Goal: Task Accomplishment & Management: Manage account settings

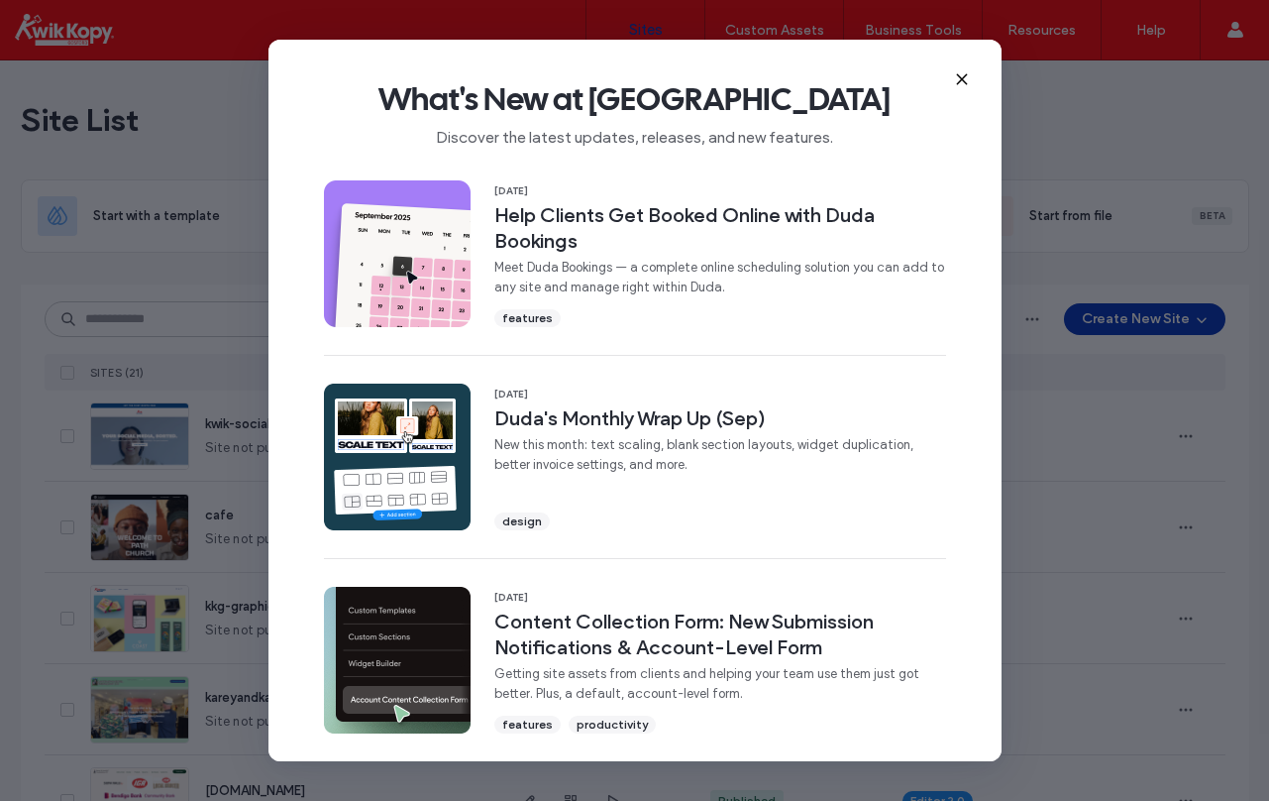
click at [958, 72] on icon at bounding box center [962, 79] width 16 height 16
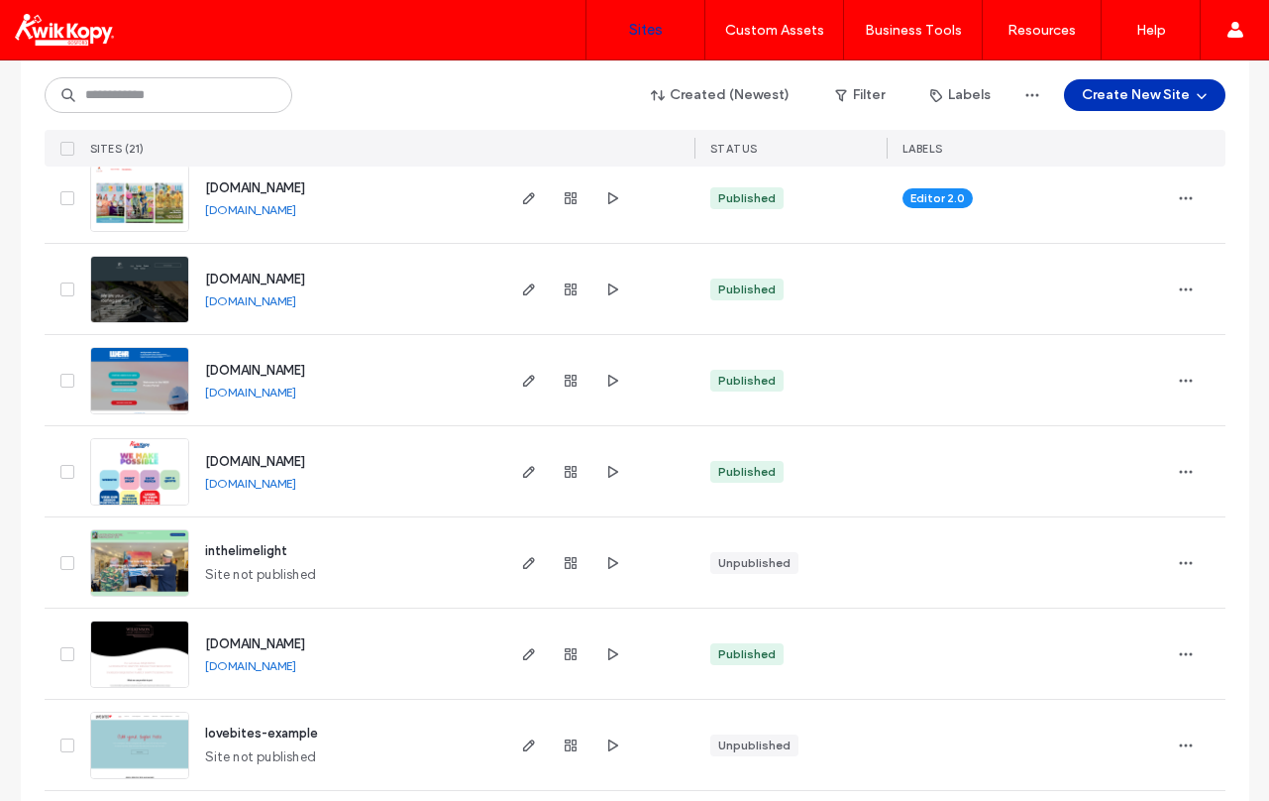
scroll to position [793, 0]
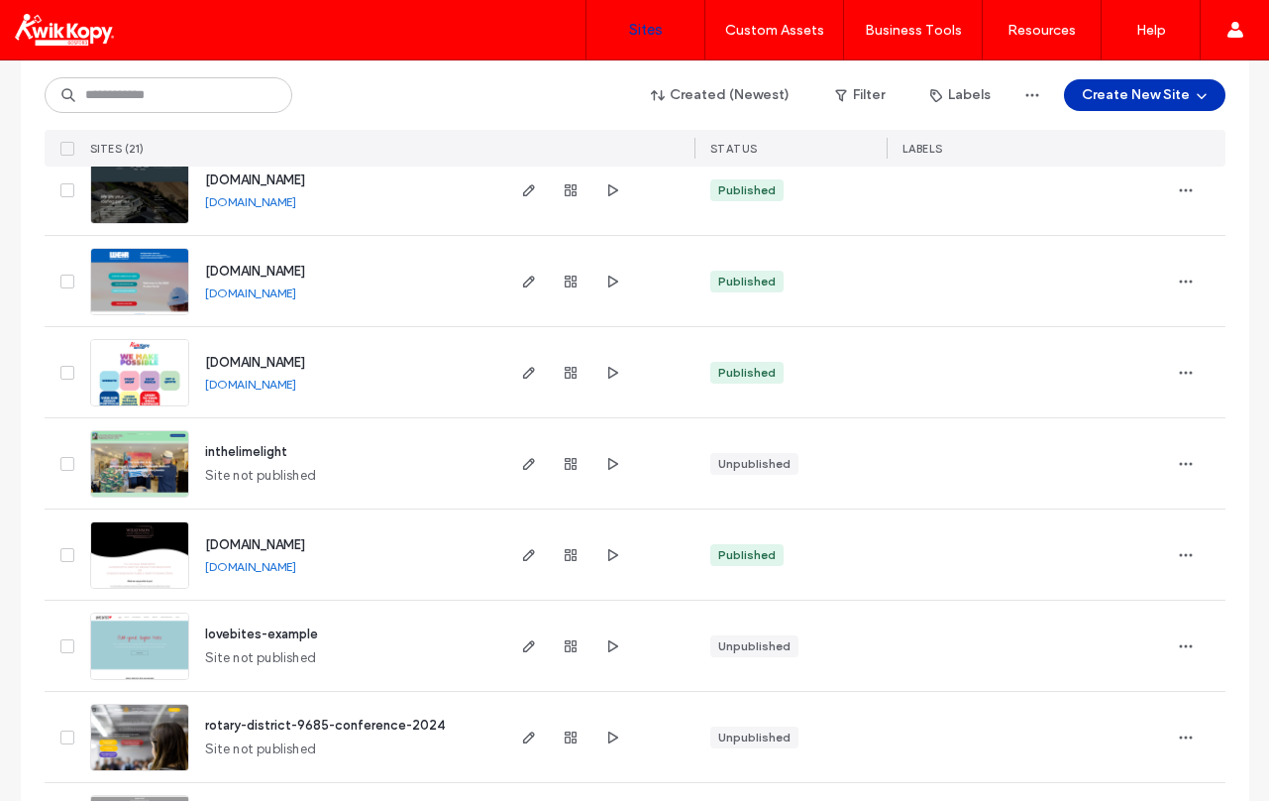
click at [236, 368] on span "www.choose.kkgosford.digital" at bounding box center [255, 362] width 100 height 15
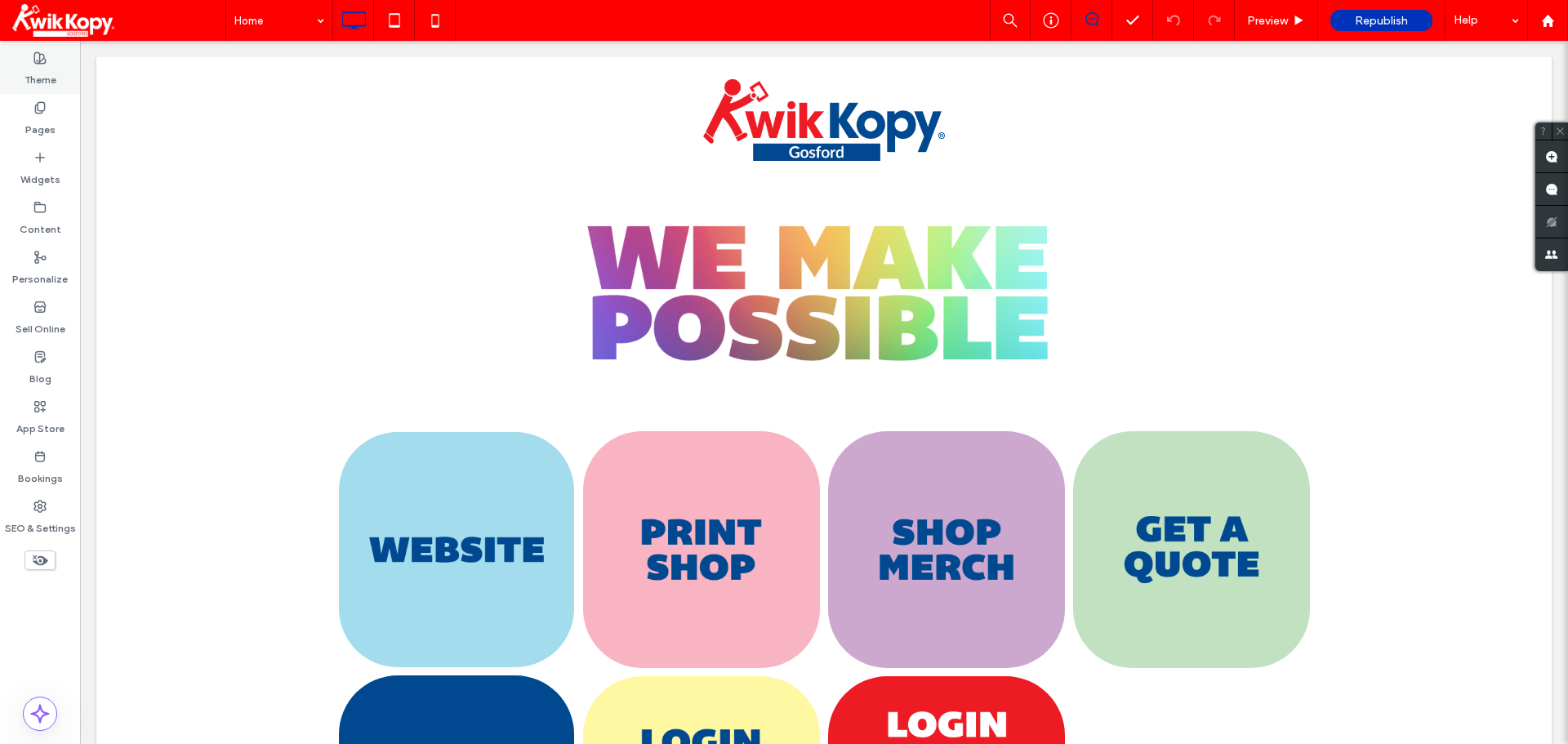
click at [48, 77] on label "Theme" at bounding box center [40, 76] width 32 height 23
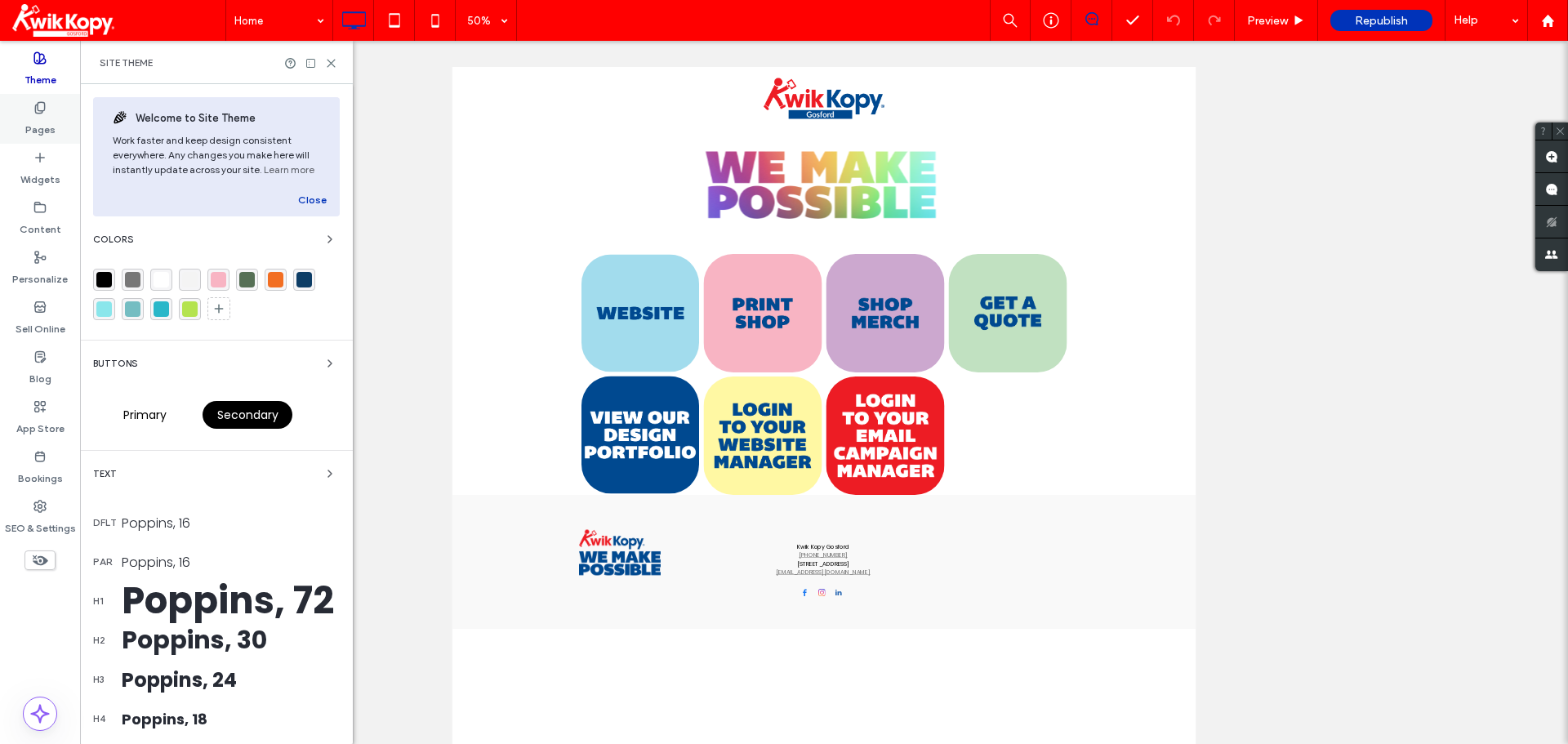
click at [59, 119] on div "Pages" at bounding box center [40, 119] width 80 height 49
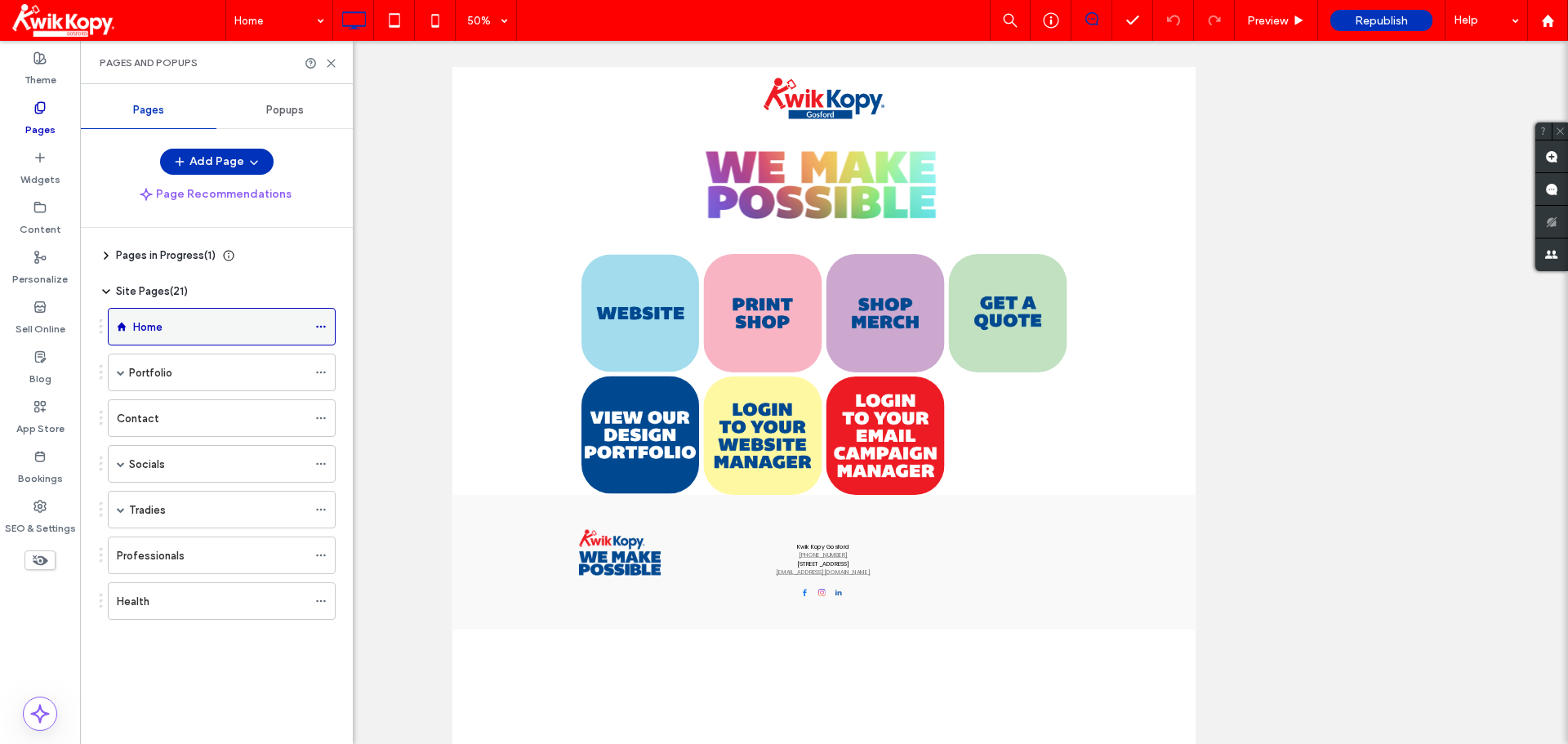
click at [319, 323] on icon at bounding box center [321, 326] width 12 height 12
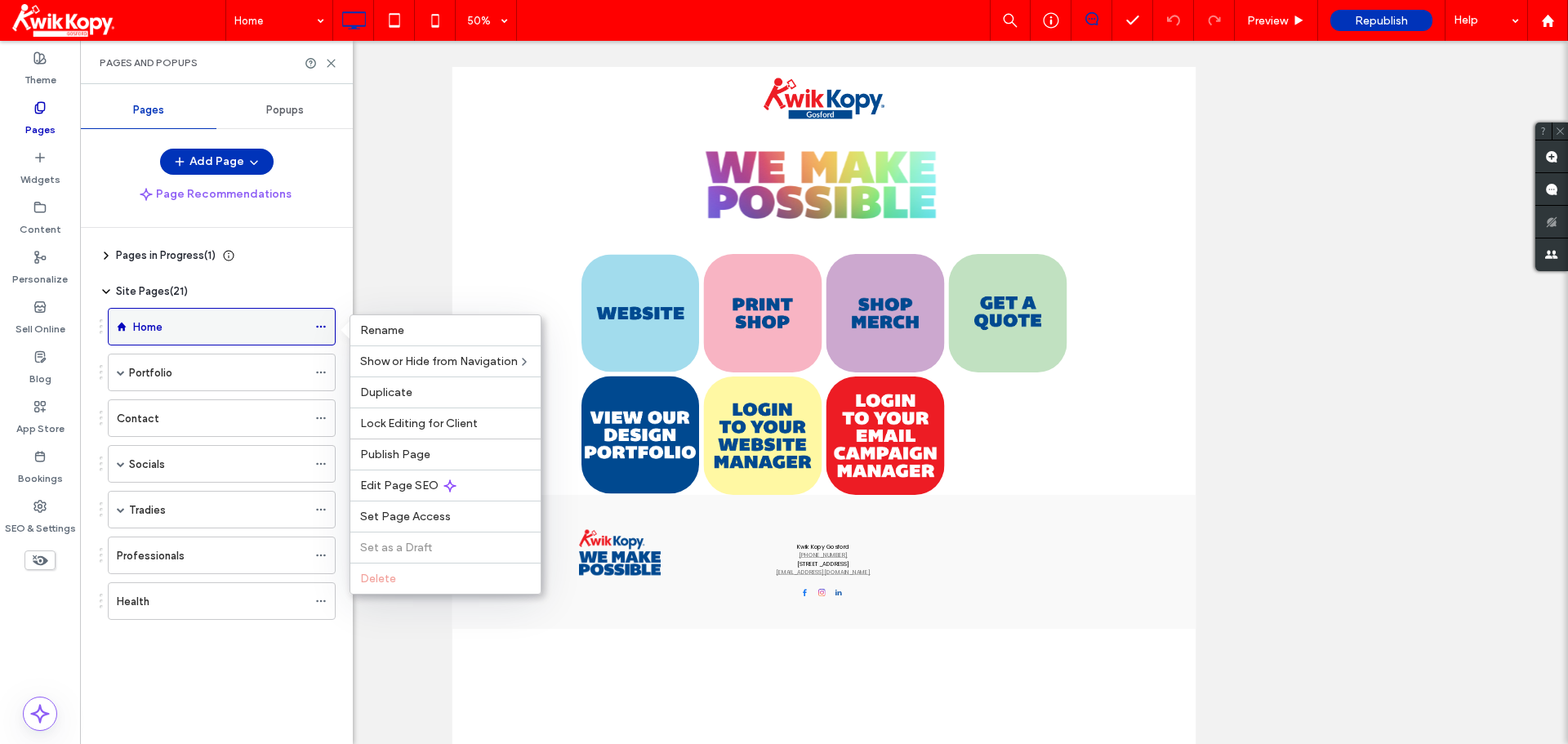
click at [319, 323] on icon at bounding box center [321, 326] width 12 height 12
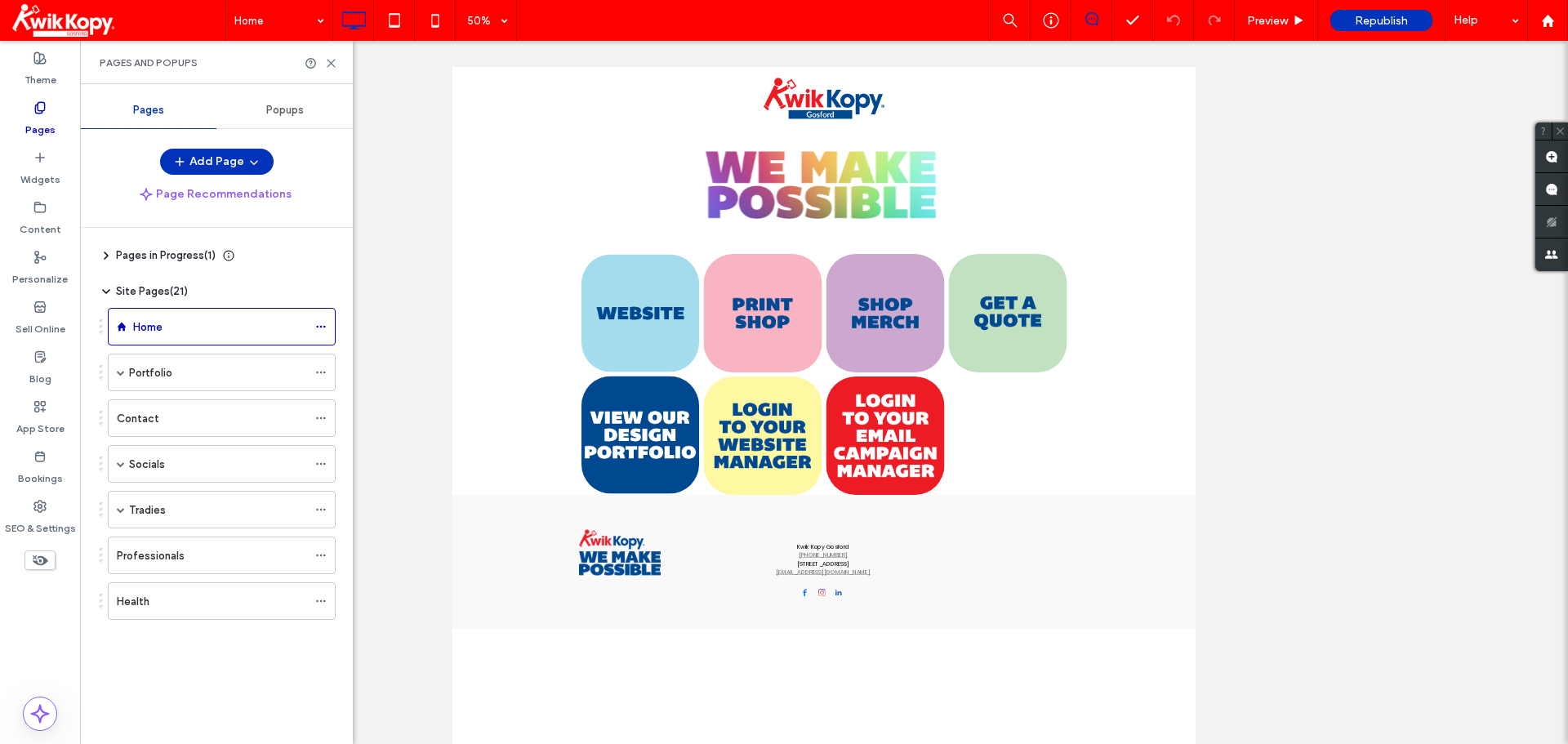
click at [105, 294] on icon at bounding box center [106, 292] width 13 height 13
click at [105, 294] on use at bounding box center [106, 292] width 3 height 7
click at [117, 466] on span at bounding box center [121, 464] width 8 height 8
click at [155, 324] on label "Home" at bounding box center [148, 327] width 30 height 29
click at [325, 330] on icon at bounding box center [321, 326] width 12 height 12
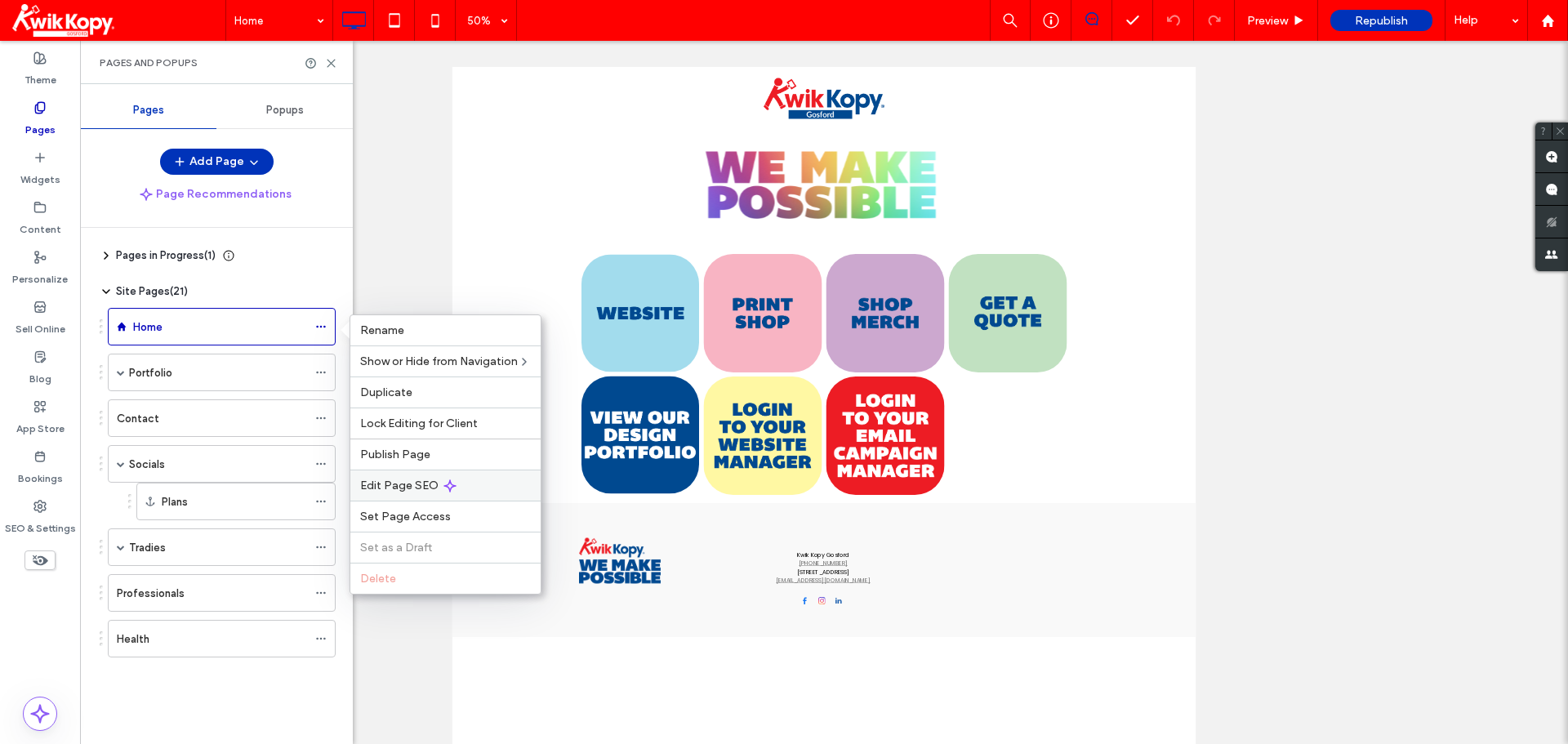
click at [430, 488] on span "Edit Page SEO" at bounding box center [399, 485] width 78 height 14
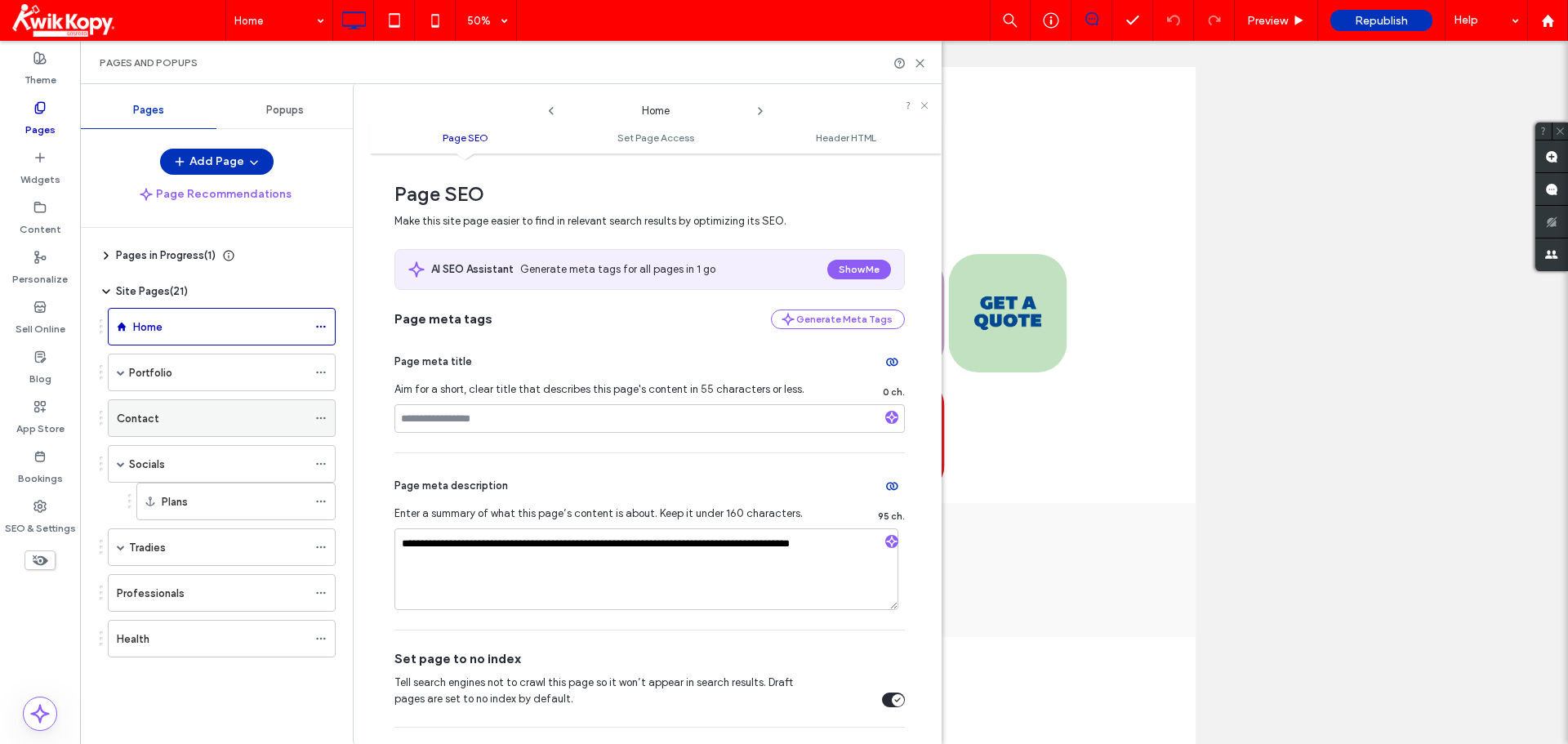
click at [163, 414] on div "Contact" at bounding box center [212, 418] width 190 height 17
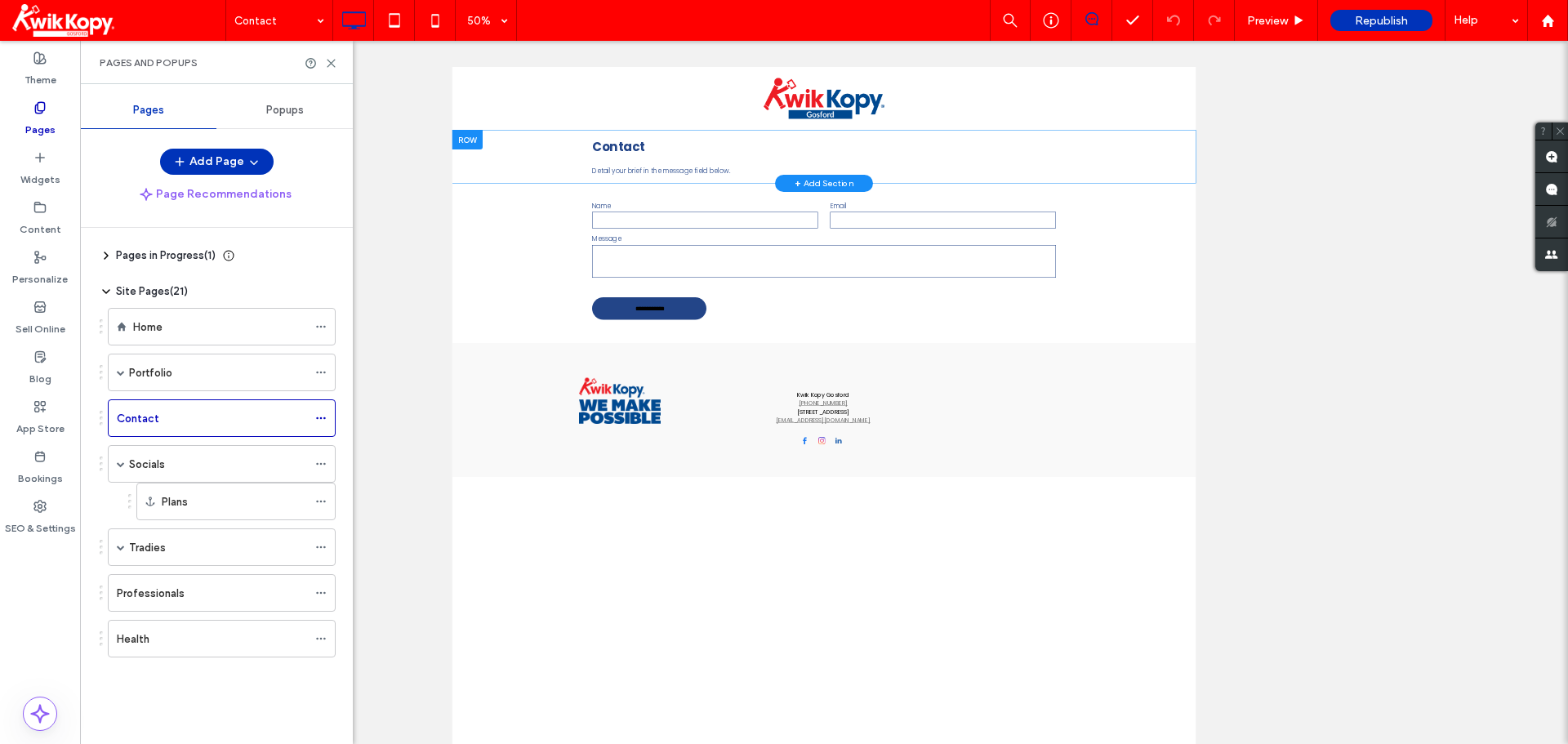
click at [611, 261] on div "Contact Detail your brief in the message field below. Click To Paste Row + Add …" at bounding box center [1196, 246] width 1488 height 107
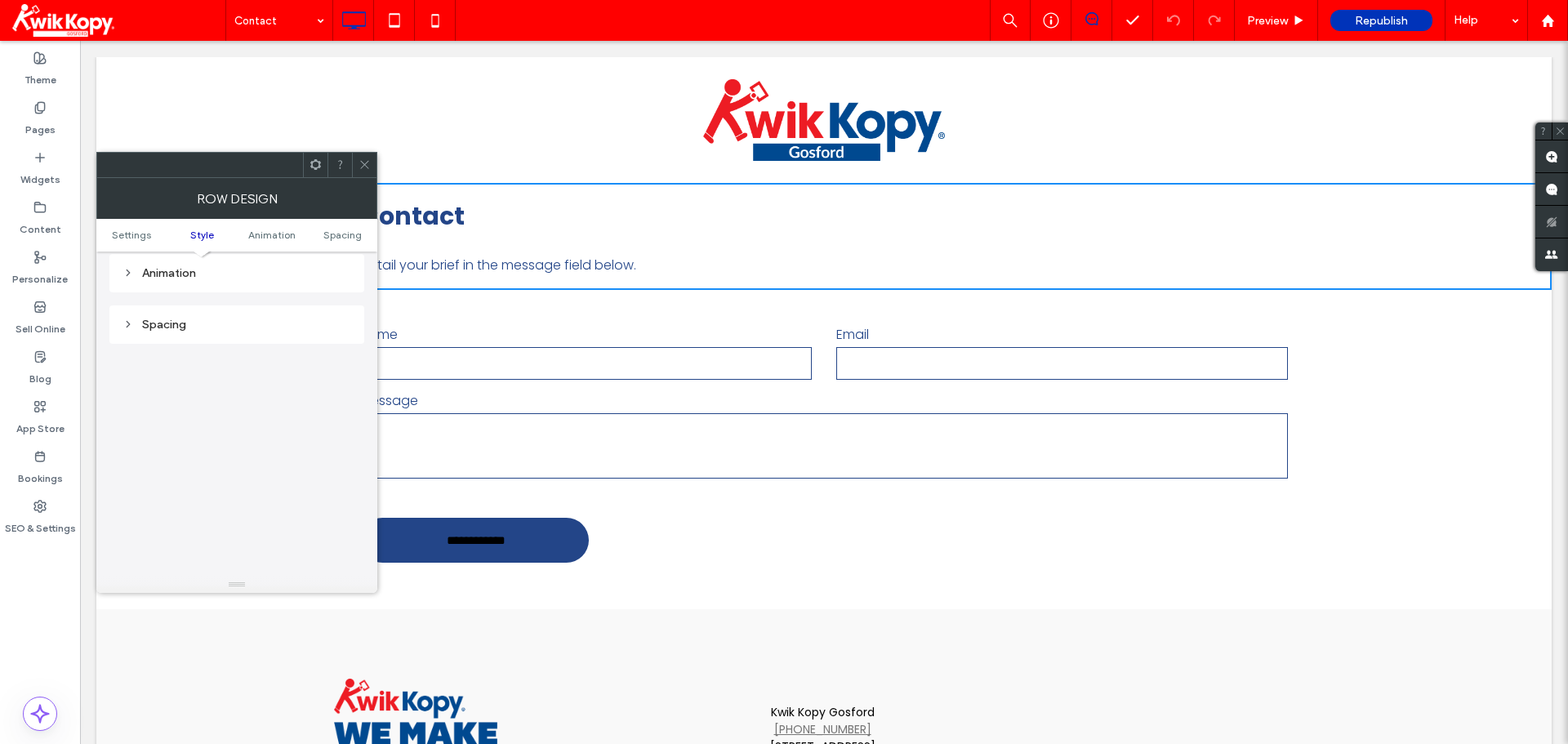
scroll to position [326, 0]
click at [138, 353] on div "Animation" at bounding box center [236, 354] width 228 height 14
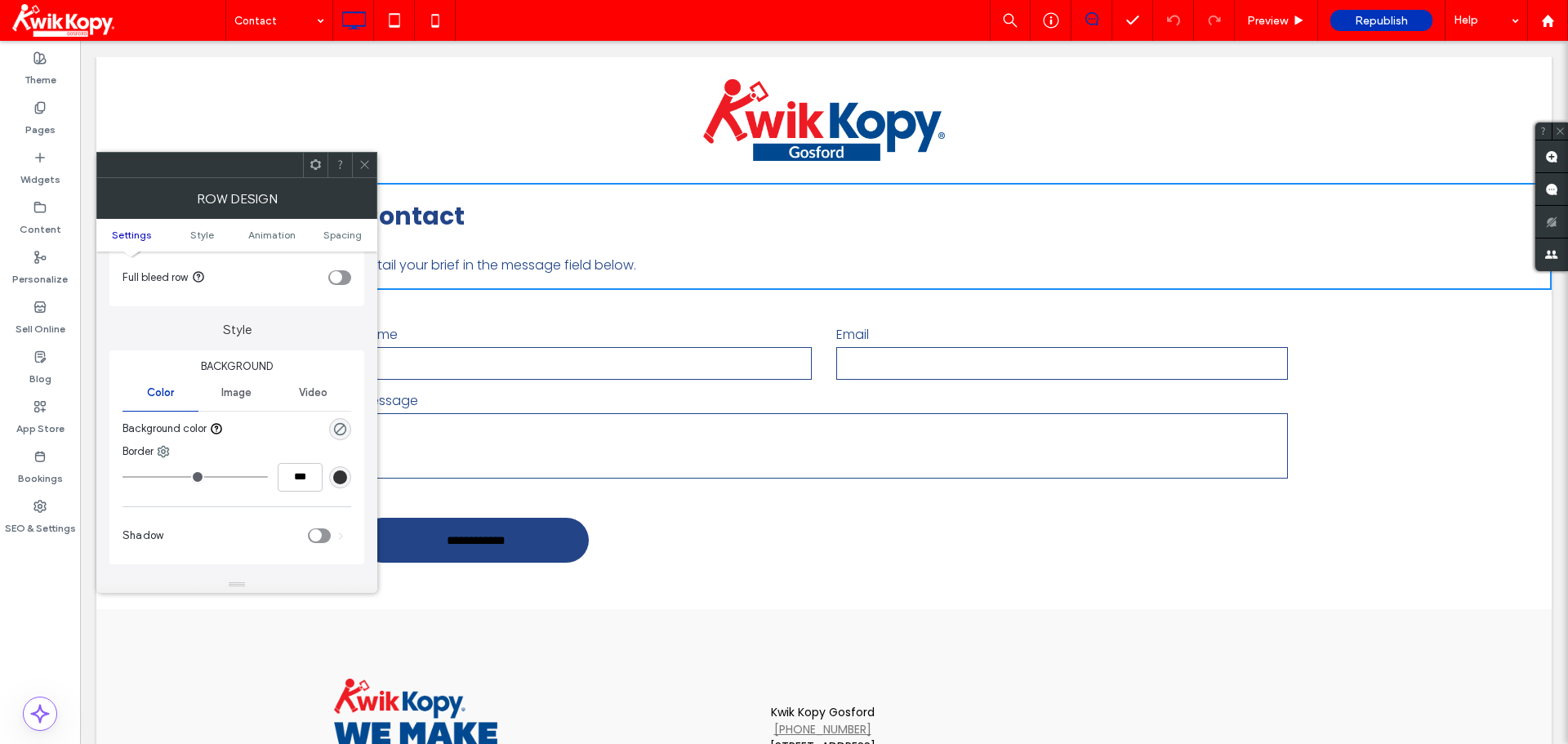
scroll to position [82, 0]
click at [201, 229] on span "Style" at bounding box center [202, 234] width 24 height 12
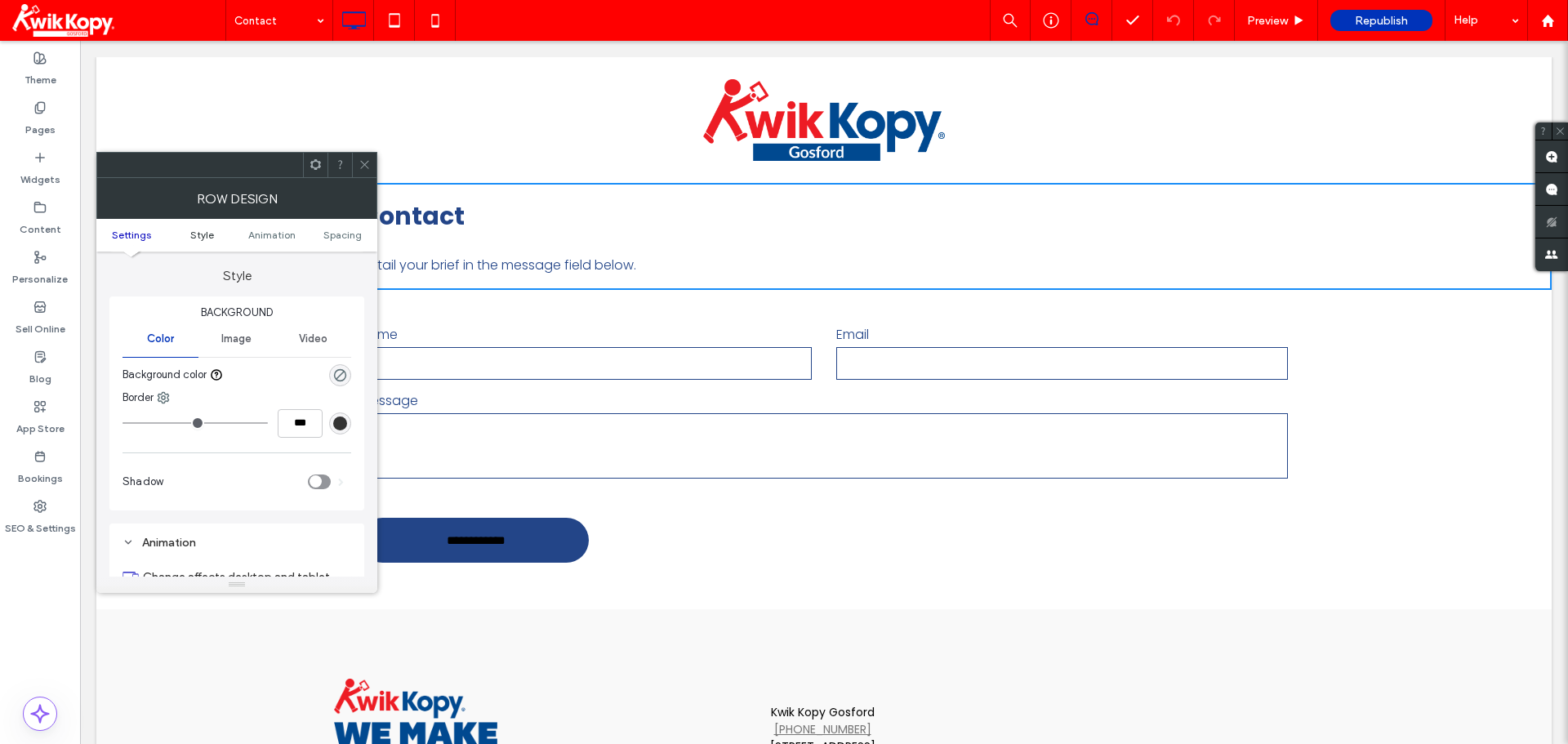
scroll to position [139, 0]
click at [350, 241] on ul "Settings Style Animation Spacing" at bounding box center [236, 236] width 281 height 33
click at [350, 232] on span "Spacing" at bounding box center [342, 234] width 39 height 12
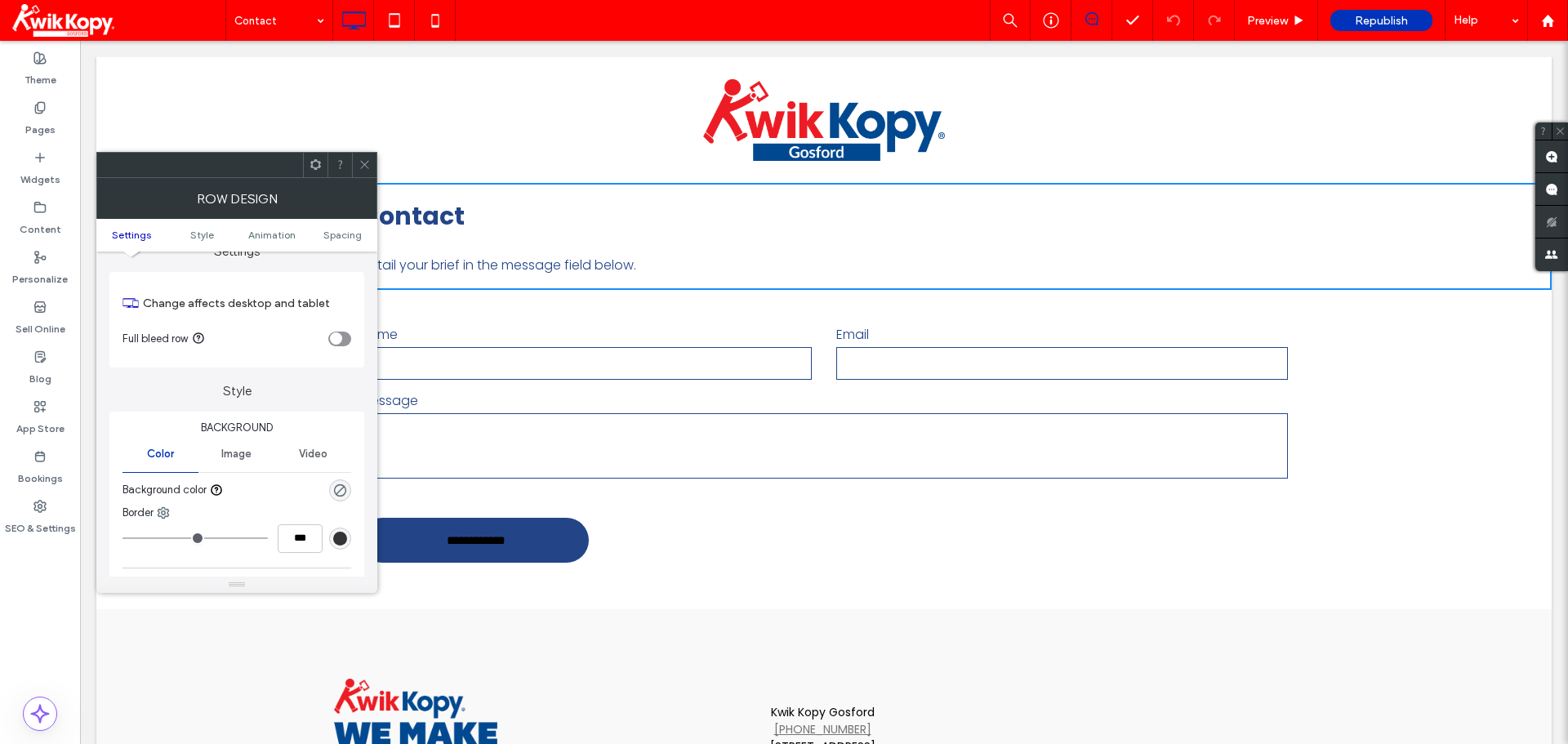
scroll to position [0, 0]
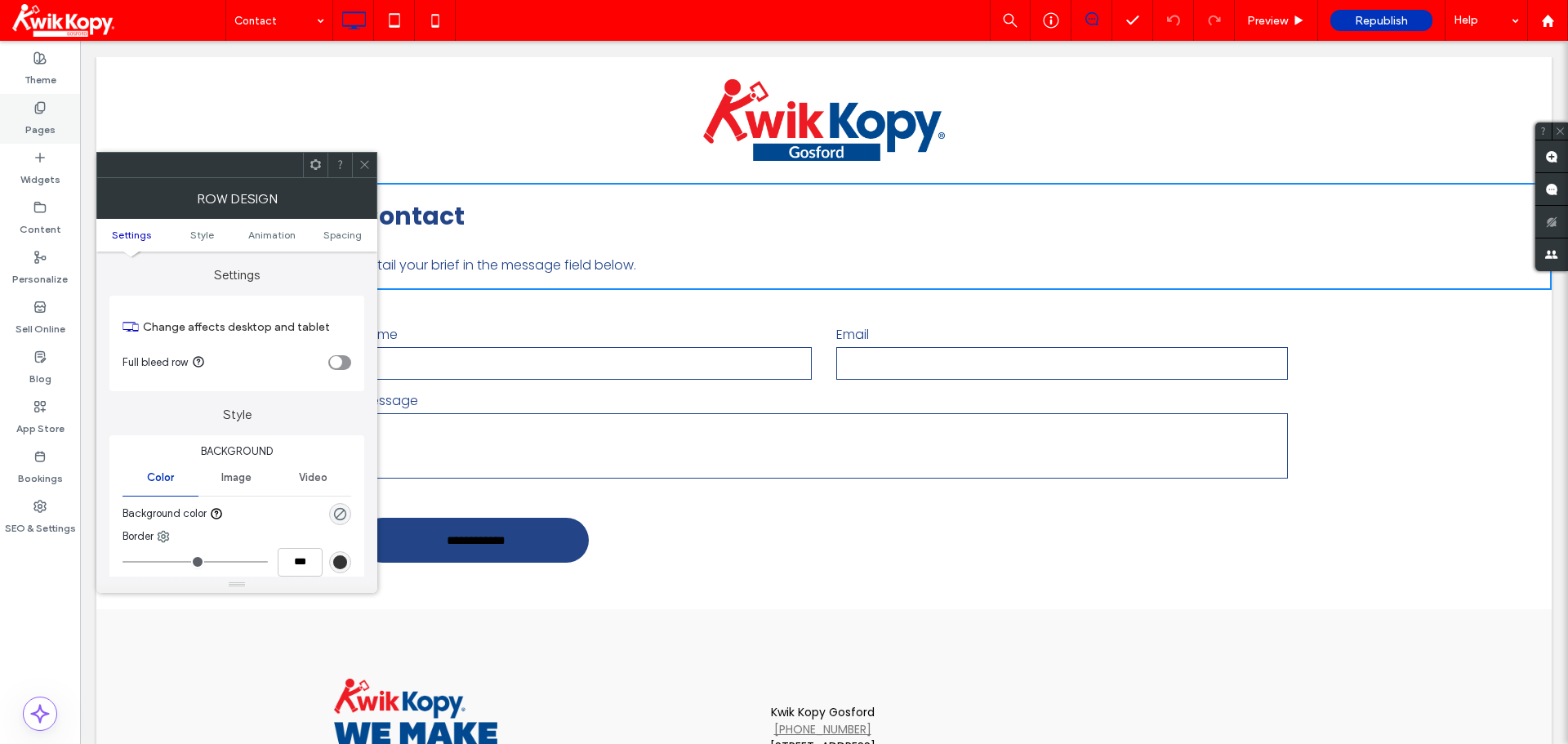
click at [56, 136] on div "Pages" at bounding box center [40, 119] width 80 height 49
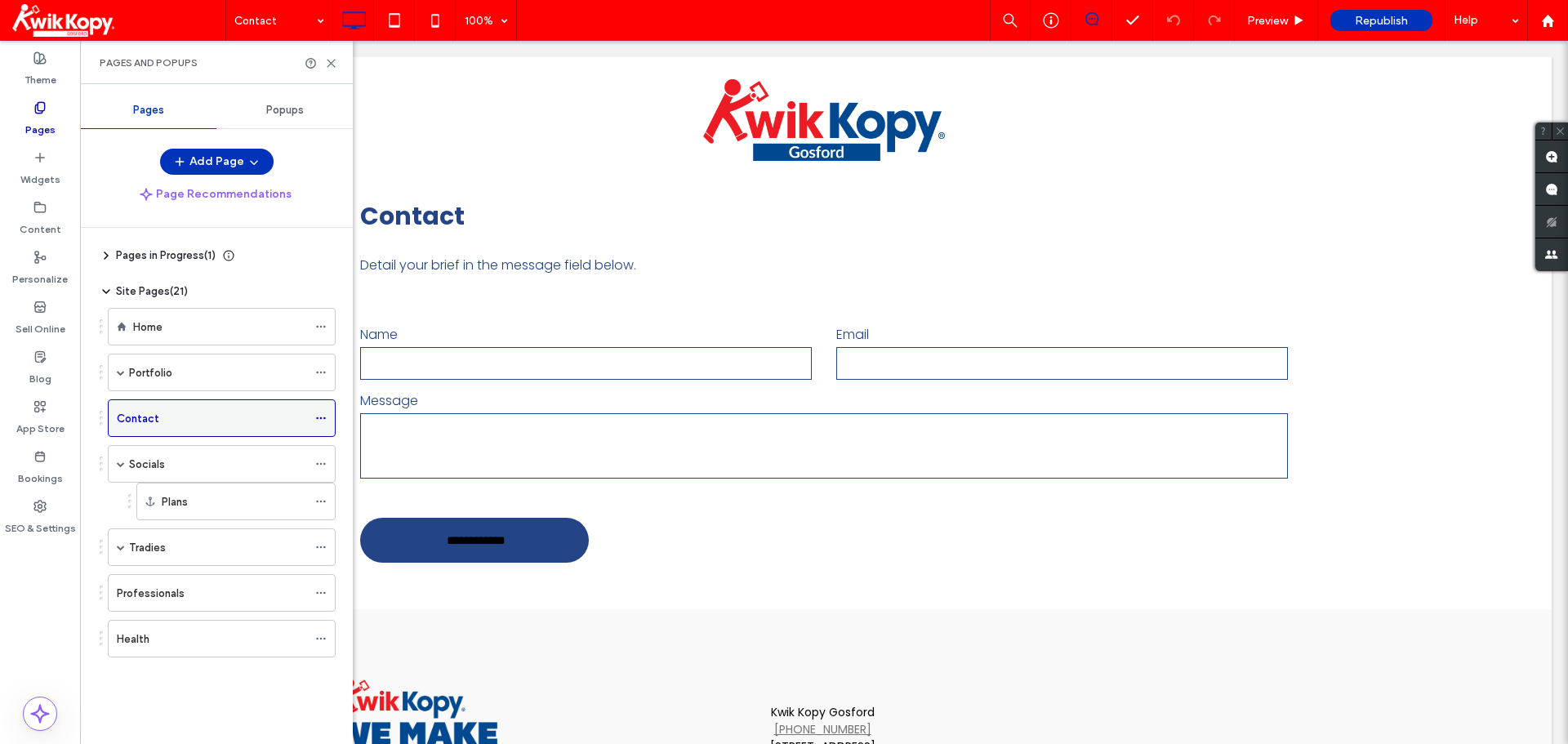
click at [283, 413] on div "Contact" at bounding box center [212, 418] width 190 height 17
click at [44, 171] on label "Widgets" at bounding box center [40, 175] width 40 height 23
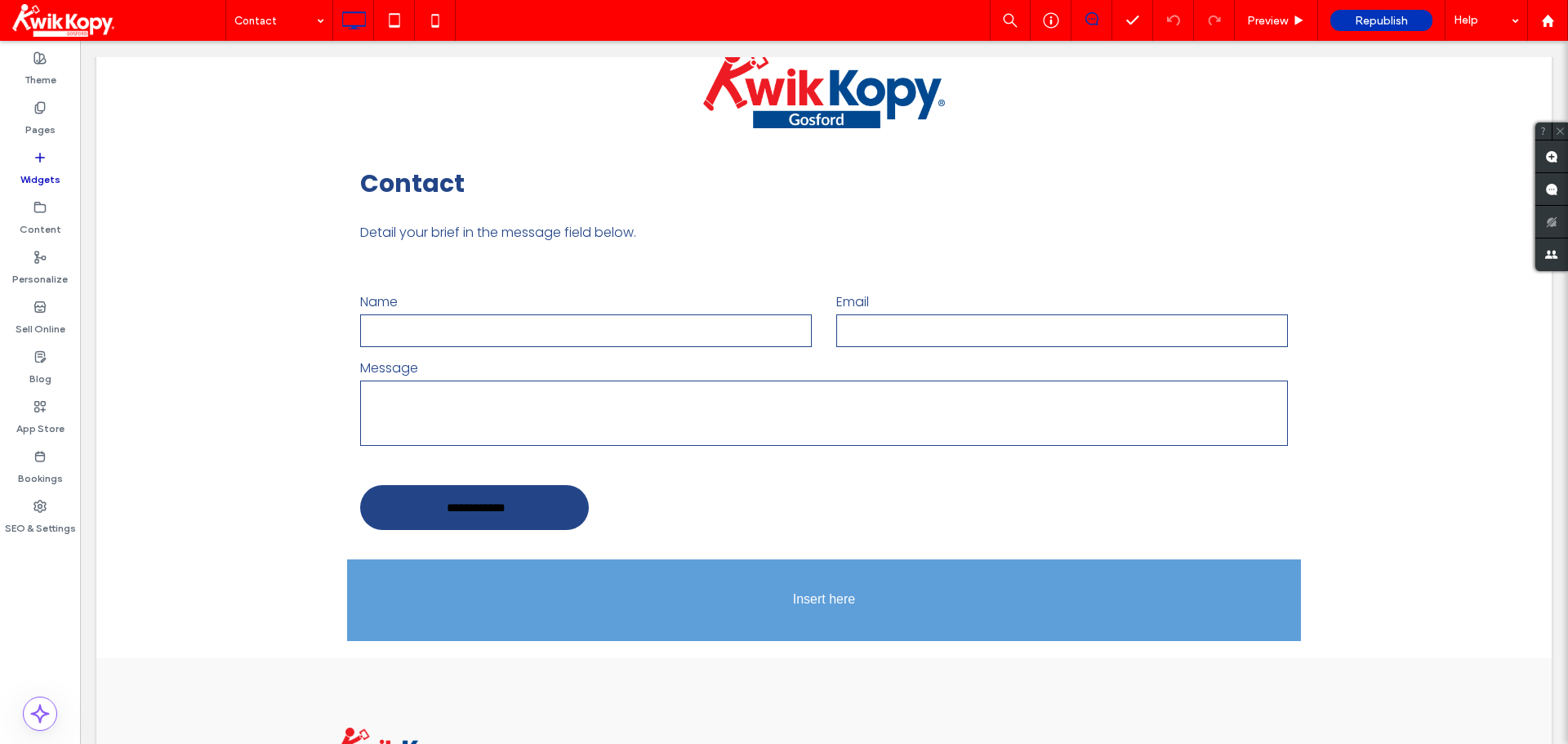
scroll to position [45, 0]
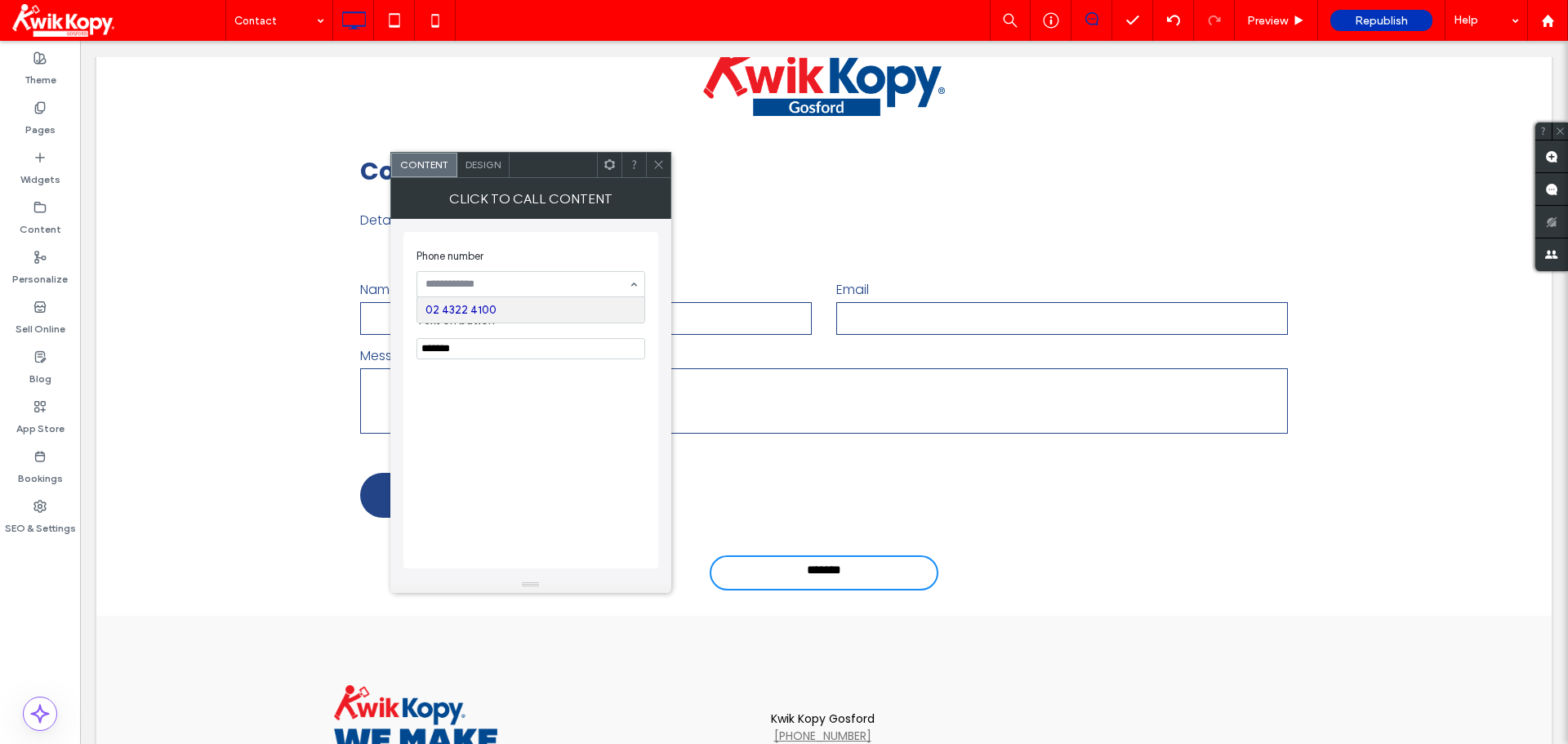
click at [567, 285] on input at bounding box center [527, 284] width 203 height 12
click at [492, 334] on section "Text on button *******" at bounding box center [530, 336] width 228 height 62
click at [481, 344] on input "*******" at bounding box center [530, 349] width 228 height 21
type input "*******"
click at [477, 173] on div "Design" at bounding box center [483, 165] width 52 height 25
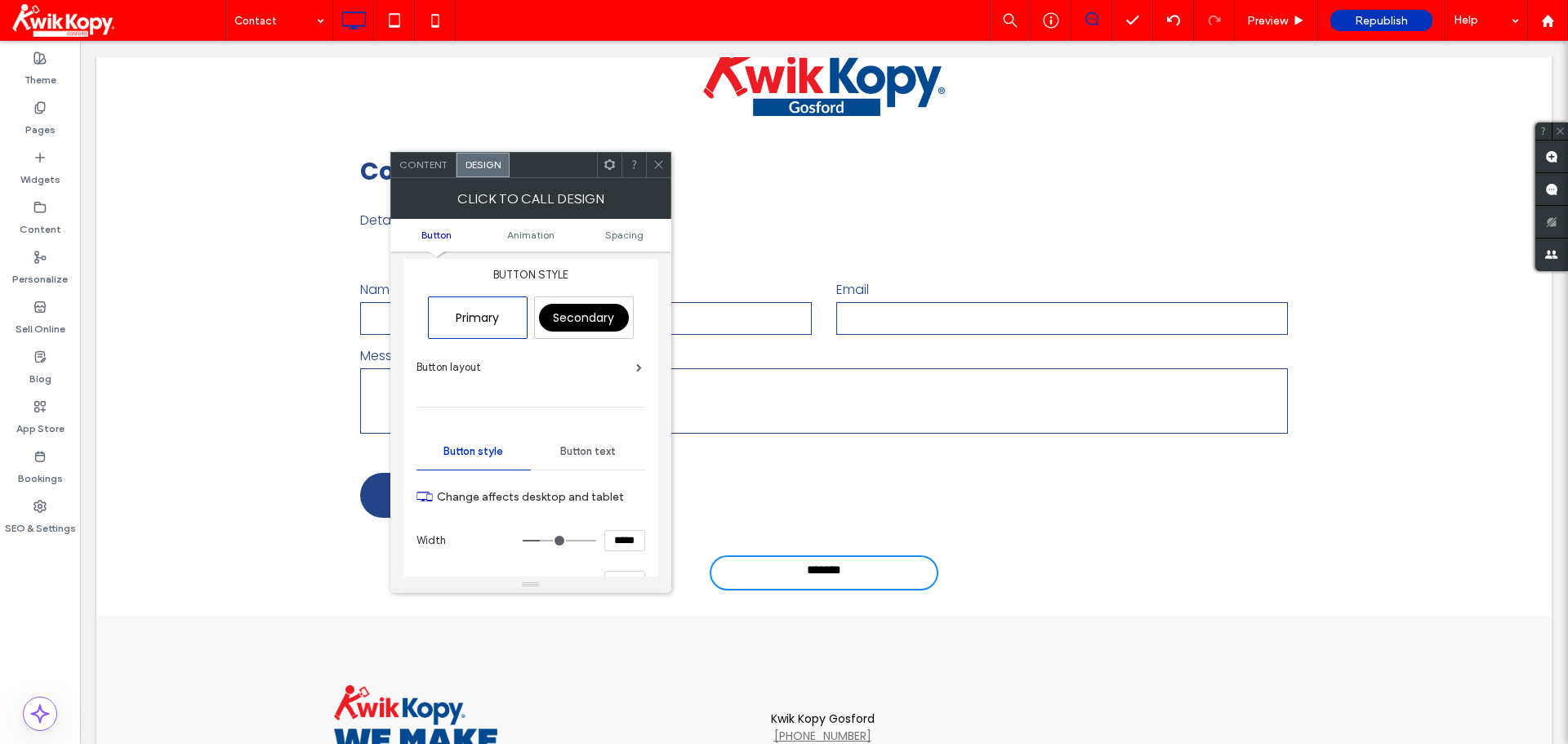
scroll to position [0, 0]
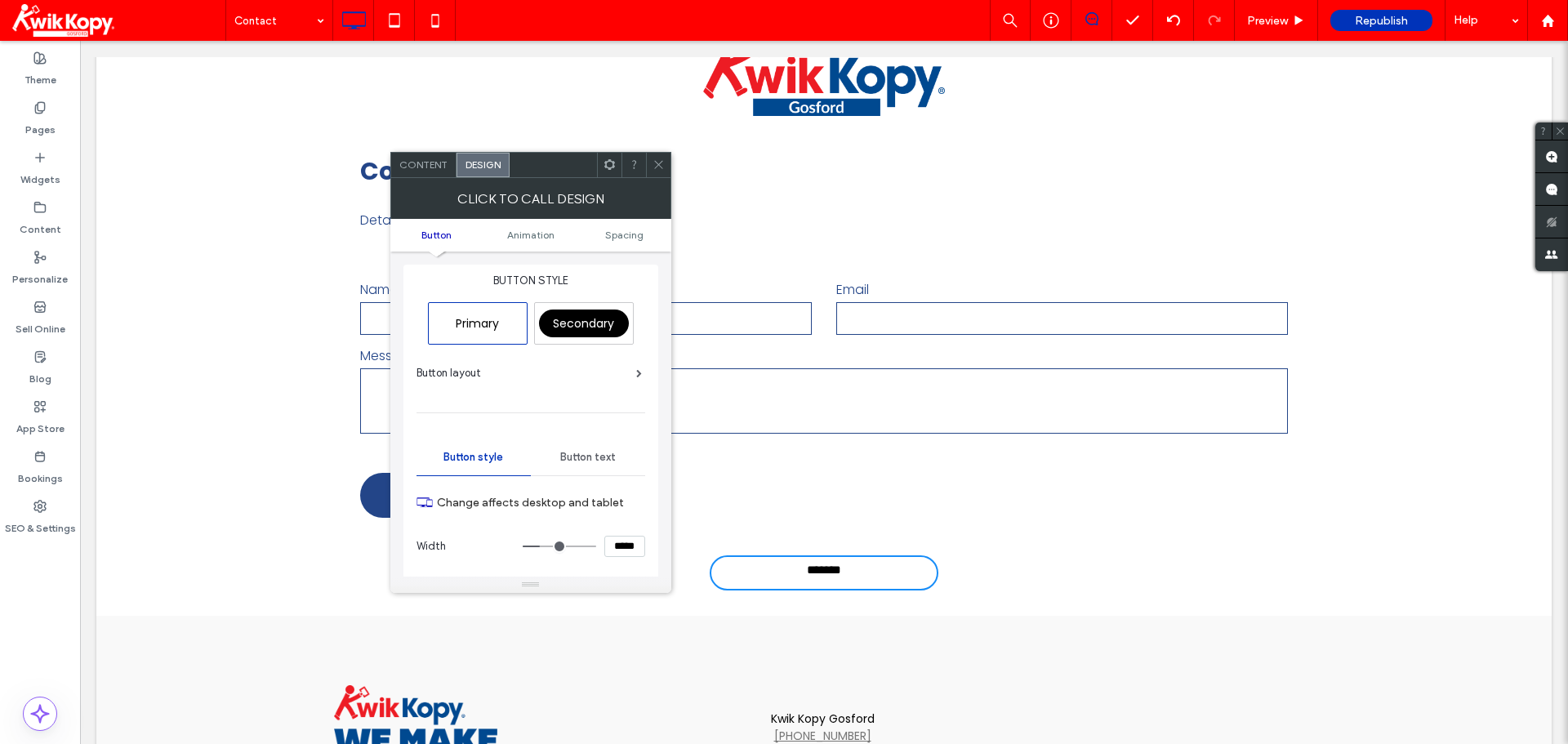
click at [534, 227] on ul "Button Animation Spacing" at bounding box center [531, 236] width 281 height 33
click at [630, 375] on div "Button layout" at bounding box center [529, 373] width 226 height 16
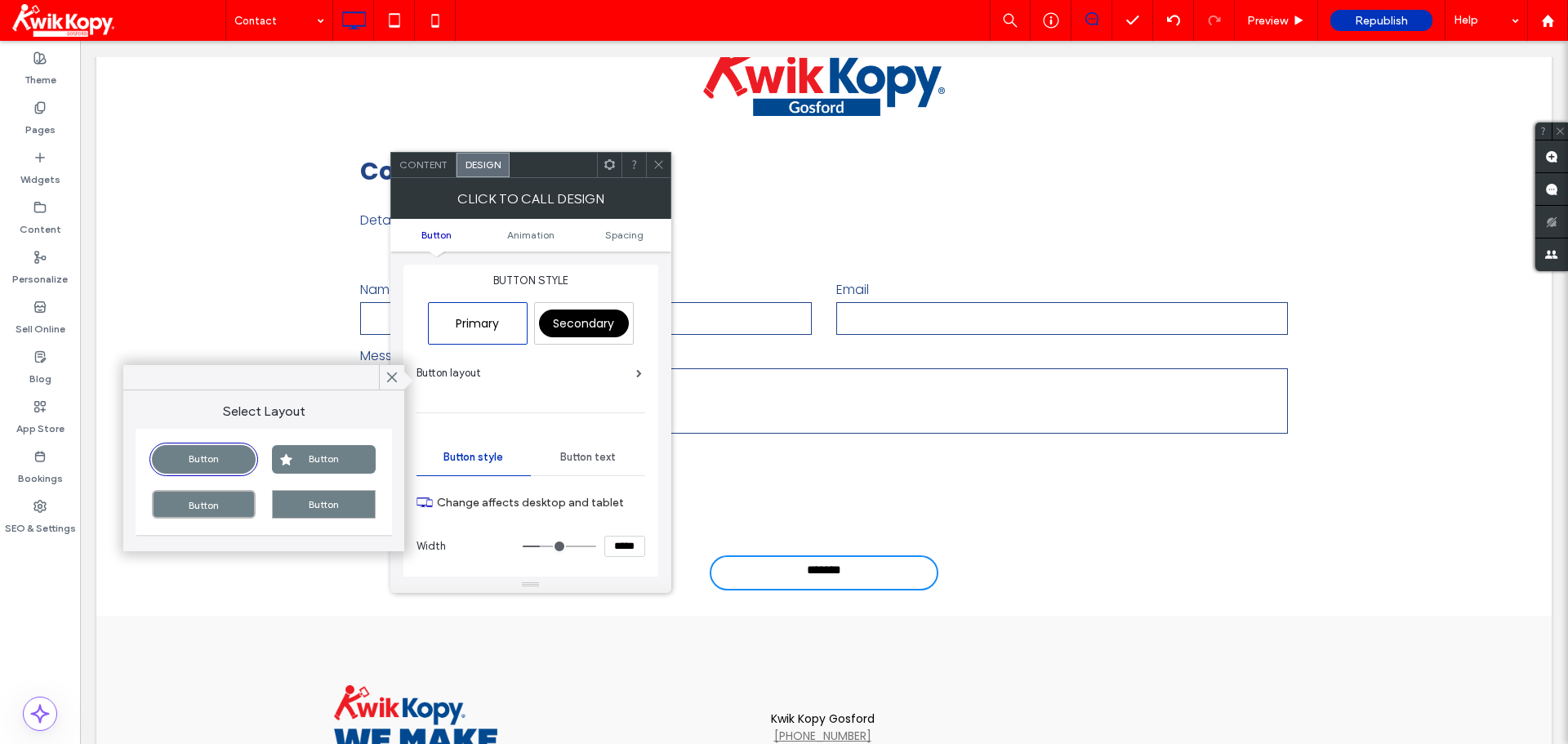
click at [300, 510] on div "Button" at bounding box center [324, 504] width 104 height 29
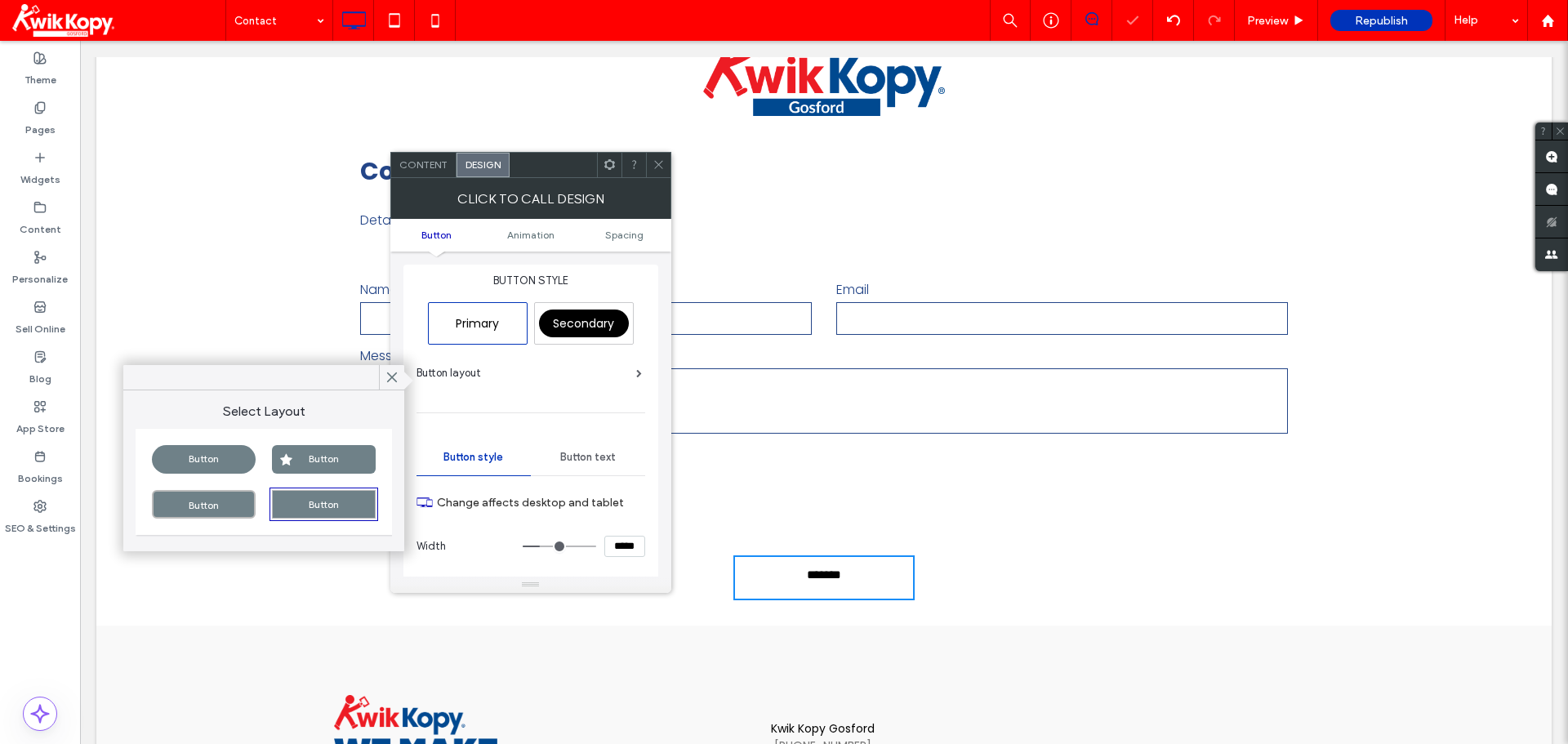
type input "***"
type input "*****"
type input "**"
type input "****"
click at [234, 504] on div "Button" at bounding box center [204, 504] width 104 height 29
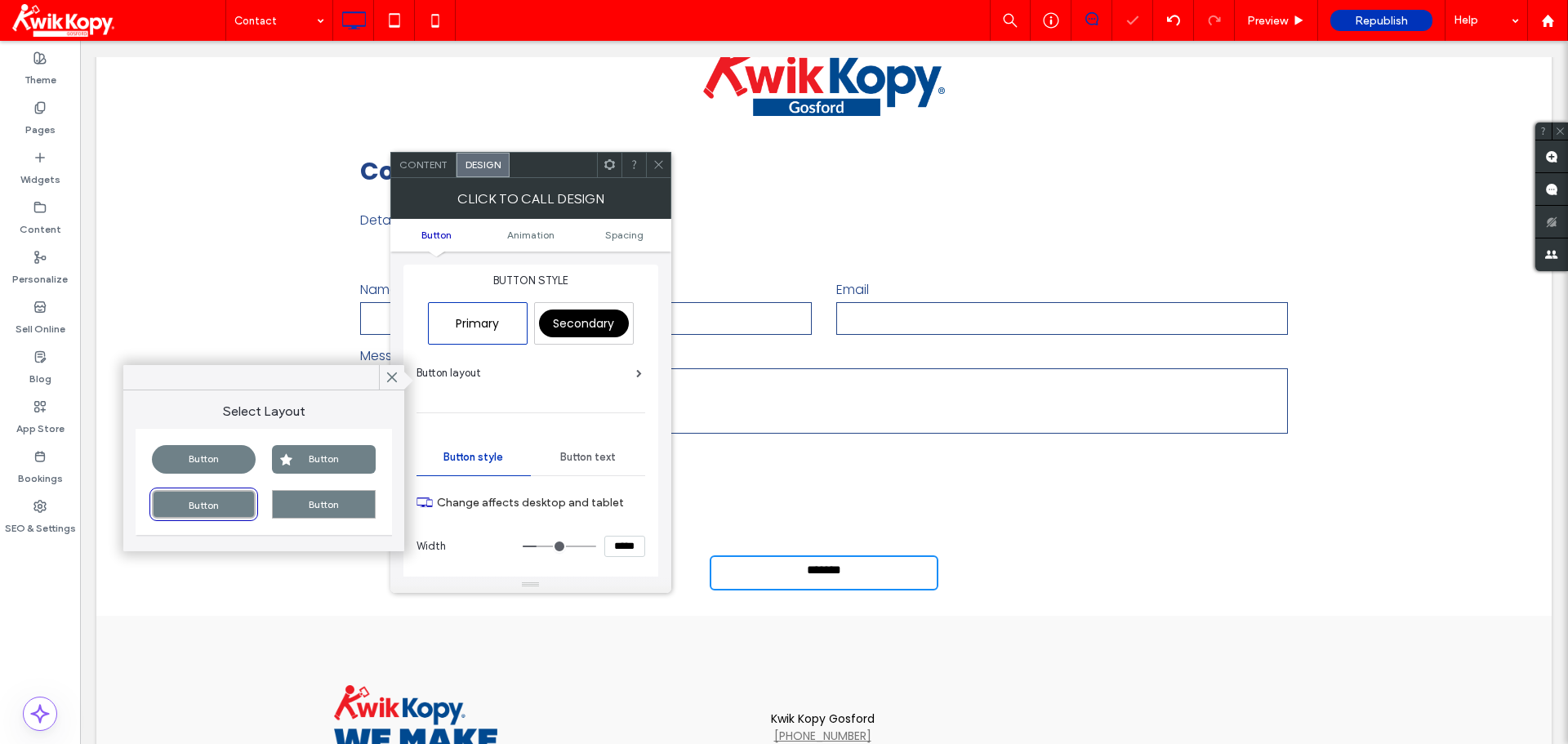
type input "***"
type input "*****"
type input "**"
type input "****"
click at [315, 460] on div "Button" at bounding box center [324, 459] width 104 height 29
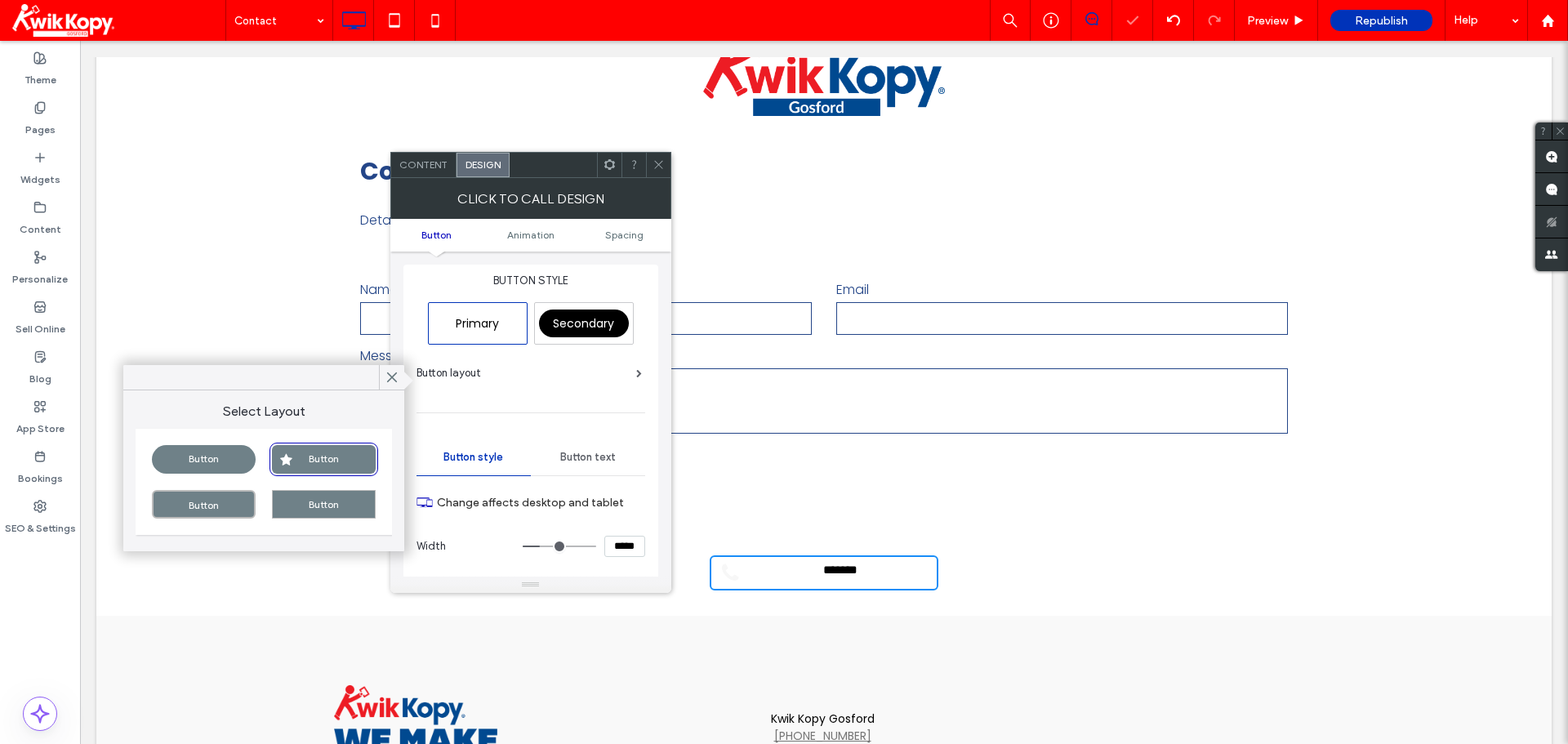
click at [217, 470] on div "Button" at bounding box center [204, 459] width 104 height 29
click at [539, 386] on div "Button layout" at bounding box center [530, 380] width 228 height 30
click at [392, 376] on icon at bounding box center [392, 377] width 15 height 15
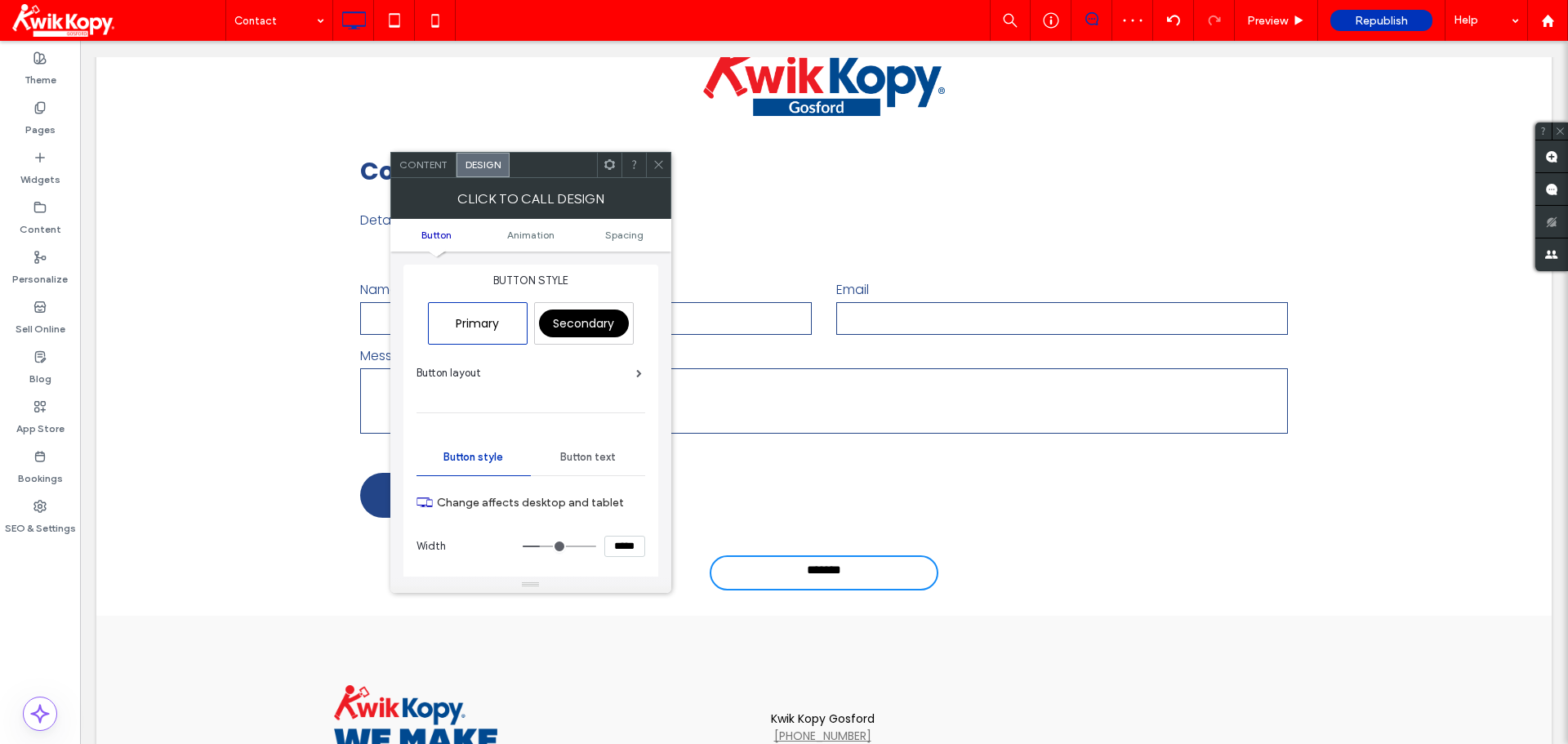
scroll to position [82, 0]
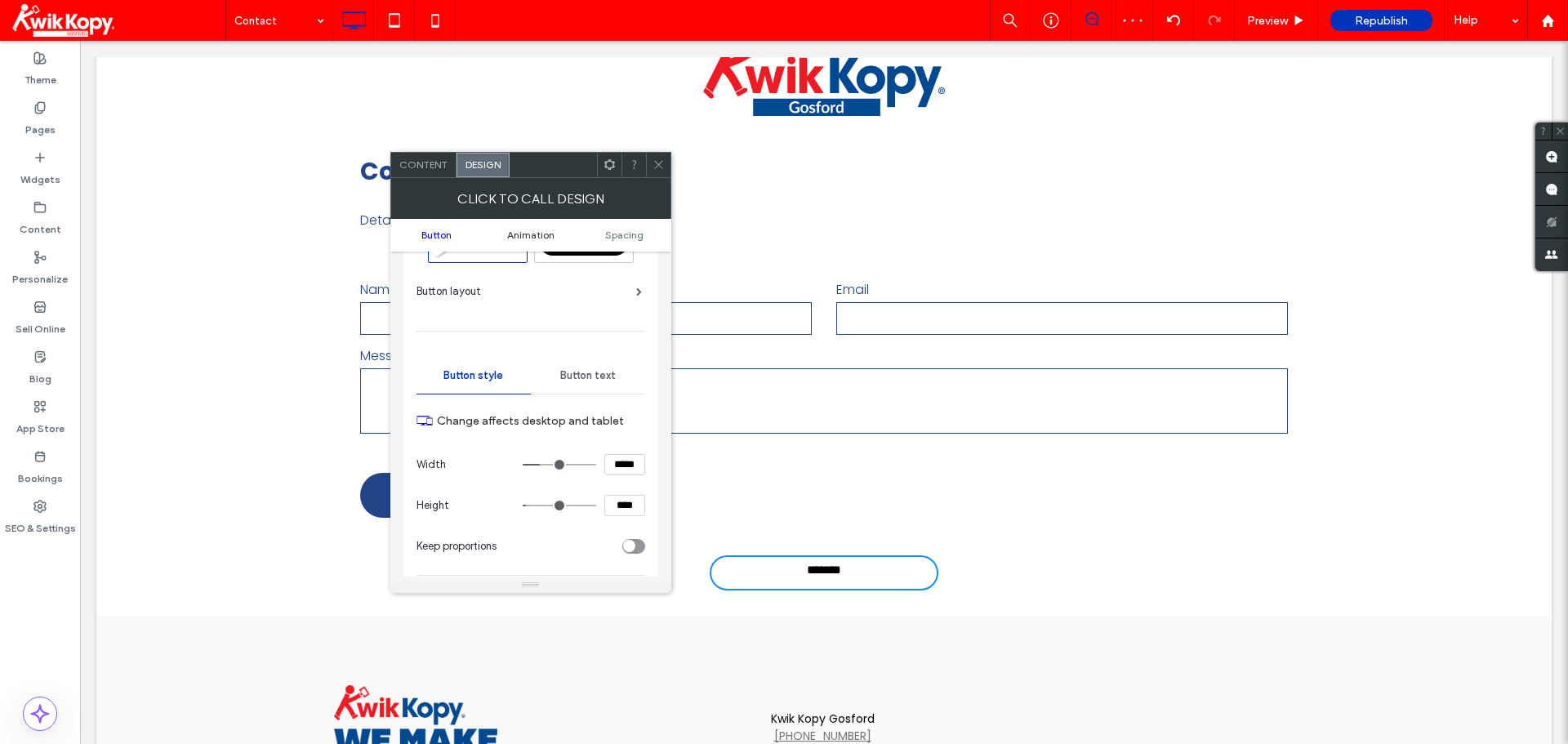
click at [533, 228] on span "Animation" at bounding box center [530, 234] width 47 height 12
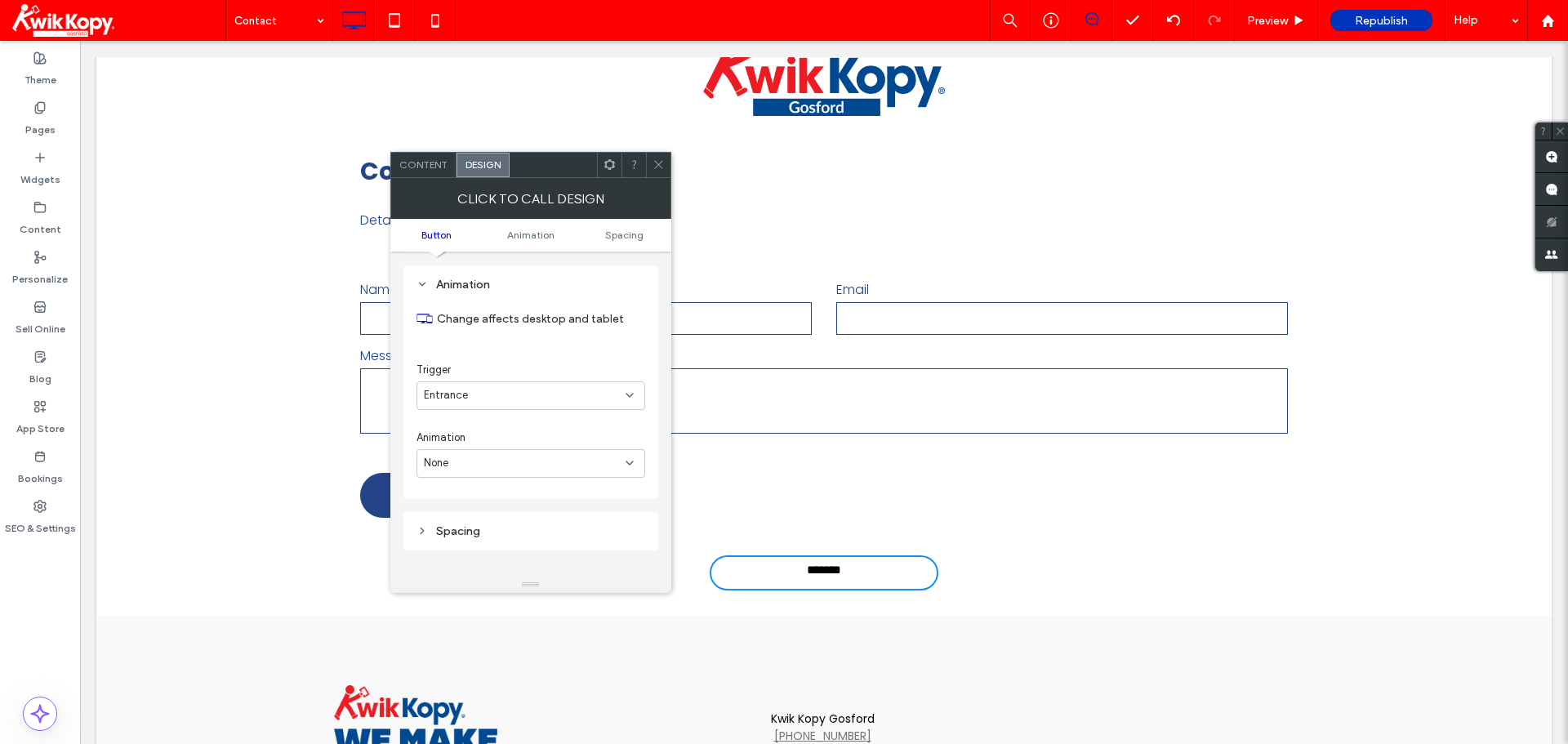
scroll to position [719, 0]
click at [521, 392] on div "Entrance" at bounding box center [524, 395] width 202 height 16
click at [465, 478] on div "Scroll" at bounding box center [531, 480] width 227 height 29
click at [492, 456] on div "None" at bounding box center [524, 462] width 202 height 16
click at [469, 545] on div "Slide" at bounding box center [531, 548] width 227 height 29
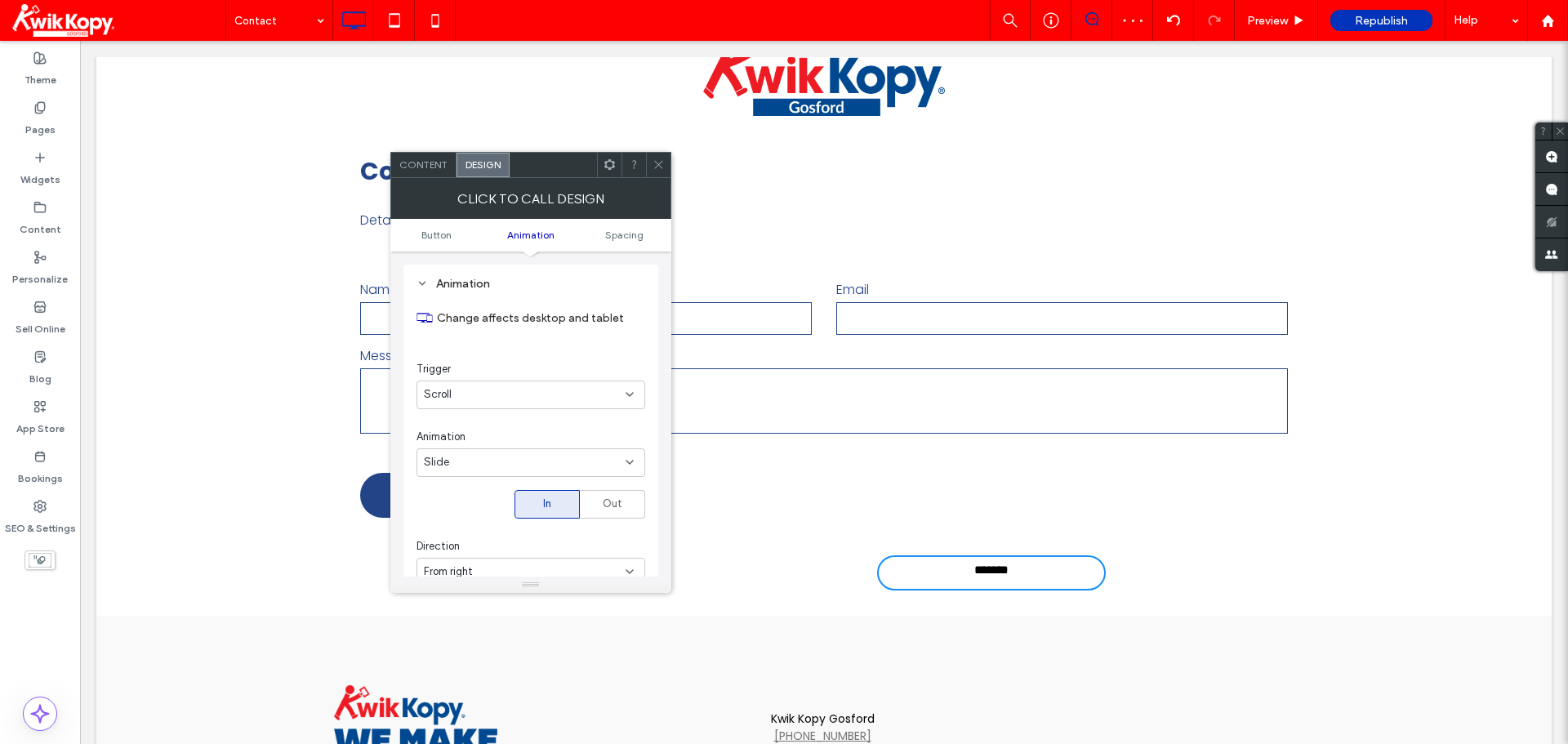
click at [493, 502] on div "Change affects desktop and tablet Trigger Scroll Animation Slide In Out Directi…" at bounding box center [530, 535] width 228 height 480
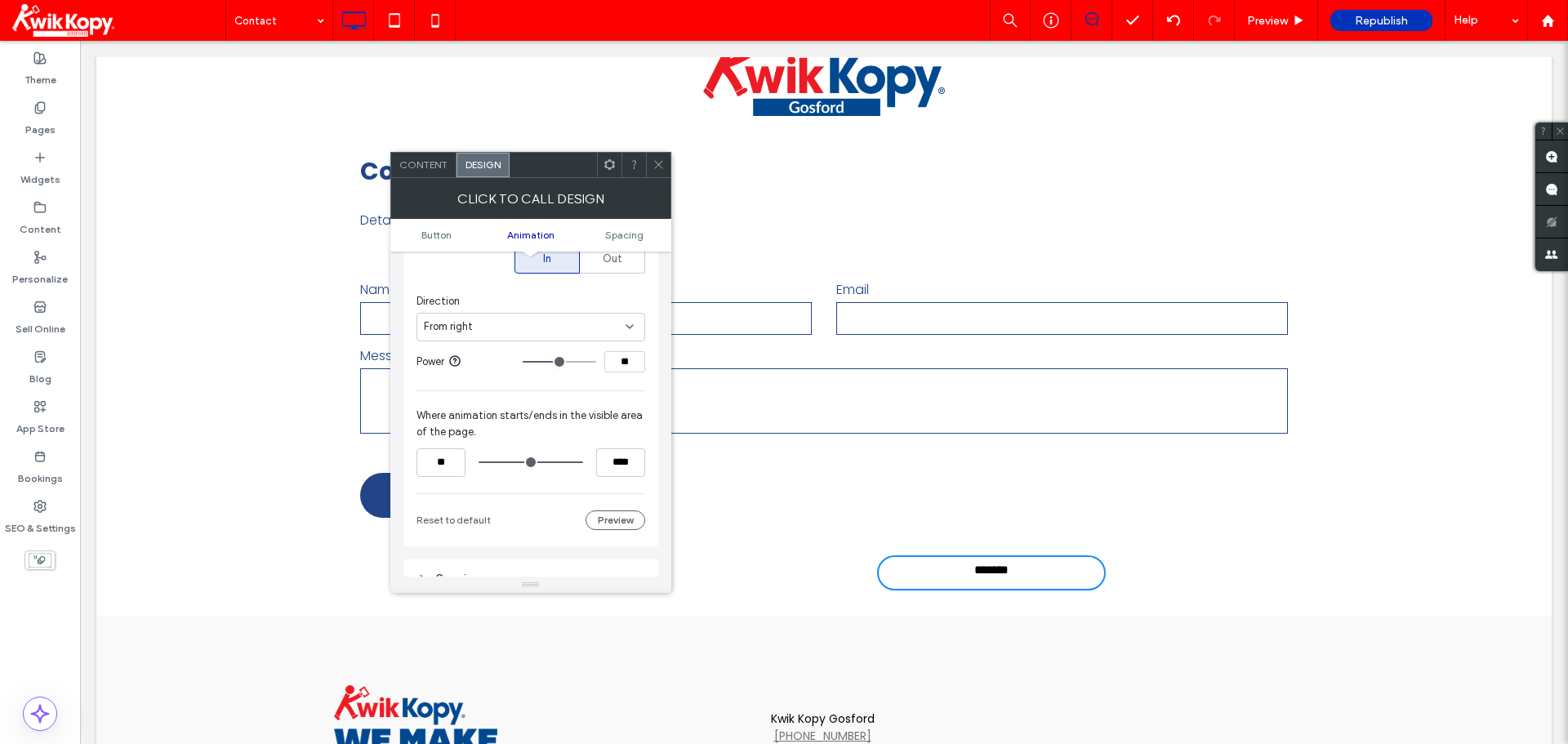
click at [531, 316] on div "From right" at bounding box center [530, 327] width 228 height 29
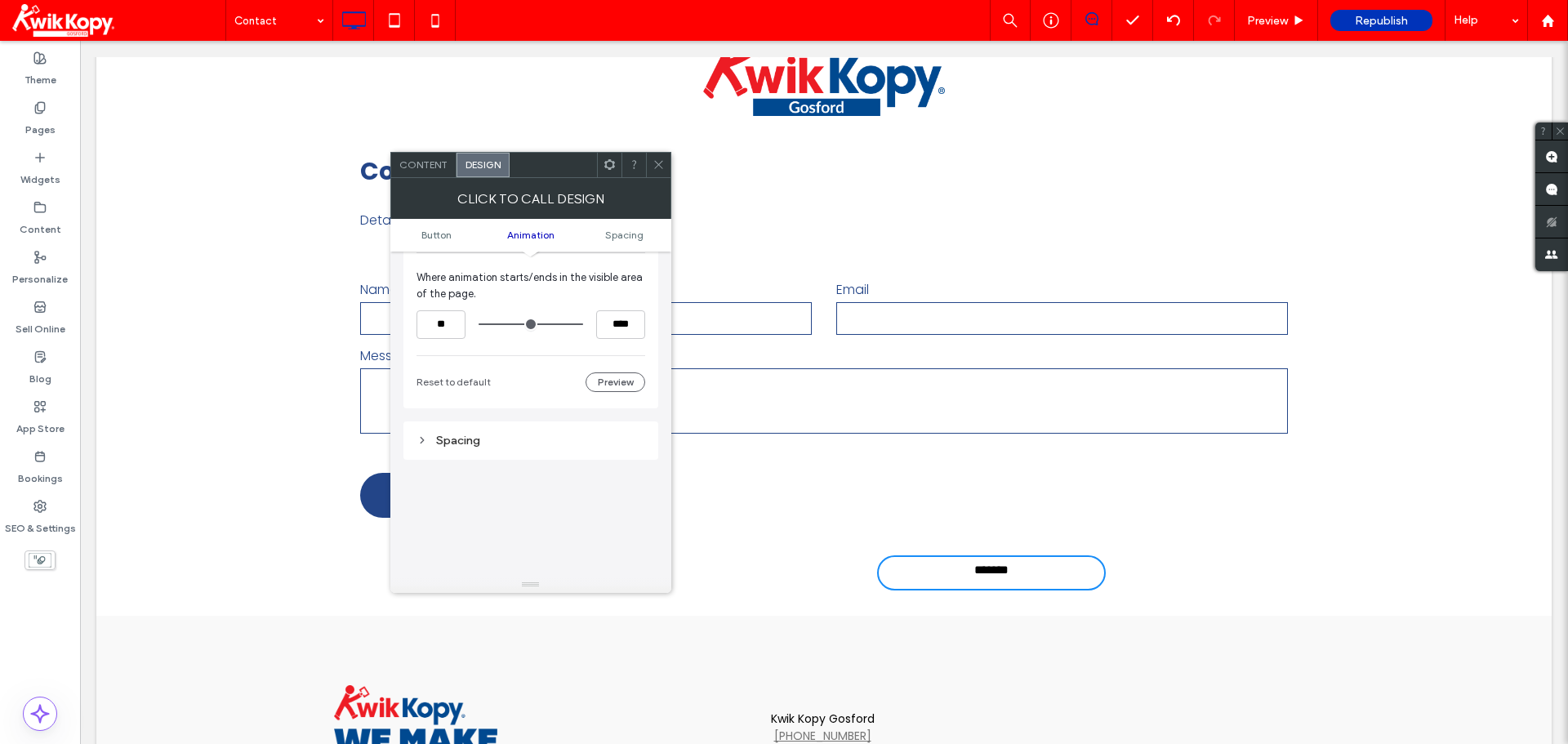
scroll to position [1128, 0]
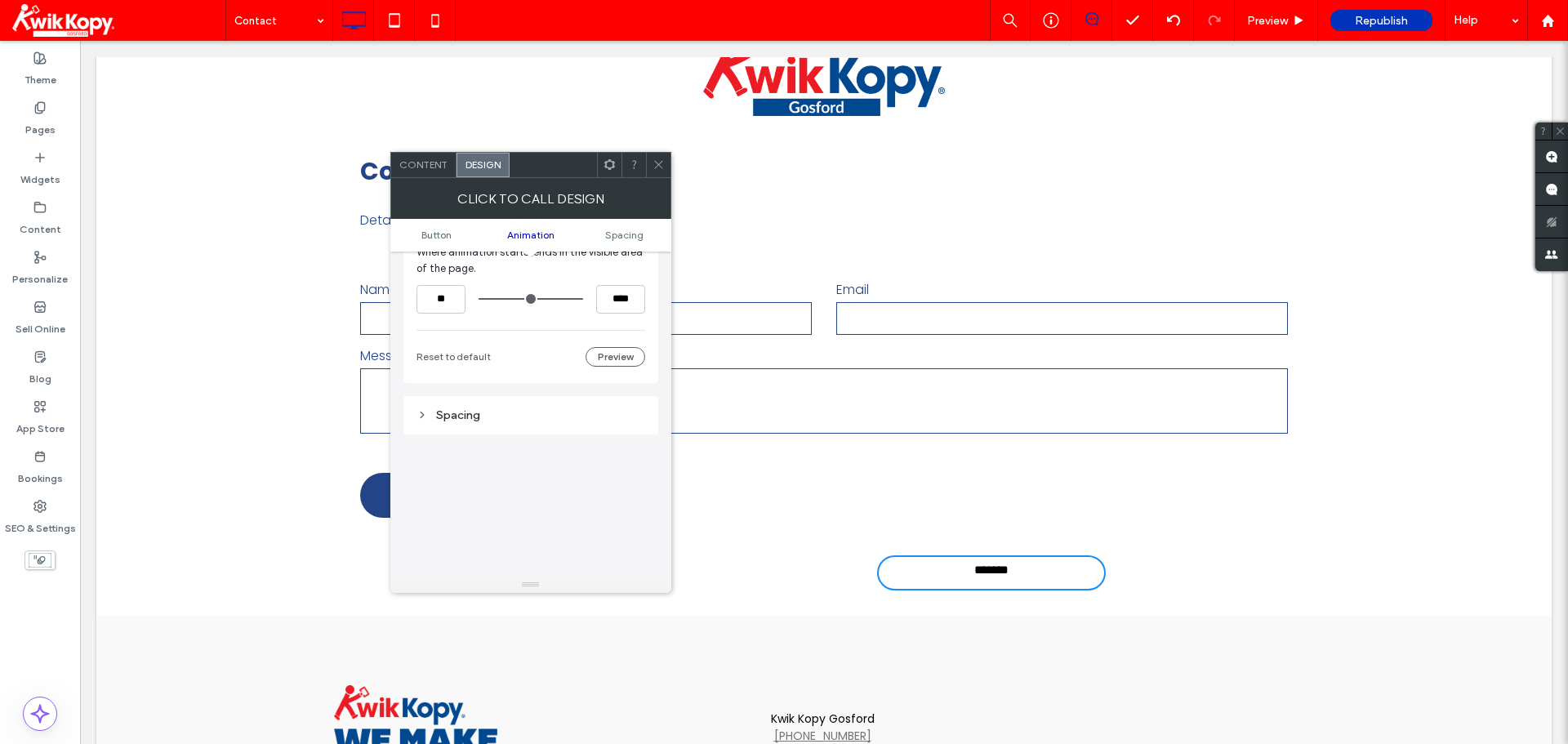
click at [432, 406] on div "Spacing" at bounding box center [530, 415] width 228 height 22
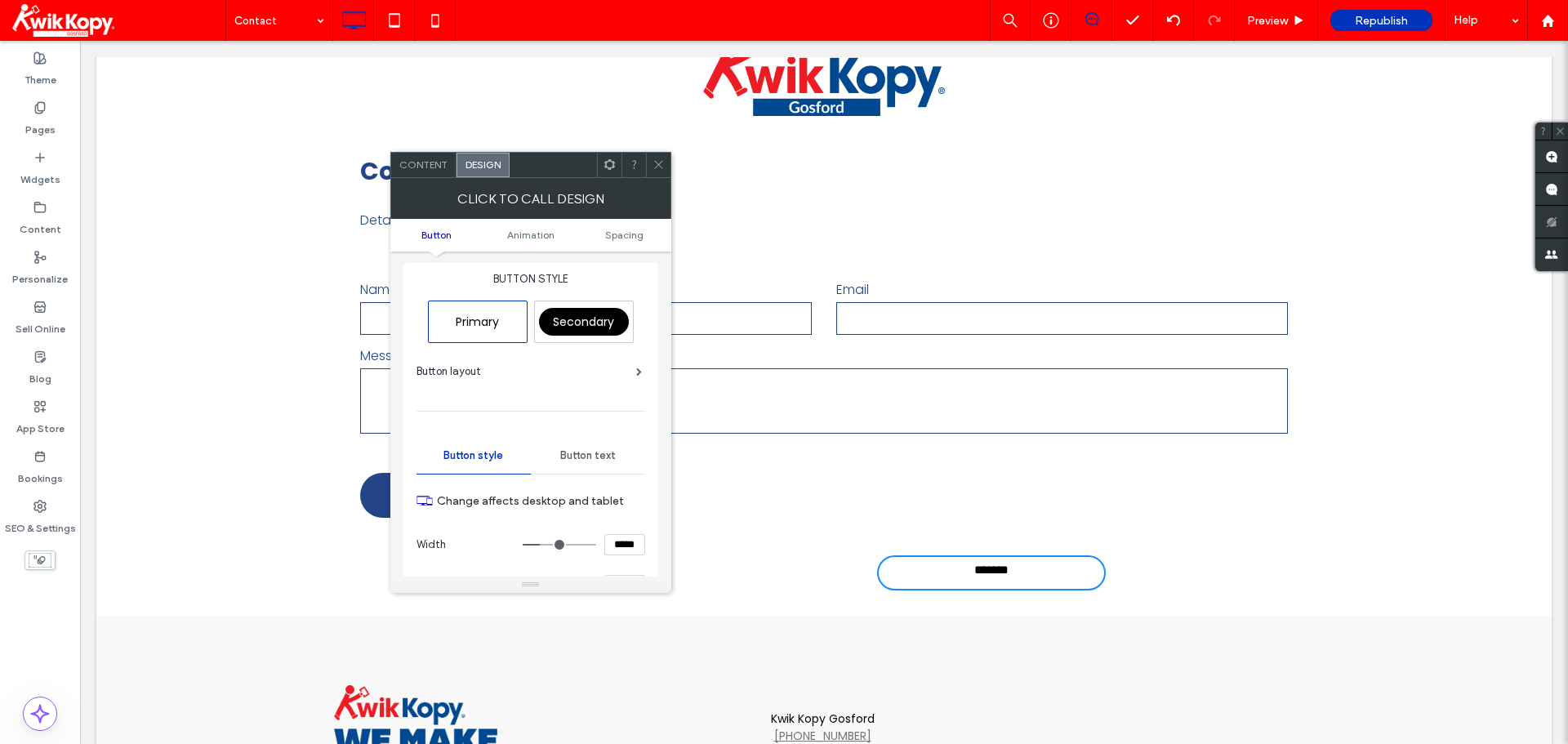
scroll to position [0, 0]
click at [661, 171] on span at bounding box center [658, 165] width 12 height 25
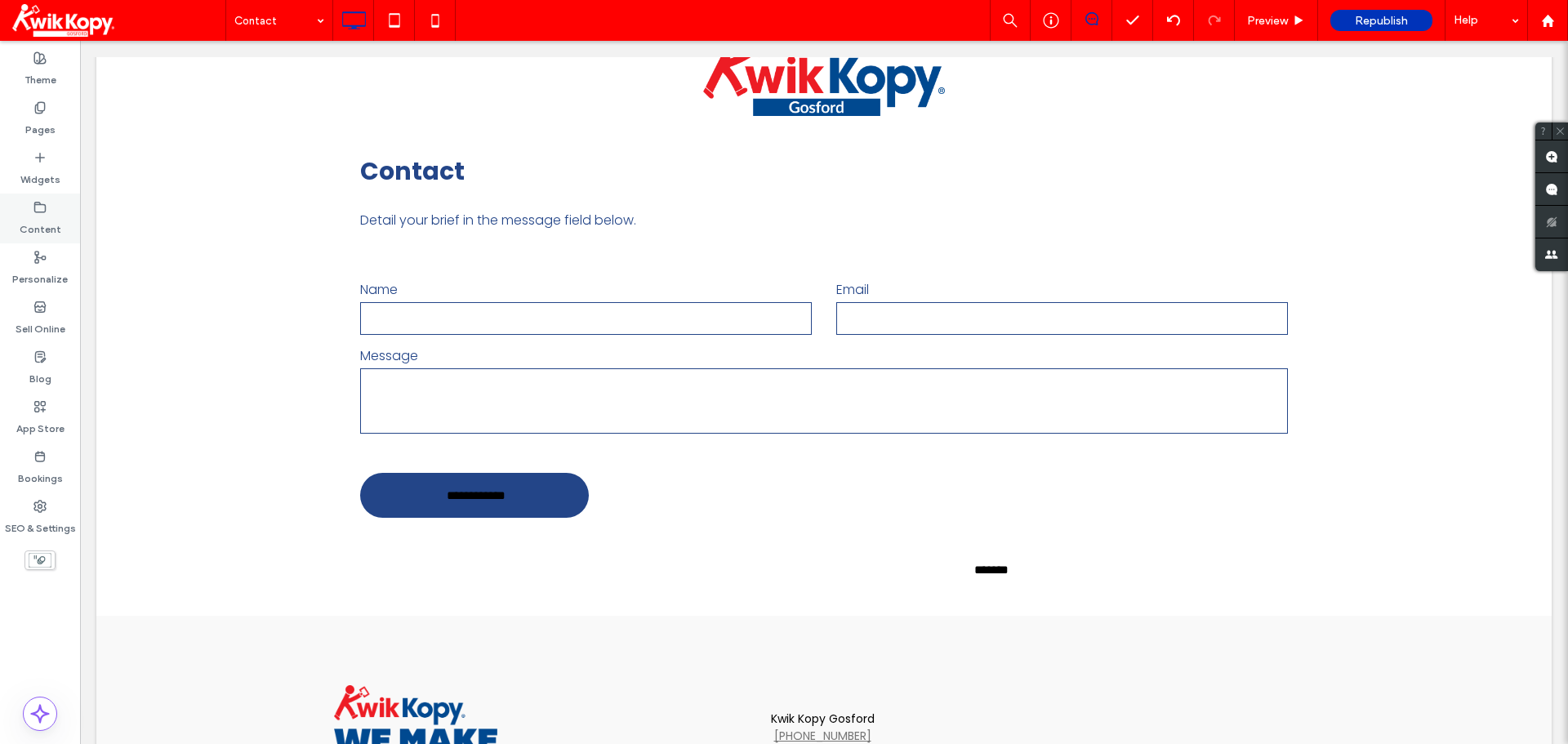
click at [47, 204] on div "Content" at bounding box center [40, 218] width 80 height 49
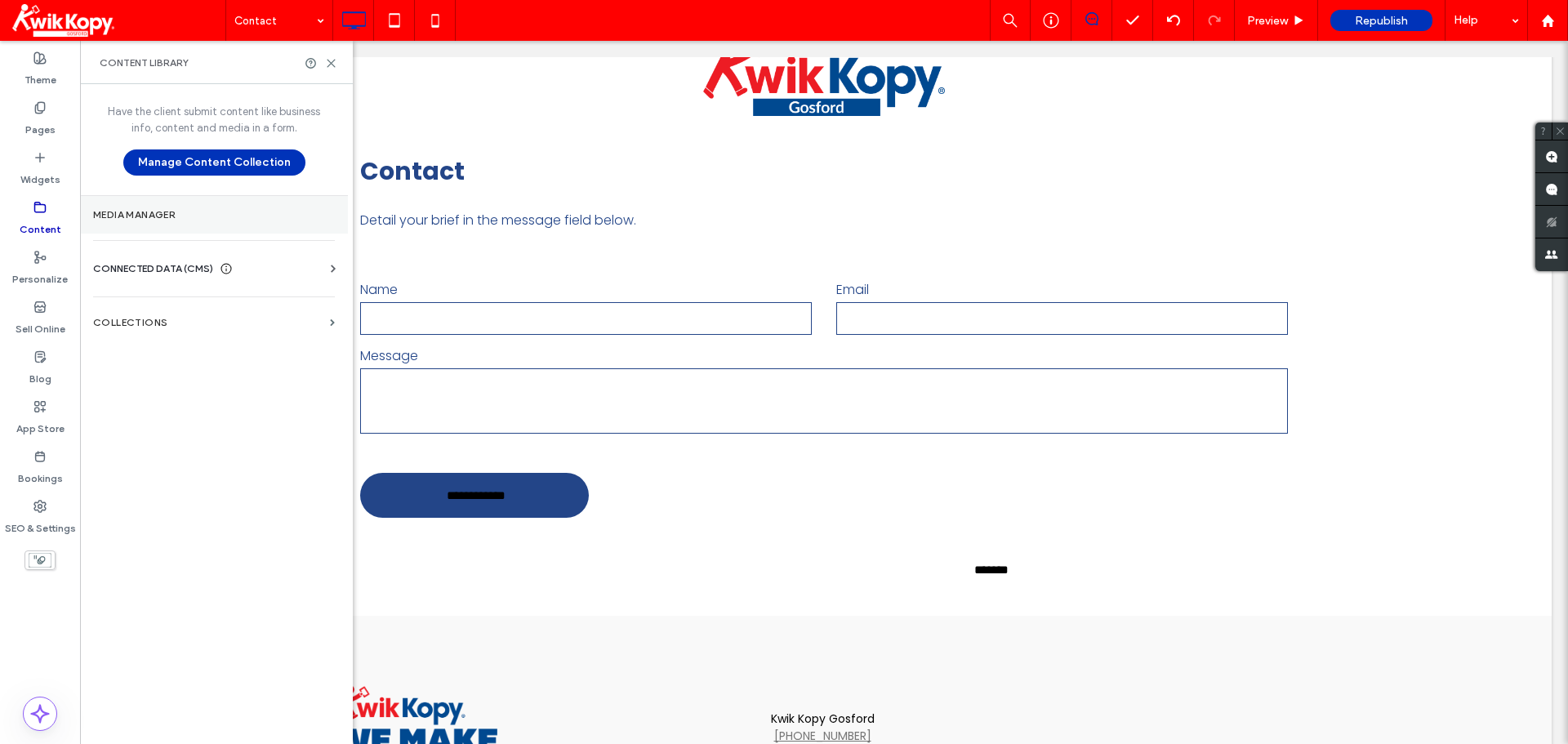
click at [287, 228] on section "Media Manager" at bounding box center [213, 215] width 268 height 38
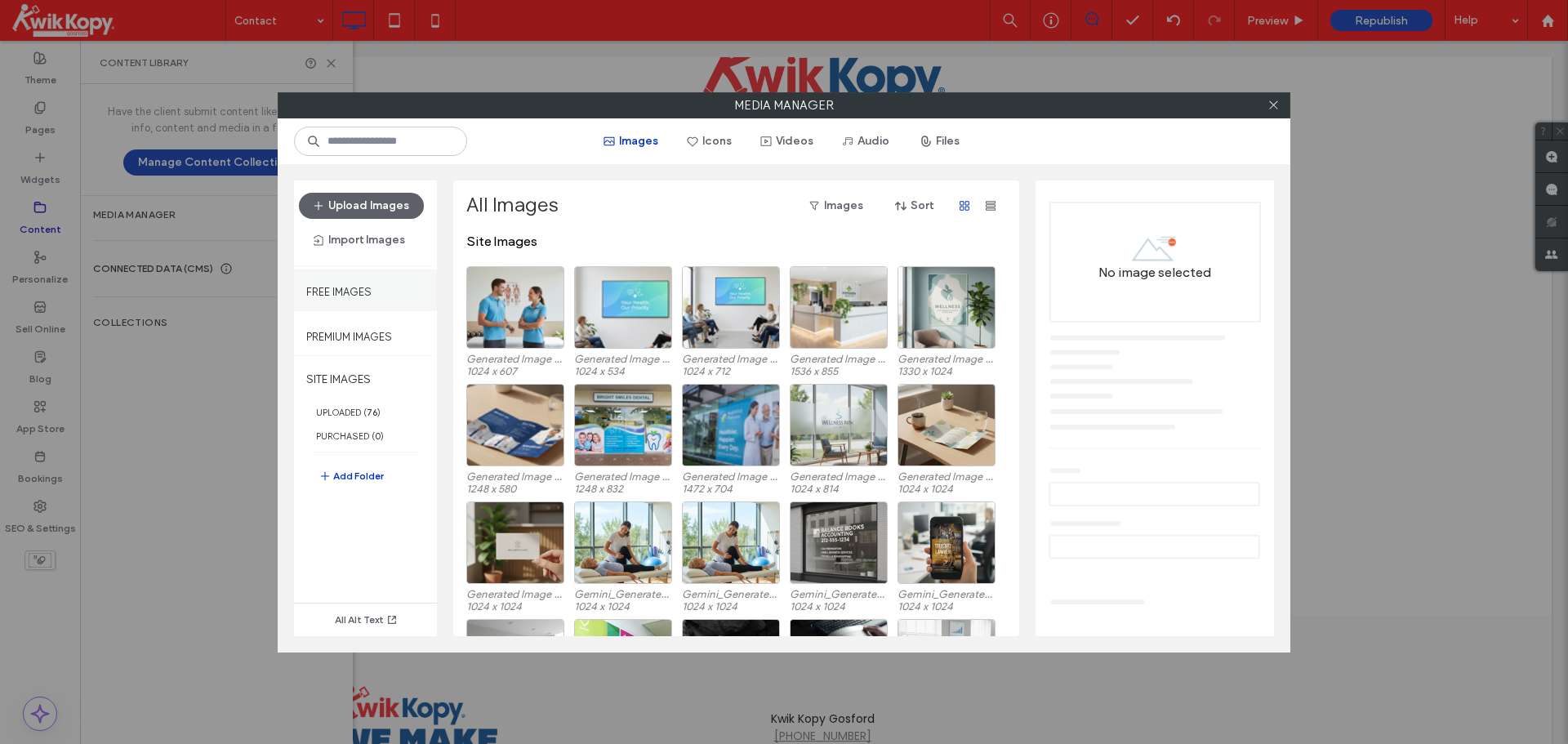
click at [348, 308] on div "Free Images" at bounding box center [365, 290] width 143 height 41
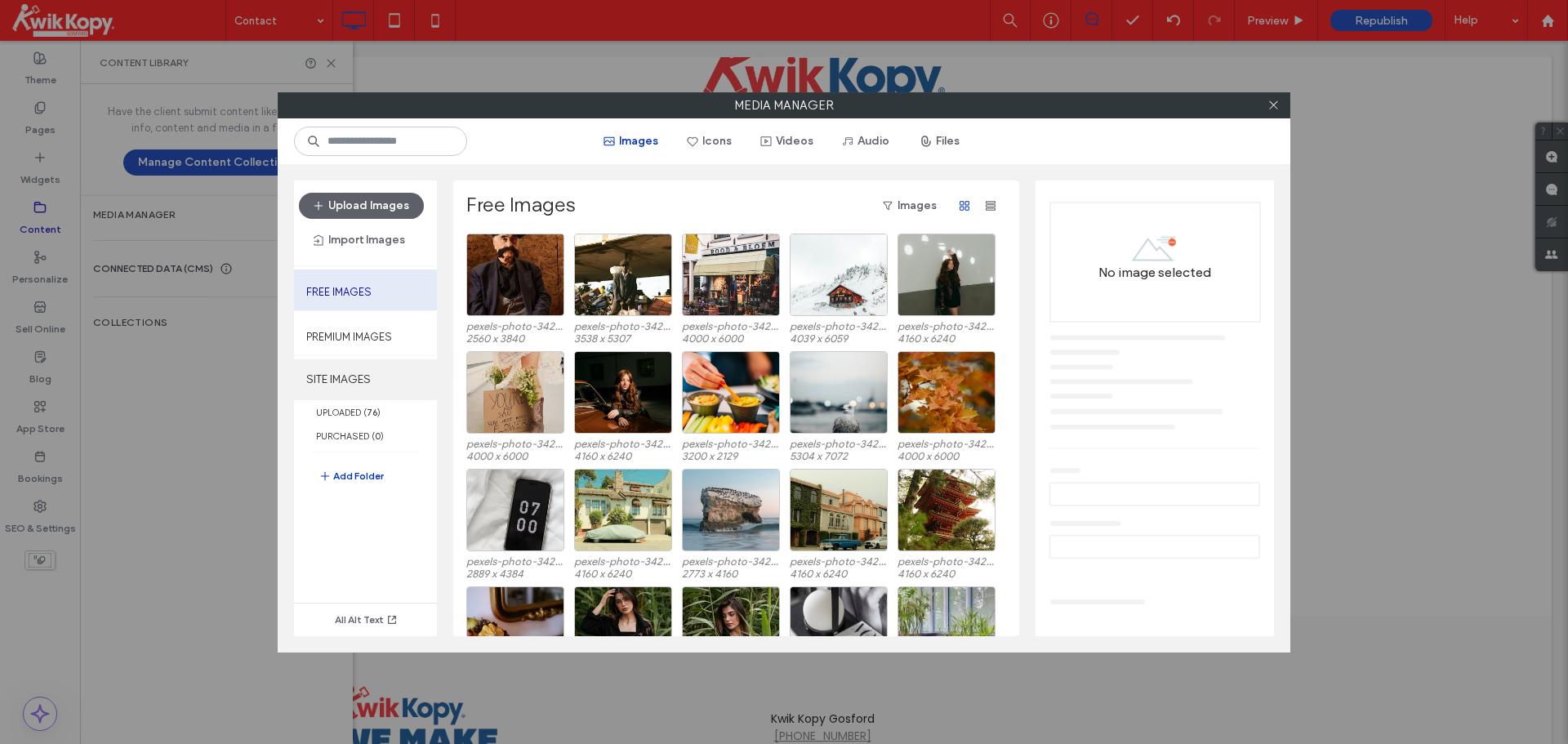
click at [386, 367] on label "SITE IMAGES" at bounding box center [365, 380] width 143 height 41
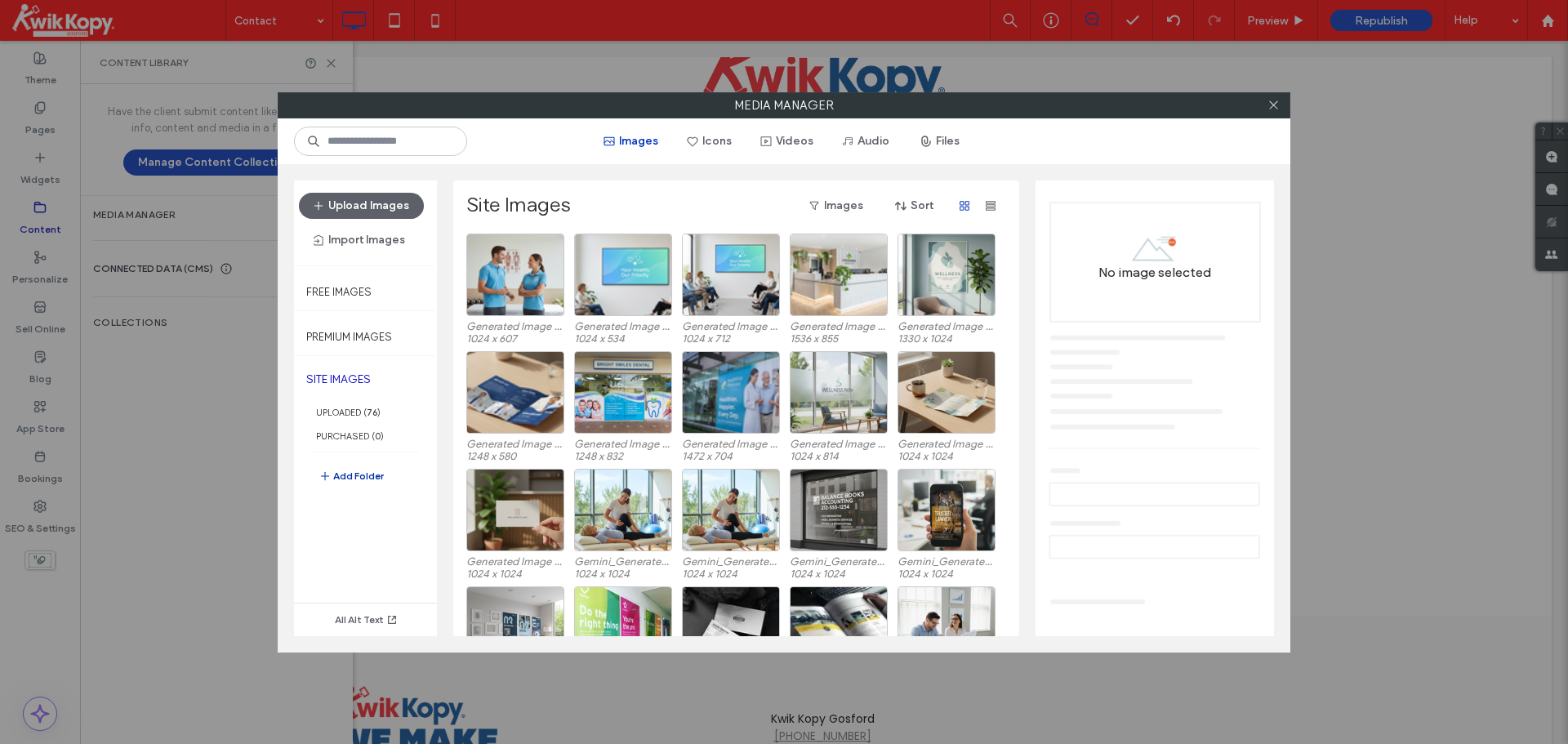
click at [346, 476] on button "Add Folder" at bounding box center [350, 476] width 65 height 20
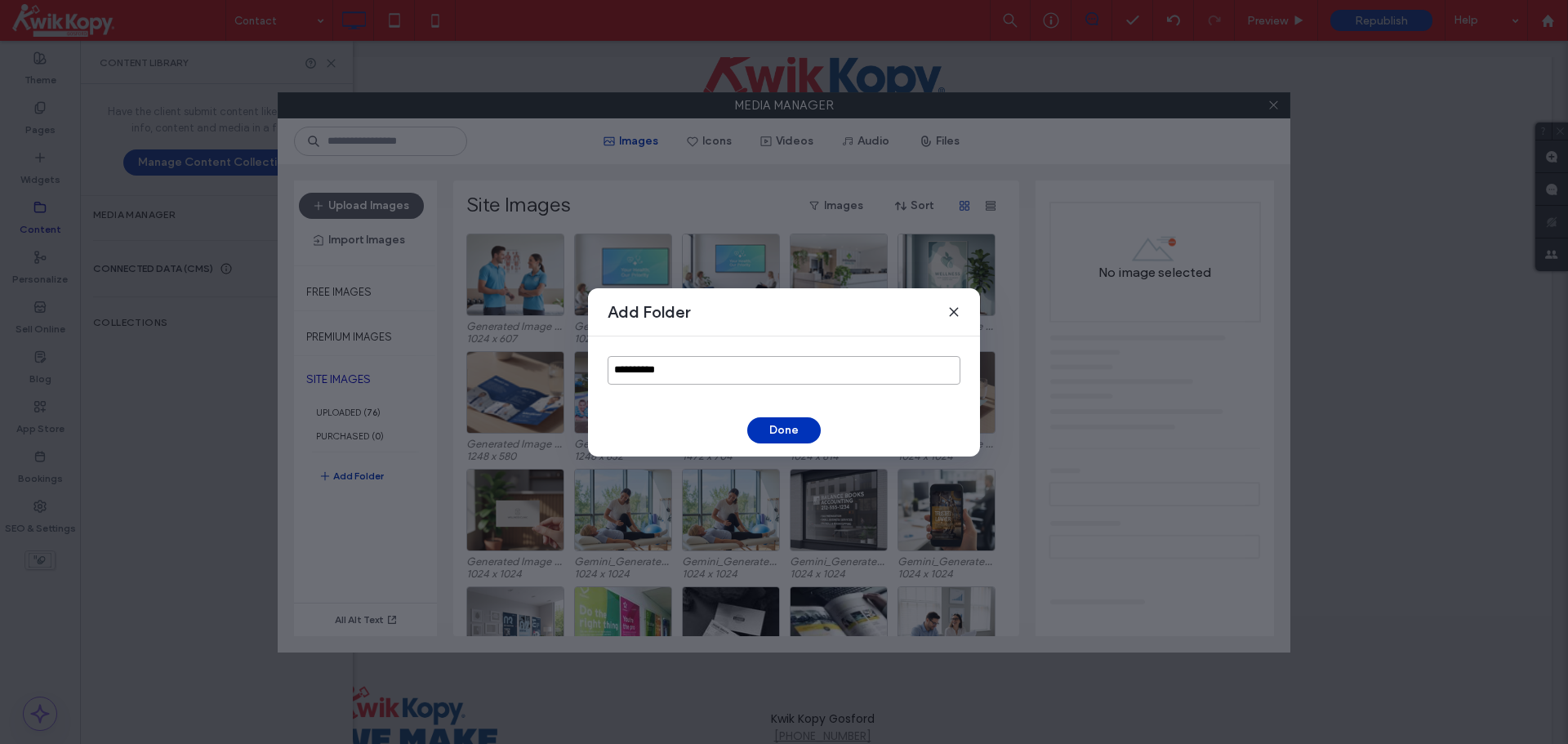
drag, startPoint x: 700, startPoint y: 370, endPoint x: 494, endPoint y: 372, distance: 206.0
click at [494, 372] on div "**********" at bounding box center [784, 372] width 1568 height 744
click at [953, 311] on use at bounding box center [953, 311] width 7 height 7
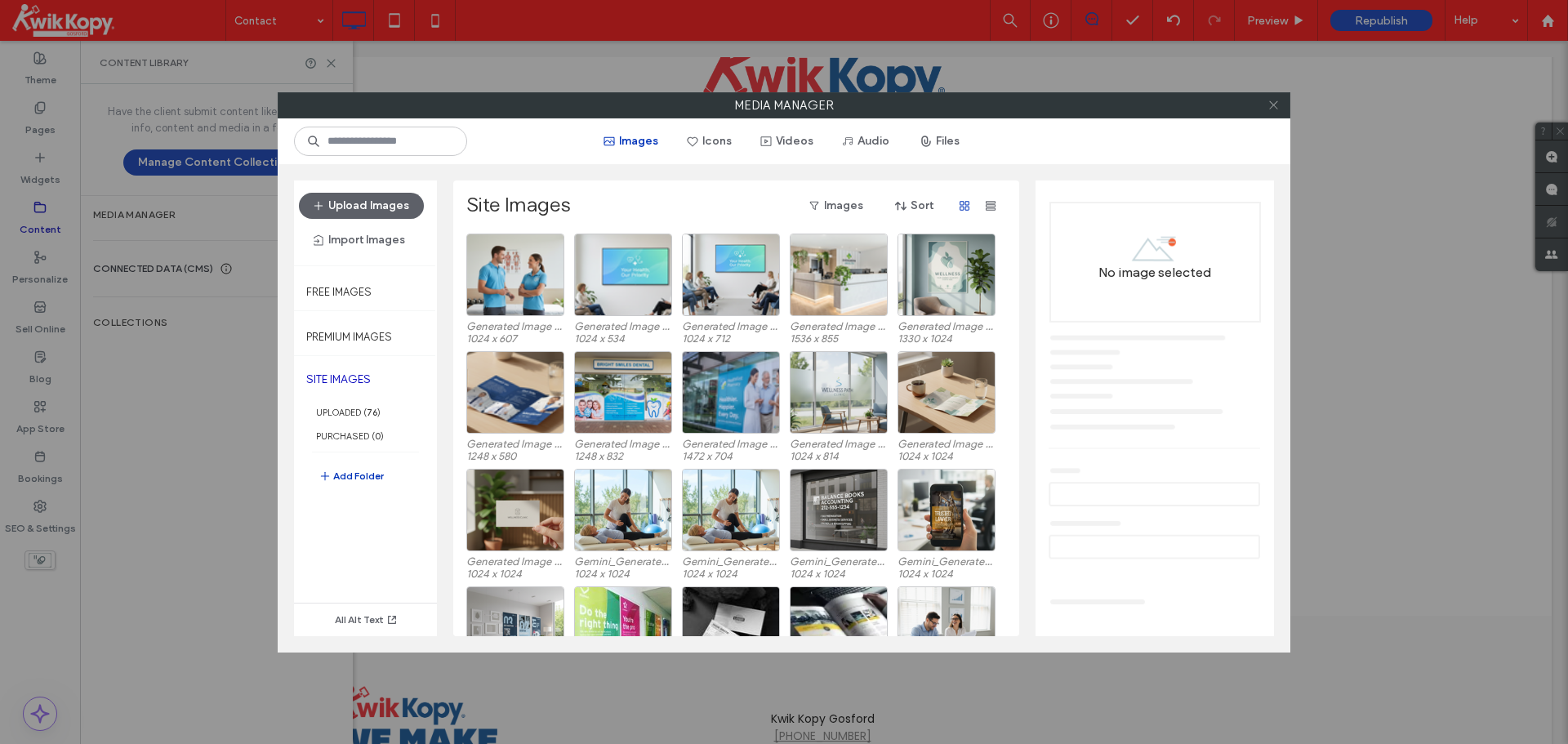
click at [1046, 107] on icon at bounding box center [1273, 105] width 12 height 12
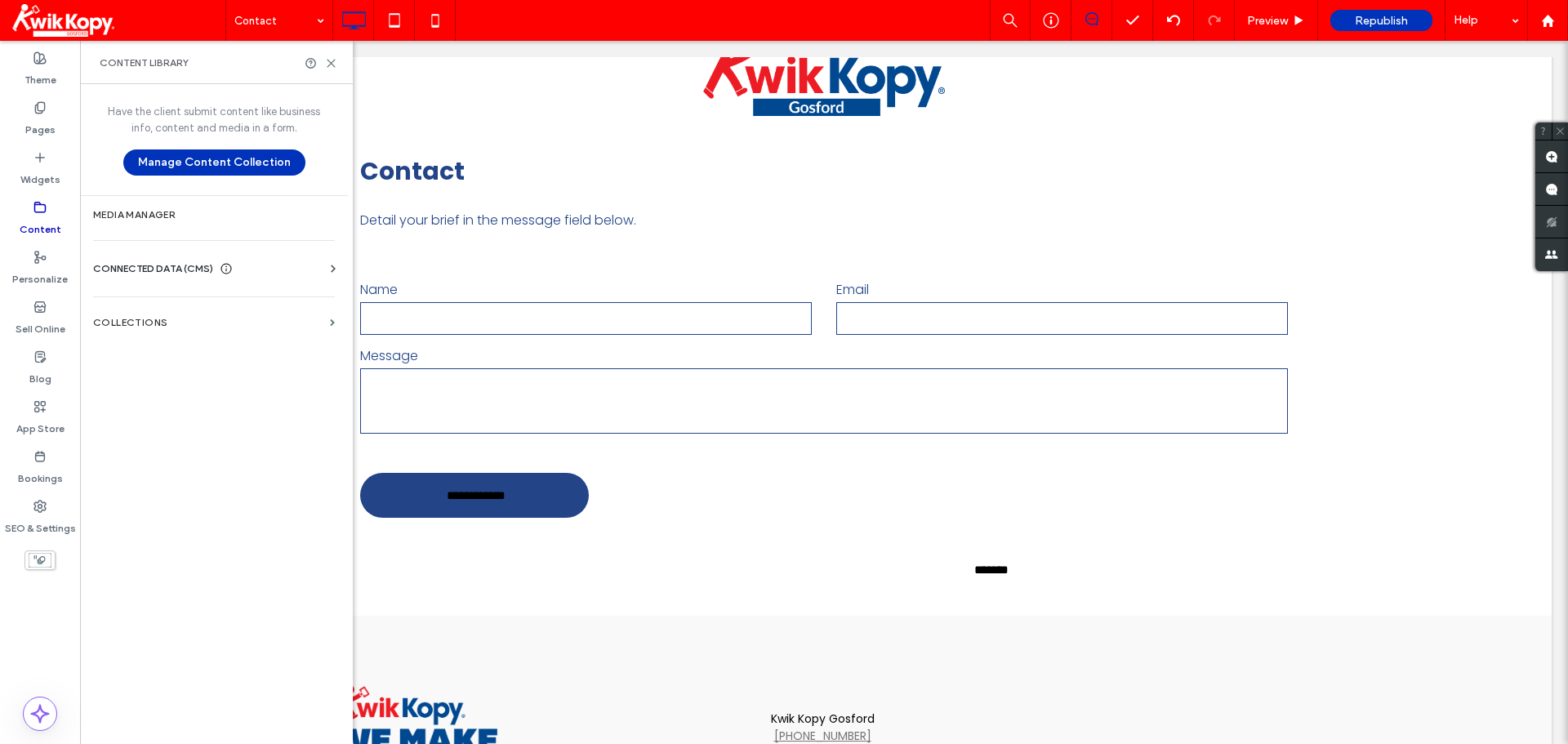
click at [298, 274] on div "CONNECTED DATA (CMS)" at bounding box center [217, 269] width 248 height 16
click at [200, 308] on label "Business Info" at bounding box center [218, 309] width 222 height 12
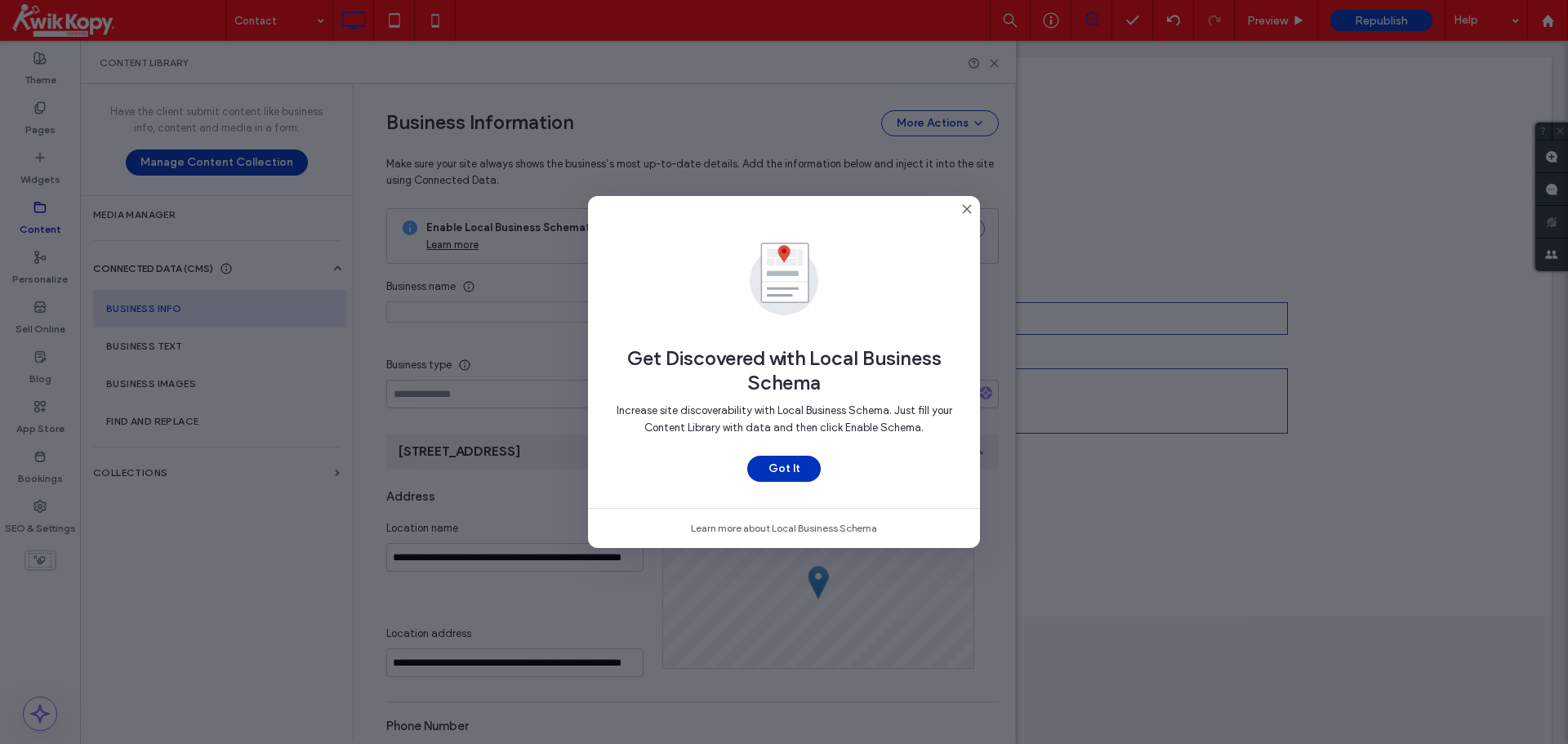
scroll to position [189, 0]
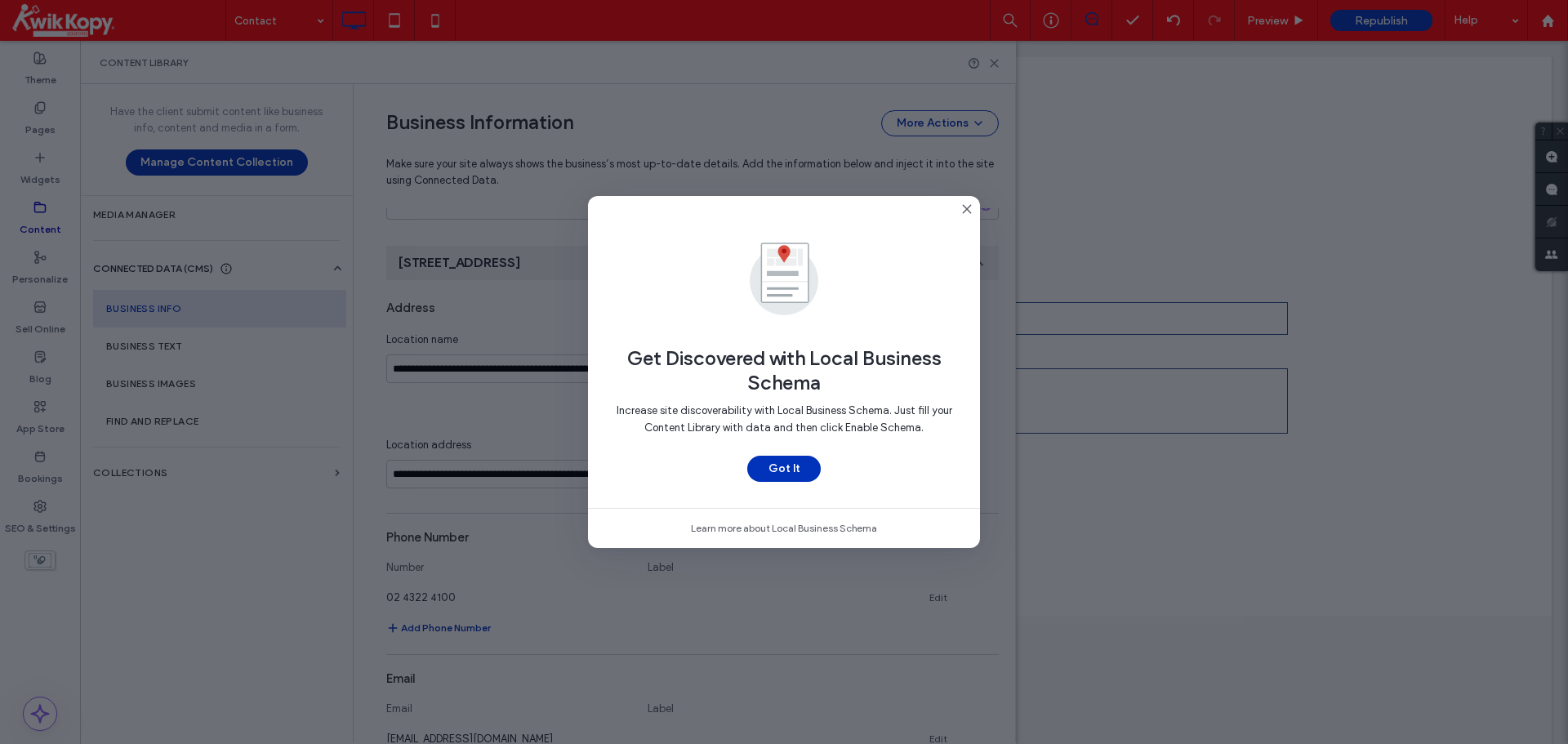
click at [962, 209] on icon at bounding box center [967, 209] width 13 height 13
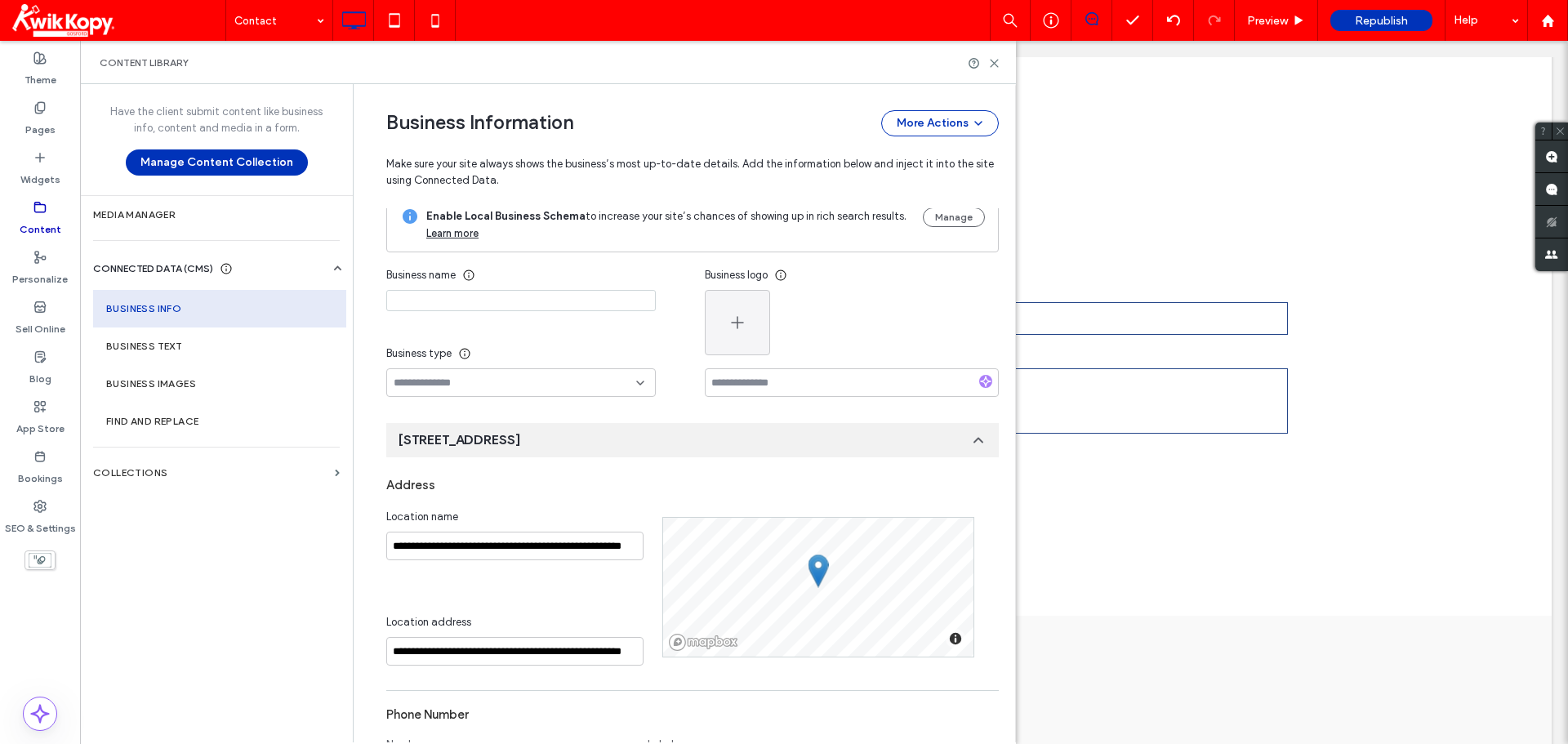
scroll to position [0, 0]
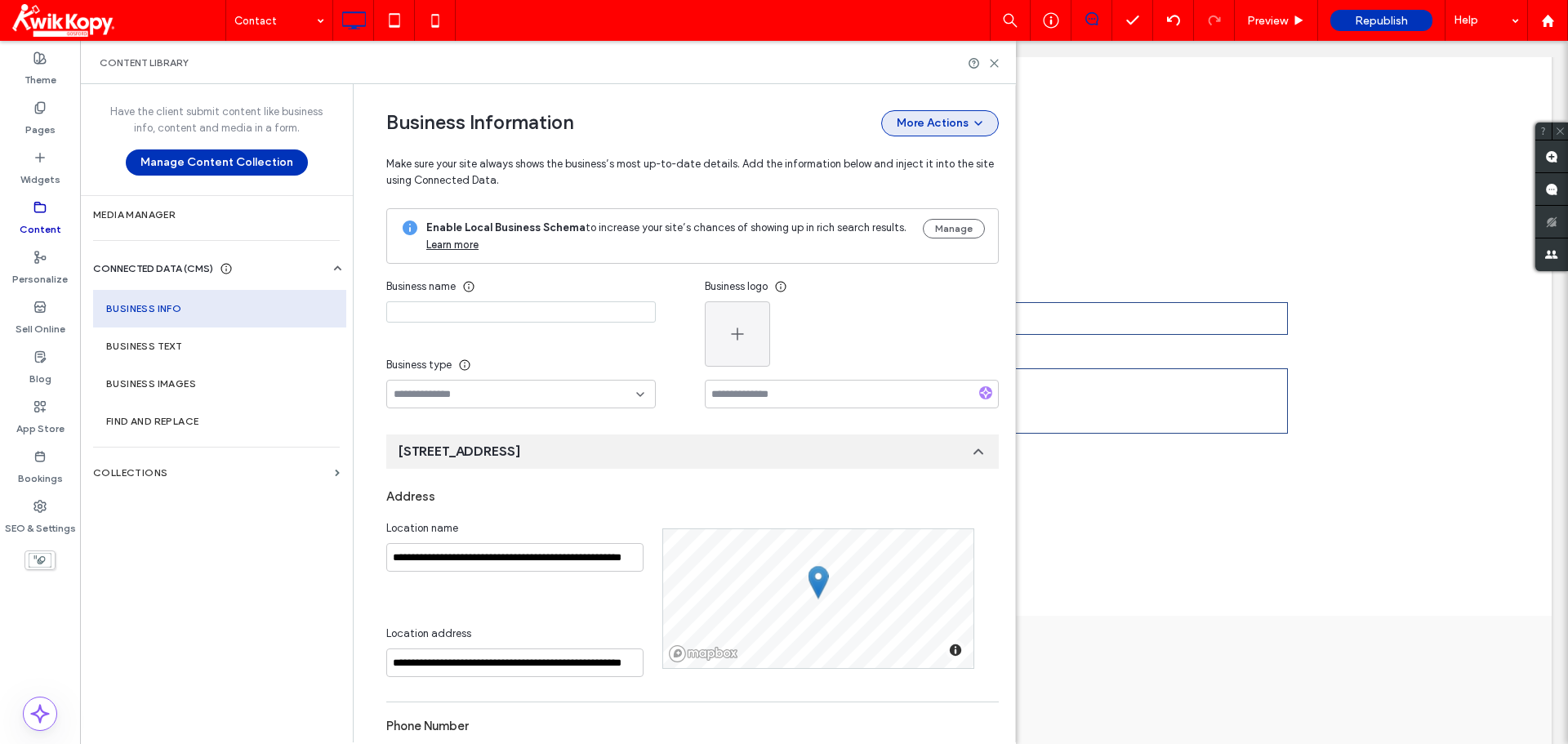
click at [979, 123] on button "More Actions" at bounding box center [939, 124] width 118 height 26
click at [979, 122] on button "More Actions" at bounding box center [939, 124] width 118 height 26
click at [813, 102] on div "Business Information More Actions Make sure your site always shows the business…" at bounding box center [692, 146] width 612 height 124
click at [160, 366] on section "Business Images" at bounding box center [219, 384] width 253 height 38
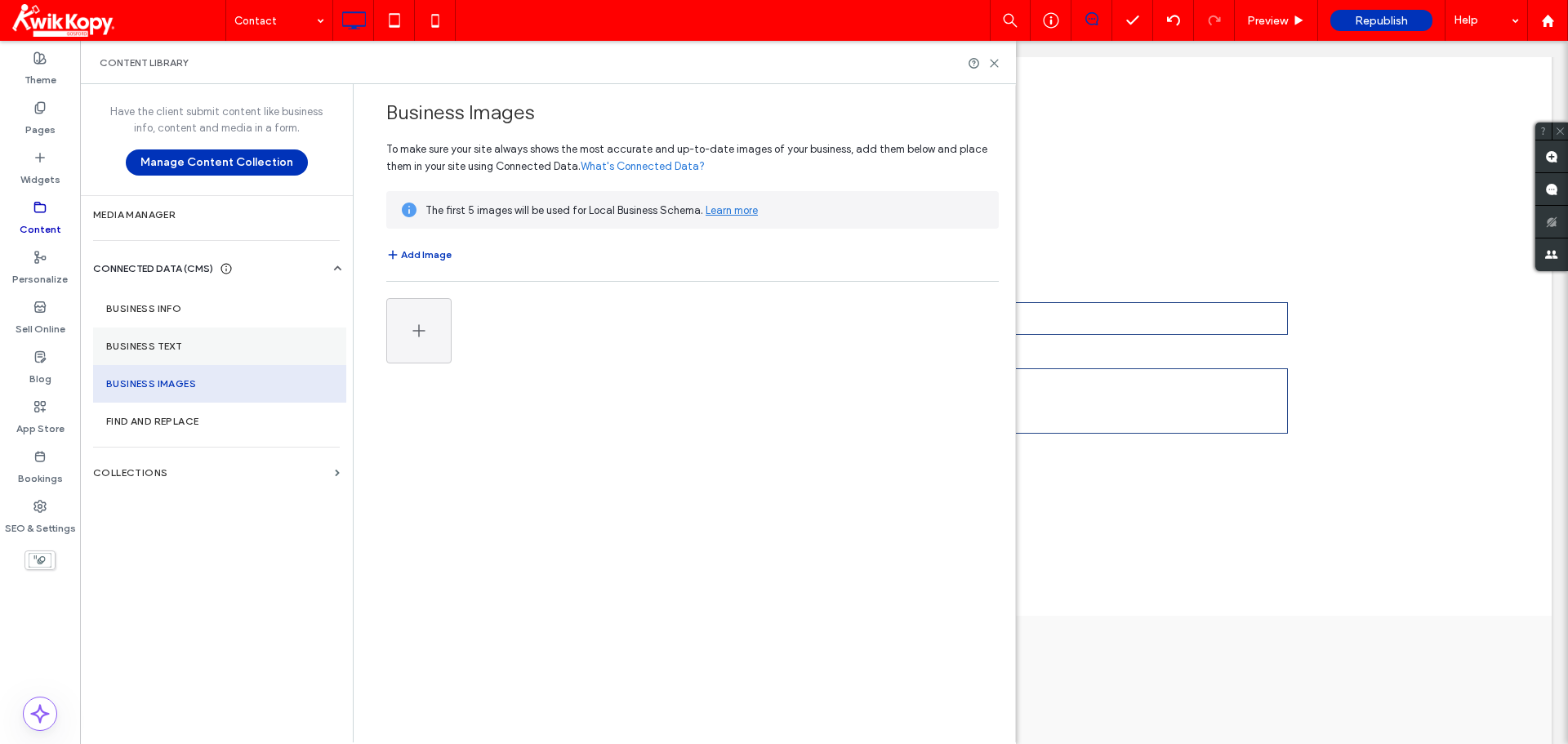
click at [216, 339] on section "Business Text" at bounding box center [219, 346] width 253 height 38
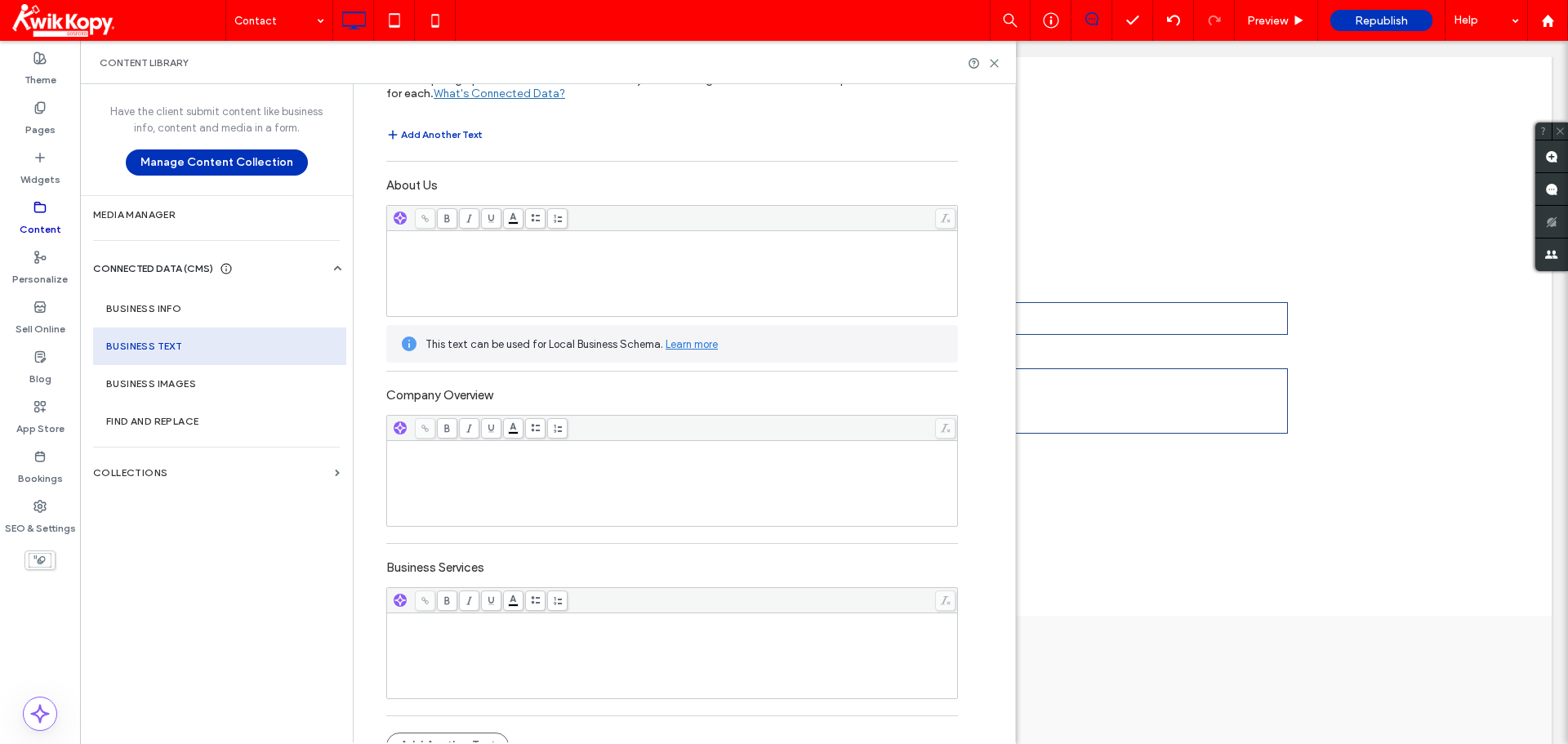
scroll to position [106, 0]
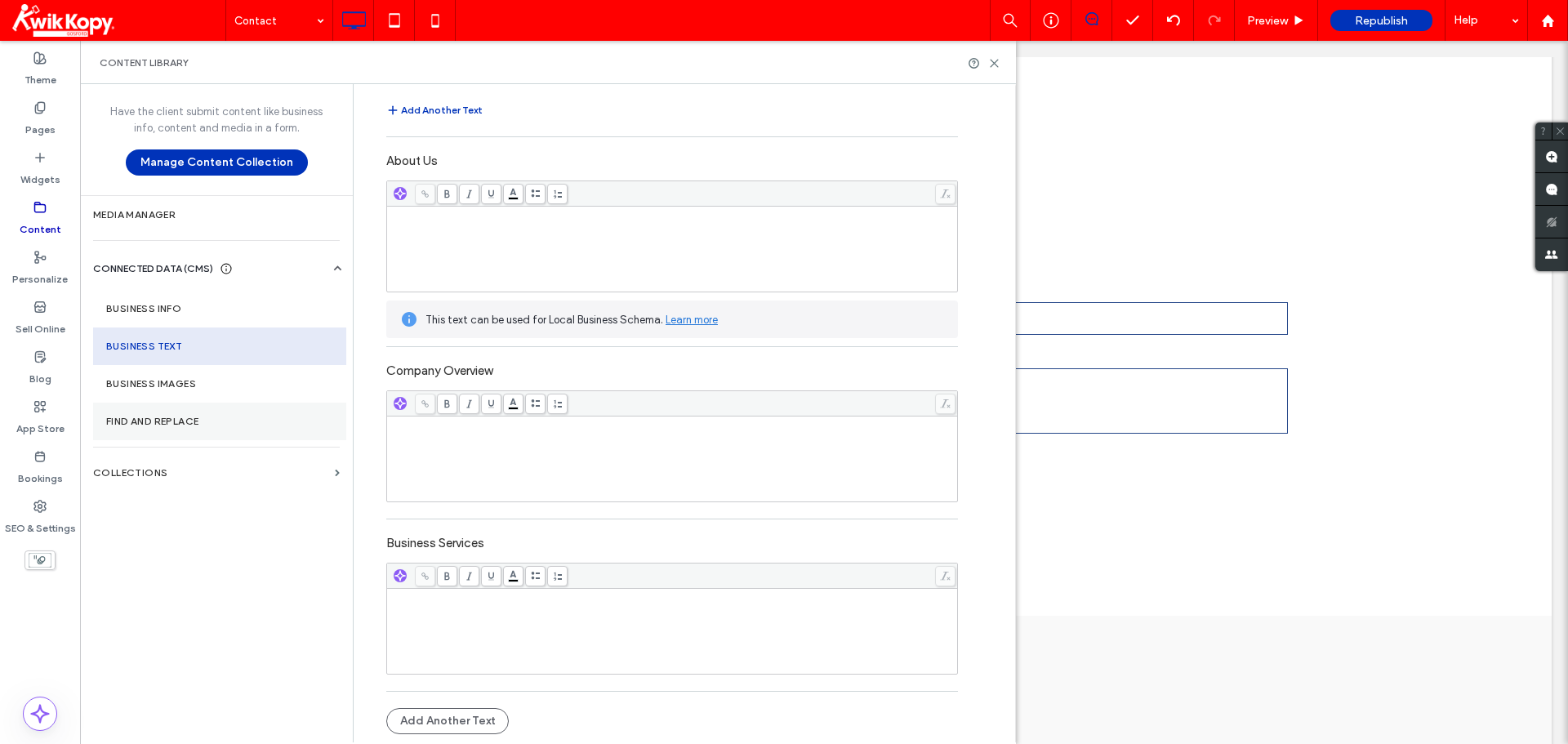
click at [233, 419] on label "Find and Replace" at bounding box center [220, 421] width 227 height 12
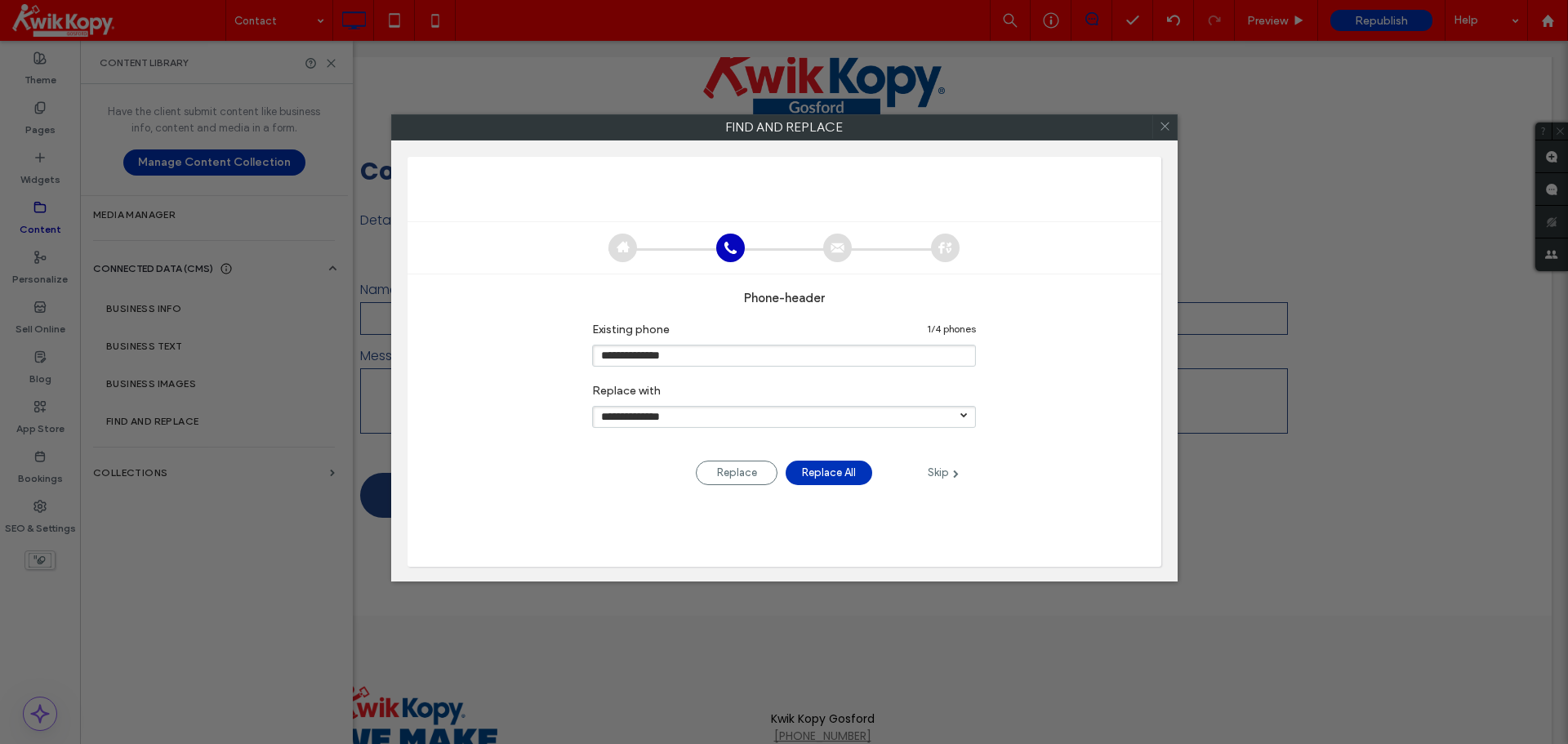
click at [837, 424] on input "**********" at bounding box center [784, 417] width 384 height 22
click at [835, 415] on input "**********" at bounding box center [784, 417] width 384 height 22
click at [1046, 123] on icon at bounding box center [1164, 126] width 24 height 24
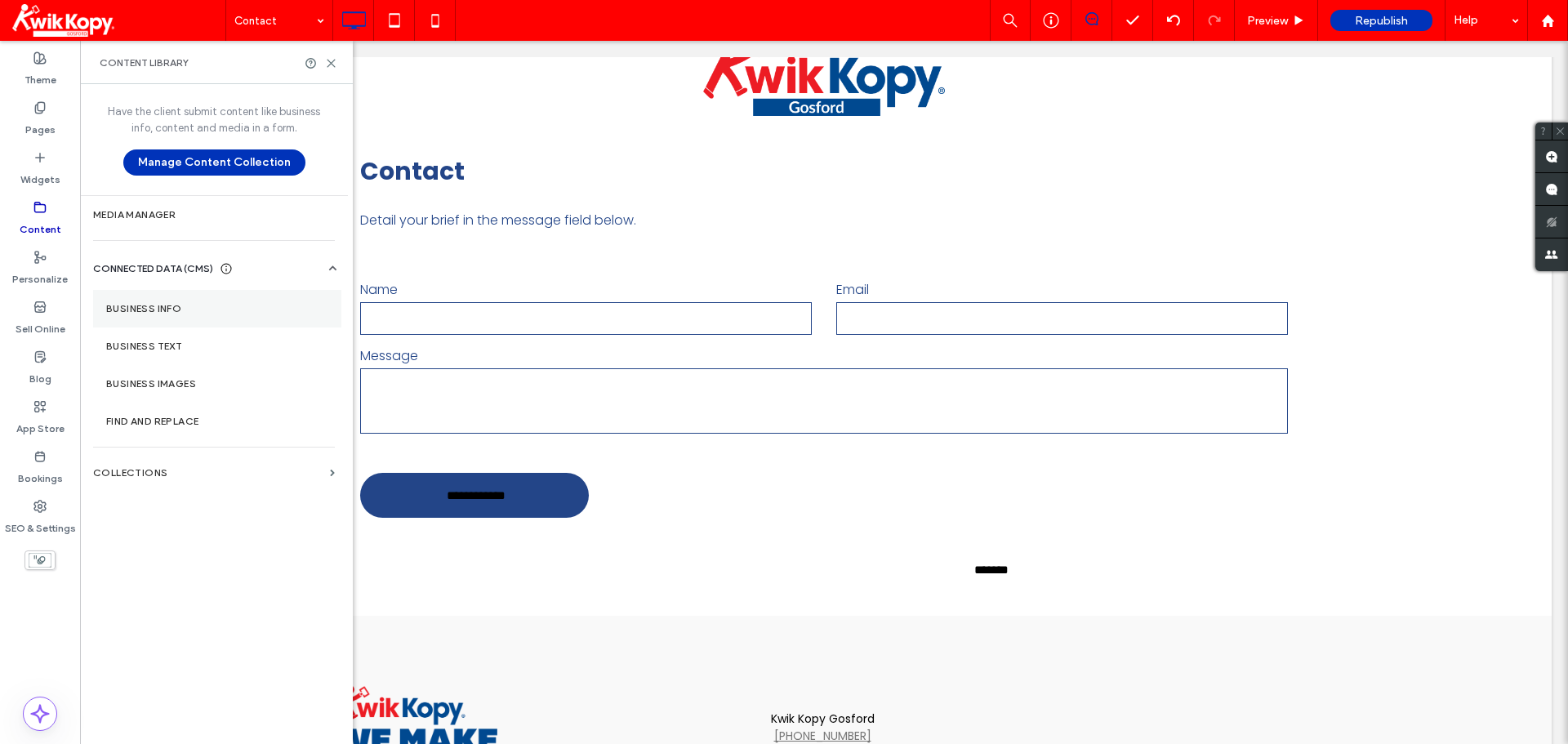
click at [204, 319] on section "Business Info" at bounding box center [217, 309] width 248 height 38
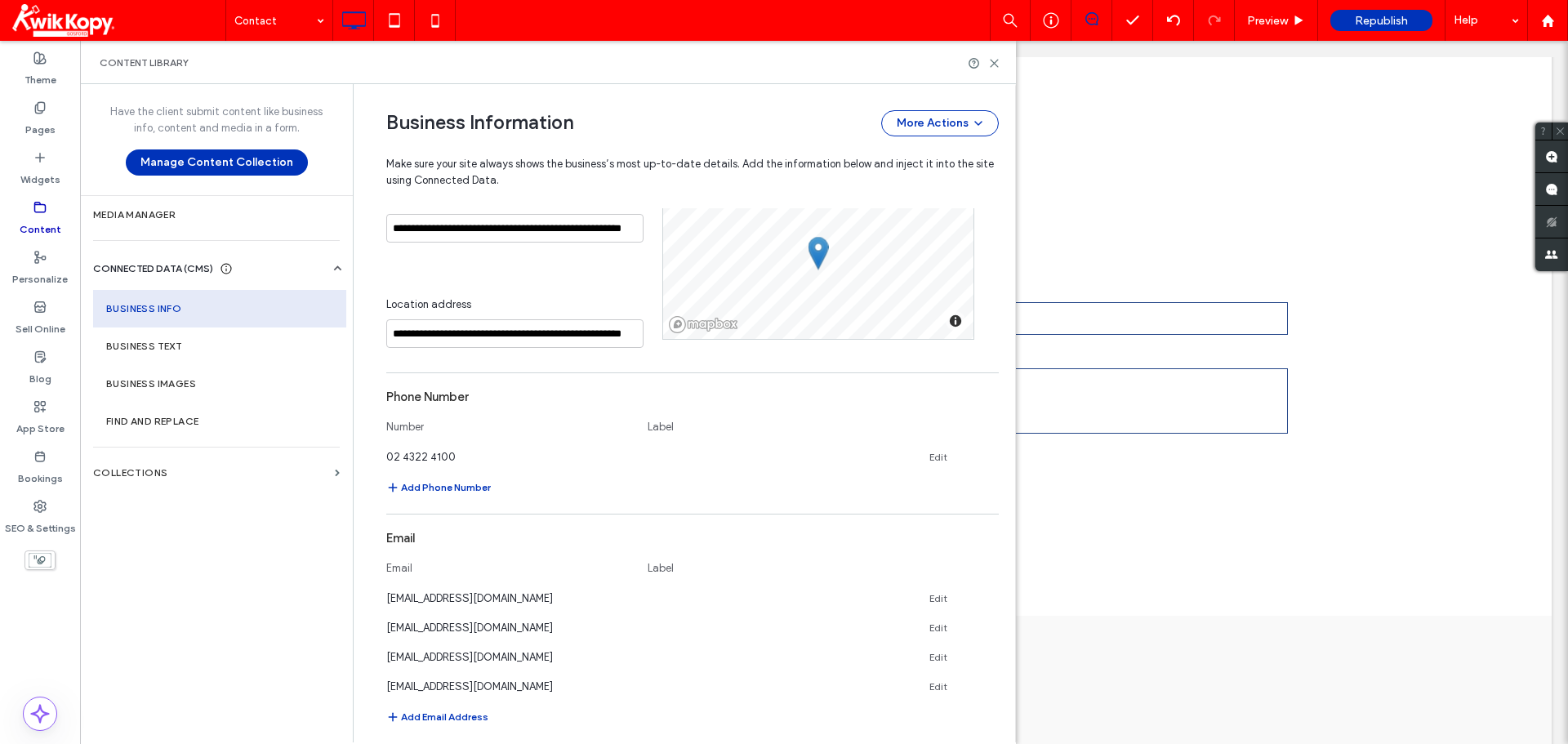
scroll to position [352, 0]
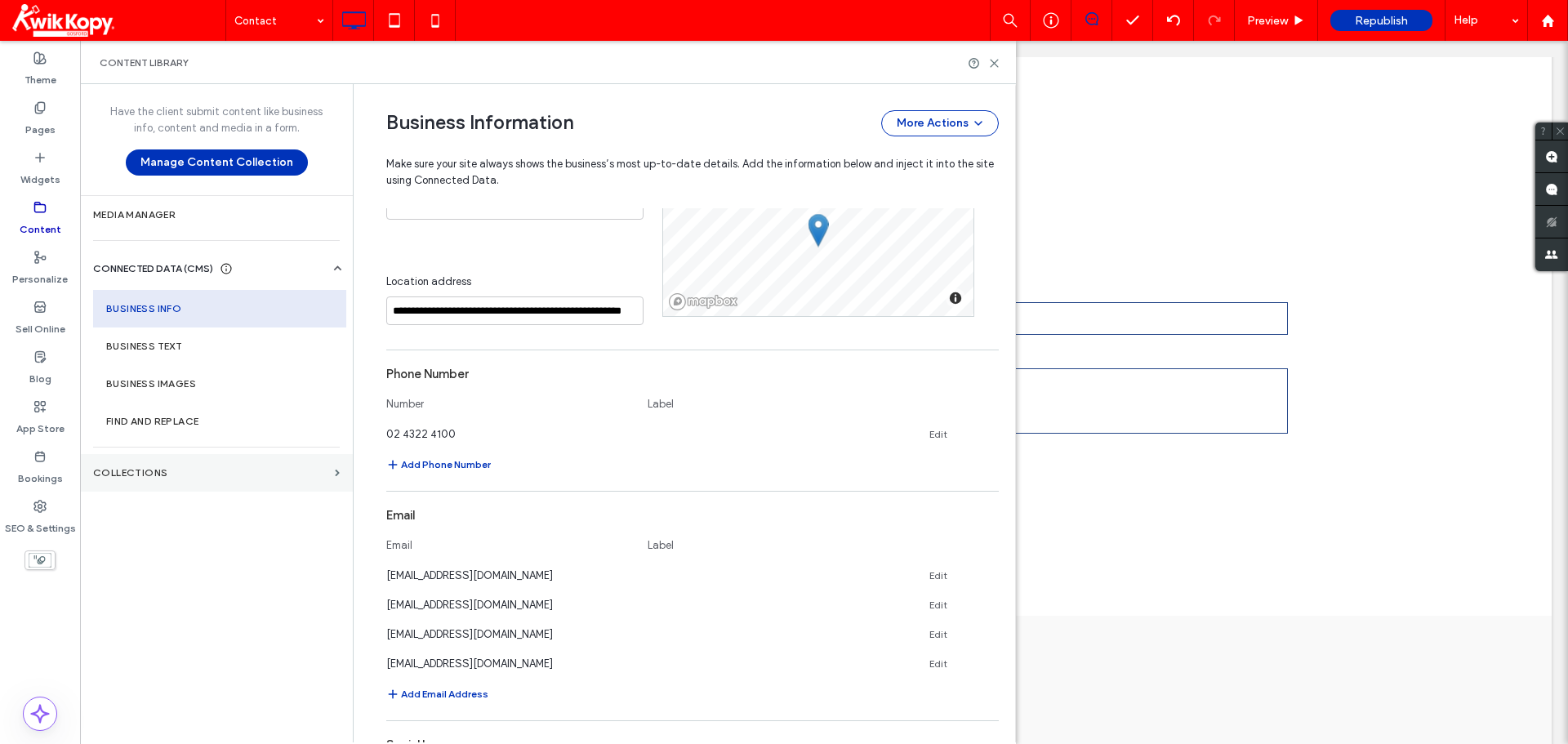
click at [251, 470] on label "Collections" at bounding box center [210, 473] width 235 height 12
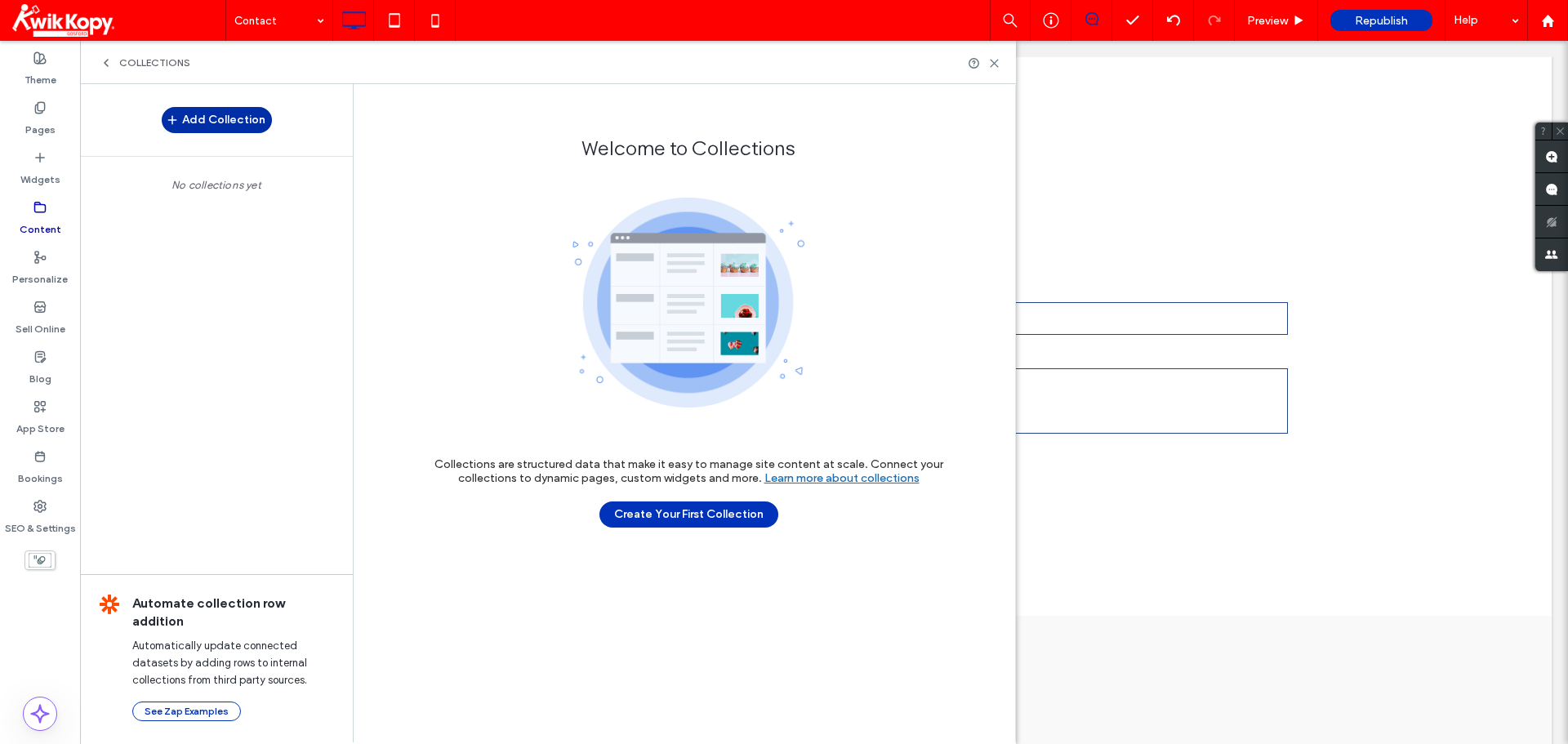
click at [225, 121] on button "Add Collection" at bounding box center [217, 120] width 110 height 26
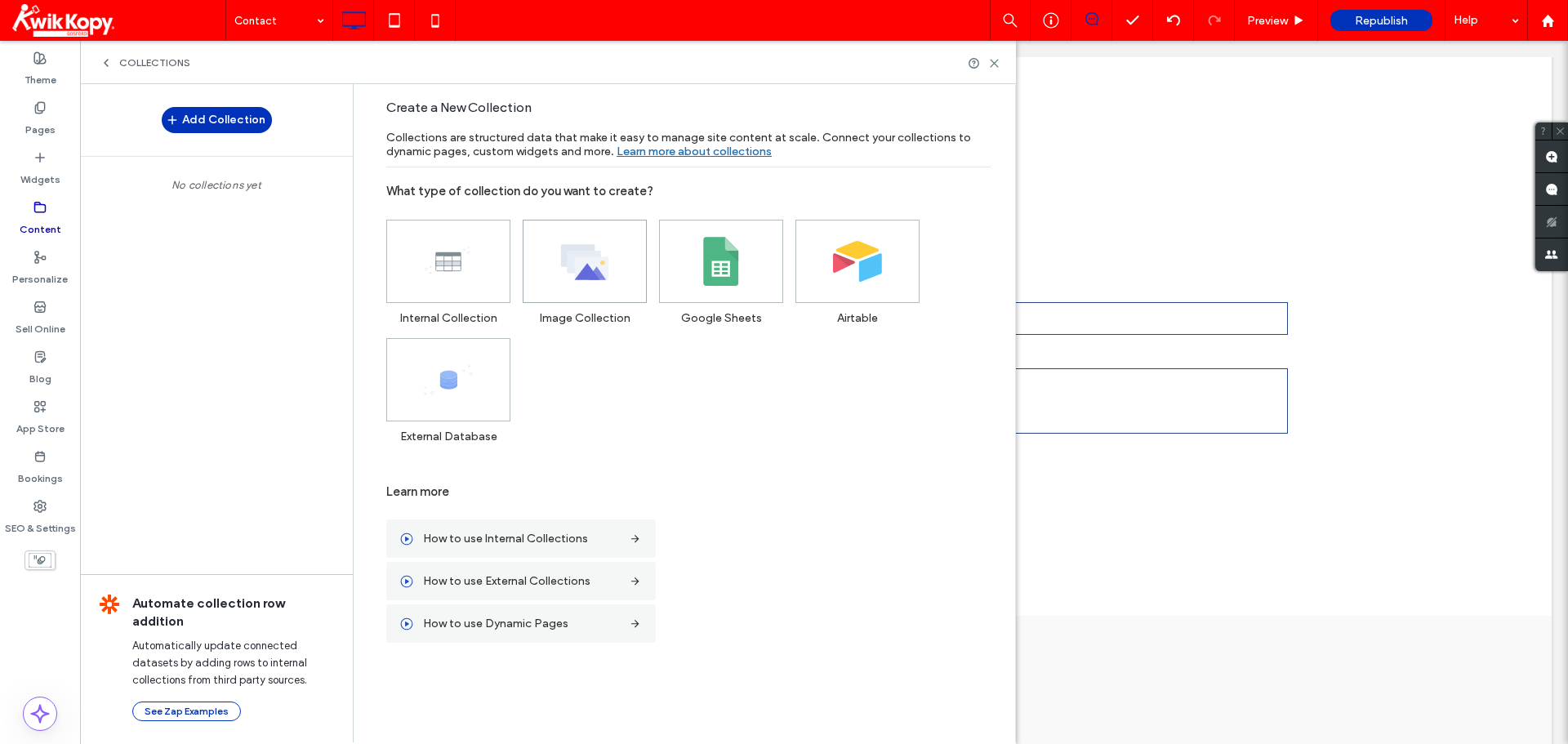
click at [613, 255] on span at bounding box center [584, 261] width 123 height 82
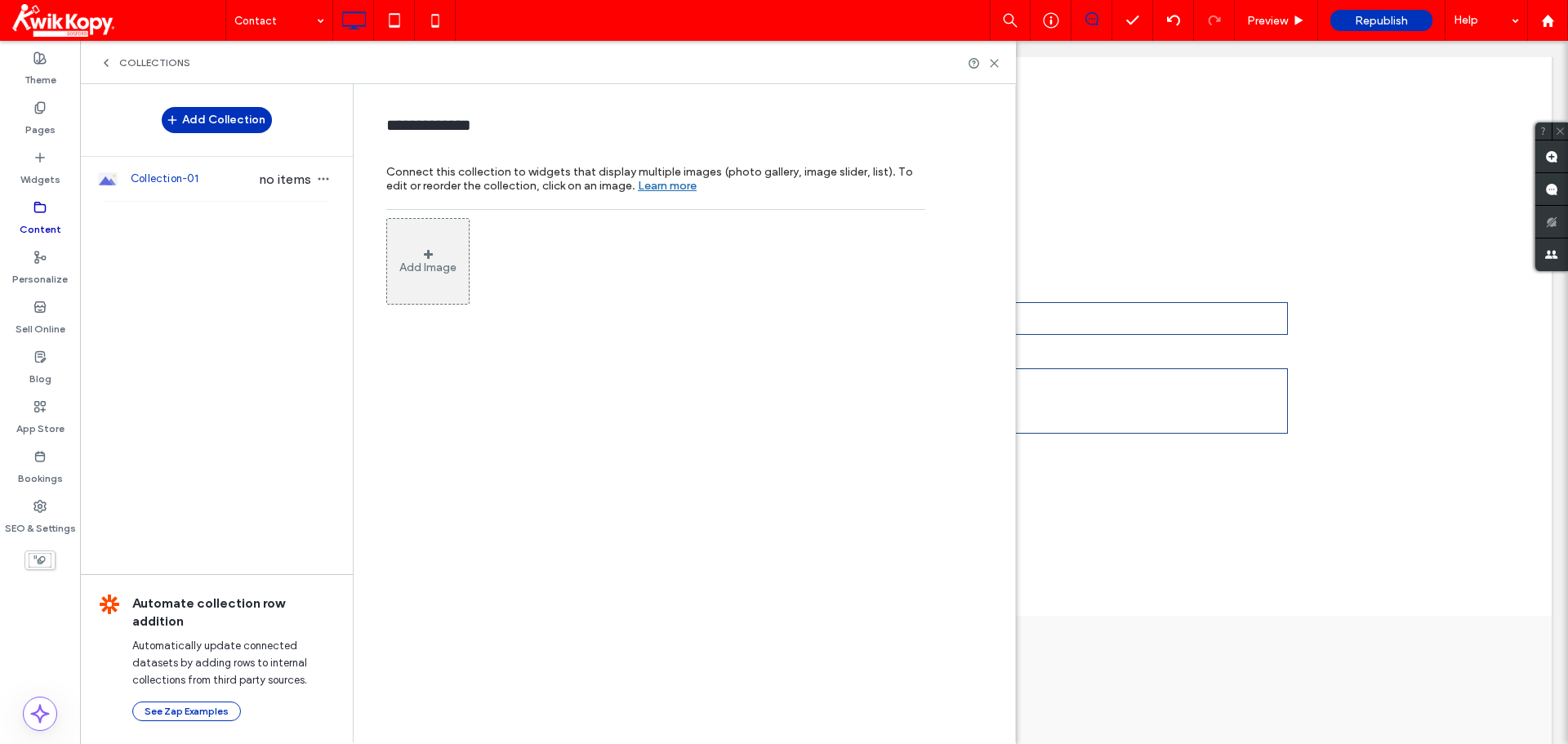
click at [105, 64] on icon at bounding box center [106, 63] width 13 height 13
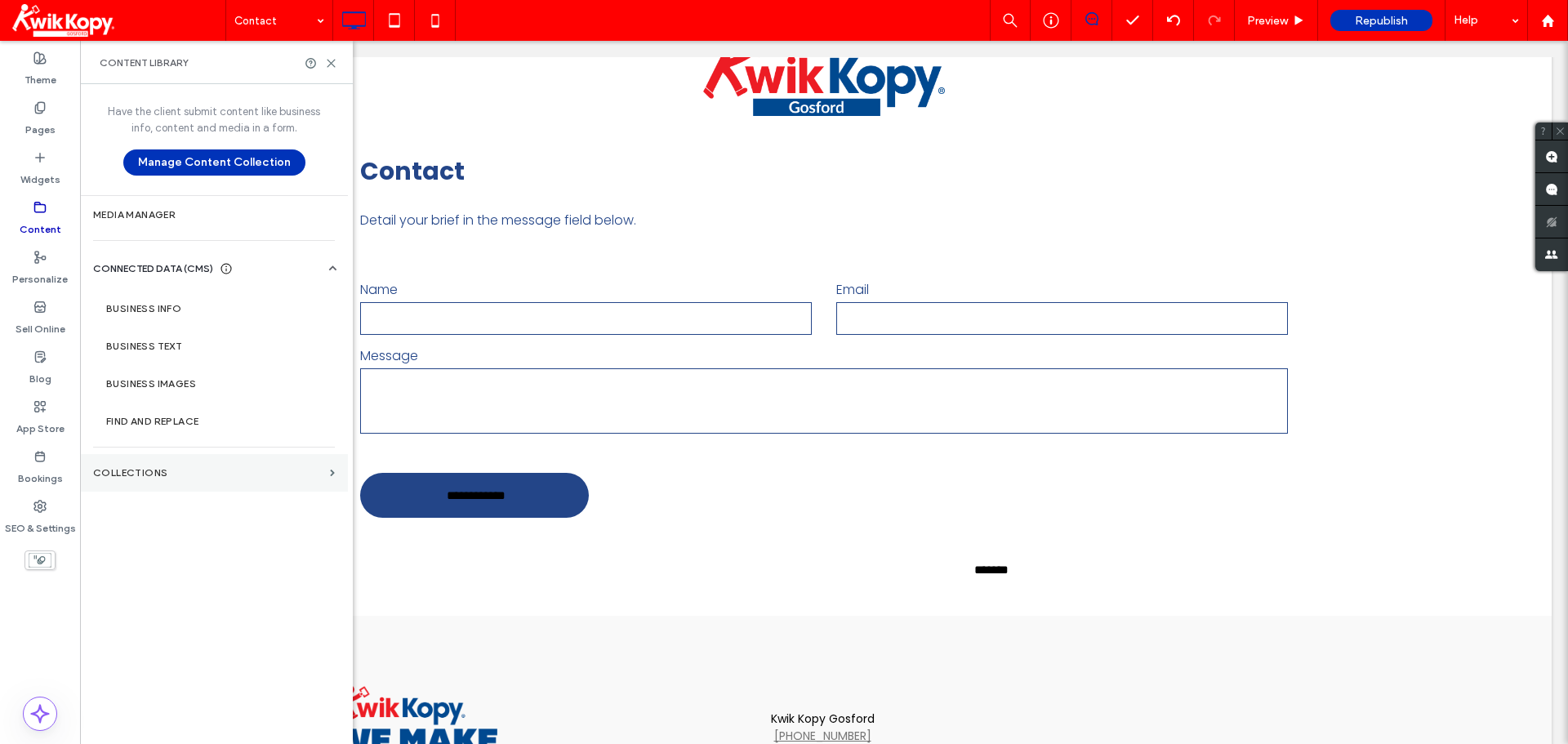
click at [213, 463] on section "Collections" at bounding box center [213, 473] width 268 height 38
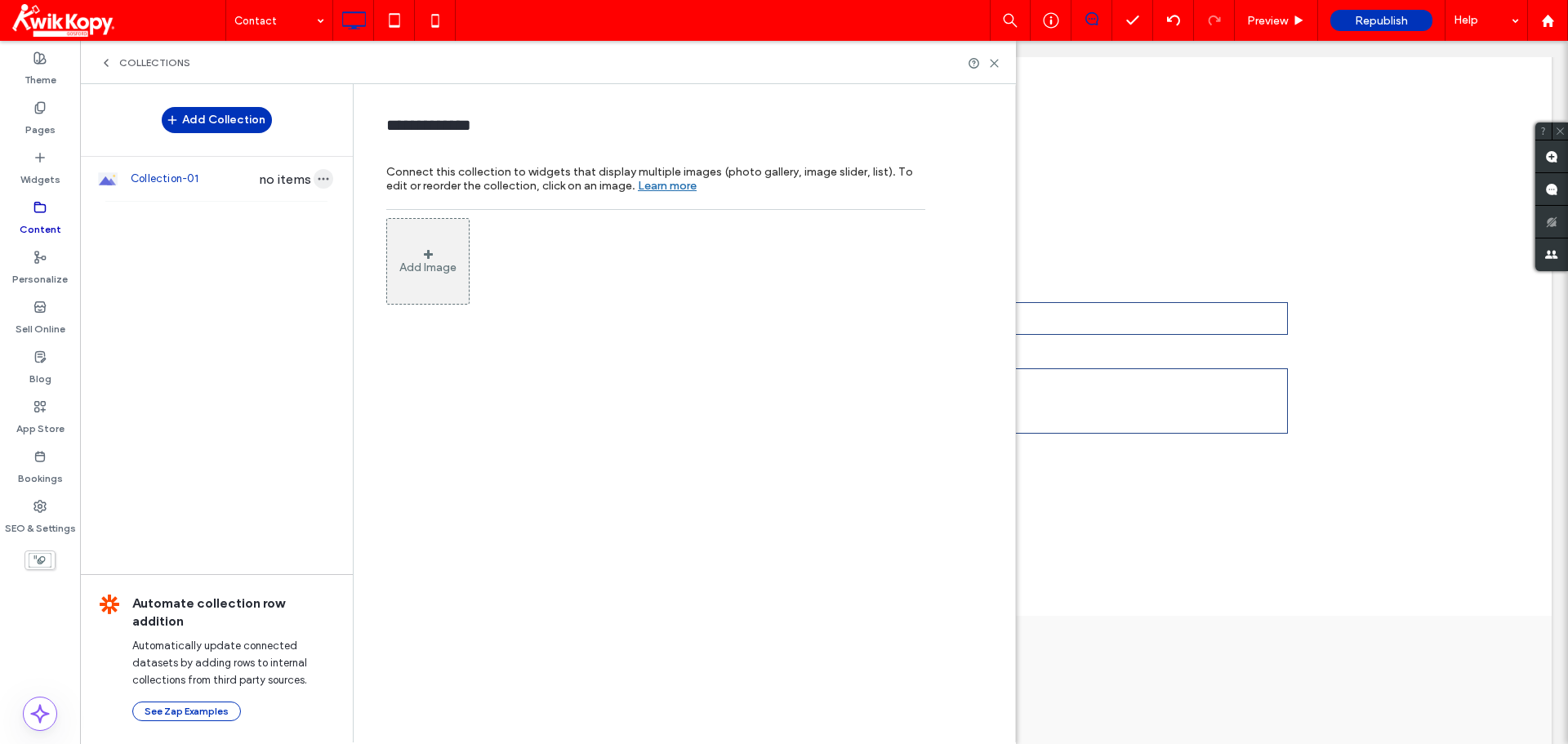
click at [325, 181] on icon "button" at bounding box center [324, 179] width 13 height 13
click at [161, 264] on div "Add Collection Collection-01 no items Automate collection row addition Automati…" at bounding box center [216, 412] width 273 height 657
click at [191, 166] on div "Collection-01 no items" at bounding box center [216, 179] width 273 height 44
click at [324, 180] on icon "button" at bounding box center [324, 179] width 13 height 13
click at [401, 224] on div "Delete Collection" at bounding box center [413, 210] width 145 height 31
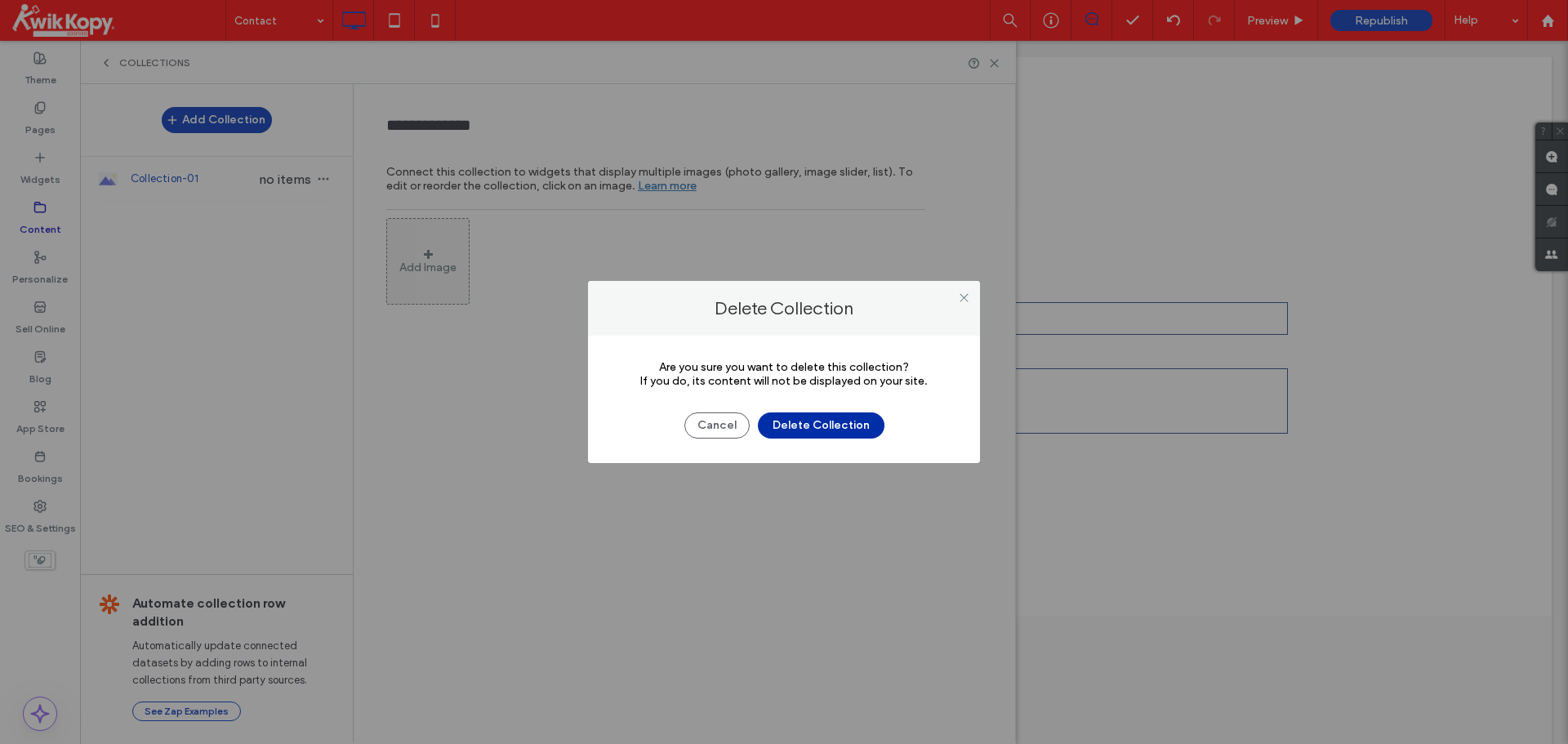
click at [800, 431] on button "Delete Collection" at bounding box center [821, 425] width 127 height 26
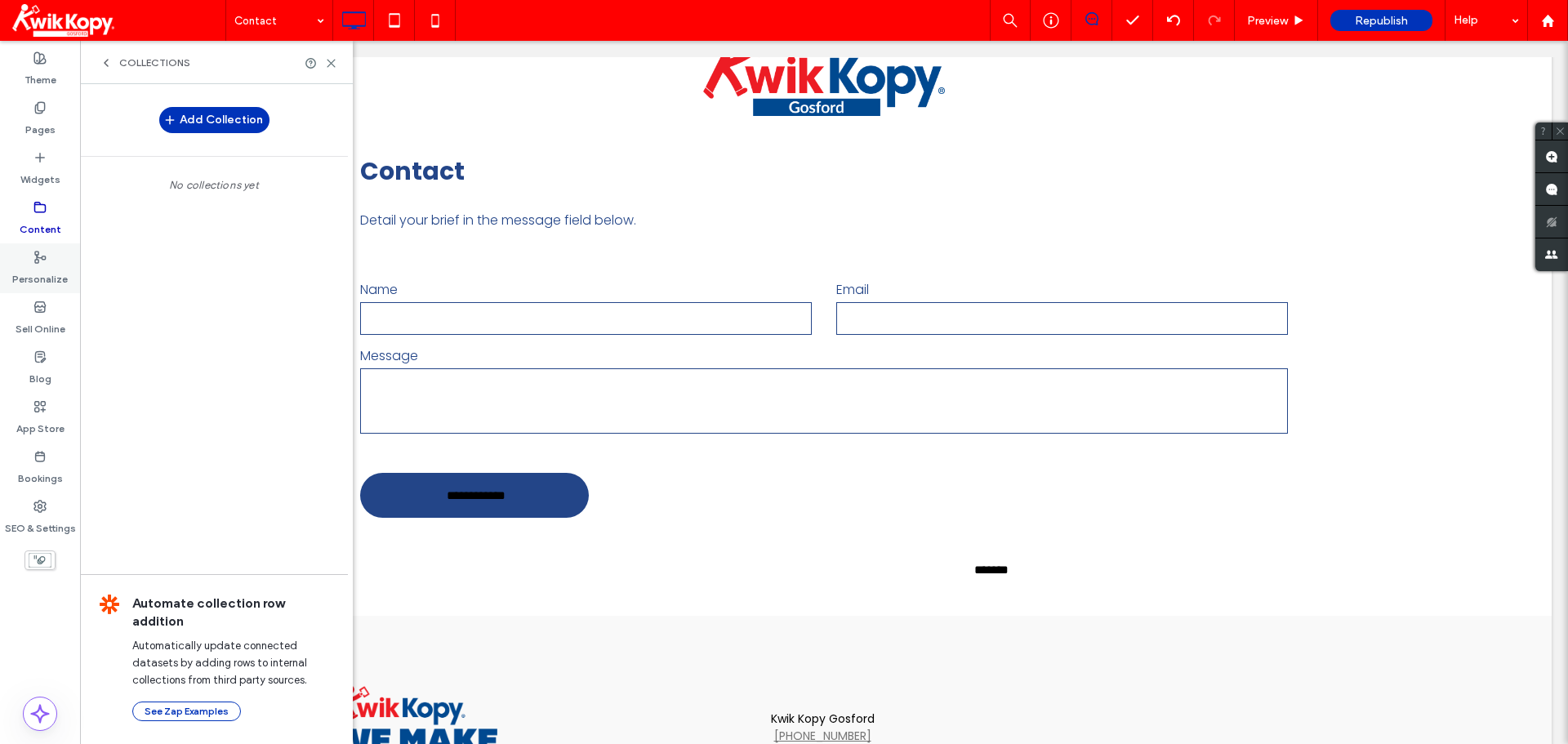
click at [46, 266] on label "Personalize" at bounding box center [40, 275] width 55 height 23
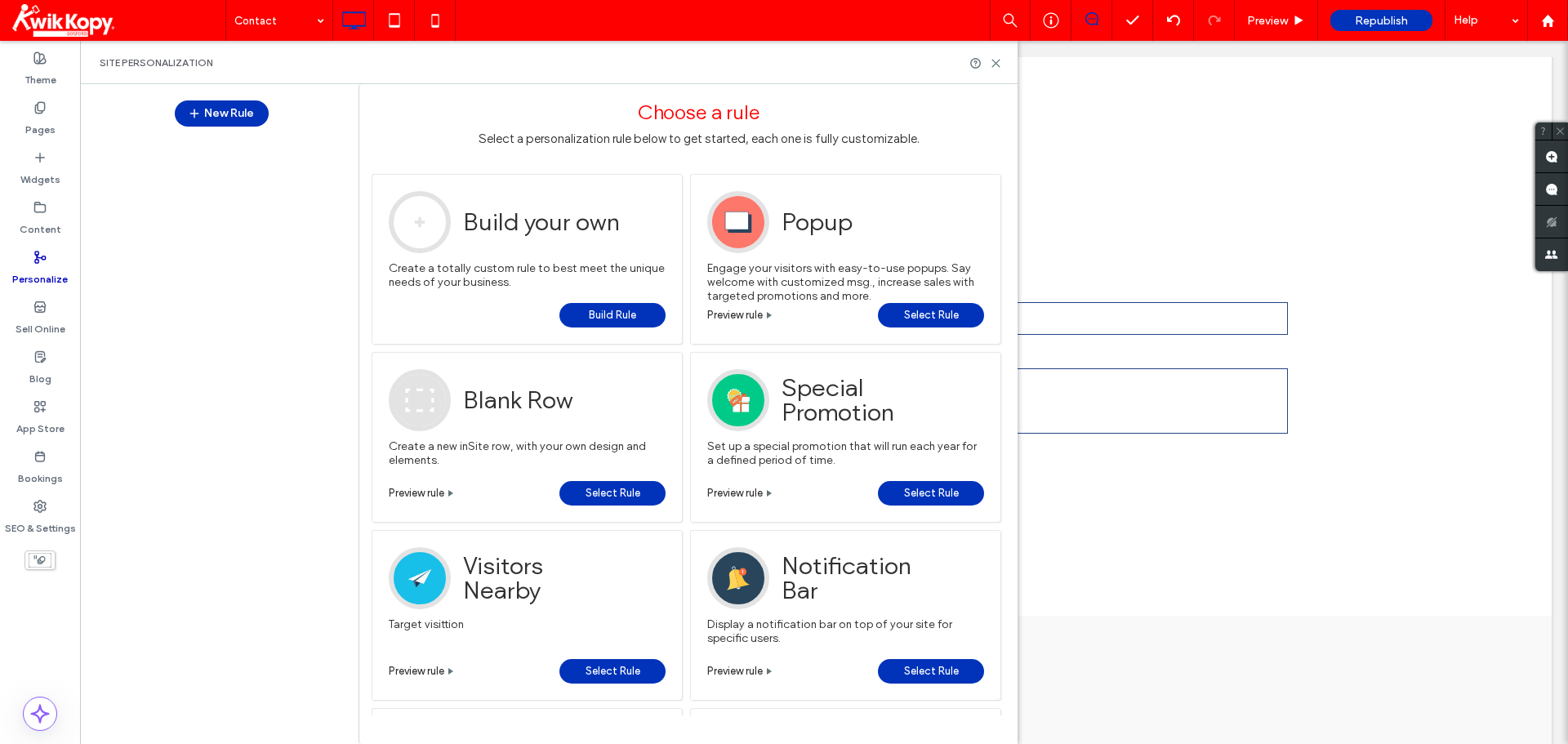
click at [762, 316] on span "Preview rule" at bounding box center [734, 315] width 55 height 12
click at [435, 659] on span "Preview rule" at bounding box center [416, 671] width 55 height 12
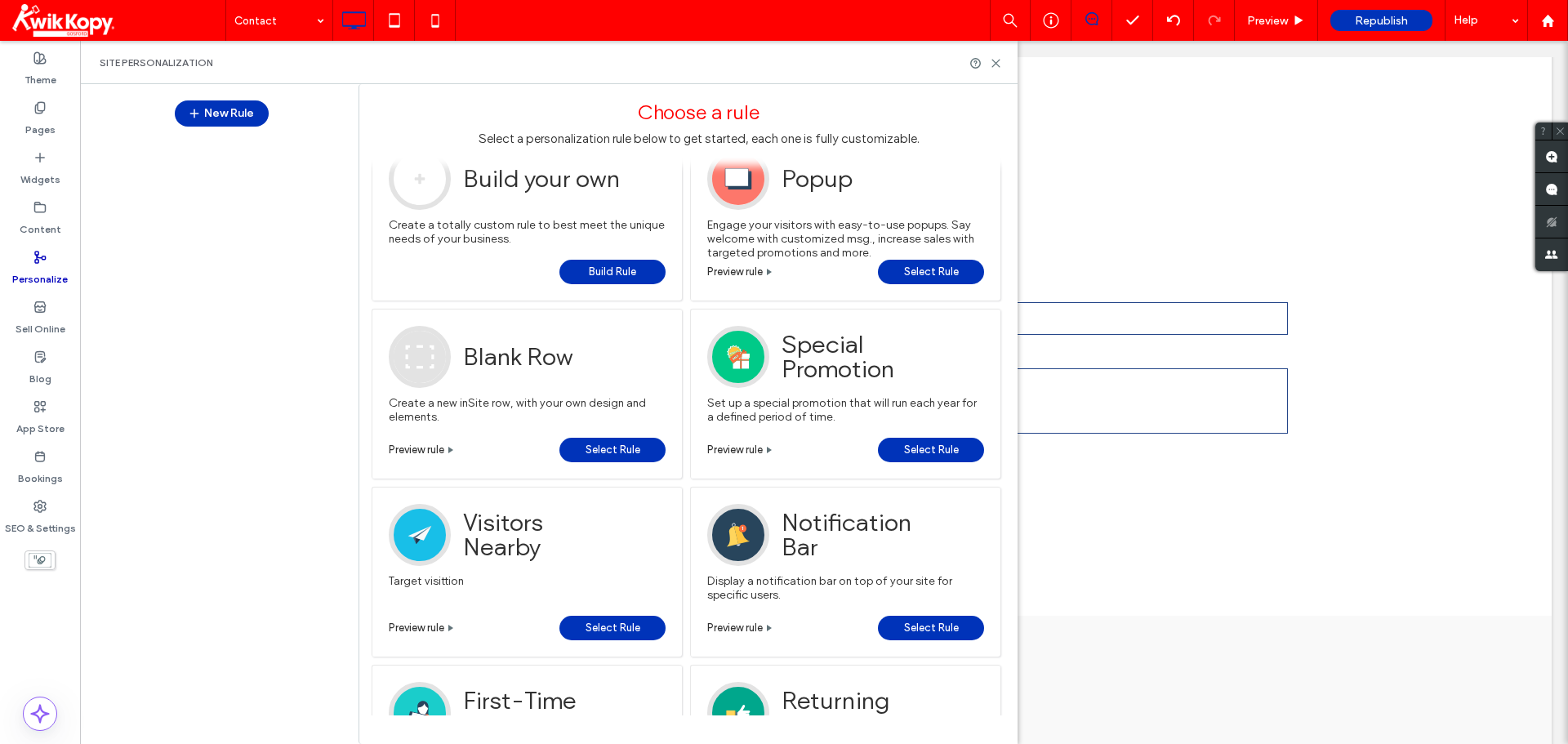
scroll to position [0, 0]
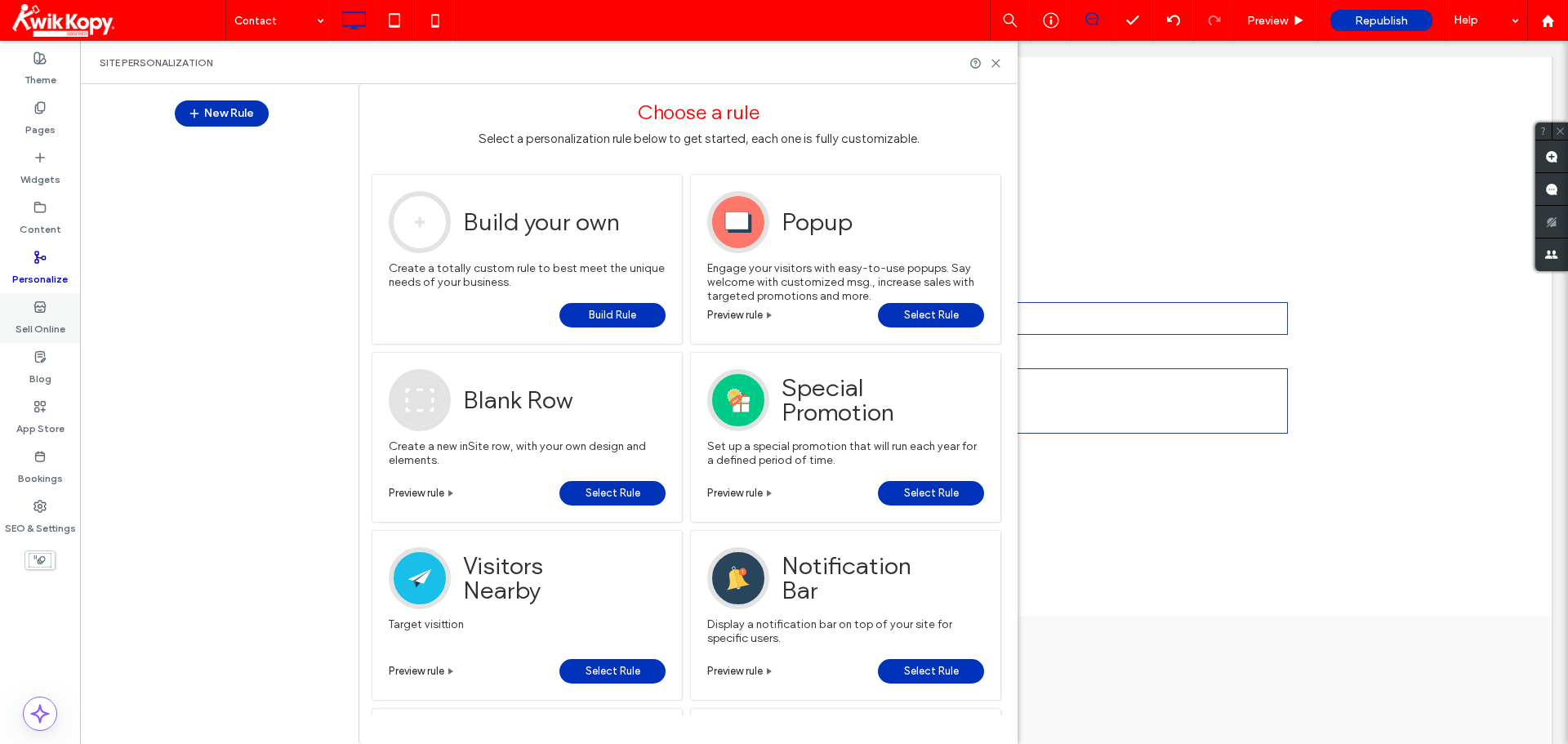
click at [63, 321] on label "Sell Online" at bounding box center [40, 325] width 49 height 23
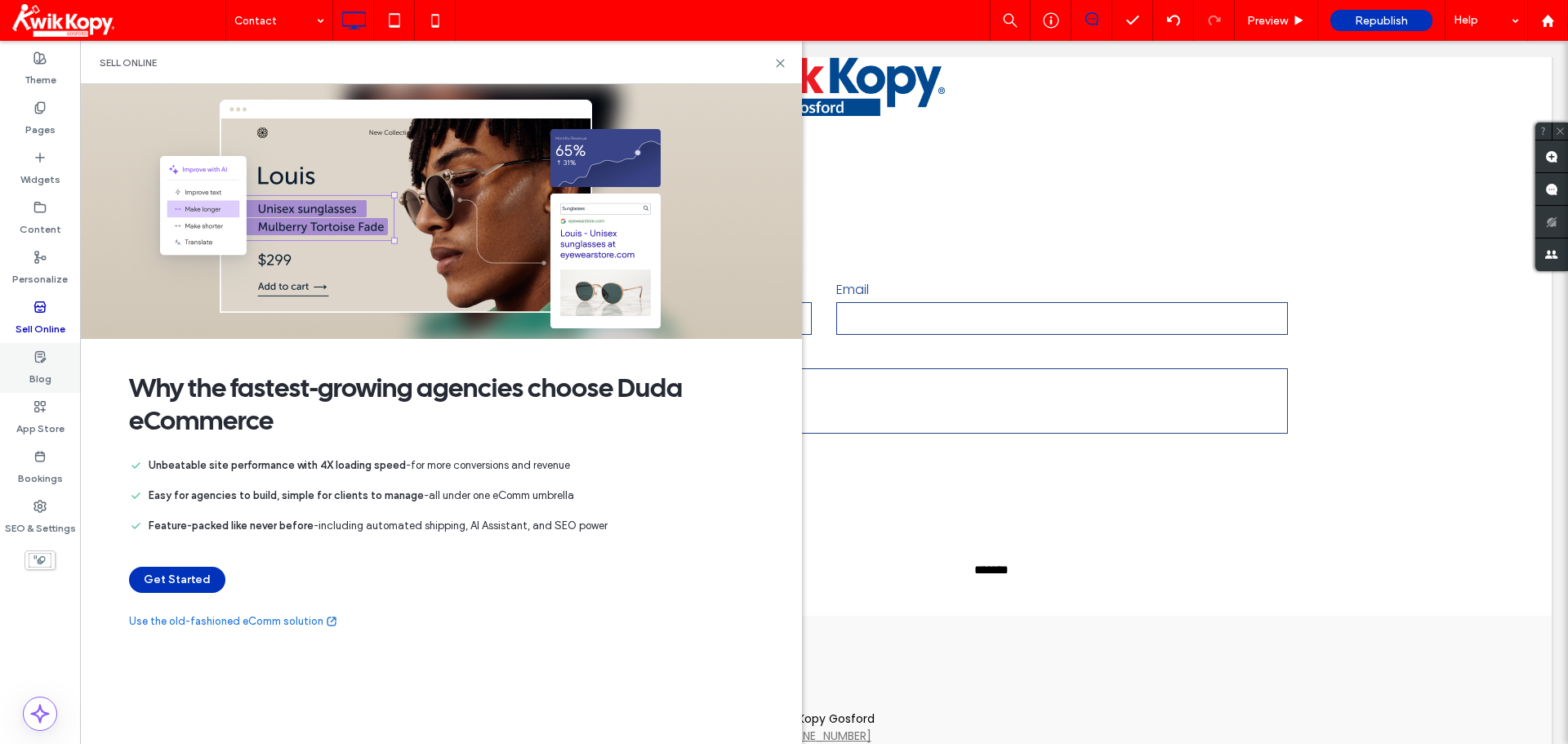
click at [58, 349] on div "Blog" at bounding box center [40, 367] width 80 height 49
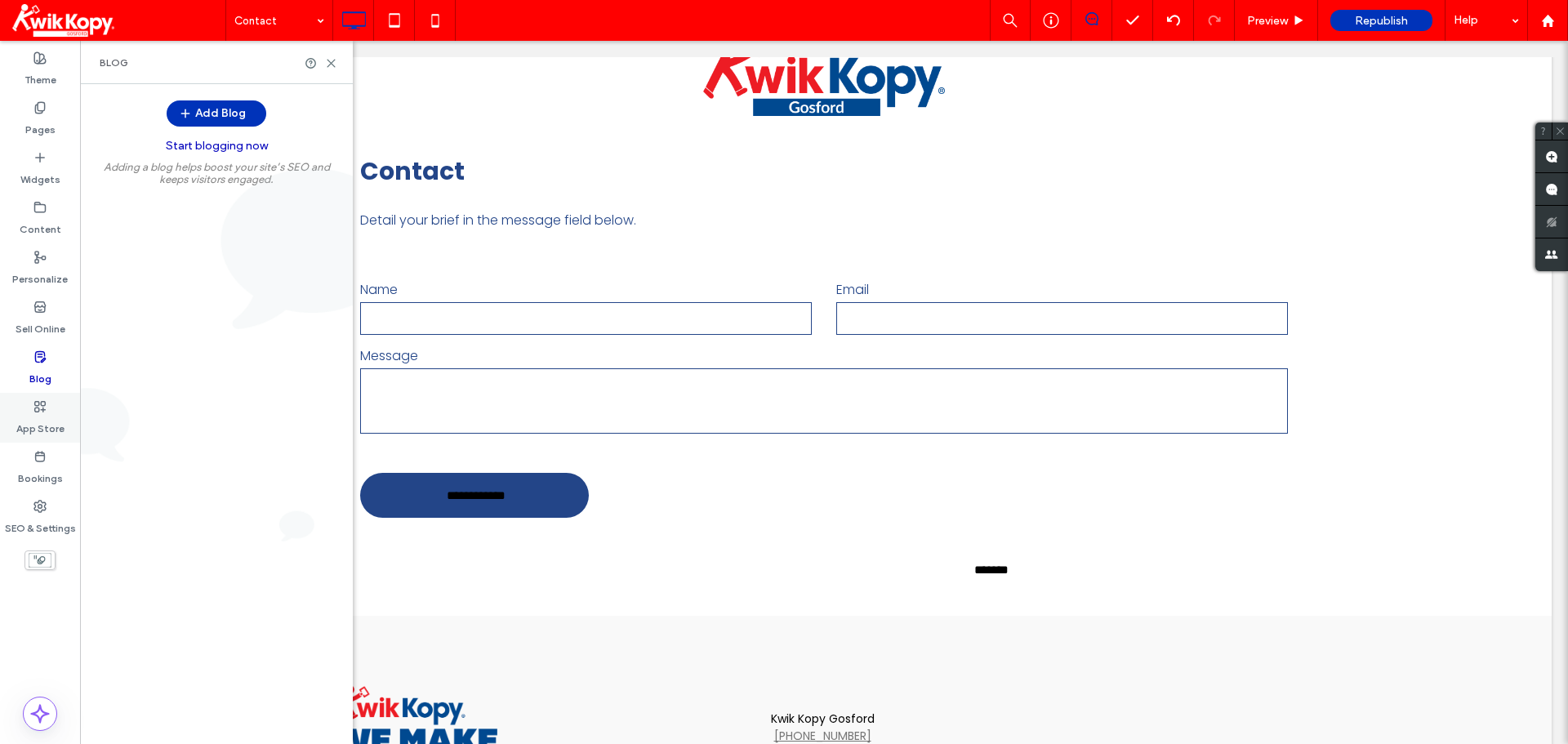
click at [40, 431] on label "App Store" at bounding box center [40, 424] width 48 height 23
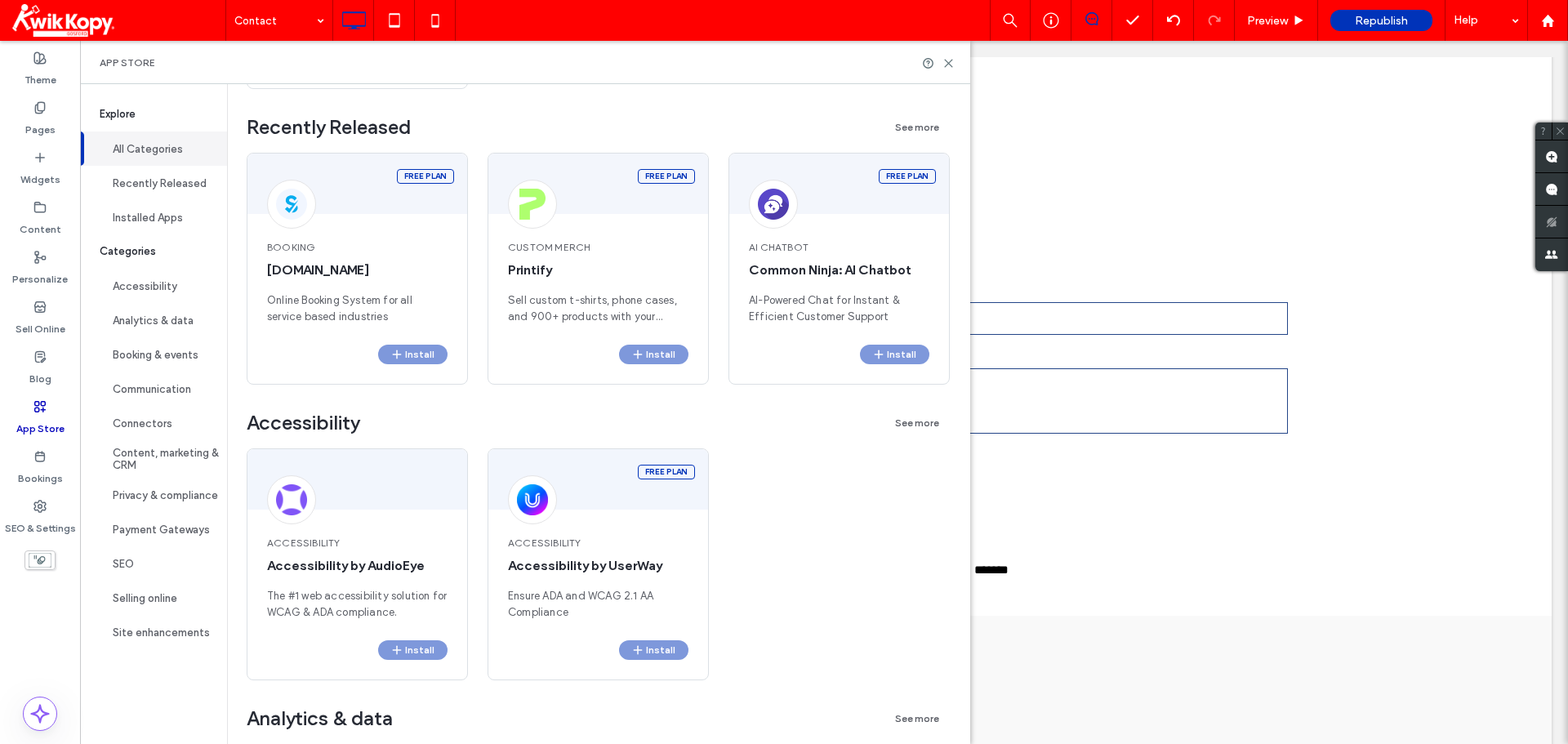
scroll to position [653, 0]
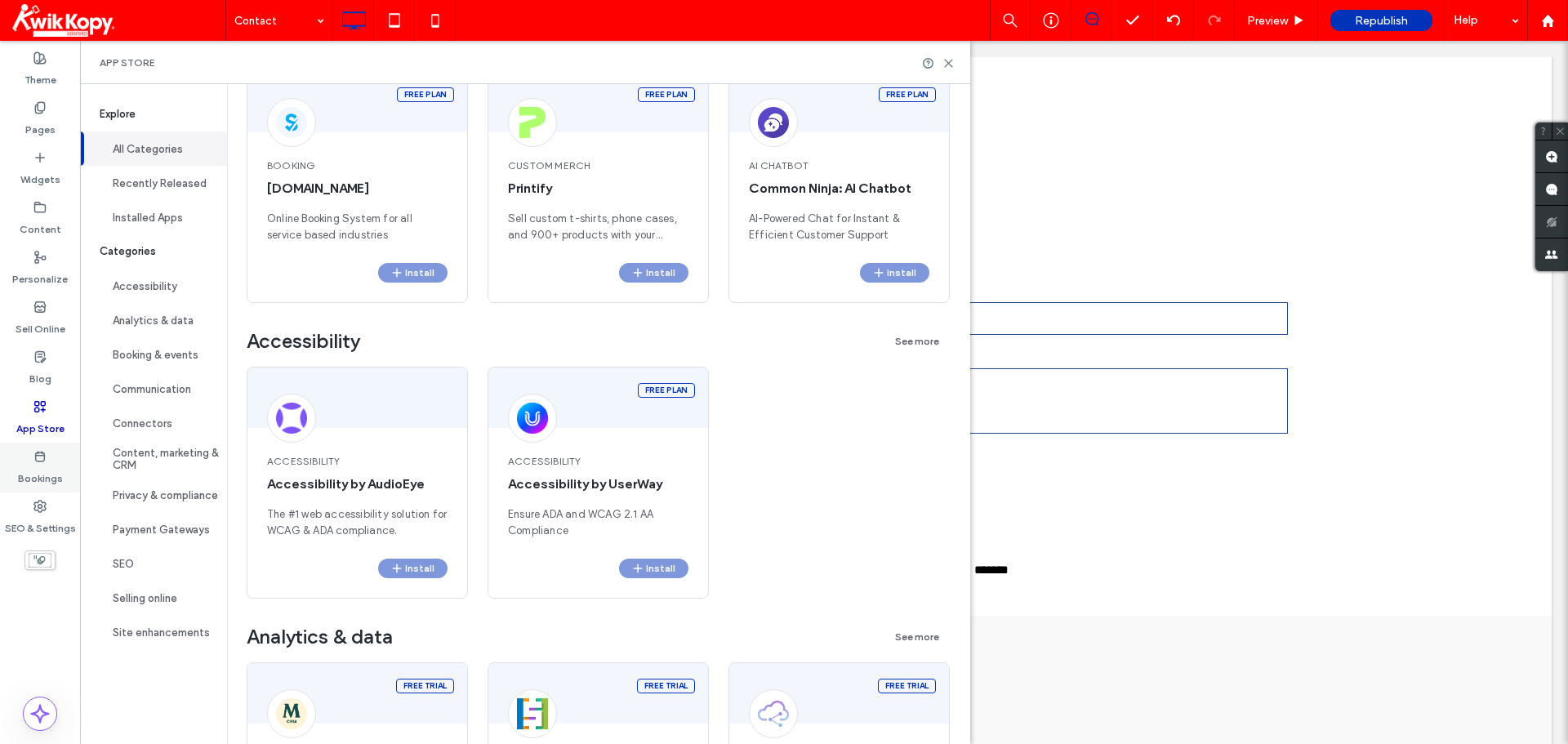
click at [31, 465] on label "Bookings" at bounding box center [40, 475] width 45 height 23
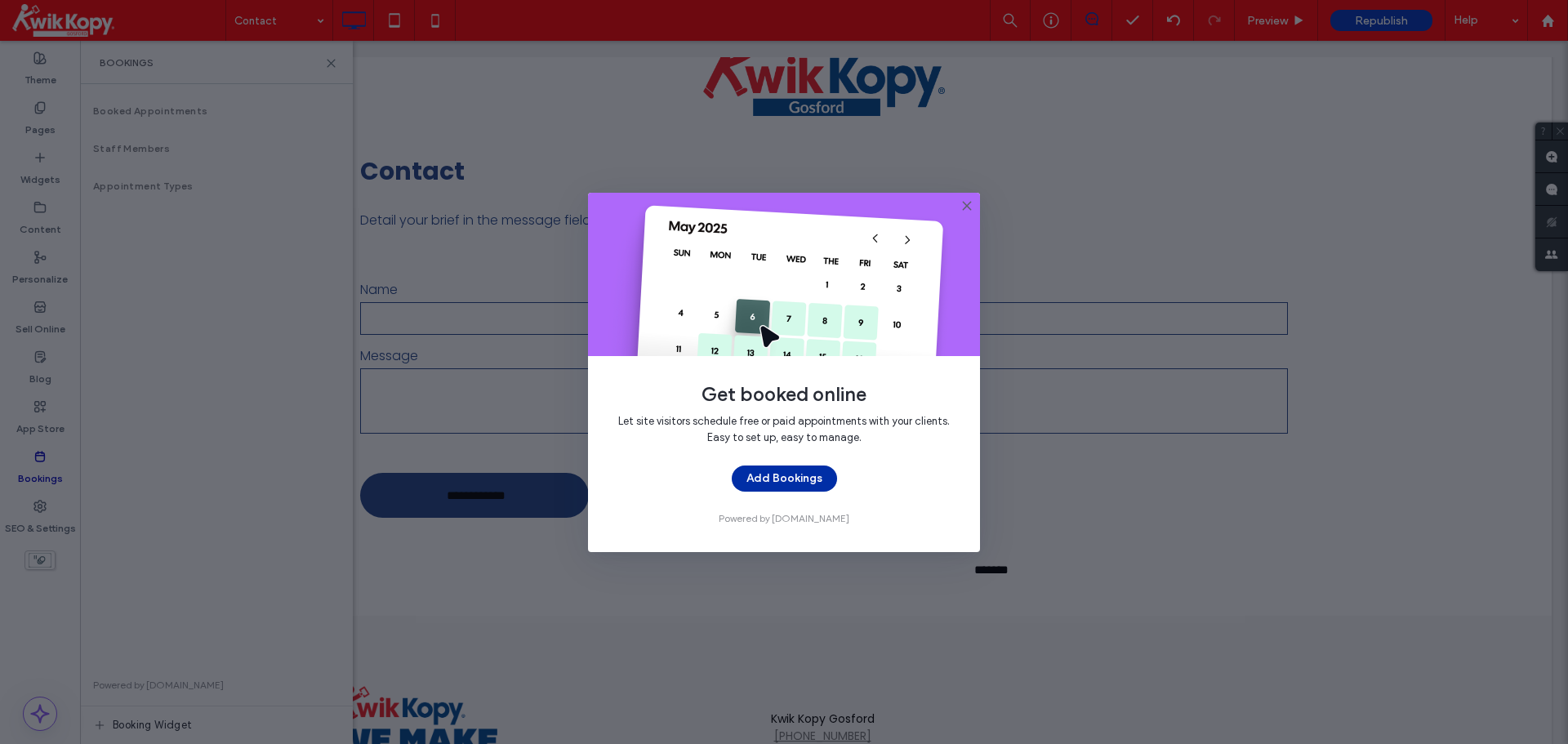
click at [803, 481] on button "Add Bookings" at bounding box center [784, 479] width 105 height 26
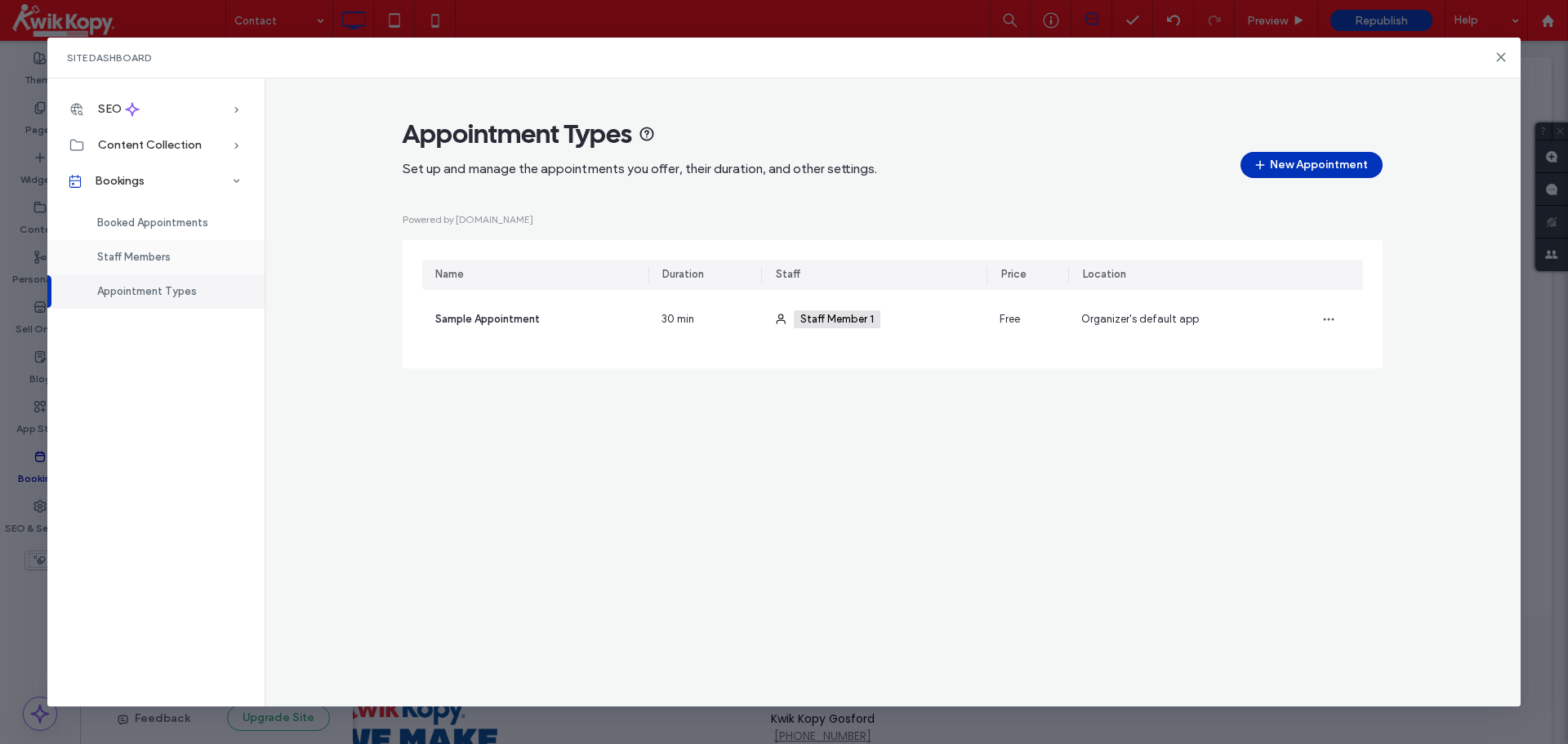
click at [236, 252] on div "Staff Members" at bounding box center [156, 257] width 218 height 35
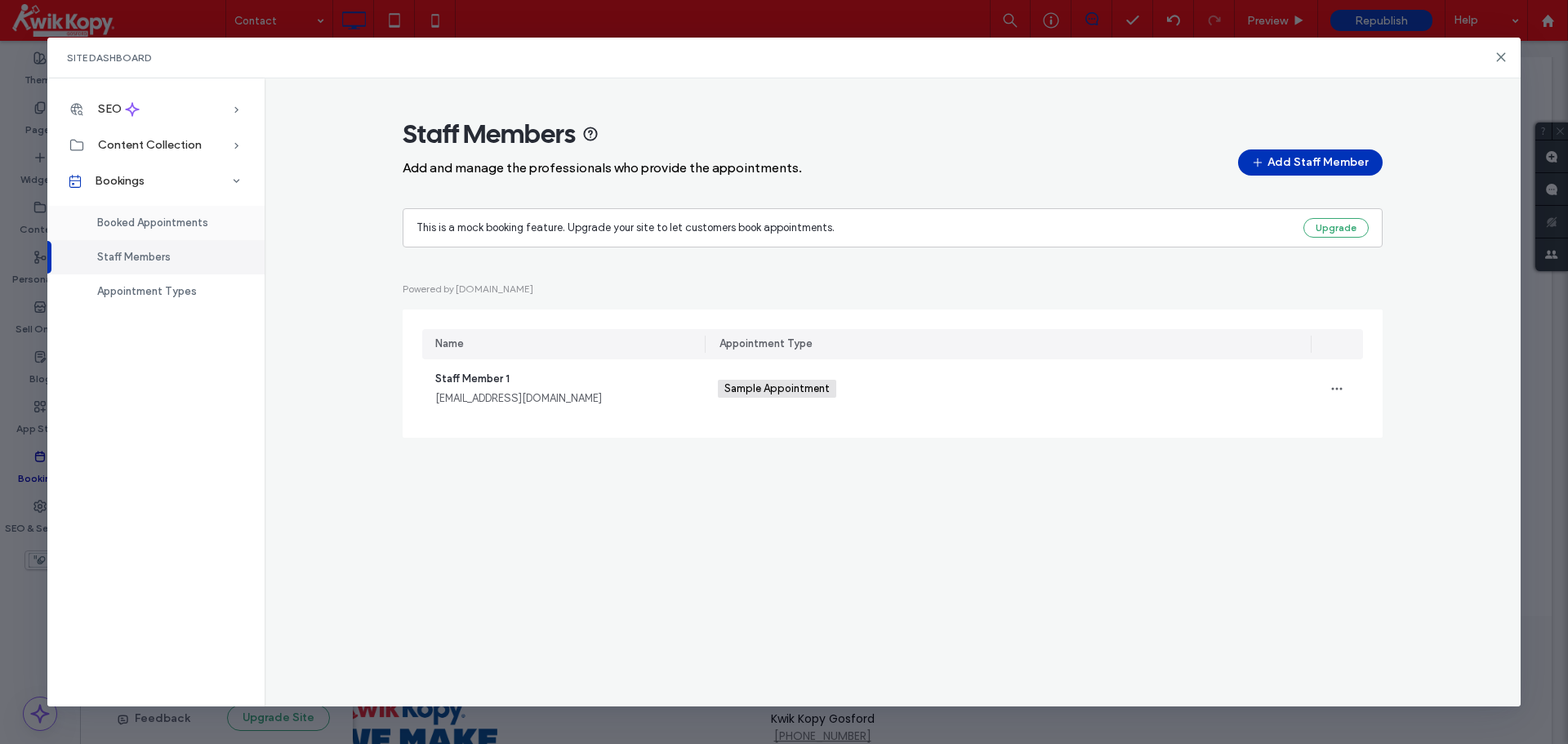
click at [202, 209] on div "Booked Appointments" at bounding box center [156, 223] width 218 height 35
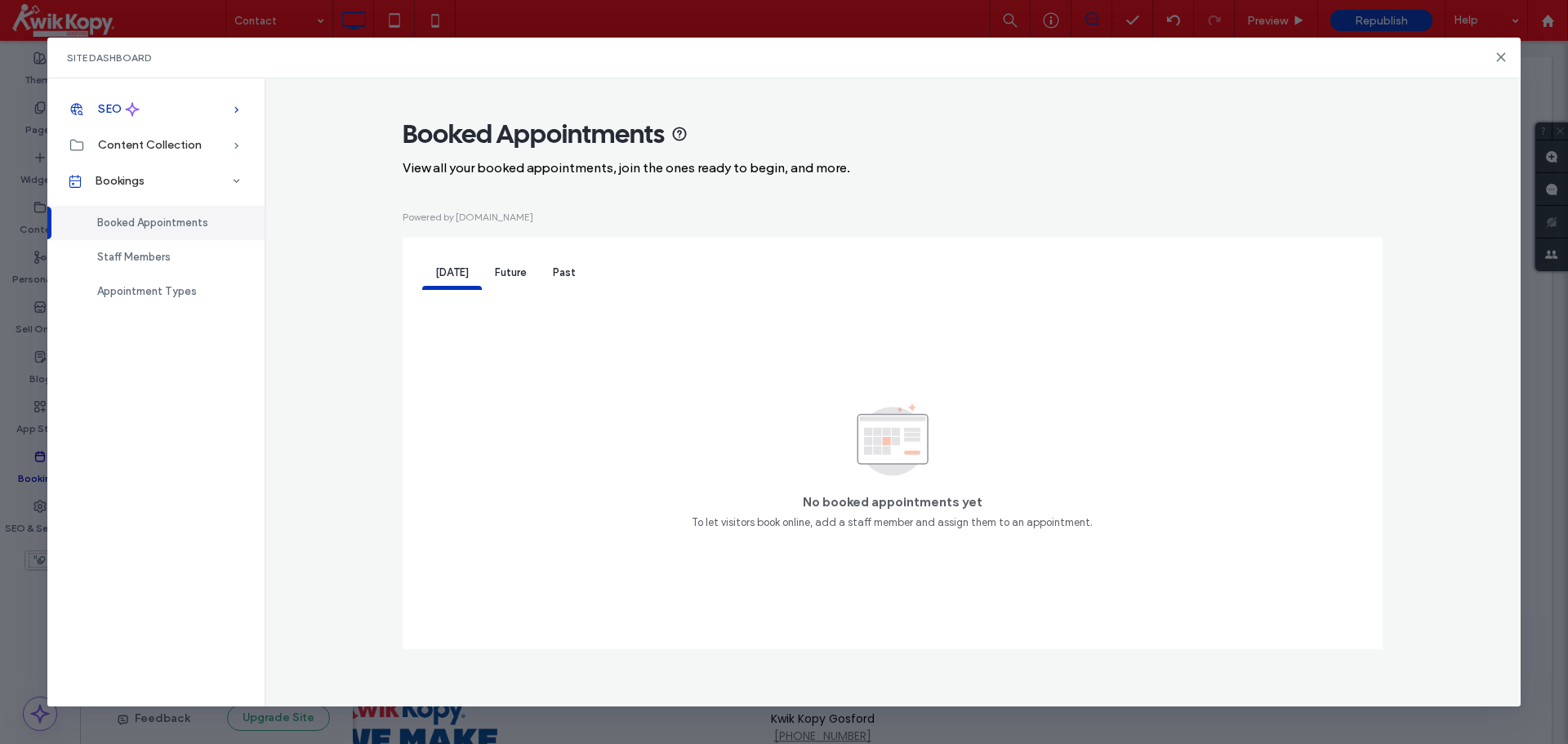
click at [192, 110] on div "SEO" at bounding box center [156, 110] width 218 height 36
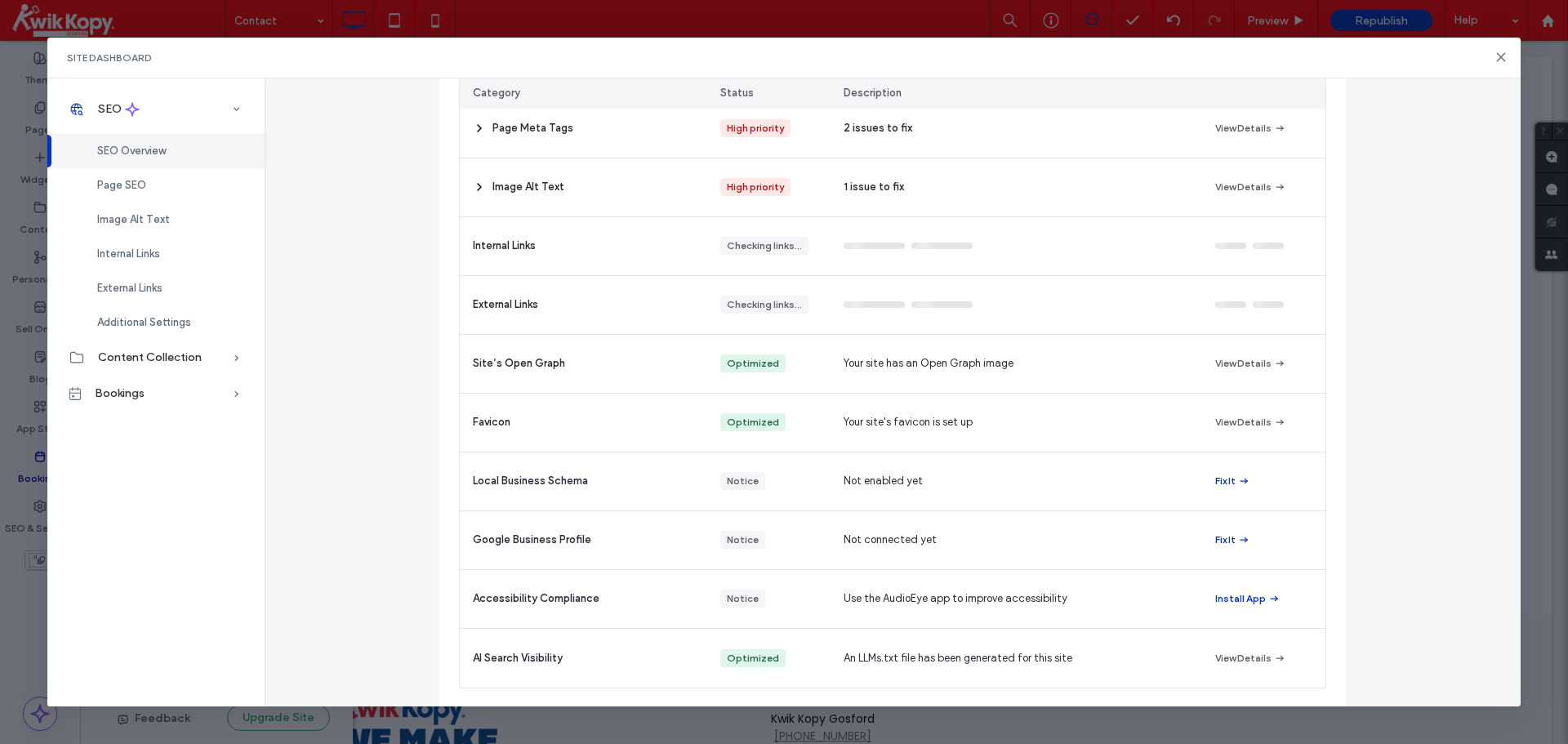
scroll to position [246, 0]
click at [166, 188] on div "Page SEO" at bounding box center [156, 185] width 218 height 35
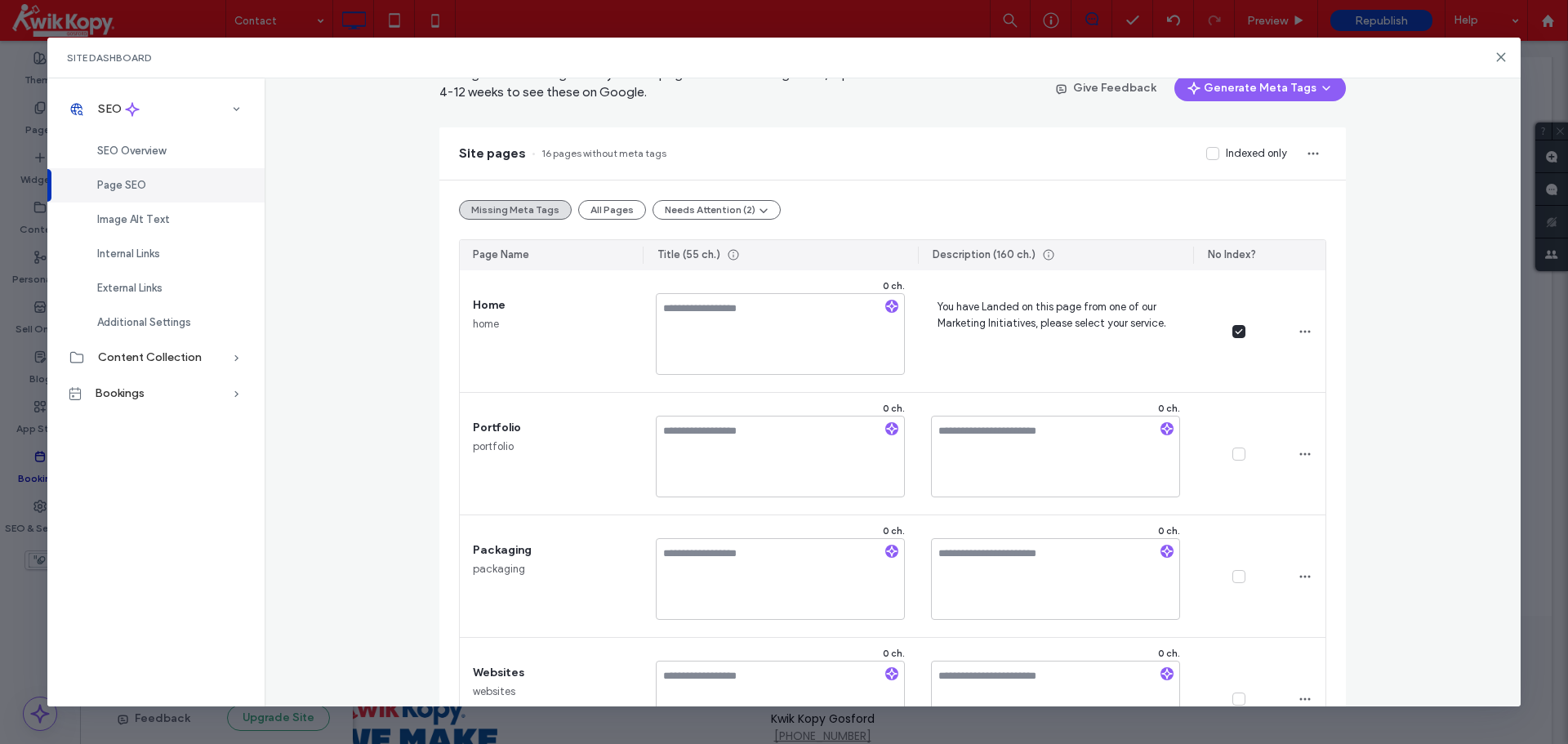
scroll to position [163, 0]
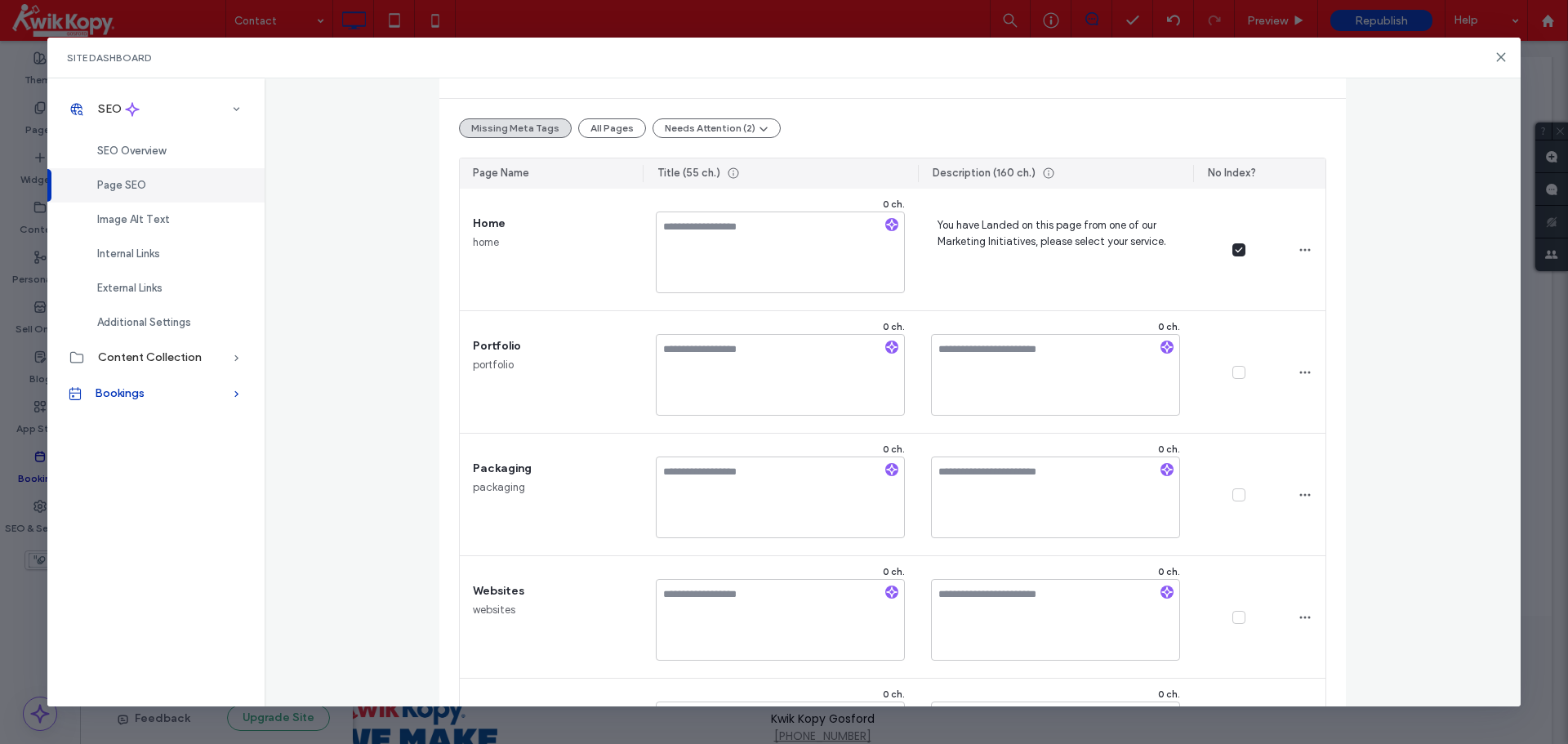
click at [191, 391] on div "Bookings" at bounding box center [156, 394] width 218 height 36
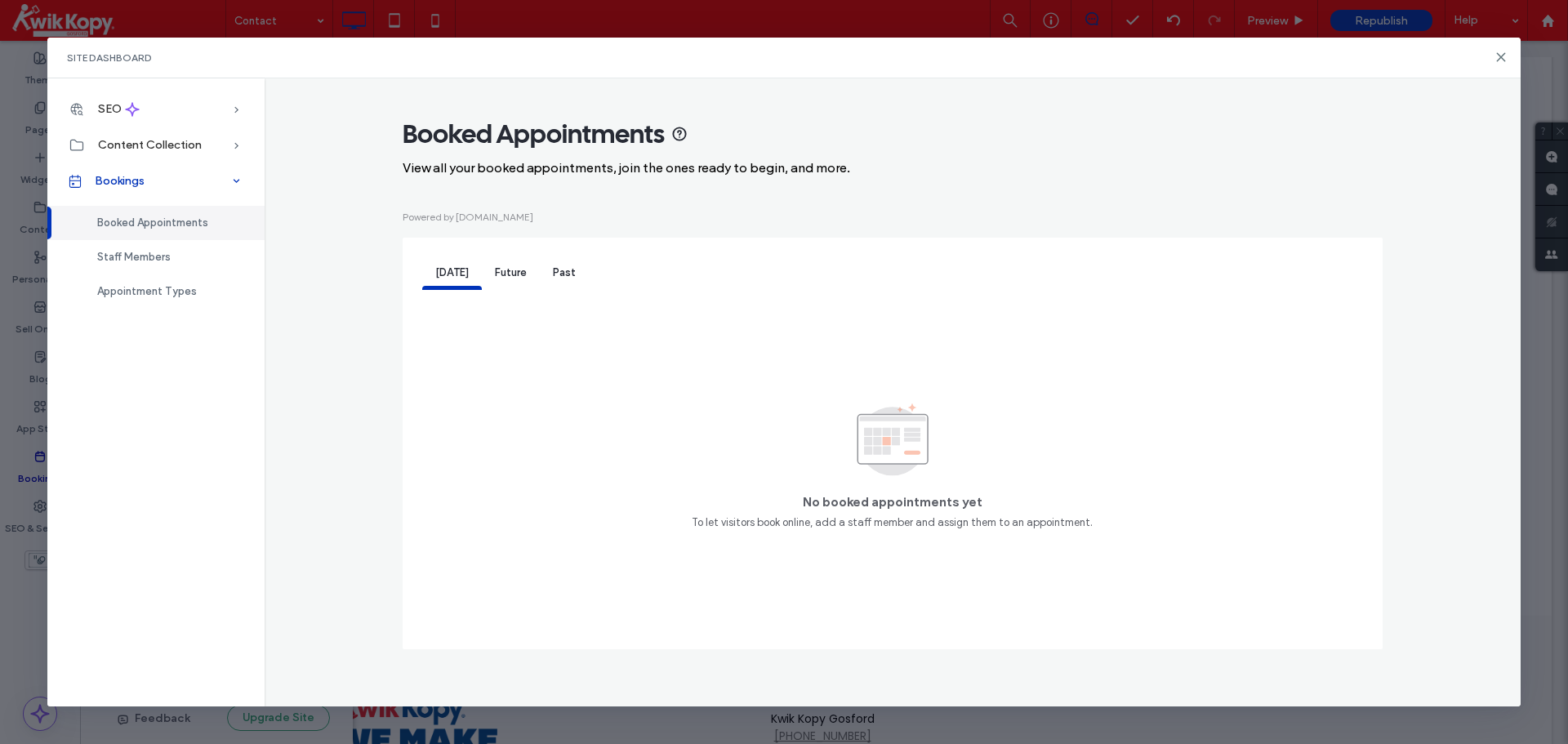
scroll to position [0, 0]
click at [176, 292] on span "Appointment Types" at bounding box center [147, 291] width 100 height 12
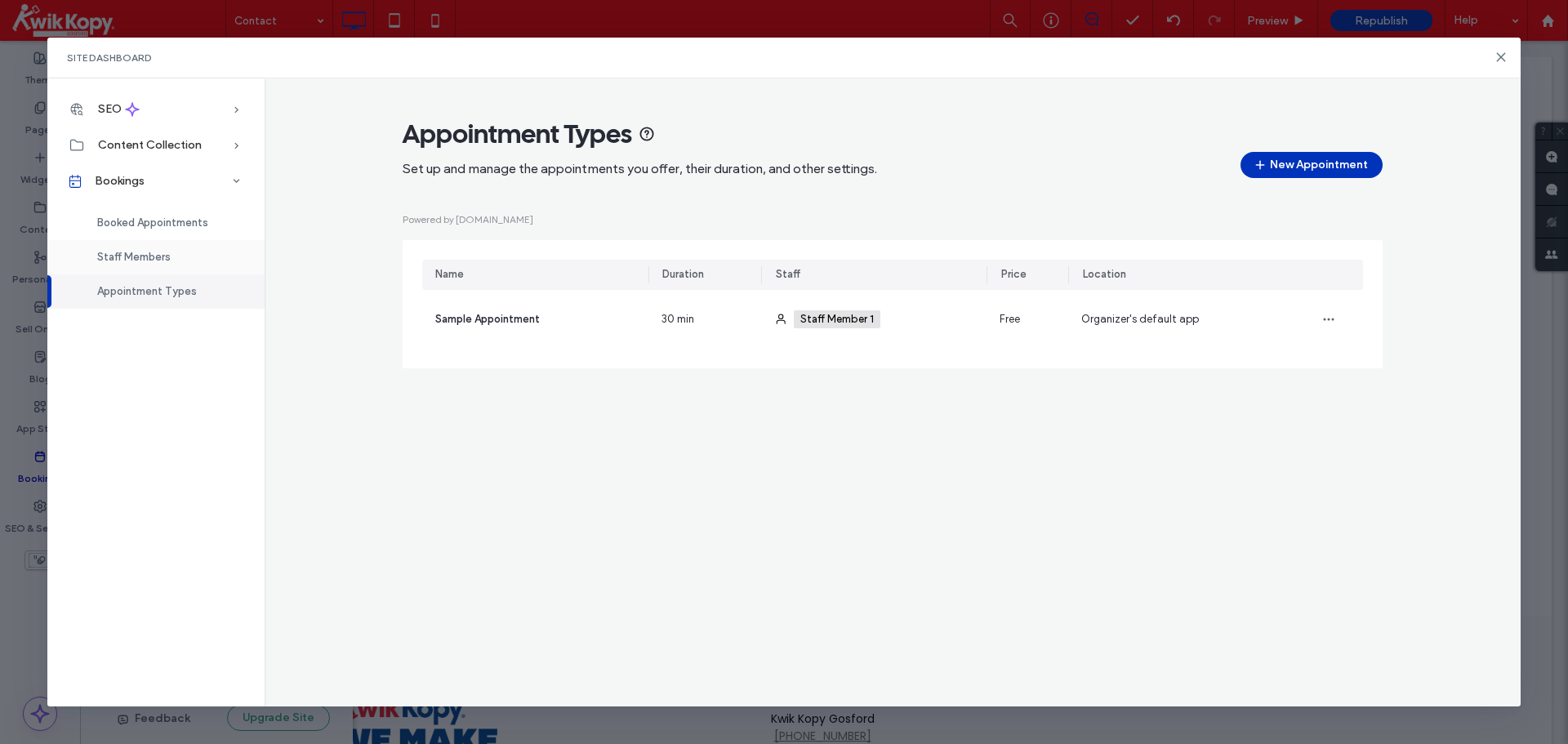
click at [184, 257] on div "Staff Members" at bounding box center [156, 257] width 218 height 35
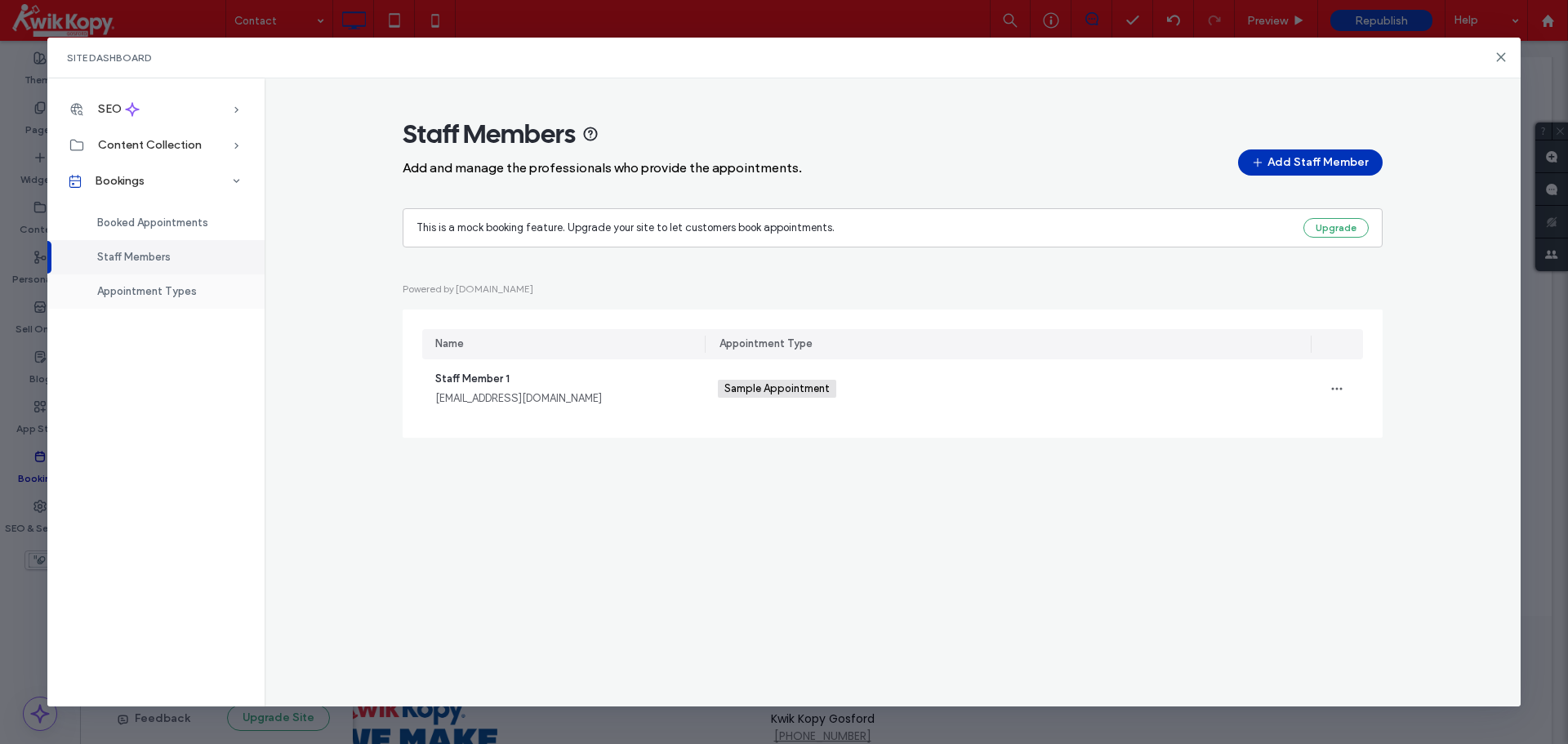
click at [185, 288] on span "Appointment Types" at bounding box center [147, 291] width 100 height 12
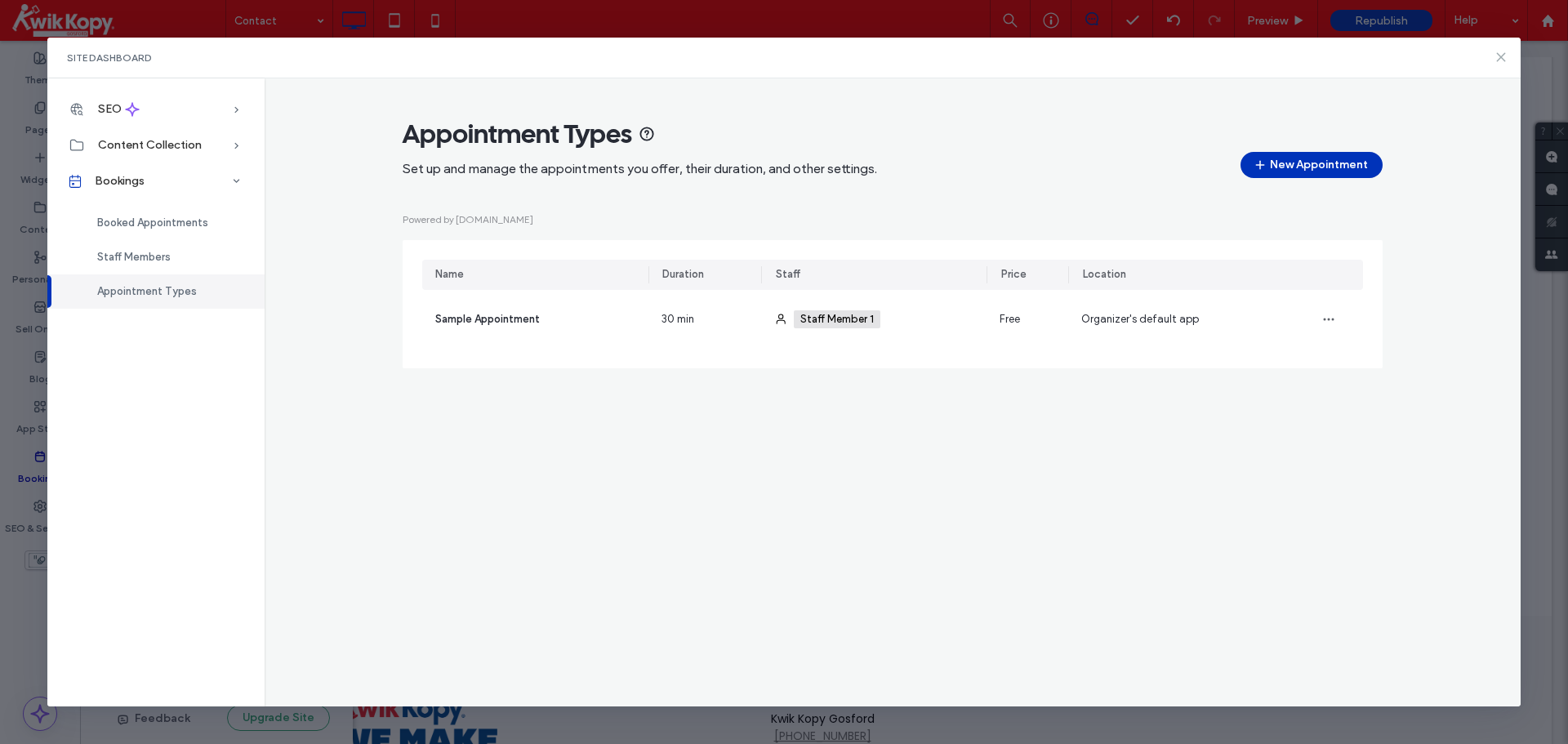
click at [1046, 60] on use at bounding box center [1501, 56] width 7 height 7
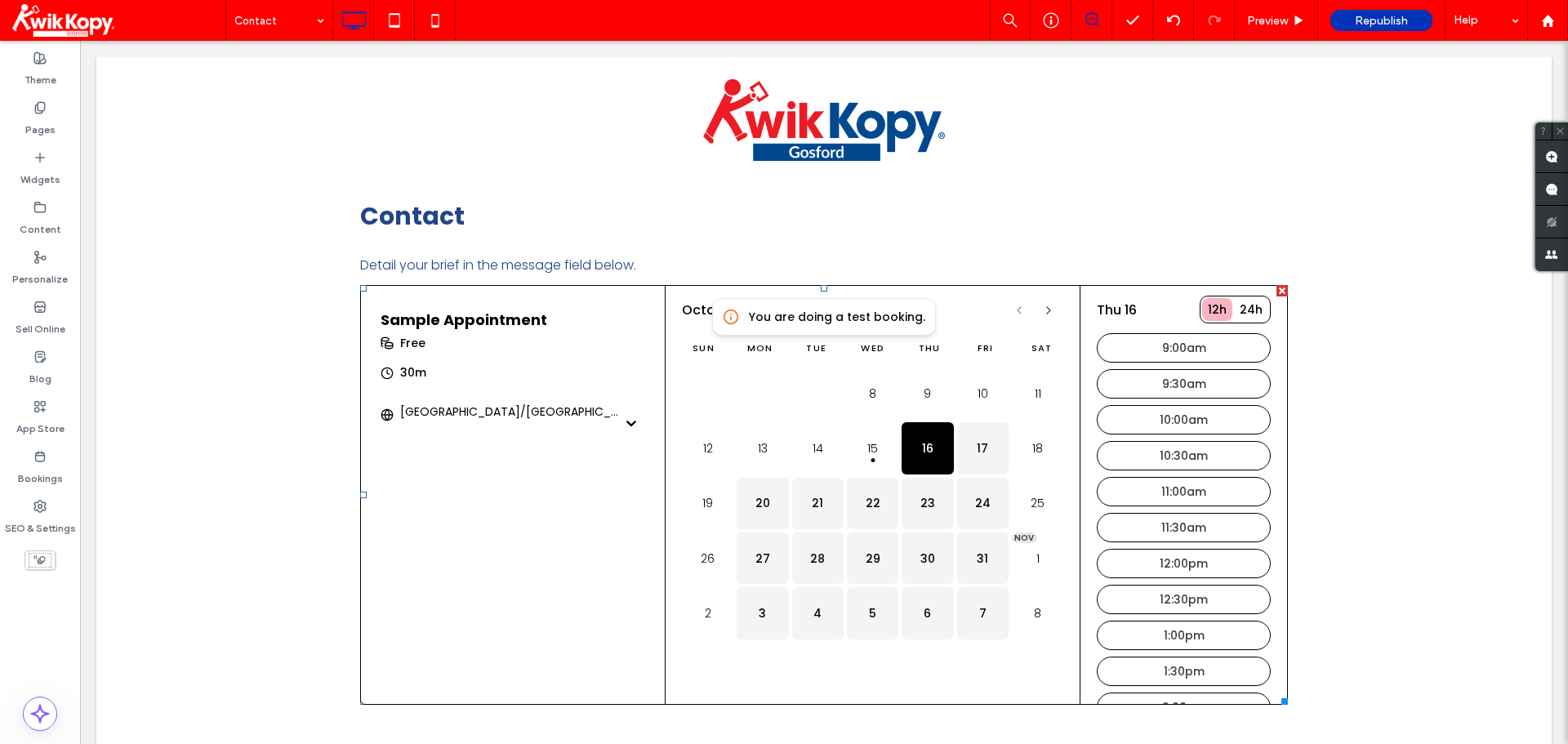
scroll to position [82, 0]
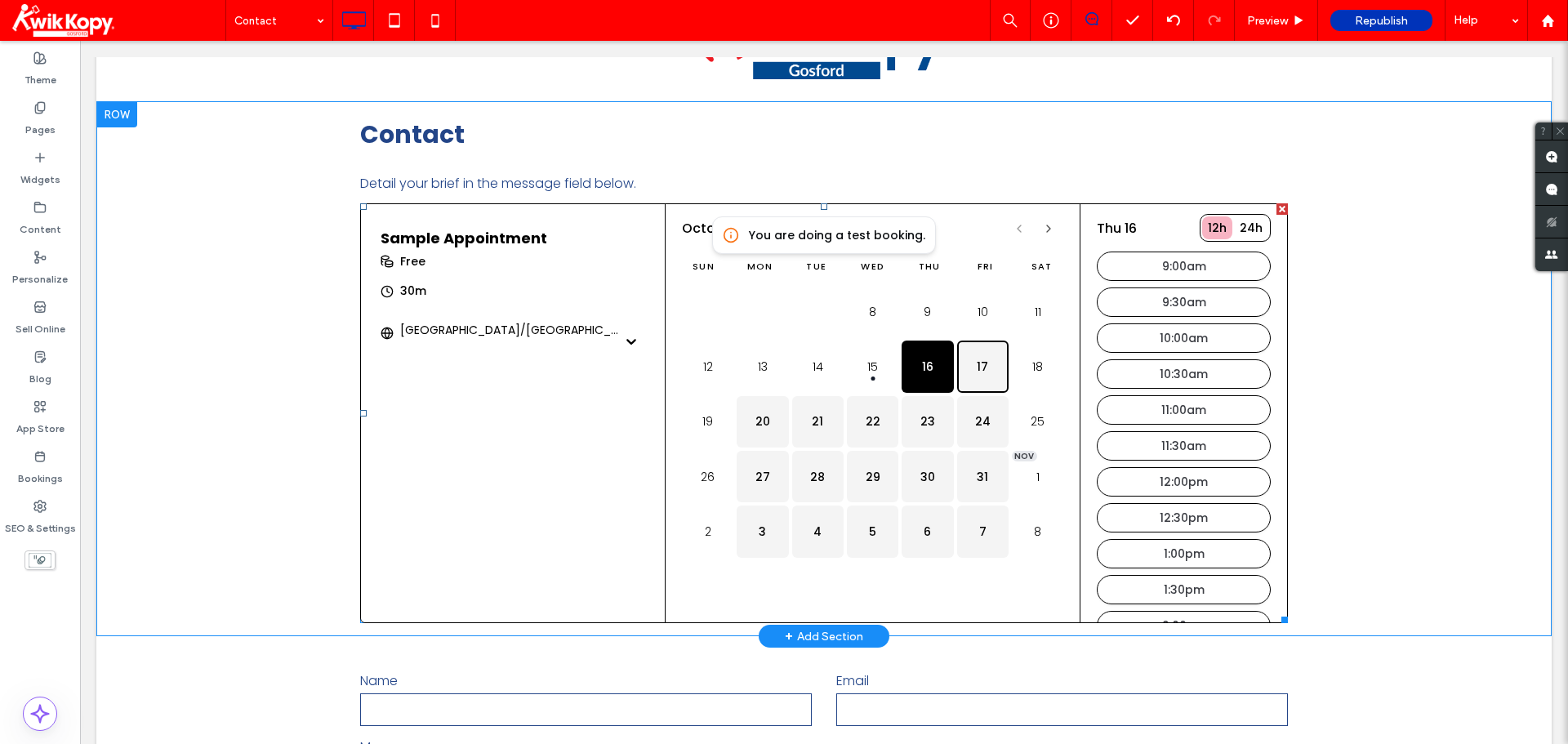
click at [957, 371] on button "17" at bounding box center [982, 366] width 51 height 51
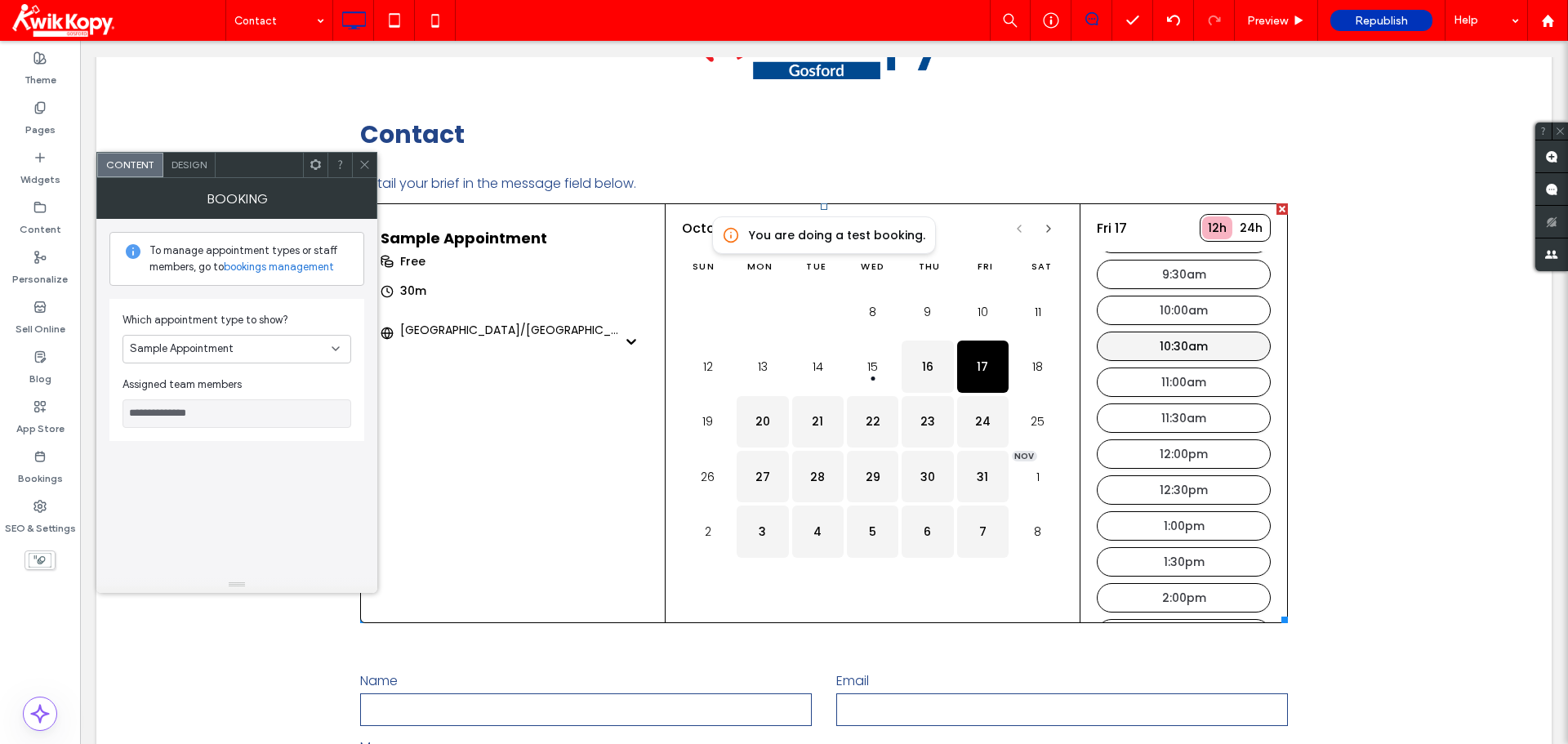
scroll to position [0, 0]
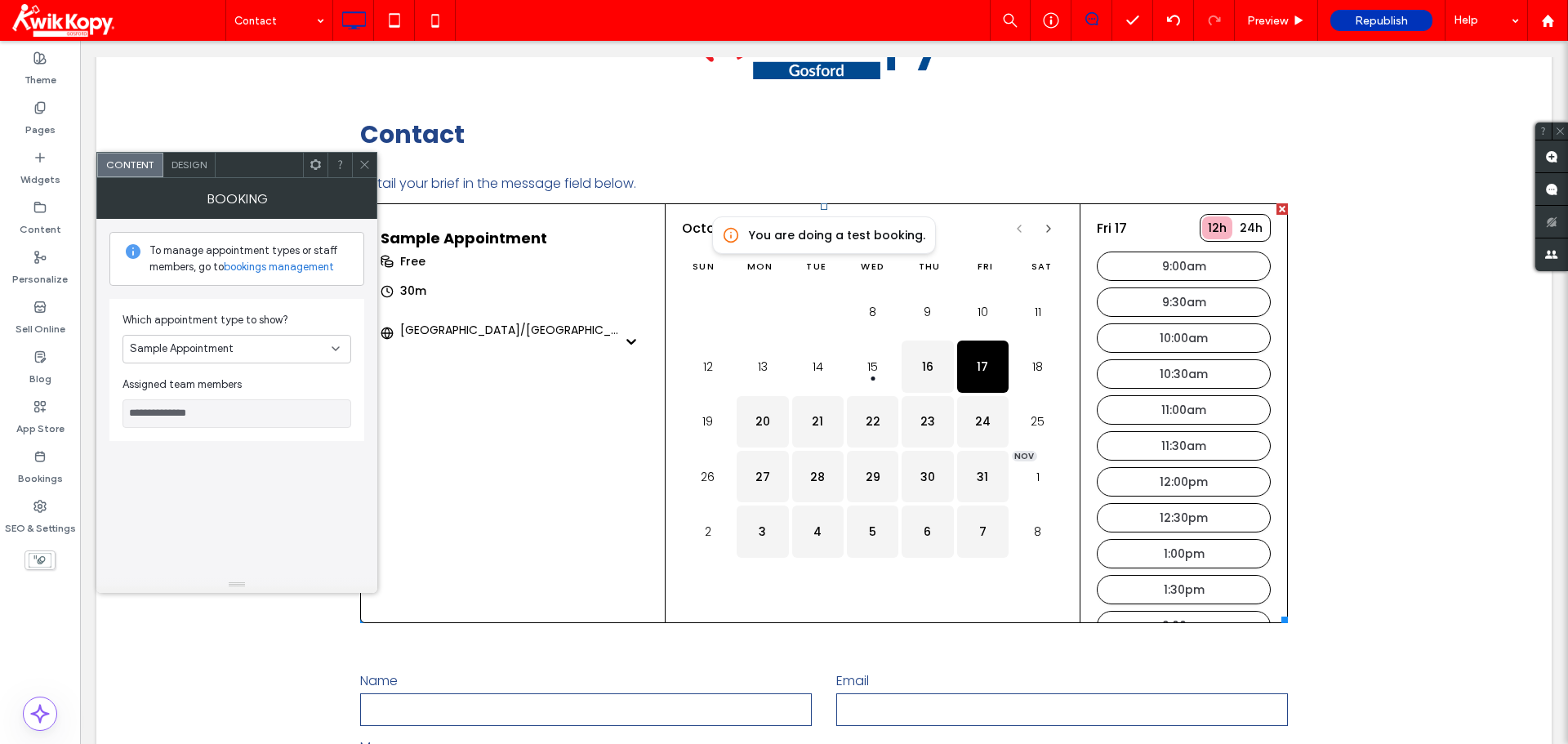
click at [1046, 219] on button "24h" at bounding box center [1251, 228] width 35 height 23
click at [1046, 229] on div "12h" at bounding box center [1217, 228] width 19 height 12
click at [58, 522] on label "SEO & Settings" at bounding box center [40, 524] width 71 height 23
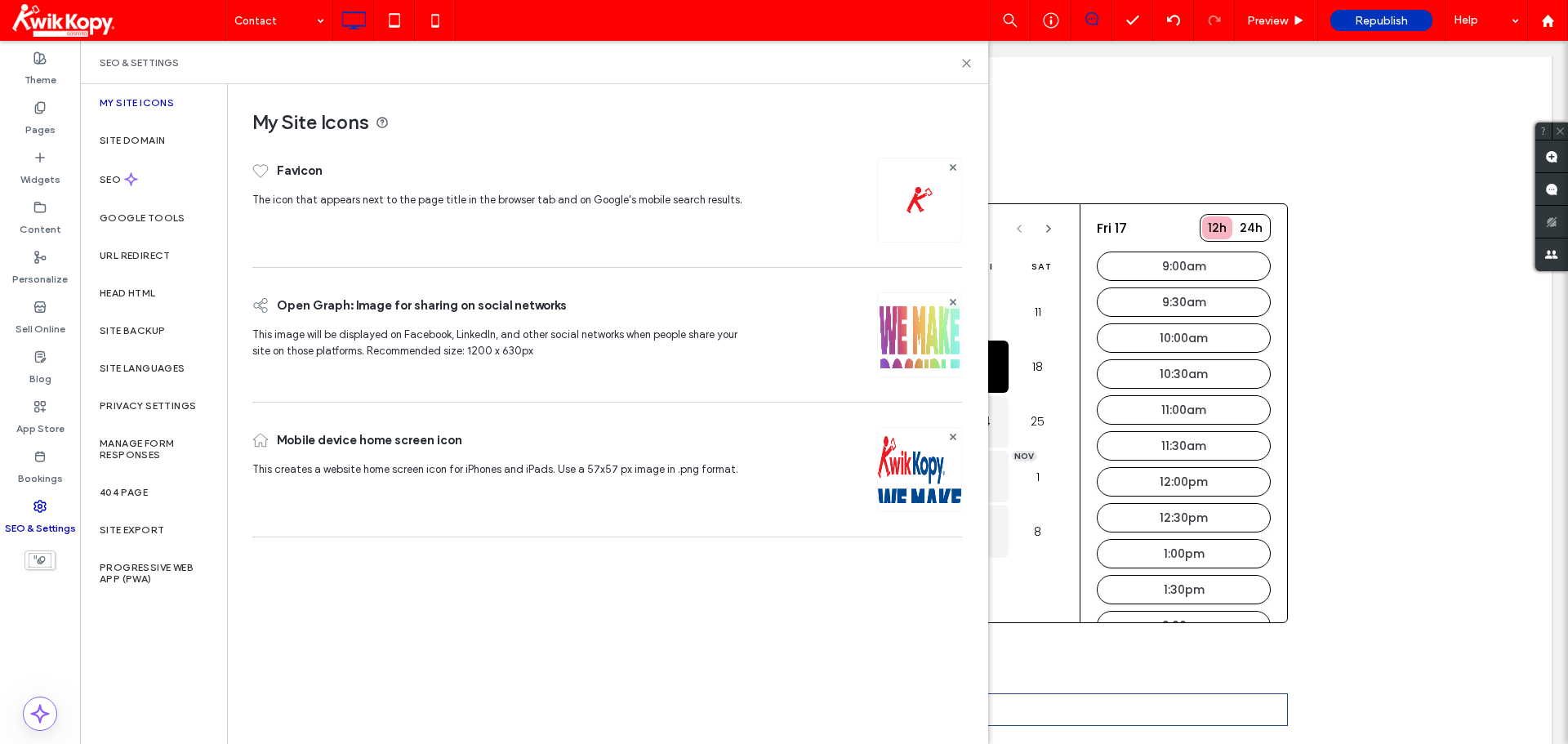
click at [924, 340] on img at bounding box center [919, 357] width 83 height 111
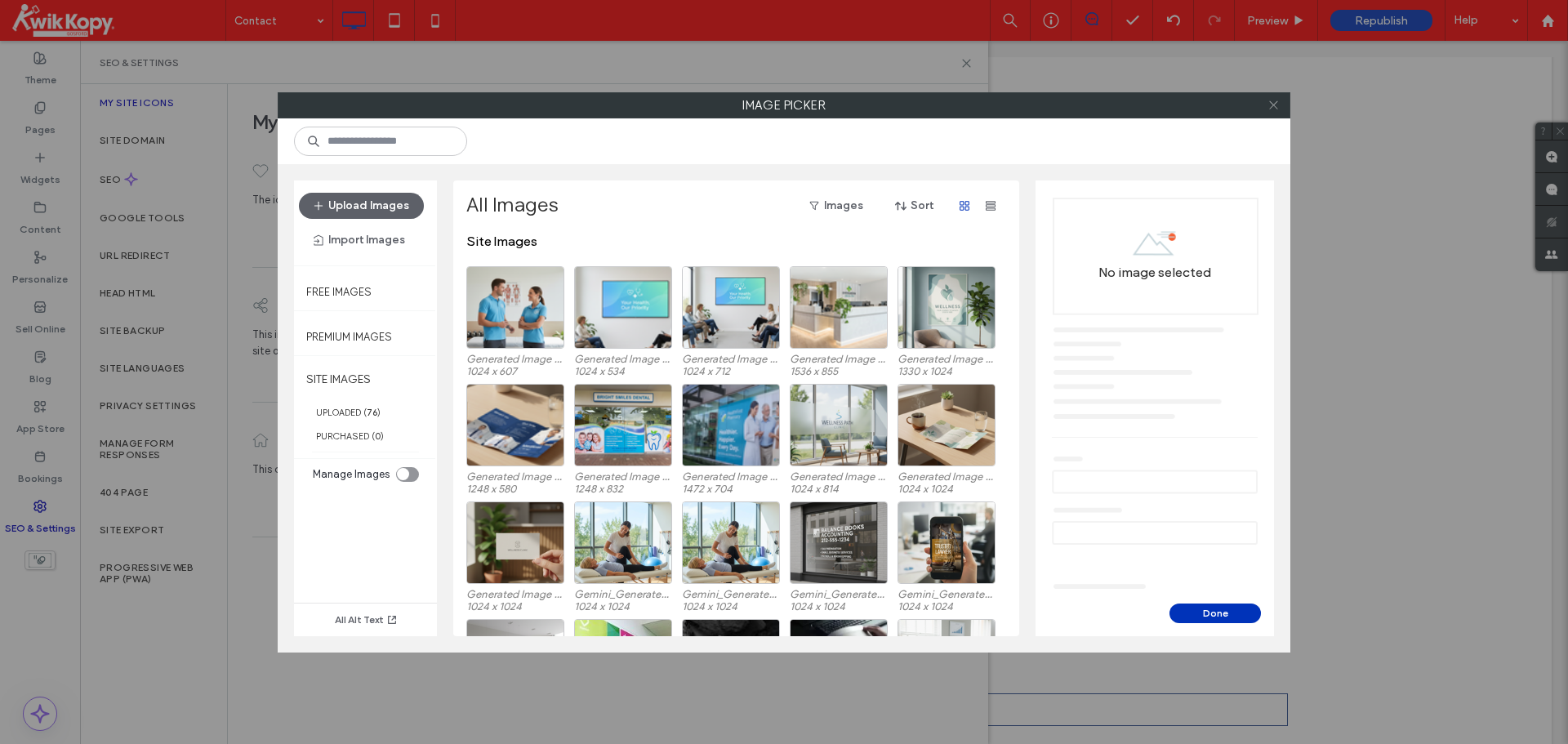
click at [1046, 104] on icon at bounding box center [1273, 105] width 12 height 12
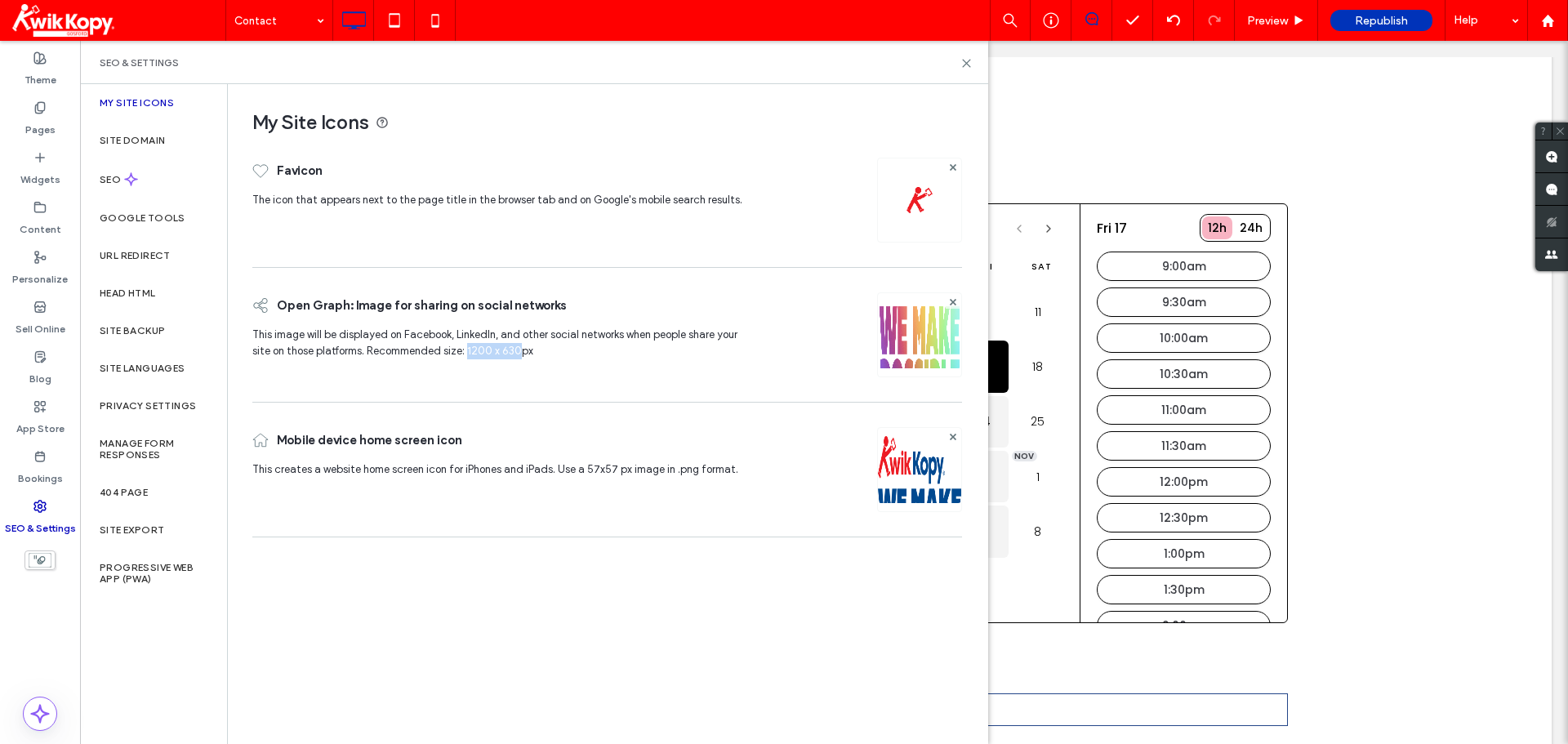
drag, startPoint x: 470, startPoint y: 351, endPoint x: 518, endPoint y: 349, distance: 48.0
click at [518, 349] on span "This image will be displayed on Facebook, LinkedIn, and other social networks w…" at bounding box center [494, 342] width 485 height 29
drag, startPoint x: 584, startPoint y: 470, endPoint x: 614, endPoint y: 469, distance: 30.0
click at [614, 469] on span "This creates a website home screen icon for iPhones and iPads. Use a 57x57 px i…" at bounding box center [495, 469] width 486 height 12
click at [679, 200] on span "The icon that appears next to the page title in the browser tab and on Google's…" at bounding box center [497, 199] width 490 height 12
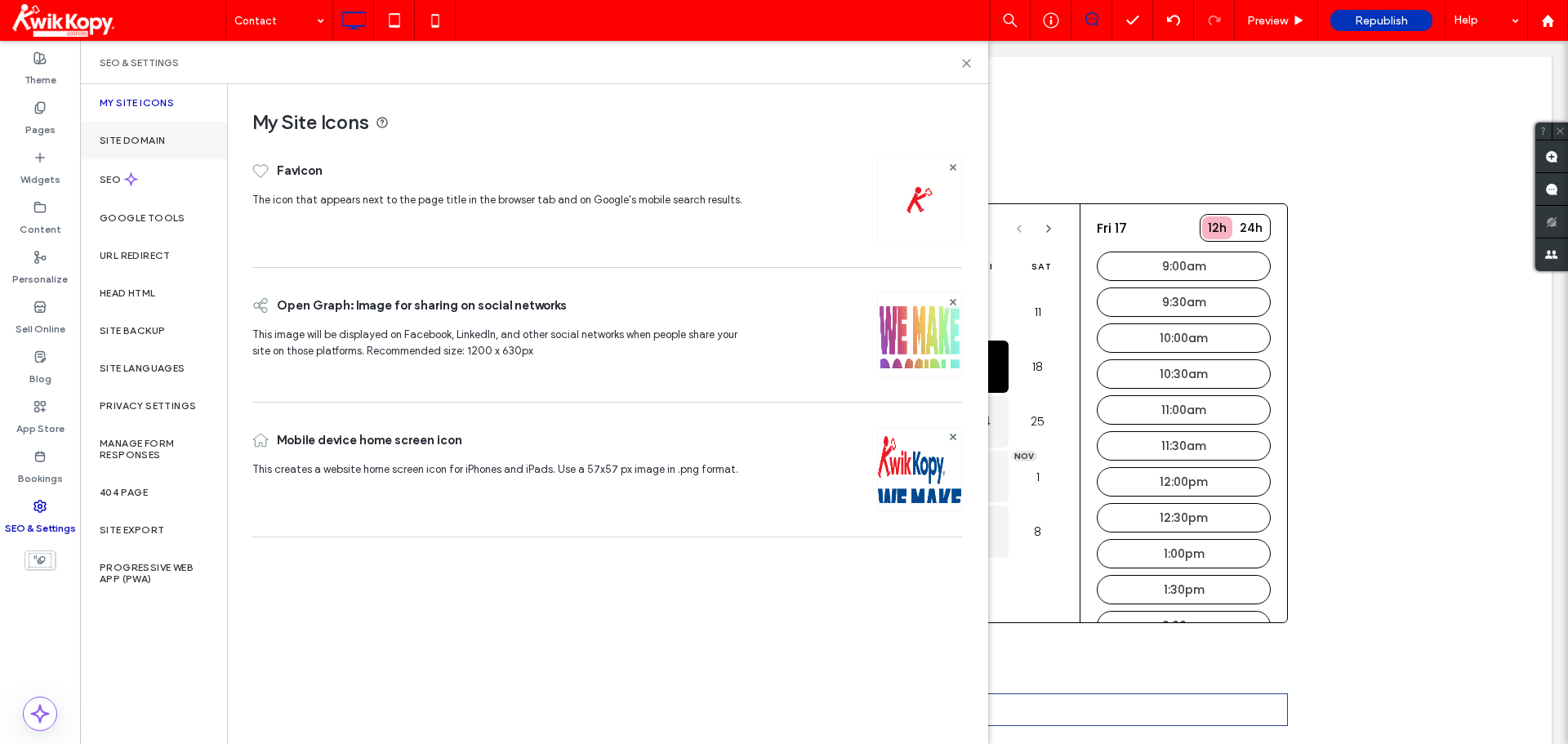
click at [152, 138] on label "Site Domain" at bounding box center [132, 141] width 65 height 12
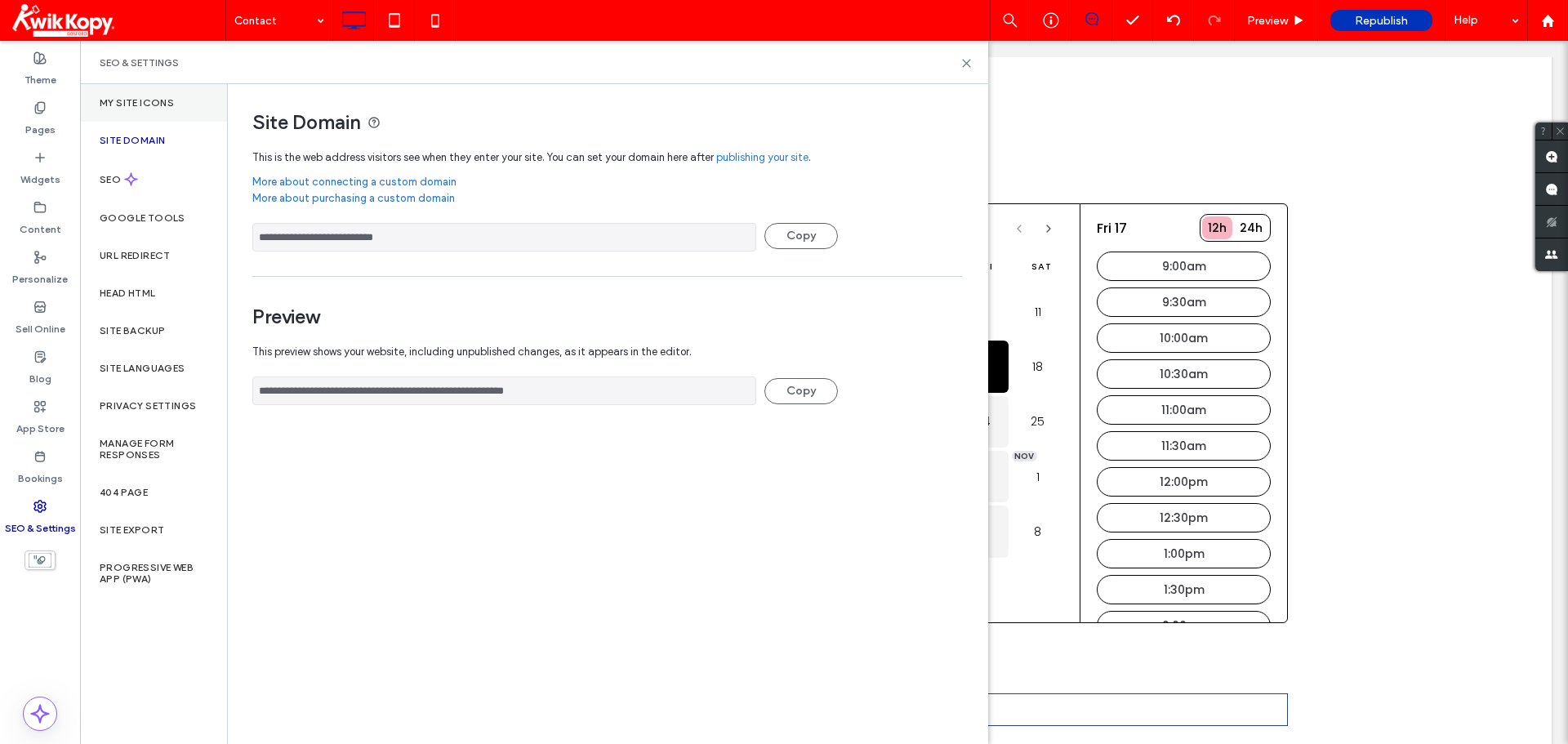
click at [153, 107] on label "My Site Icons" at bounding box center [137, 103] width 74 height 12
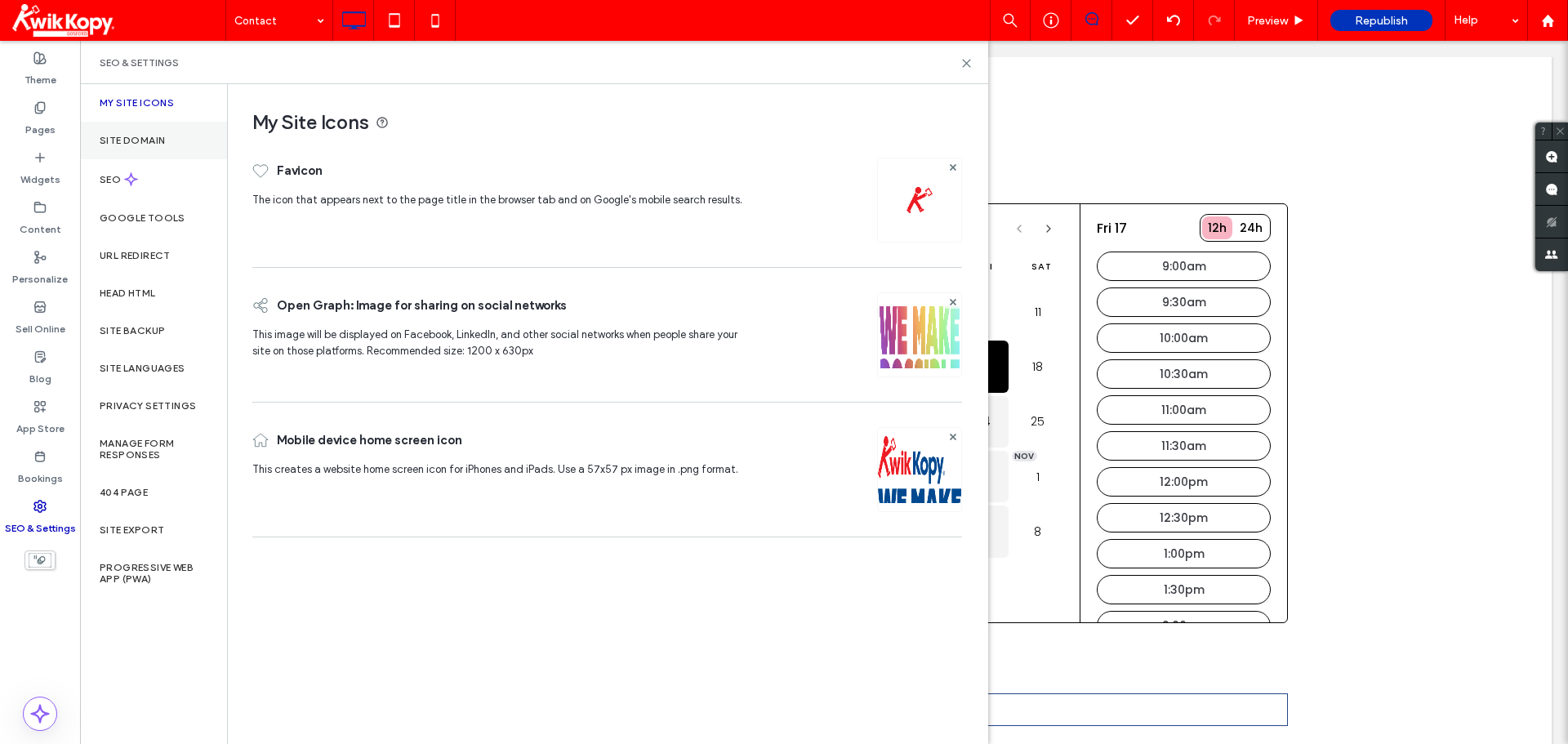
click at [153, 133] on div "Site Domain" at bounding box center [153, 141] width 147 height 38
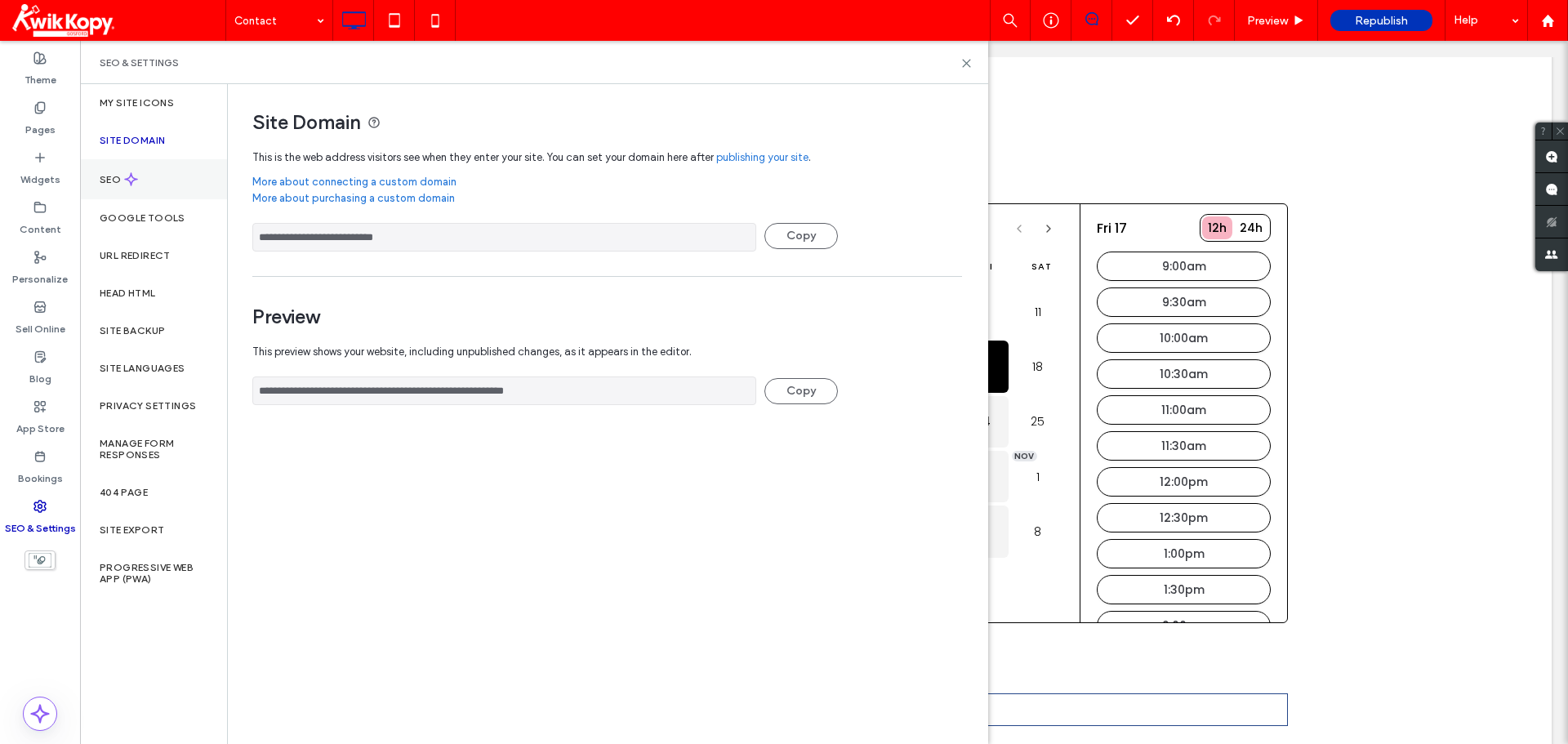
click at [154, 182] on div "SEO" at bounding box center [153, 179] width 147 height 40
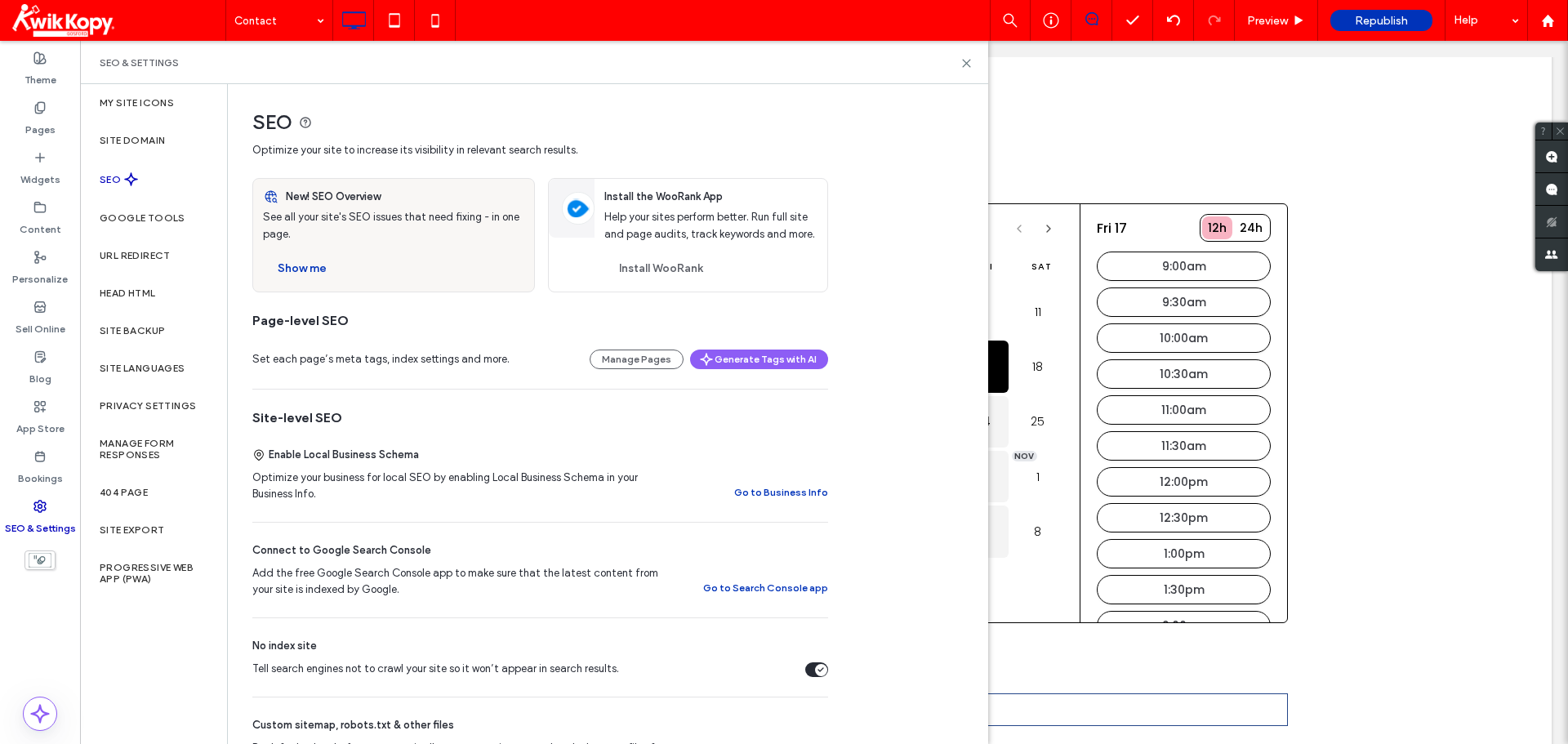
scroll to position [82, 0]
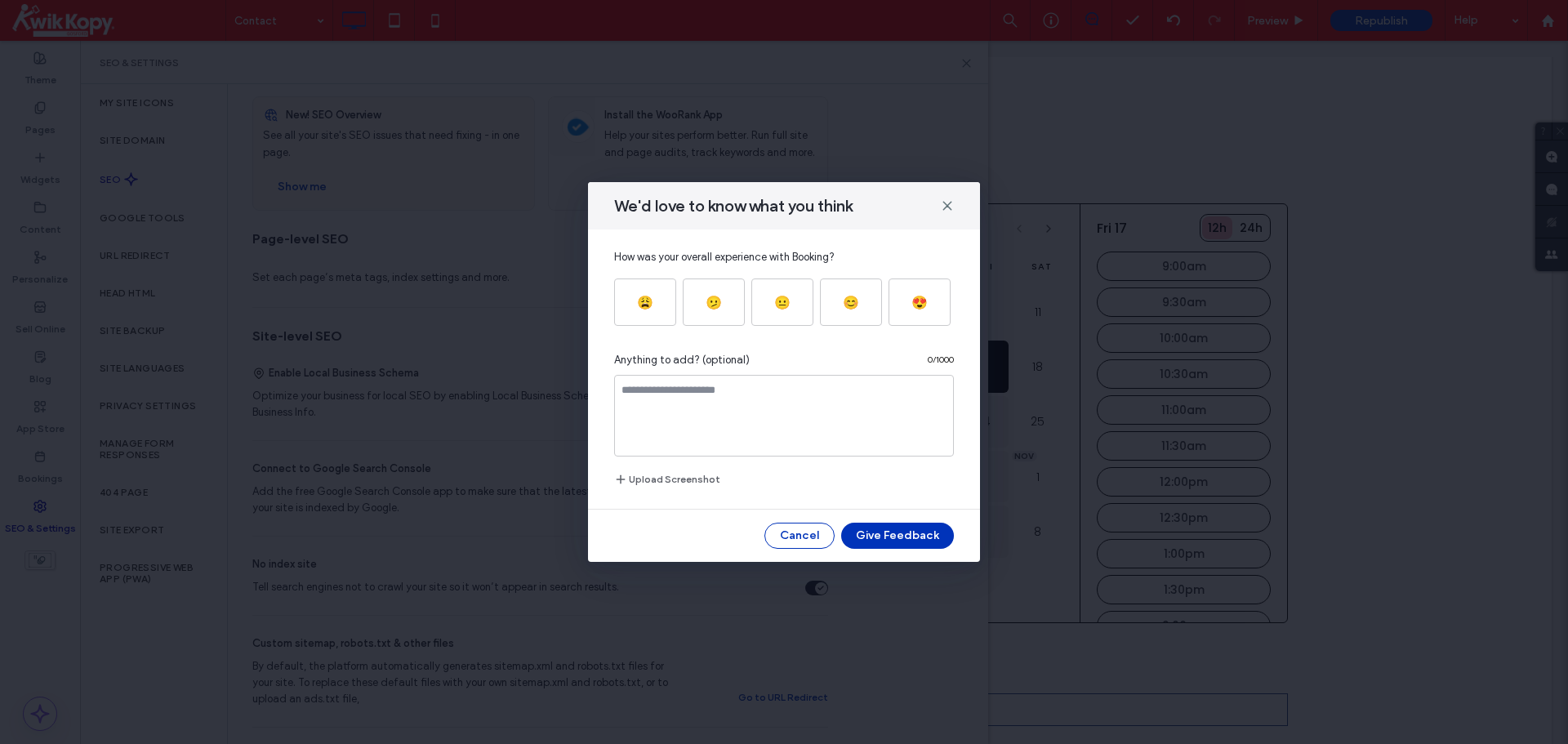
click at [954, 213] on div "We'd love to know what you think" at bounding box center [784, 205] width 392 height 47
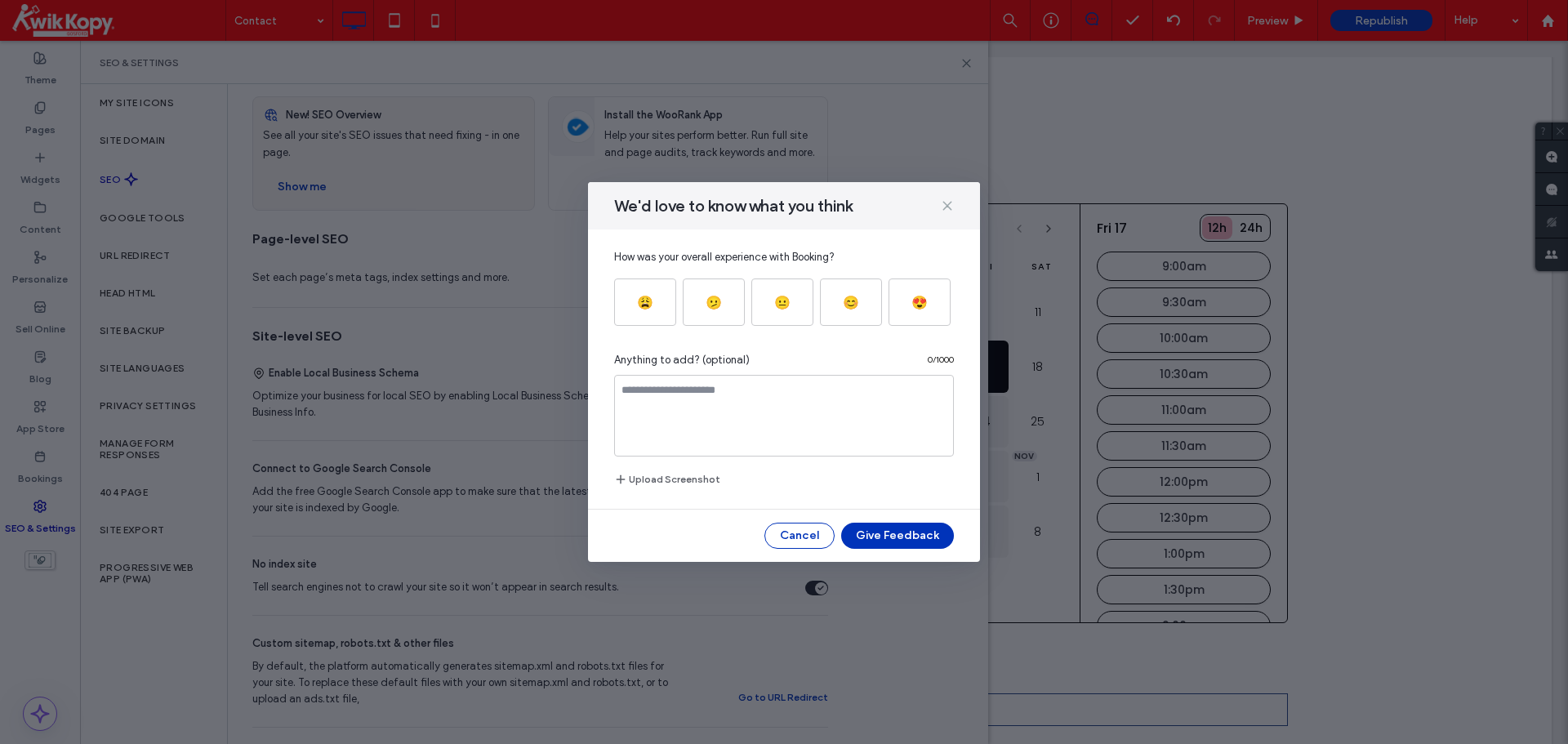
click at [945, 199] on icon at bounding box center [948, 206] width 13 height 13
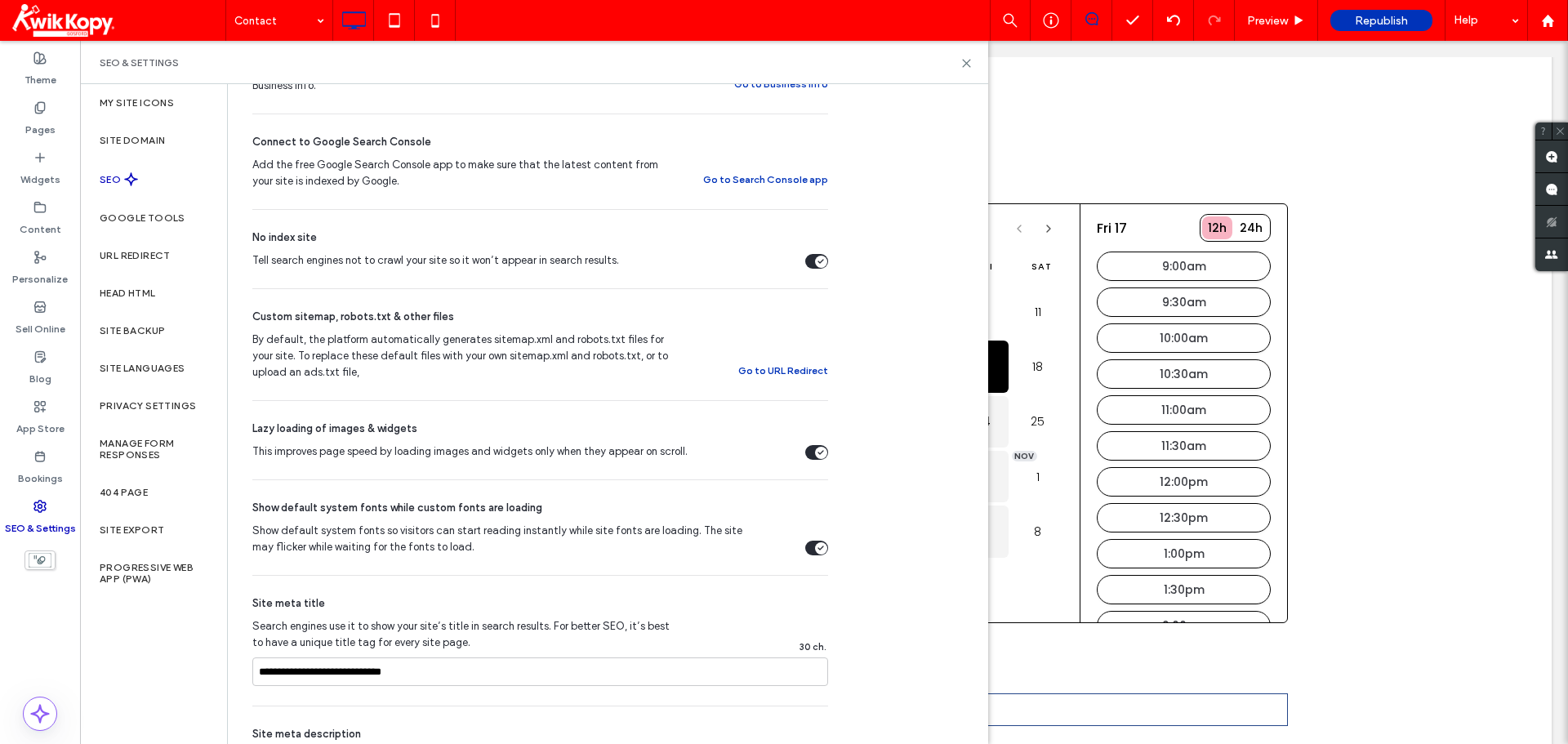
scroll to position [490, 0]
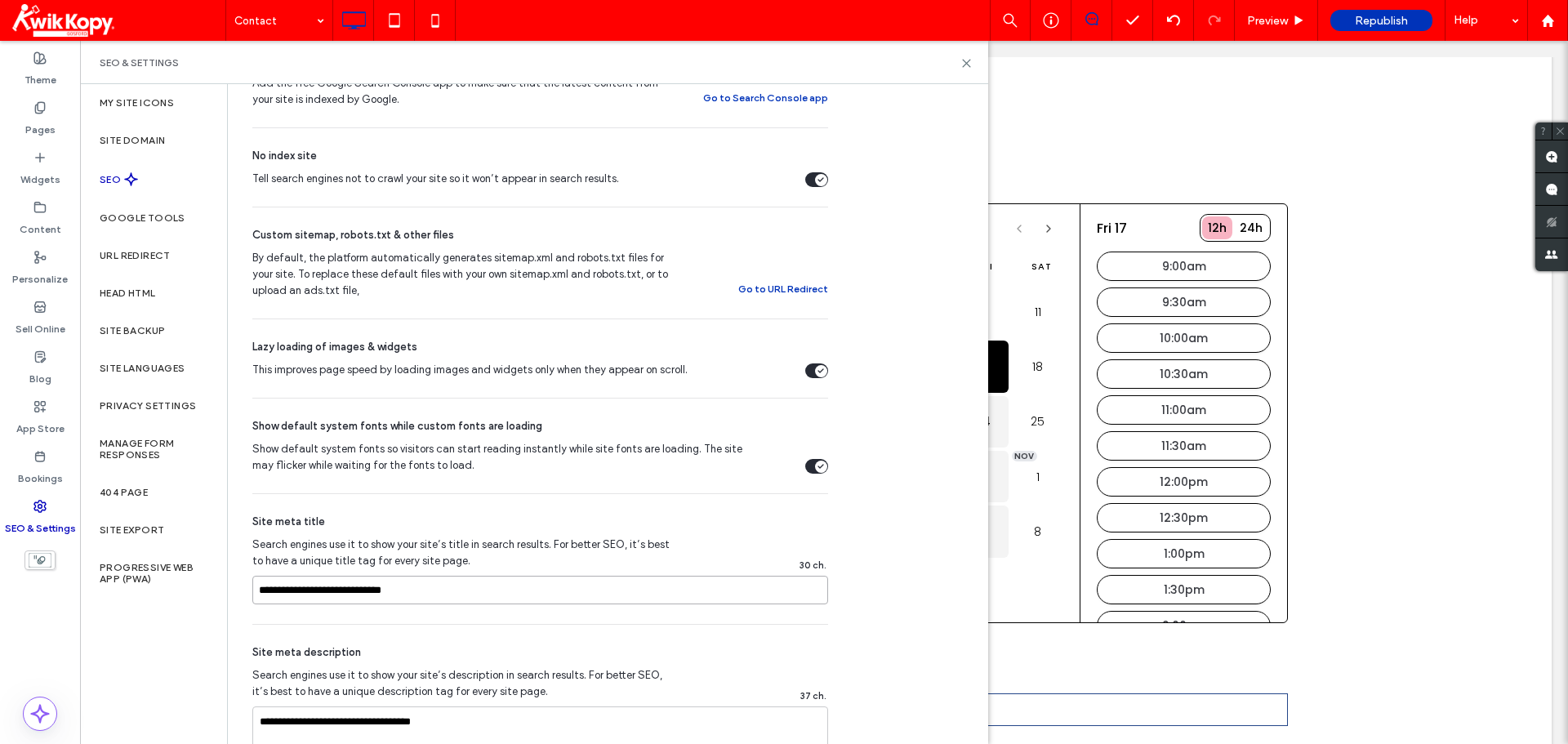
click at [469, 597] on input "**********" at bounding box center [540, 590] width 576 height 29
drag, startPoint x: 431, startPoint y: 587, endPoint x: 355, endPoint y: 592, distance: 76.2
click at [355, 592] on input "**********" at bounding box center [540, 590] width 576 height 29
type input "**********"
click at [513, 629] on div "**********" at bounding box center [540, 718] width 576 height 186
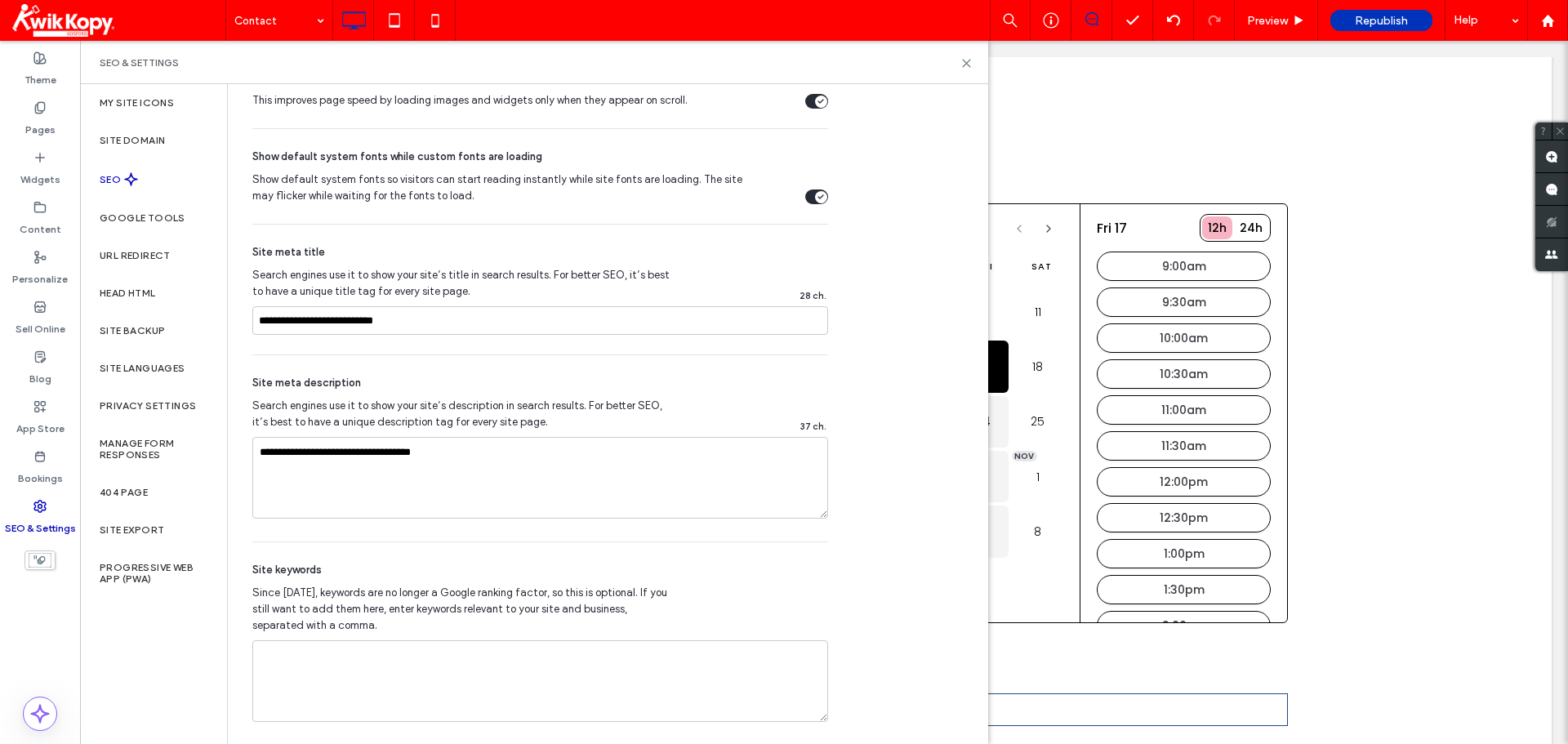
scroll to position [772, 0]
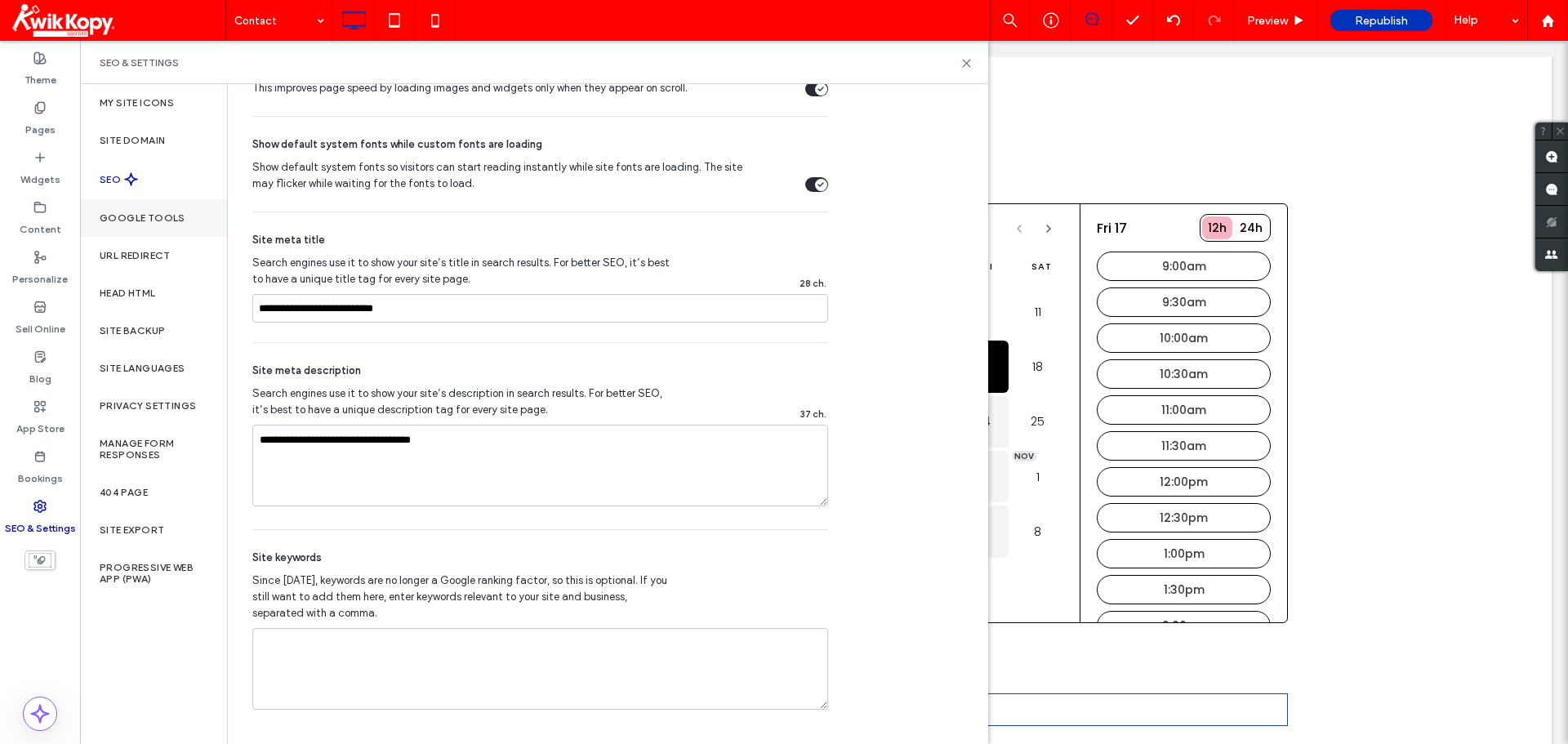
click at [164, 210] on div "Google Tools" at bounding box center [153, 218] width 147 height 38
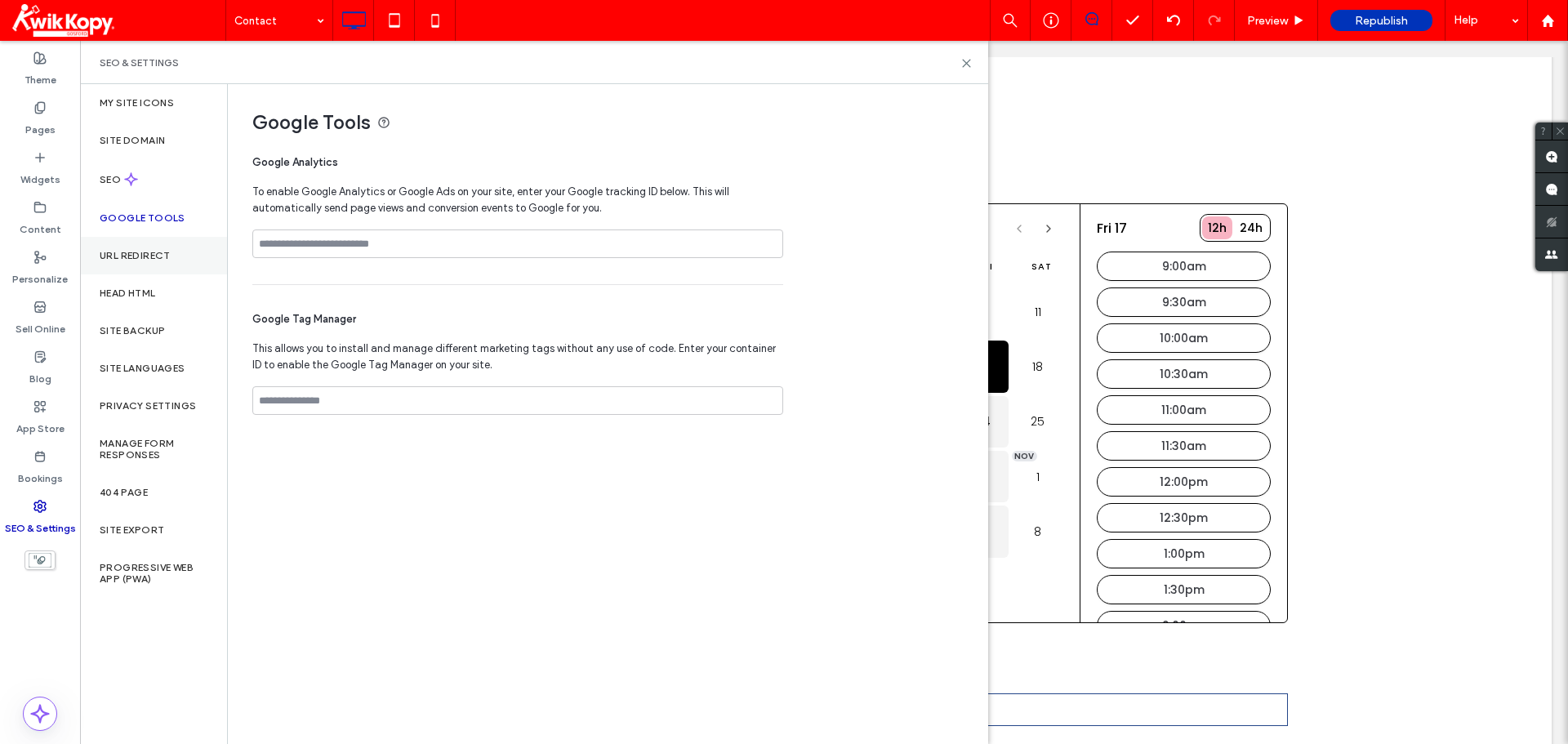
click at [140, 261] on div "URL Redirect" at bounding box center [153, 255] width 147 height 38
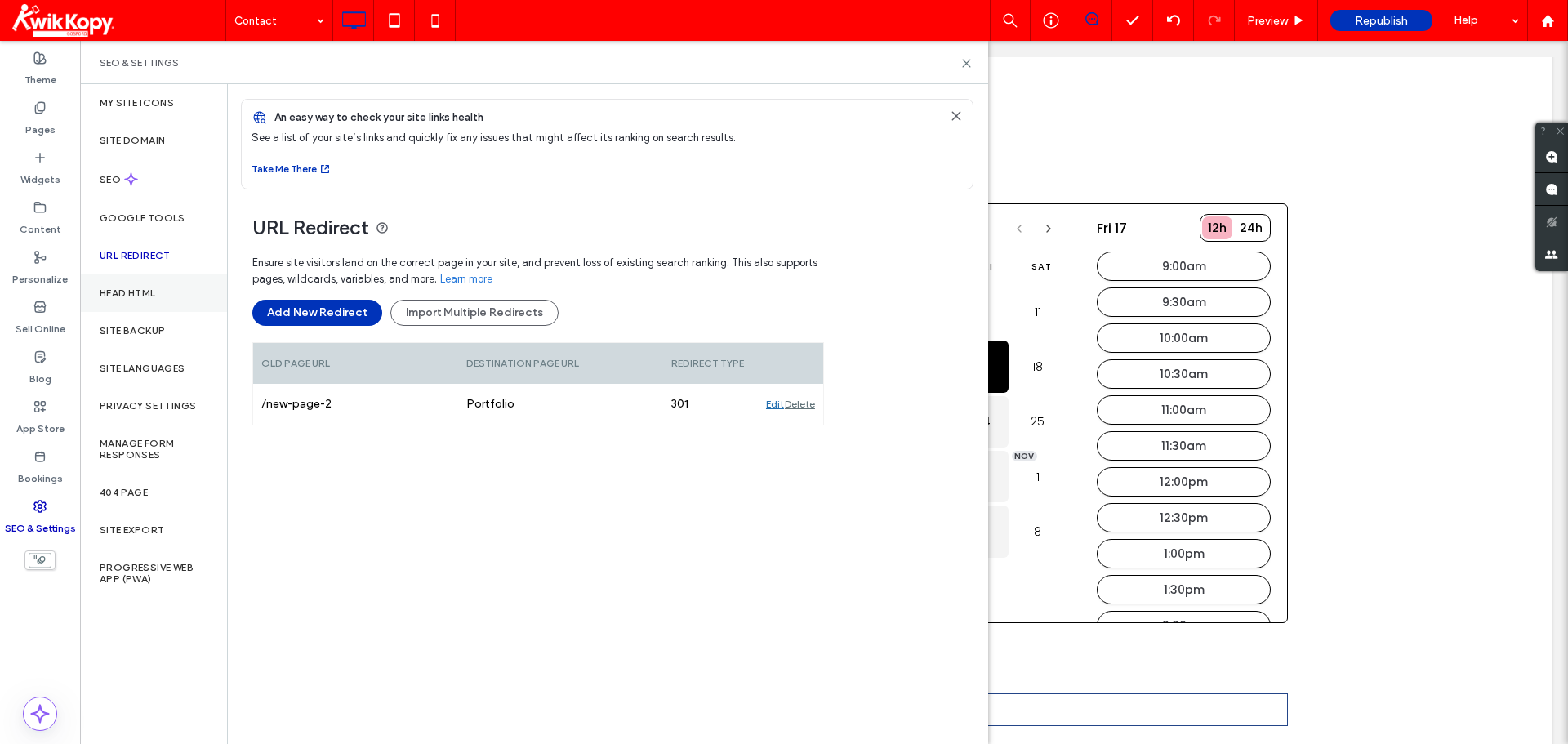
click at [135, 283] on div "Head HTML" at bounding box center [153, 293] width 147 height 38
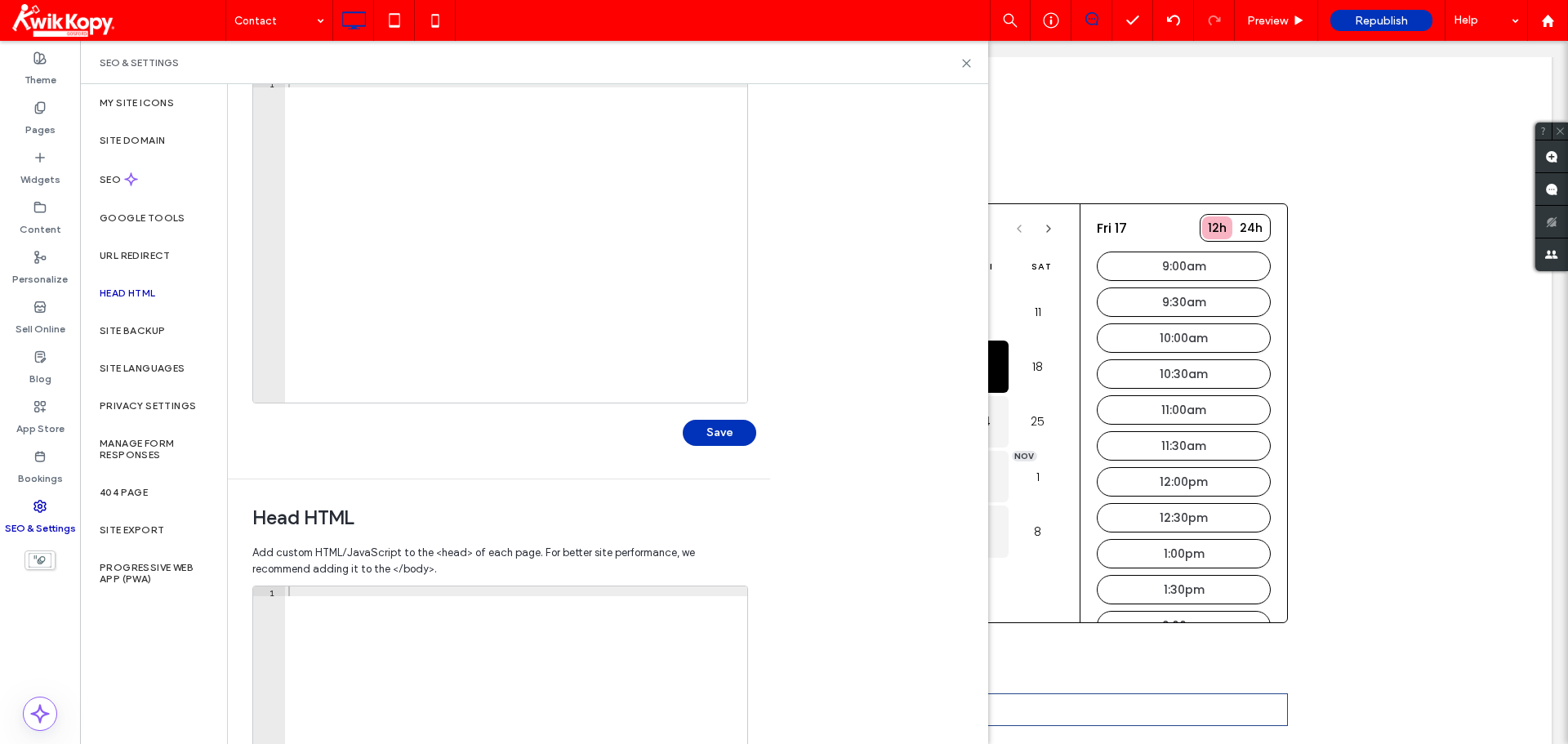
scroll to position [0, 0]
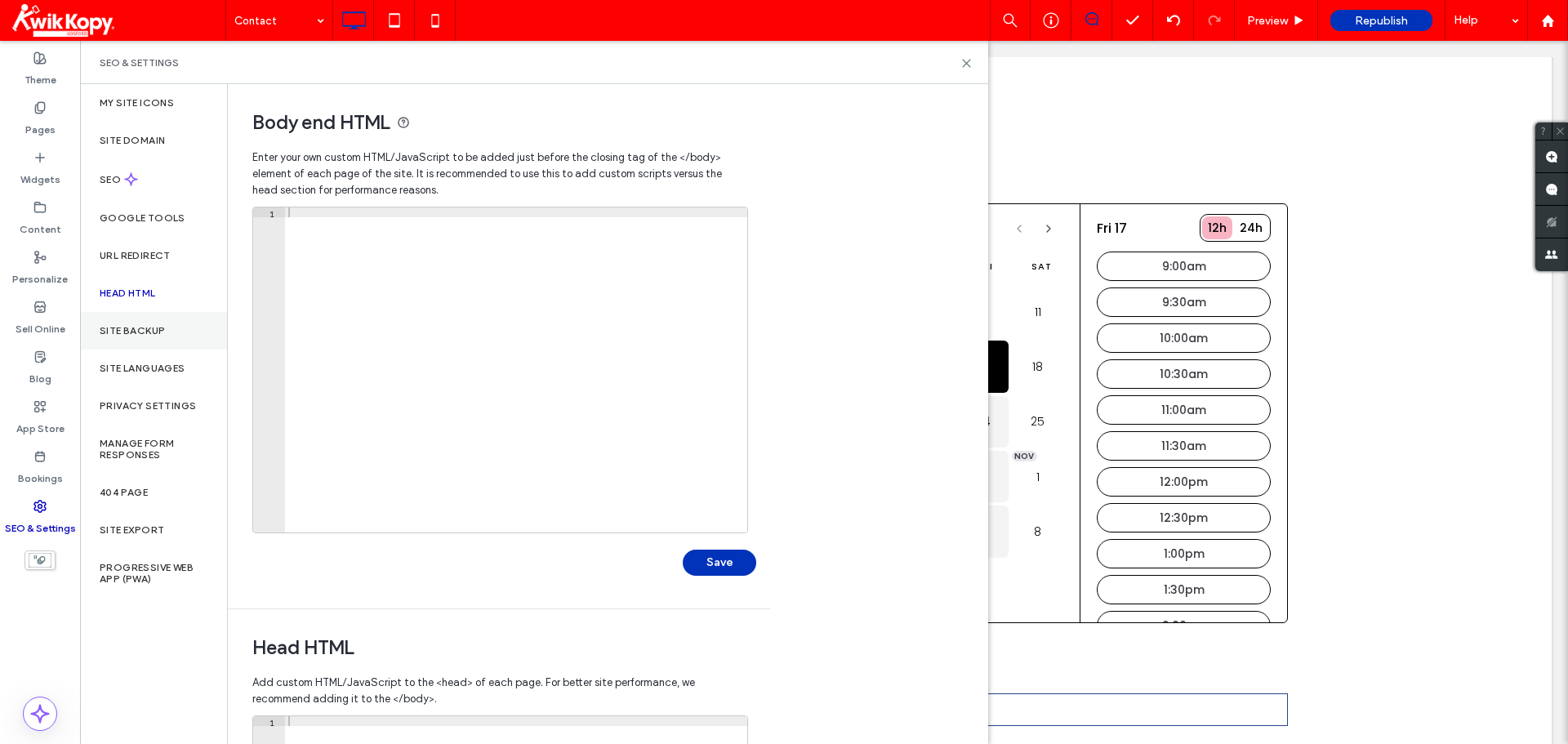
click at [178, 340] on div "Site Backup" at bounding box center [153, 331] width 147 height 38
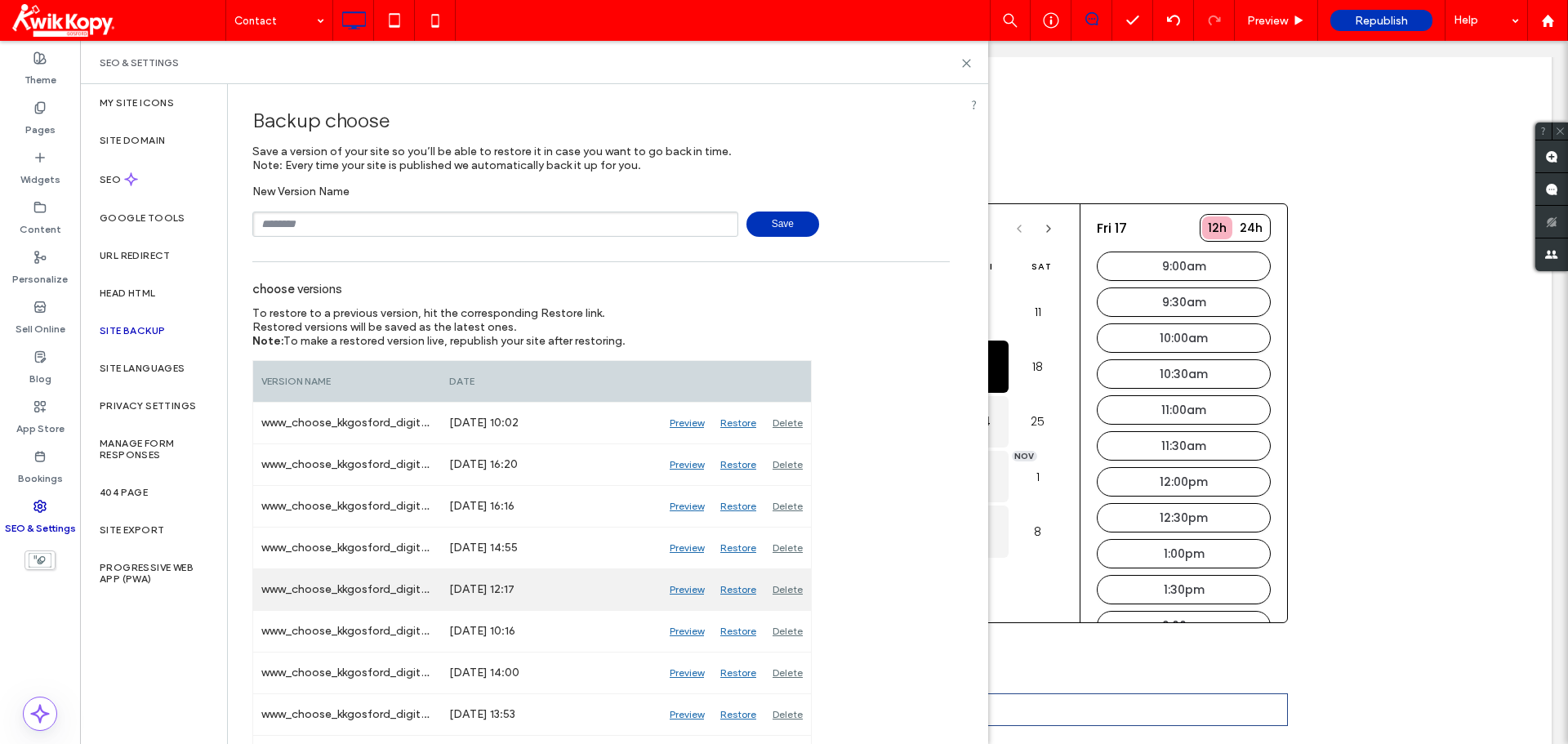
scroll to position [82, 0]
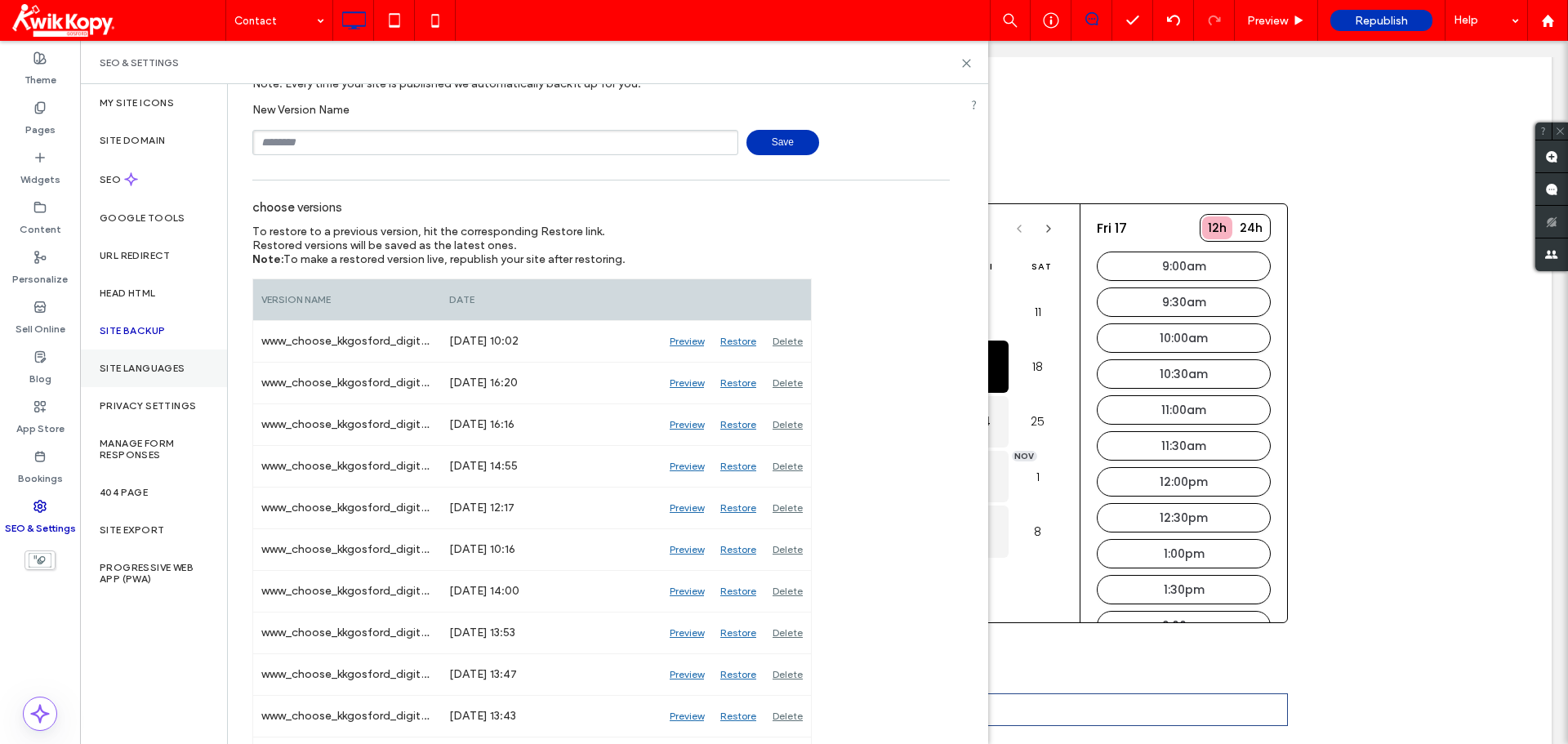
click at [170, 380] on div "Site Languages" at bounding box center [153, 368] width 147 height 38
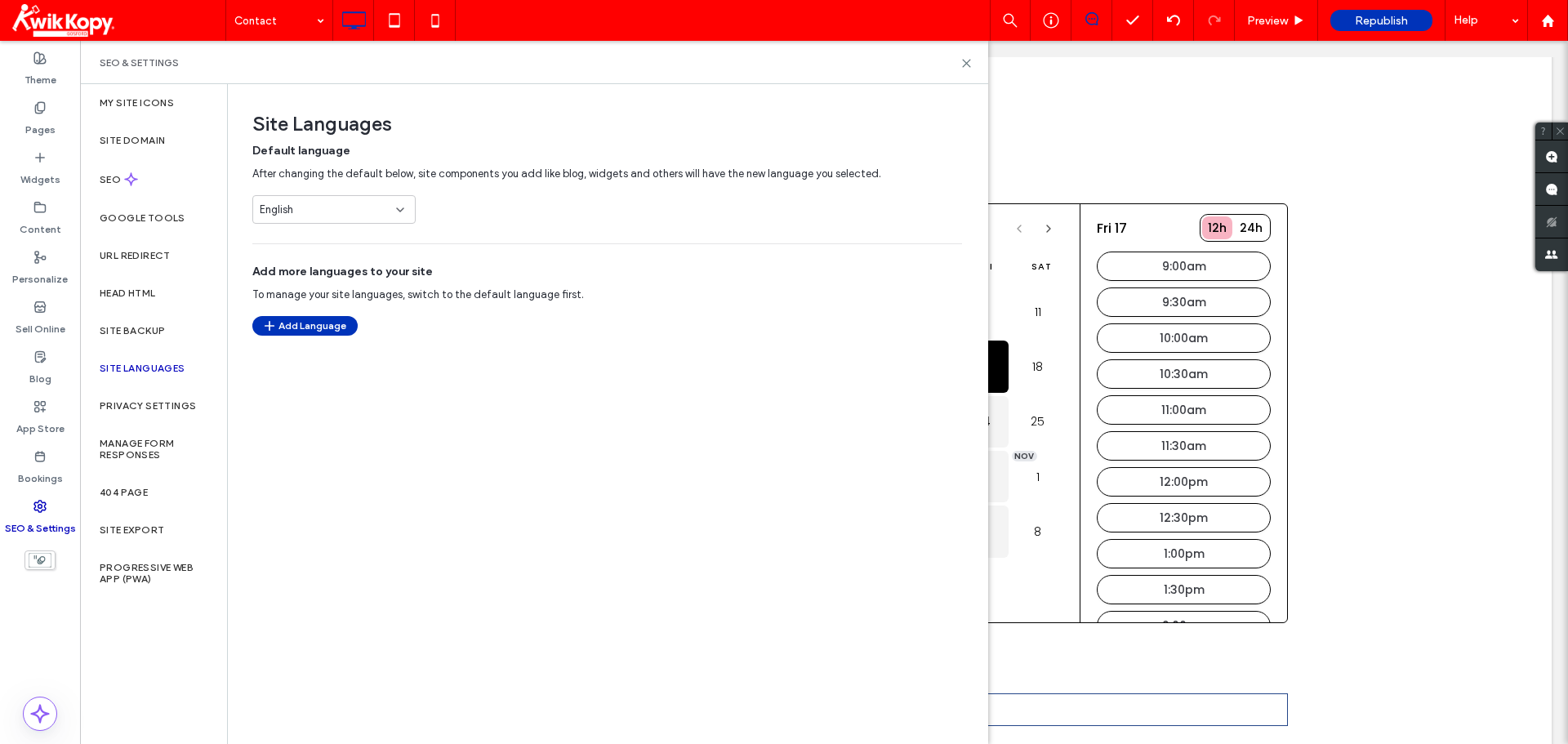
click at [365, 213] on div "English" at bounding box center [324, 210] width 129 height 16
click at [672, 392] on div "Site Languages Default language After changing the default below, site componen…" at bounding box center [606, 413] width 759 height 658
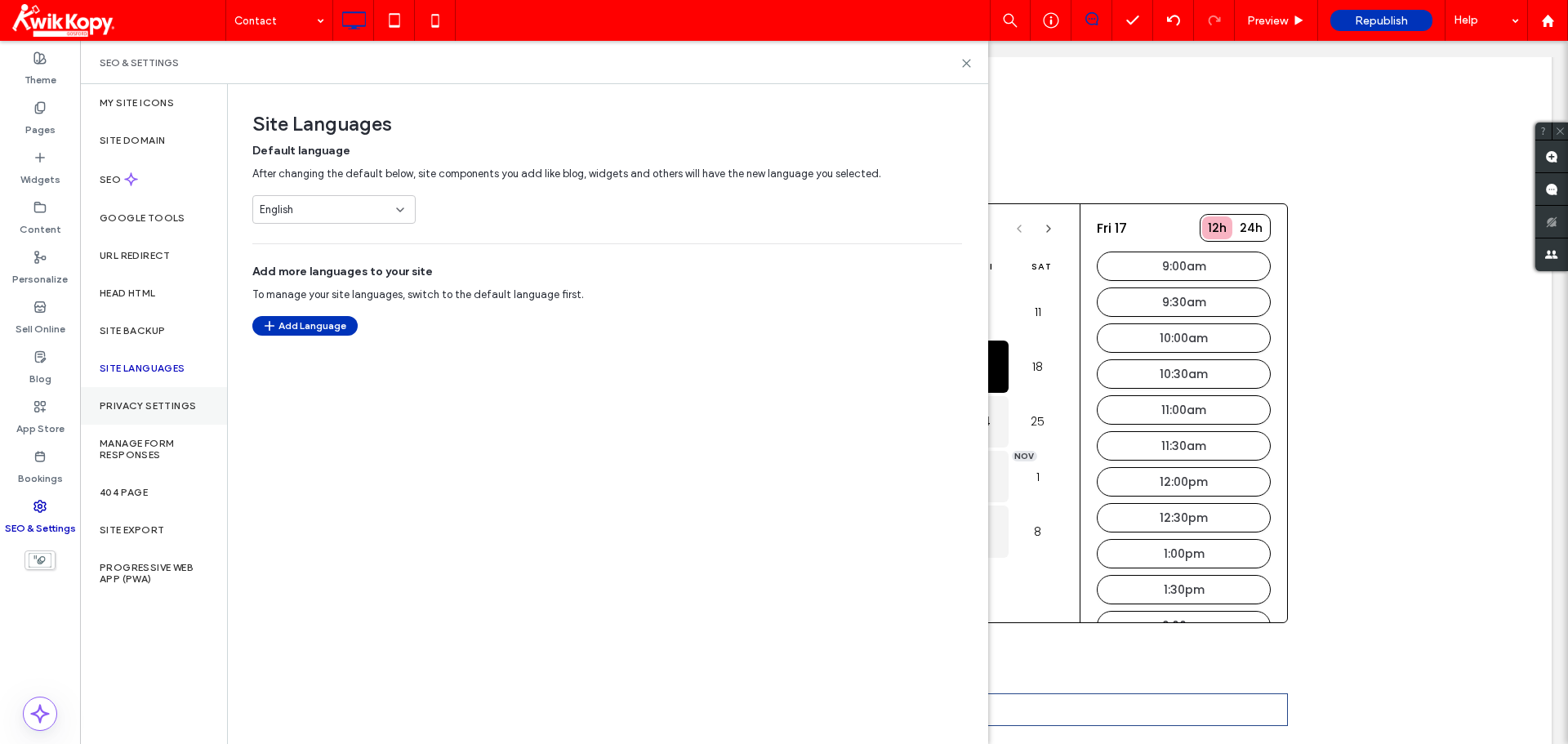
click at [138, 406] on label "Privacy Settings" at bounding box center [147, 406] width 96 height 12
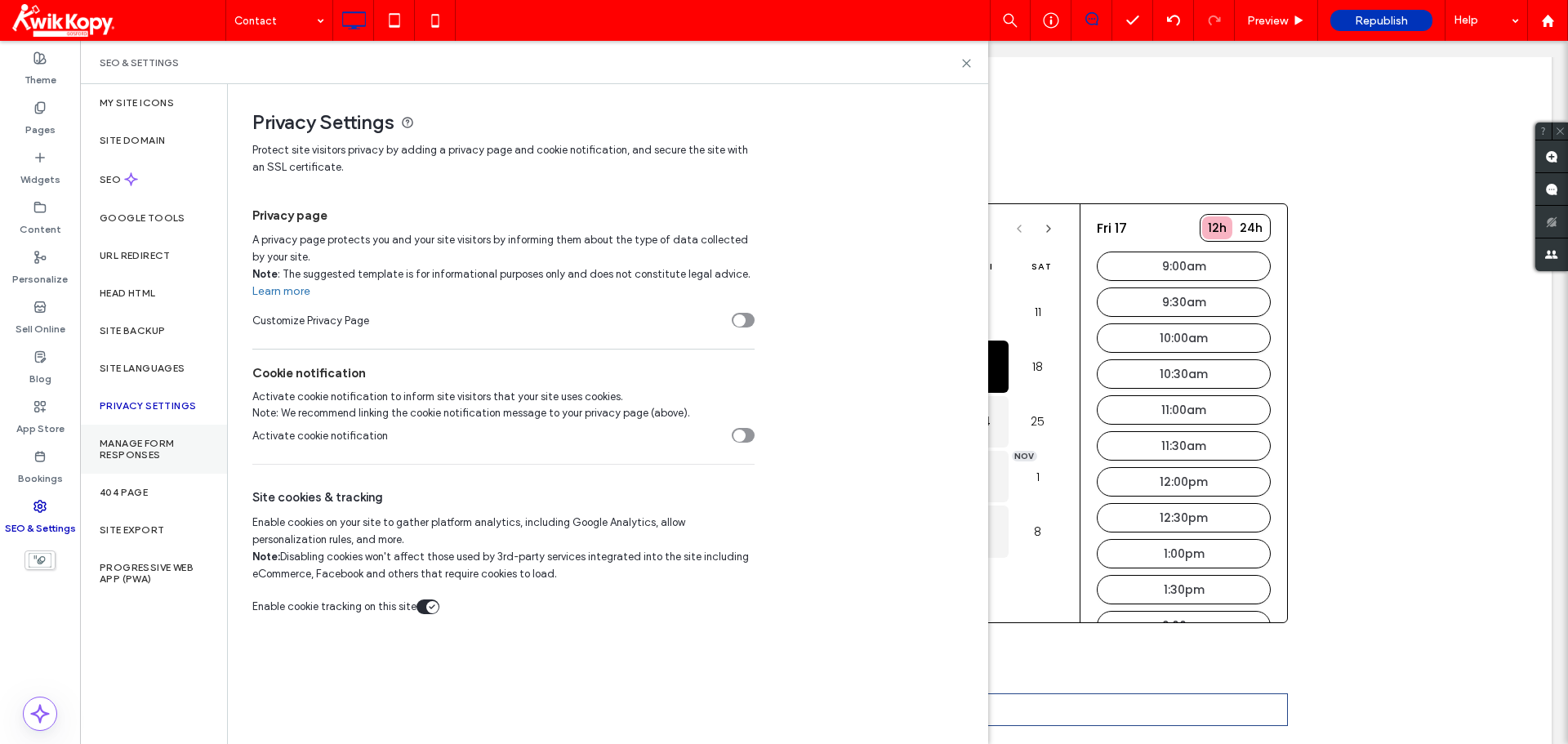
click at [158, 451] on label "Manage Form Responses" at bounding box center [153, 449] width 108 height 23
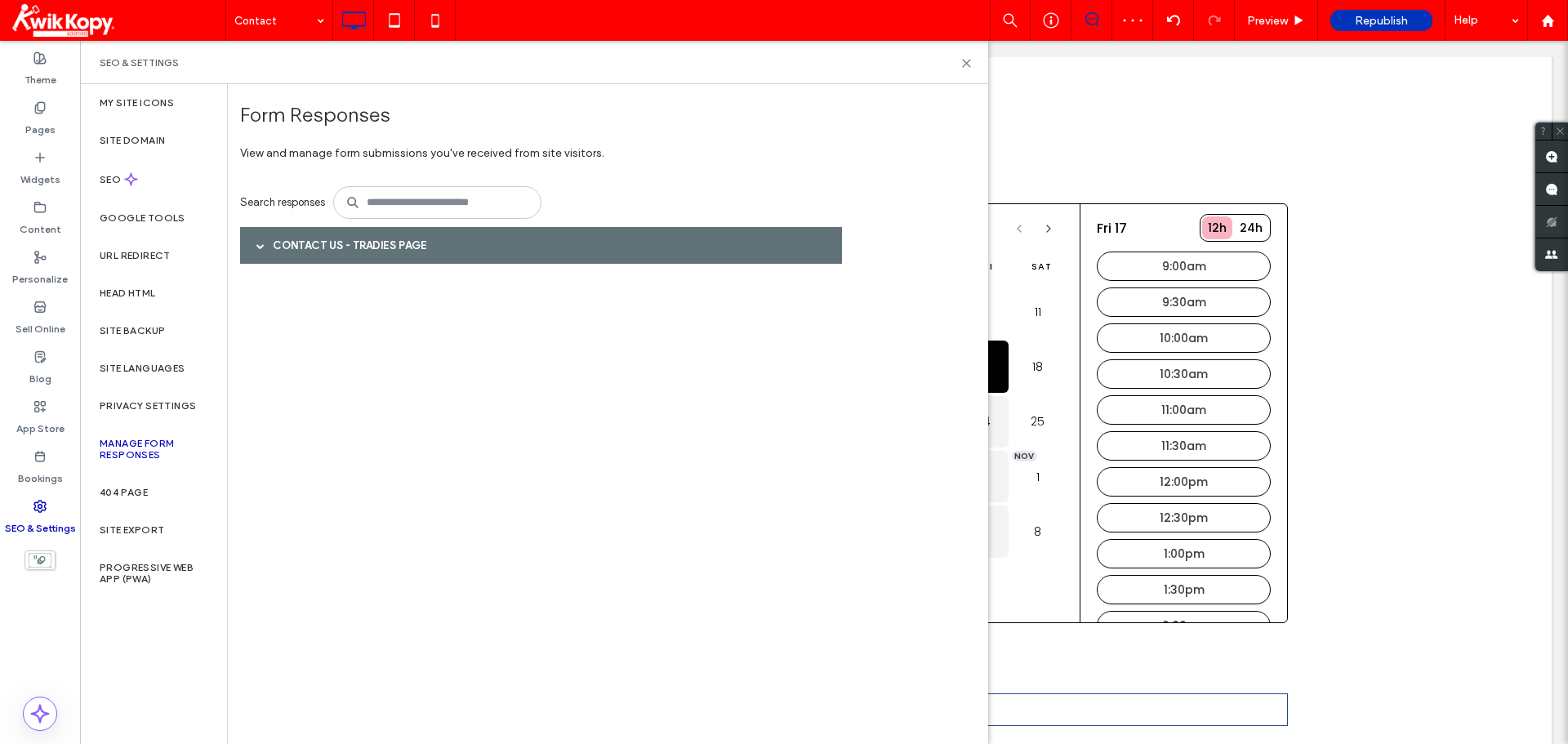
click at [264, 249] on div at bounding box center [260, 245] width 25 height 29
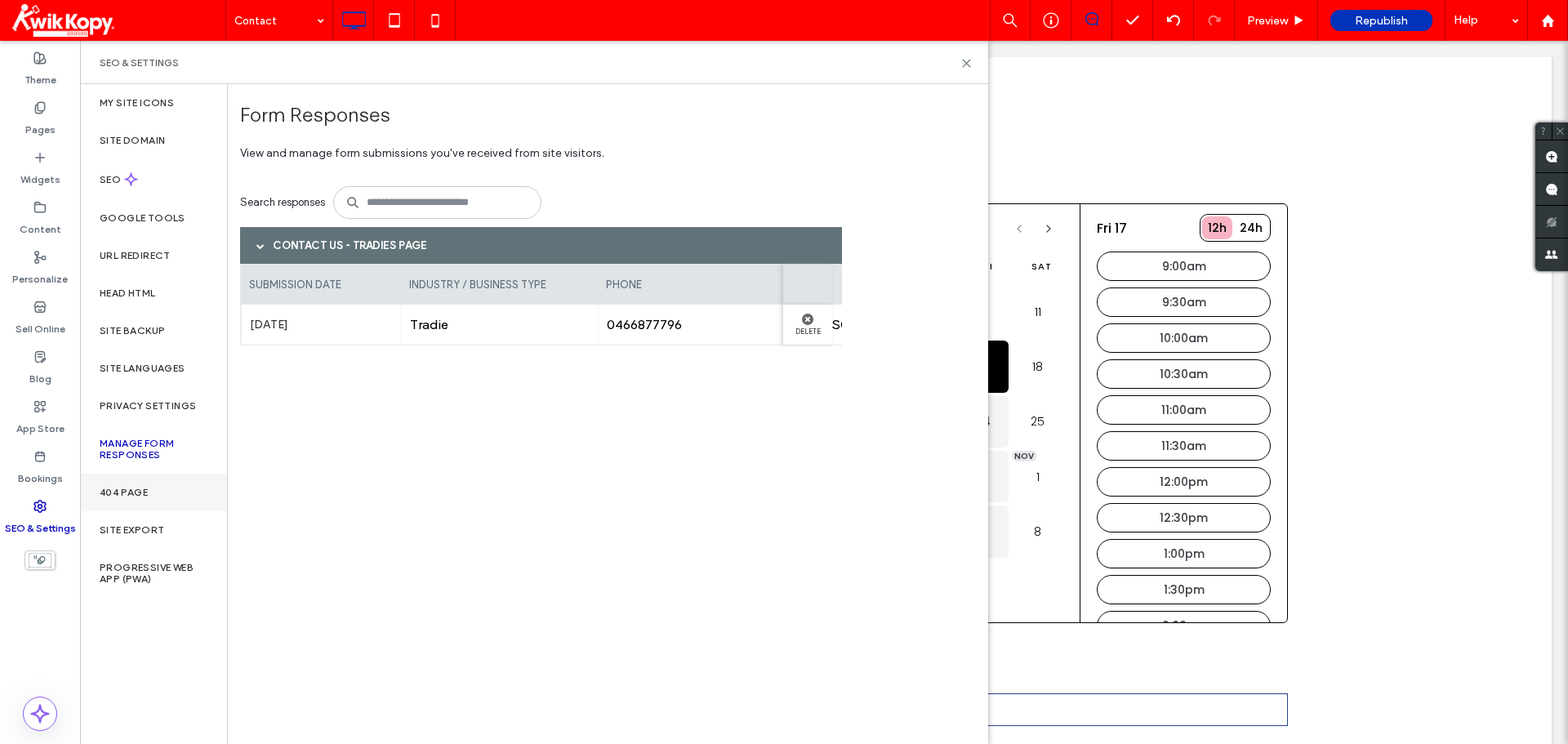
click at [123, 490] on label "404 Page" at bounding box center [124, 493] width 48 height 12
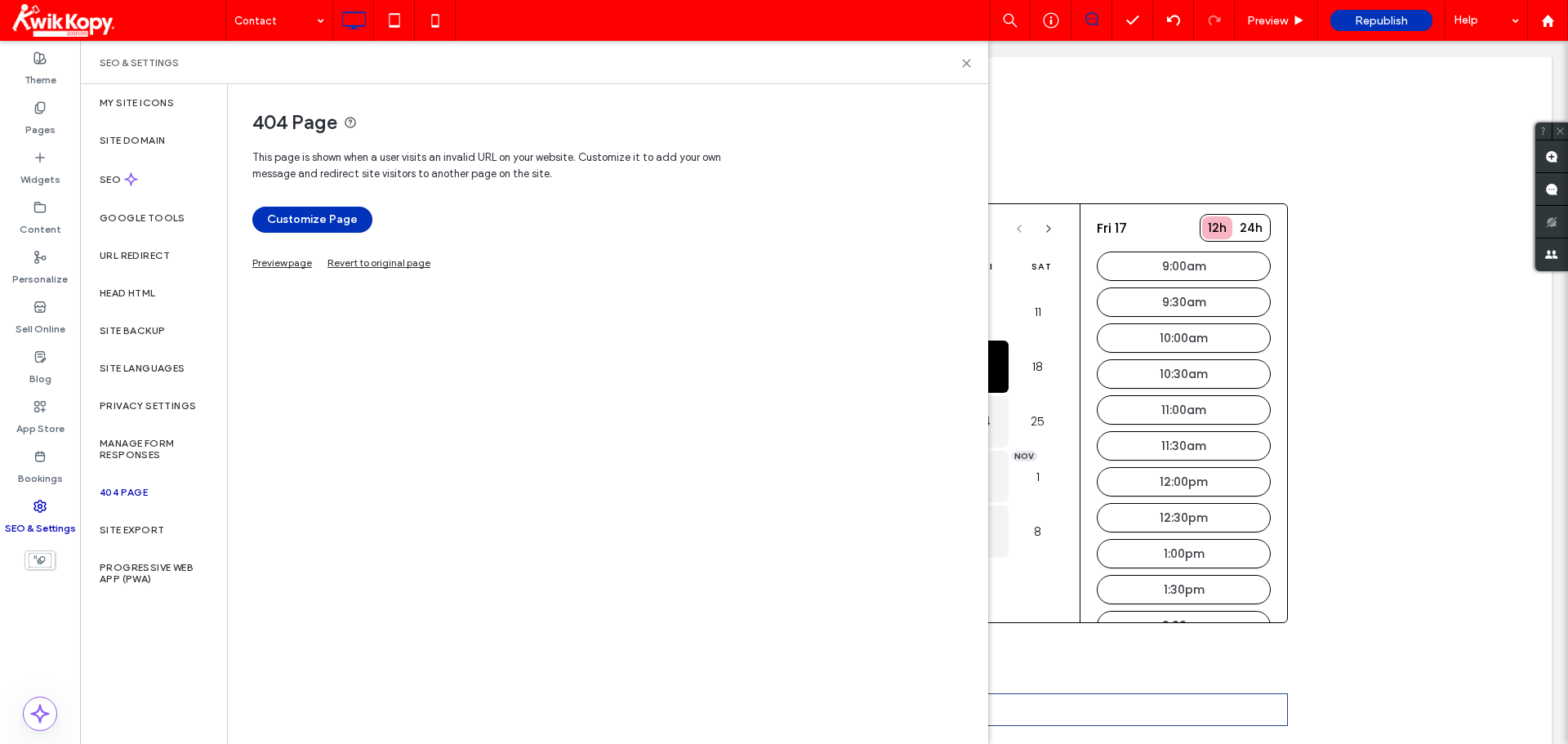
click at [288, 265] on link "Preview page" at bounding box center [282, 260] width 59 height 9
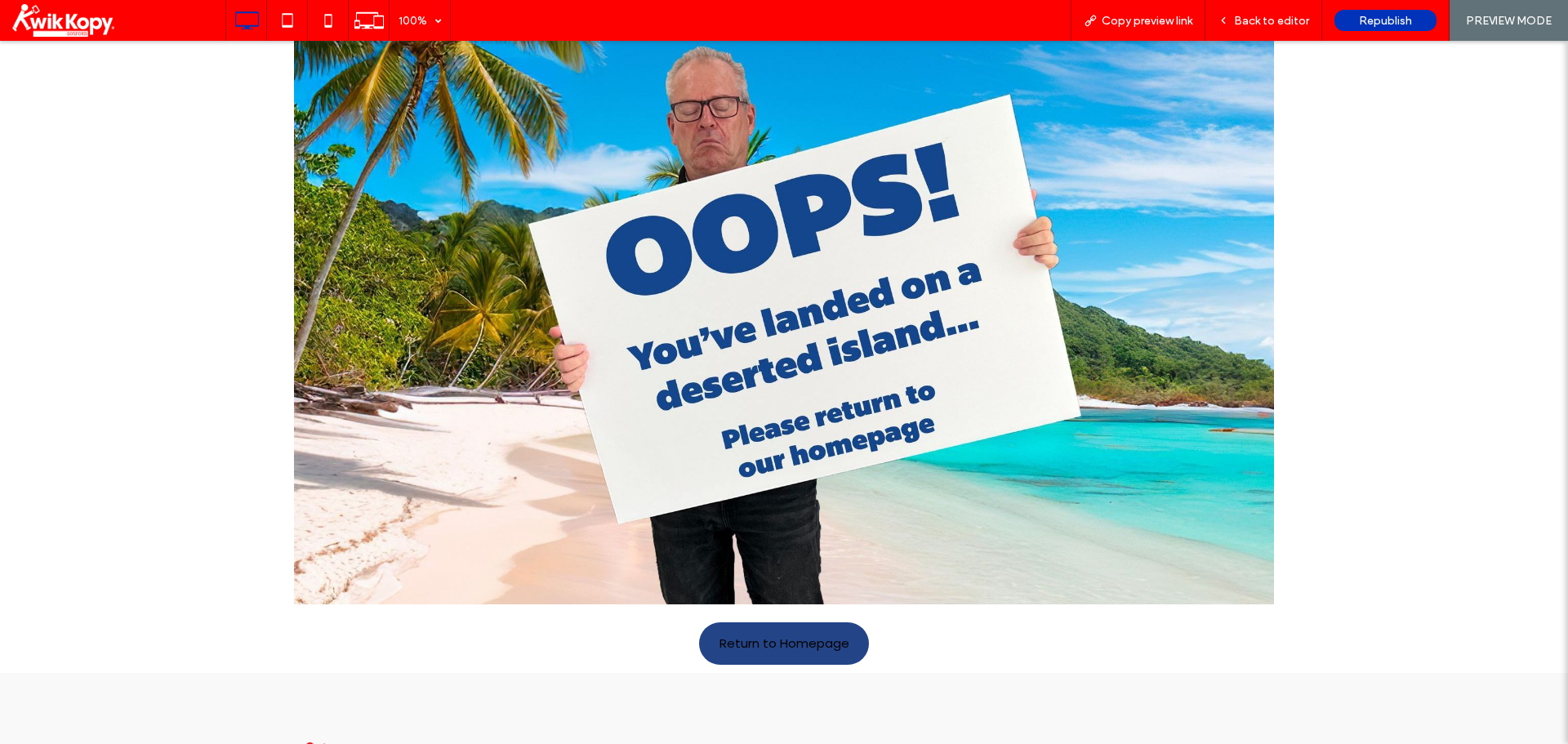
scroll to position [142, 0]
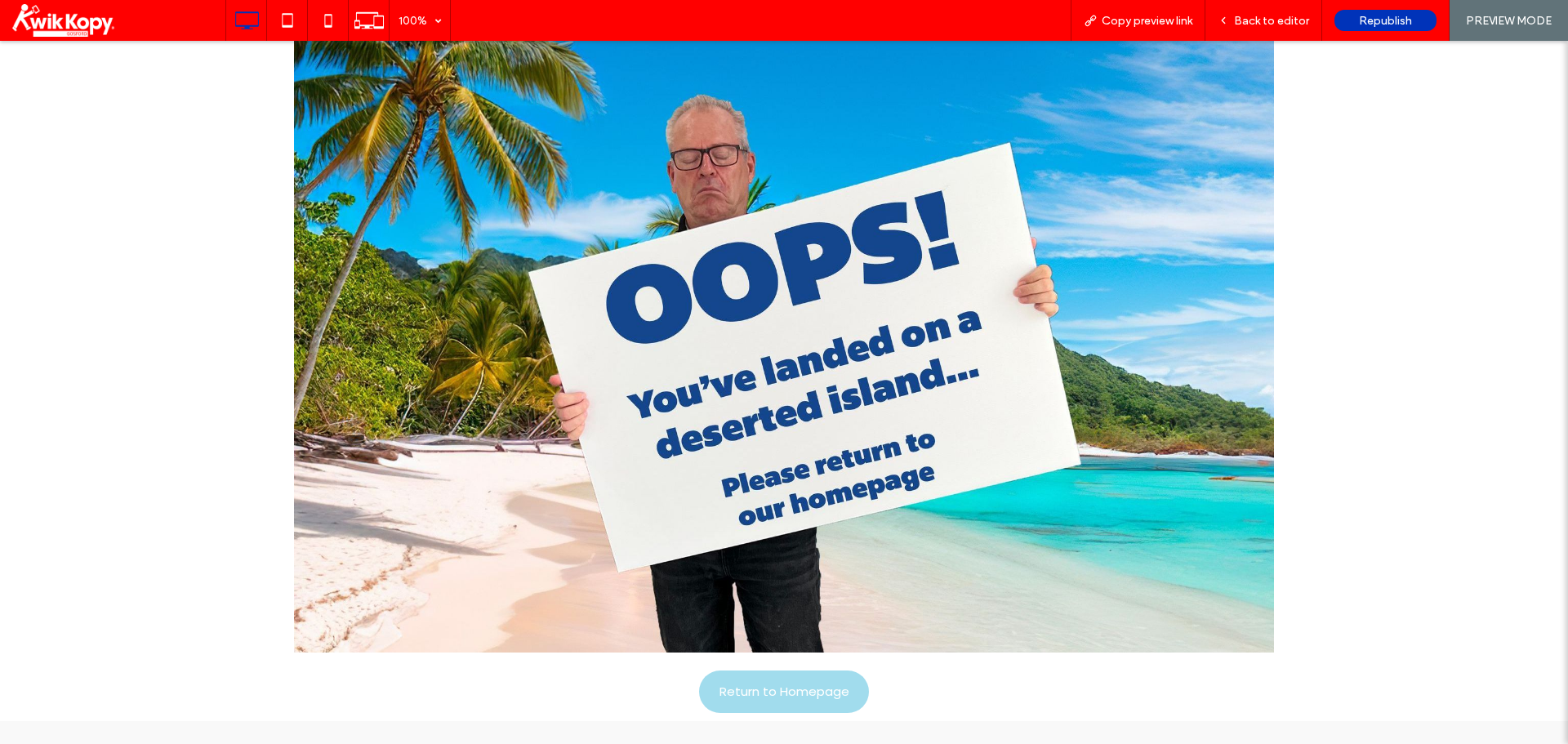
click at [773, 659] on span "Return to Homepage" at bounding box center [784, 691] width 130 height 35
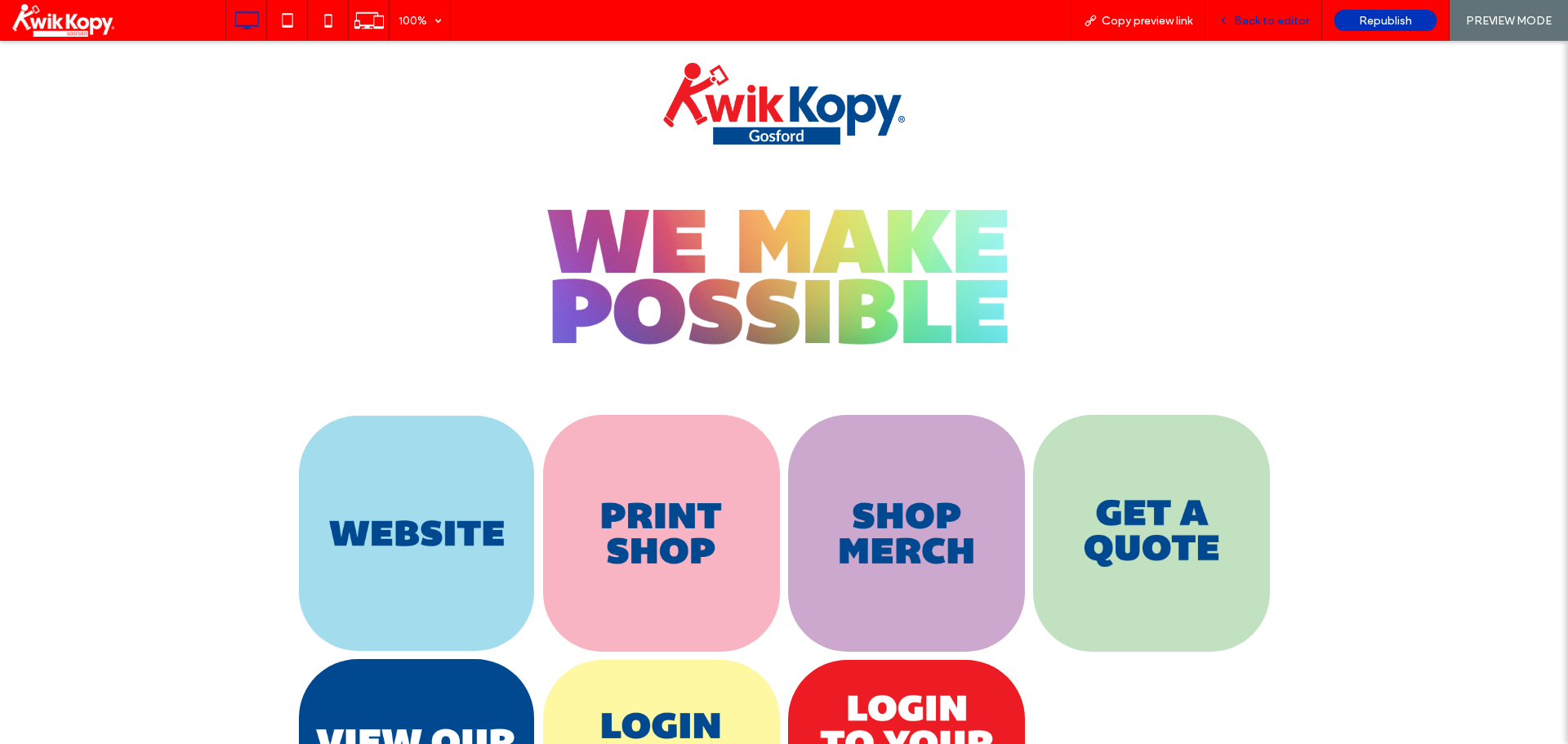
click at [1046, 27] on span "Back to editor" at bounding box center [1271, 21] width 75 height 14
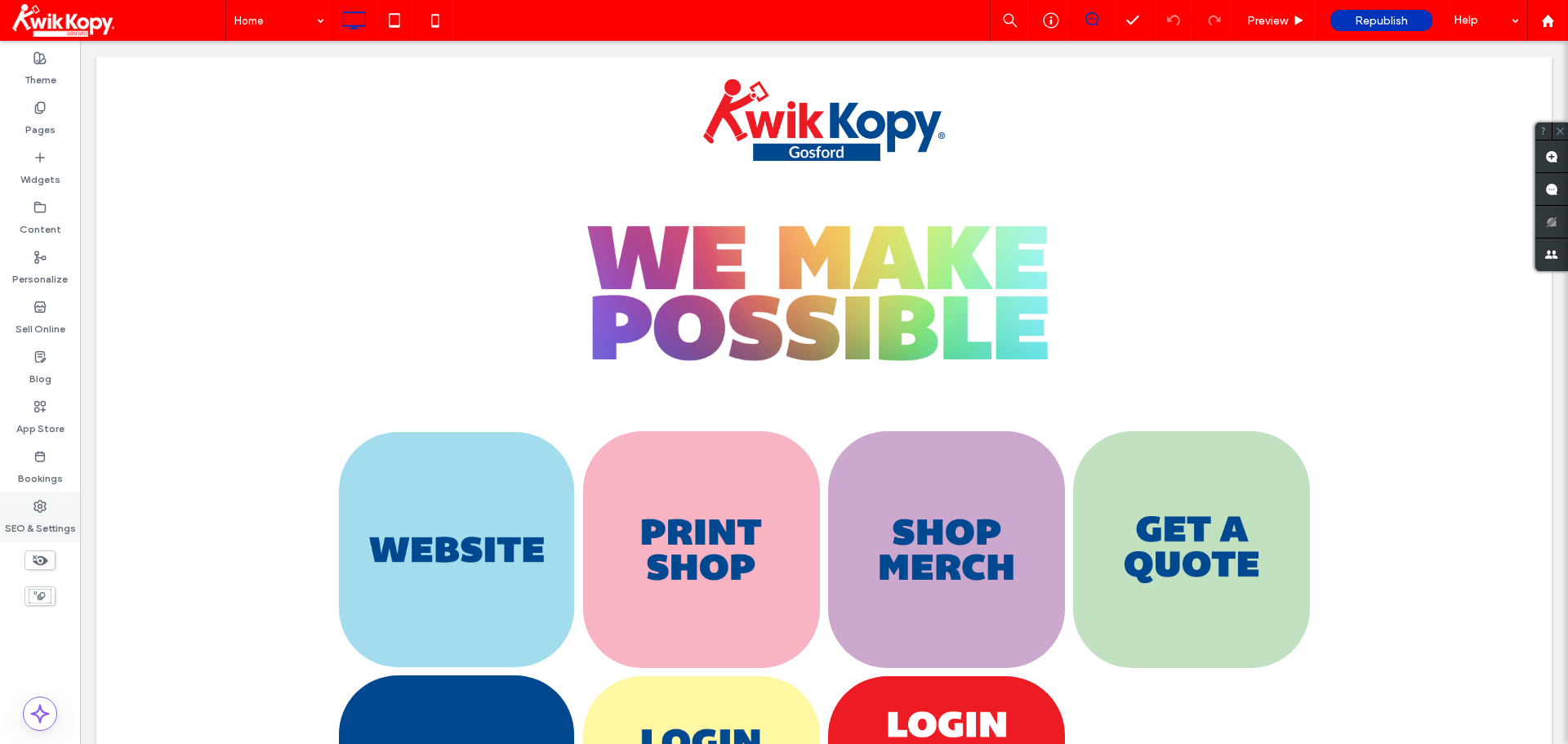
click at [44, 517] on label "SEO & Settings" at bounding box center [40, 524] width 71 height 23
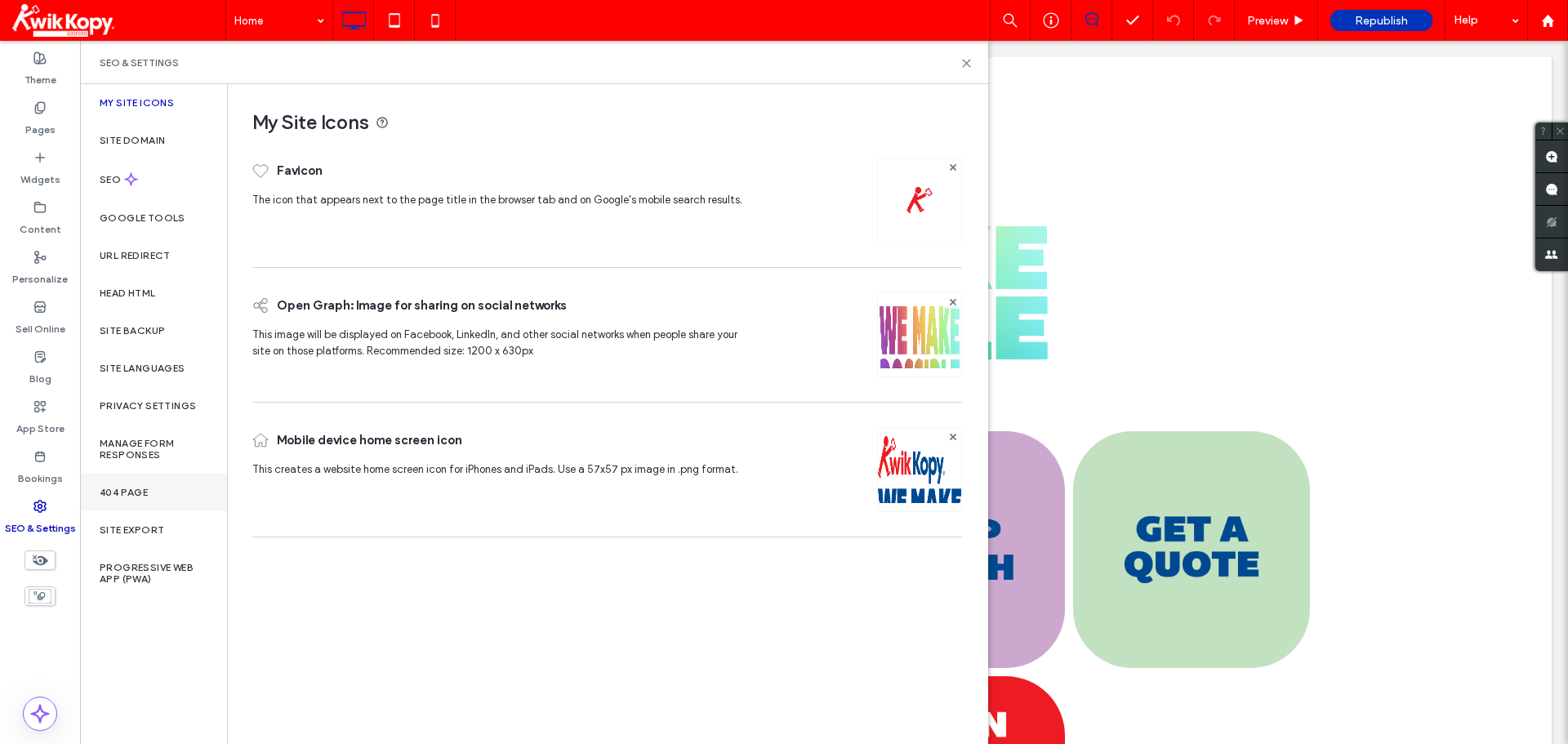
click at [127, 500] on div "404 Page" at bounding box center [153, 493] width 147 height 38
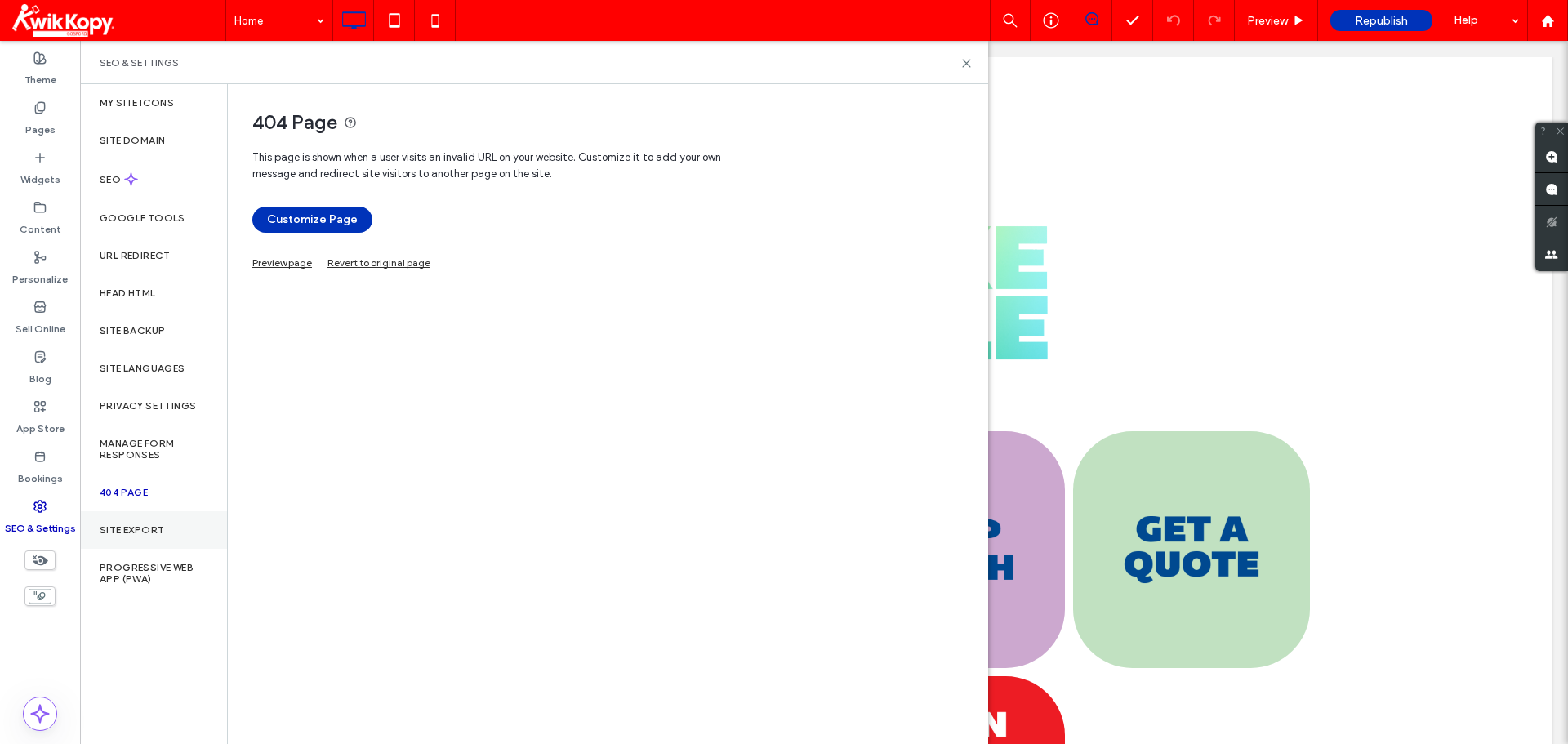
click at [152, 535] on label "Site Export" at bounding box center [132, 530] width 64 height 12
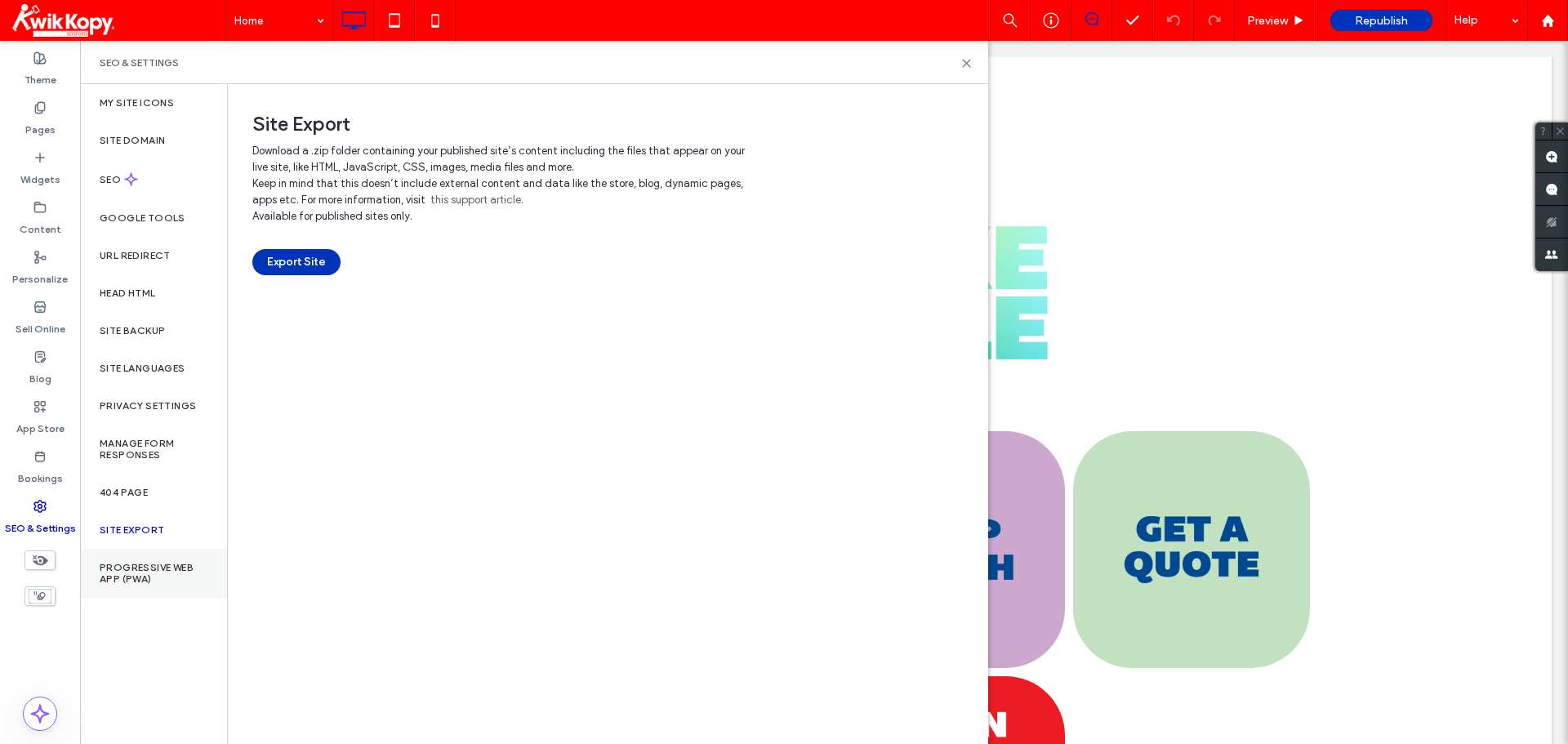
click at [139, 563] on label "Progressive Web App (PWA)" at bounding box center [153, 573] width 108 height 23
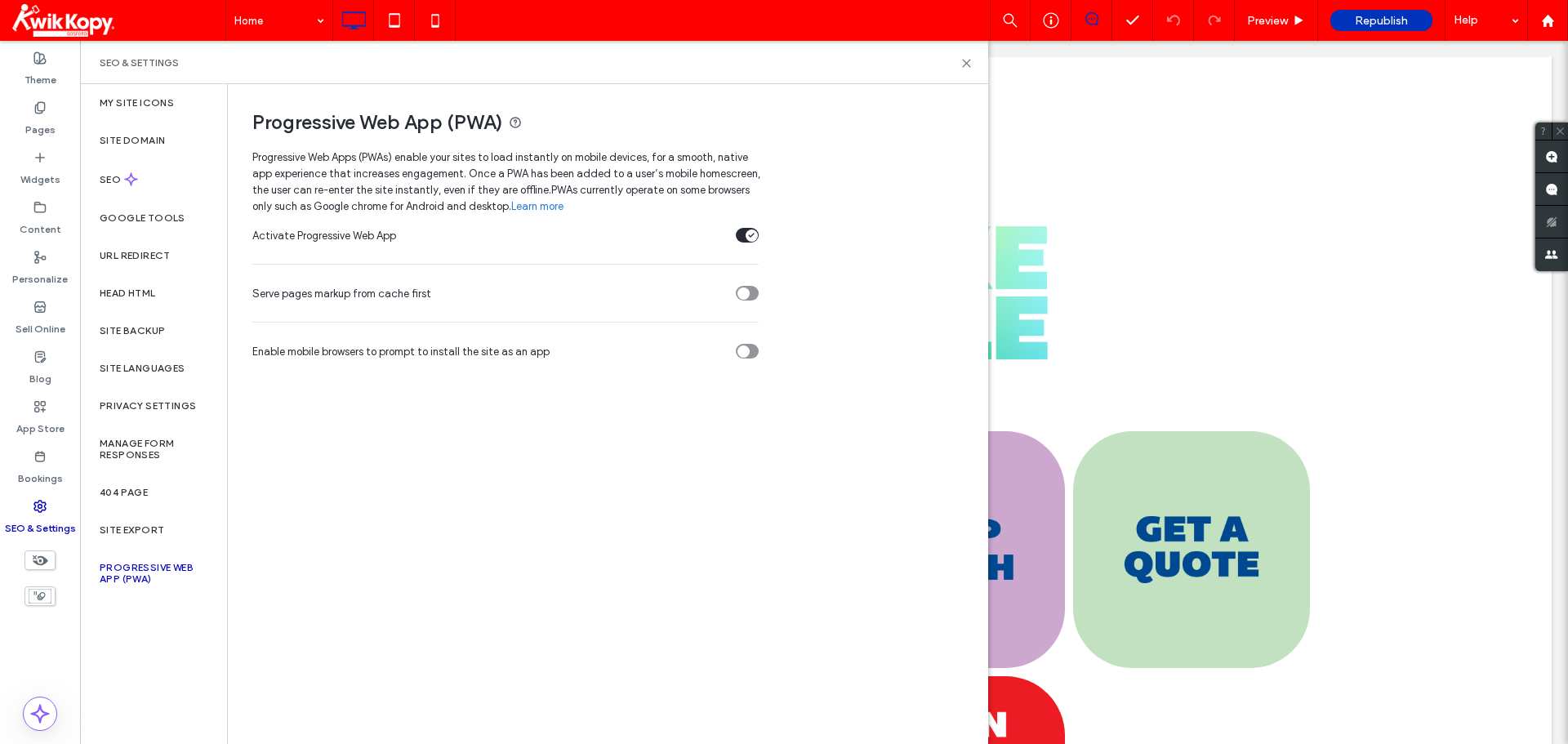
click at [972, 64] on div "SEO & Settings" at bounding box center [534, 63] width 908 height 44
click at [966, 61] on icon at bounding box center [966, 63] width 12 height 12
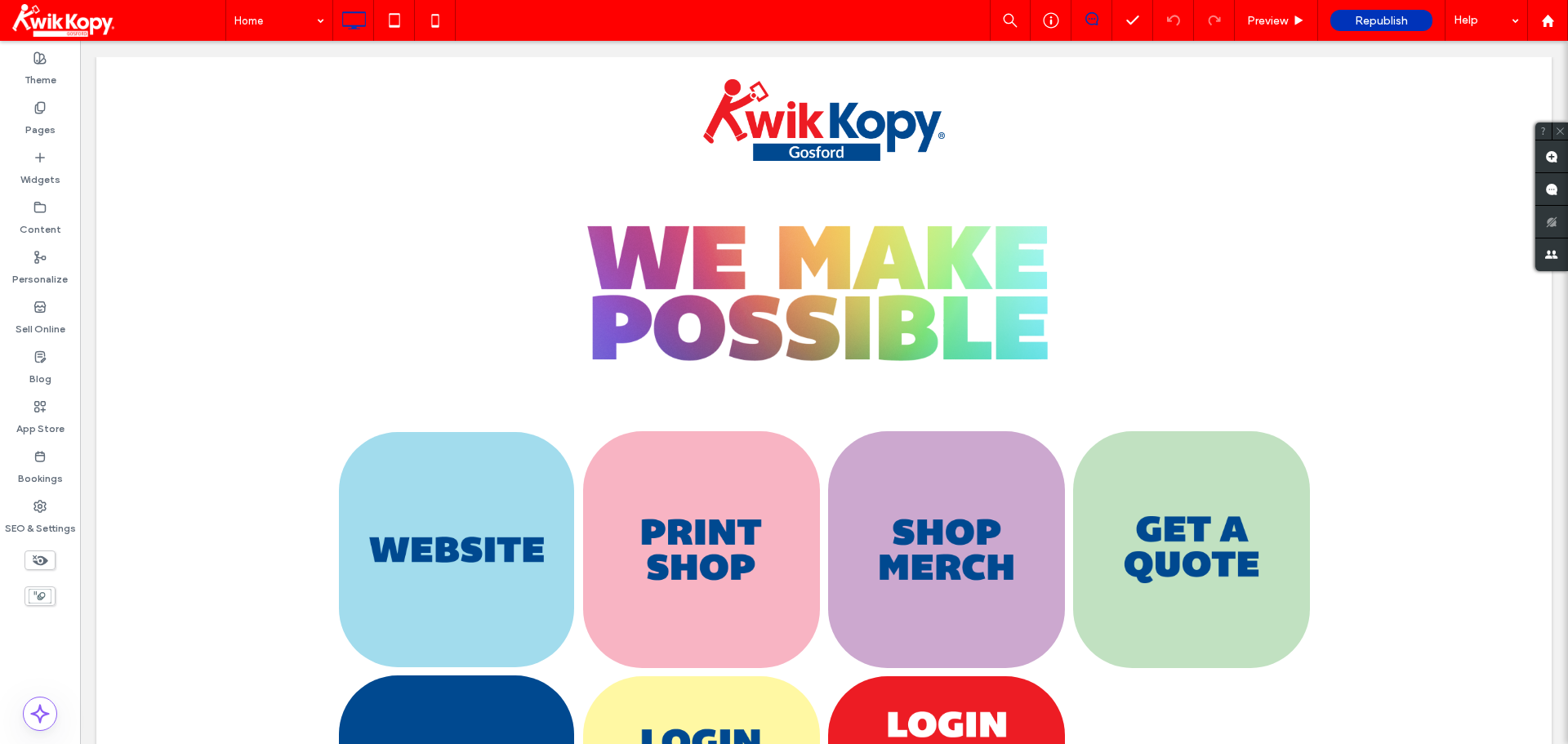
click at [45, 558] on icon at bounding box center [40, 560] width 18 height 18
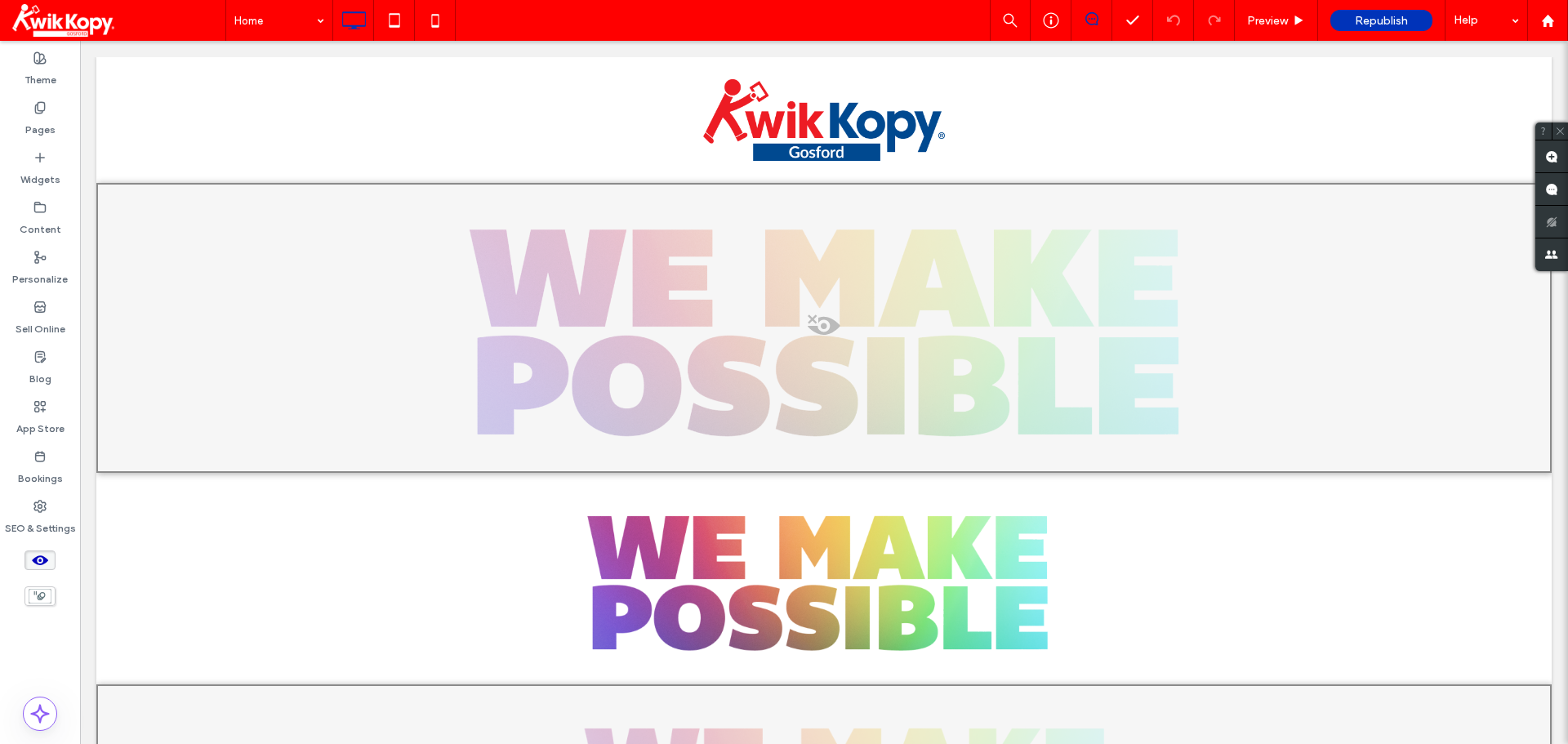
click at [45, 558] on use at bounding box center [40, 560] width 16 height 10
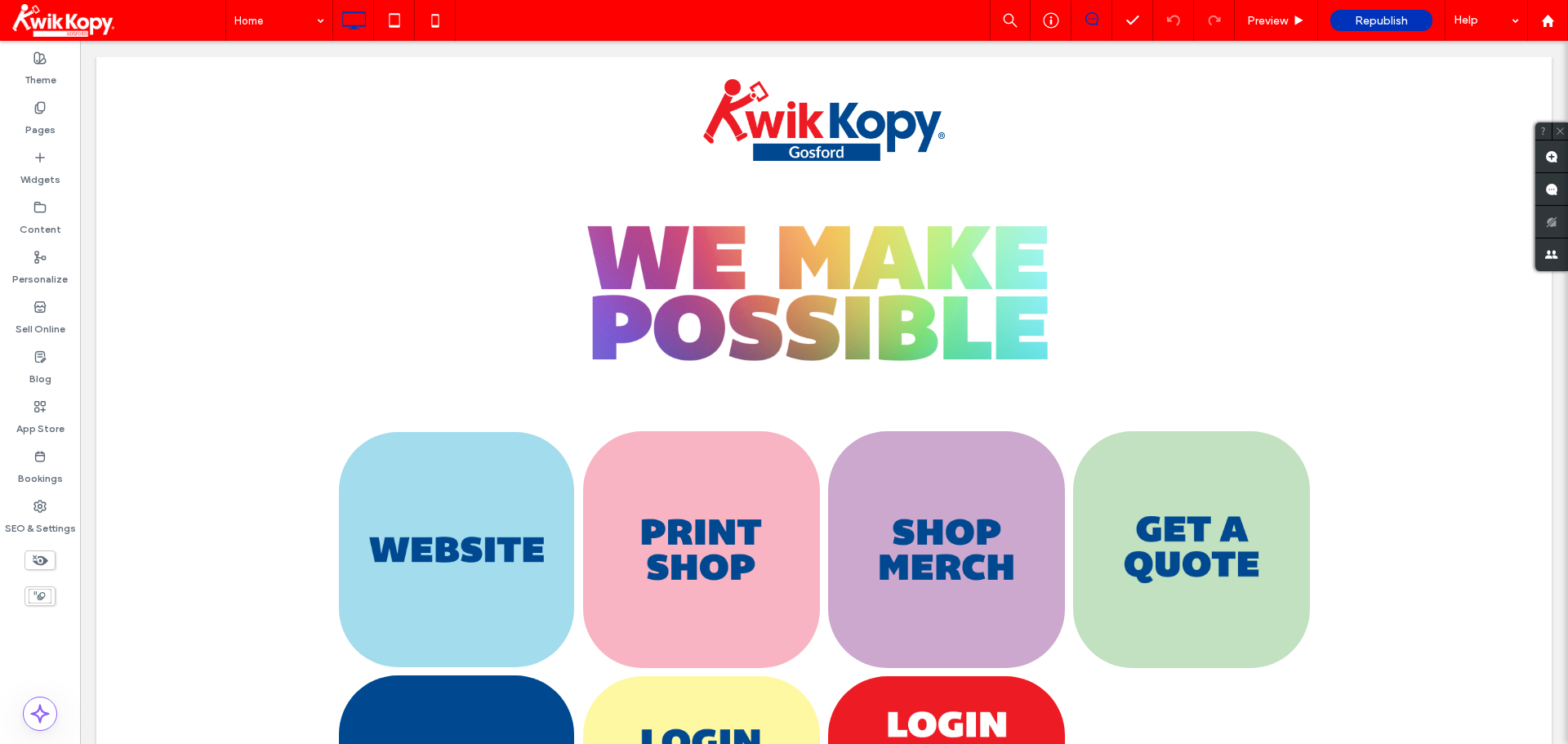
click at [45, 558] on icon at bounding box center [40, 560] width 18 height 18
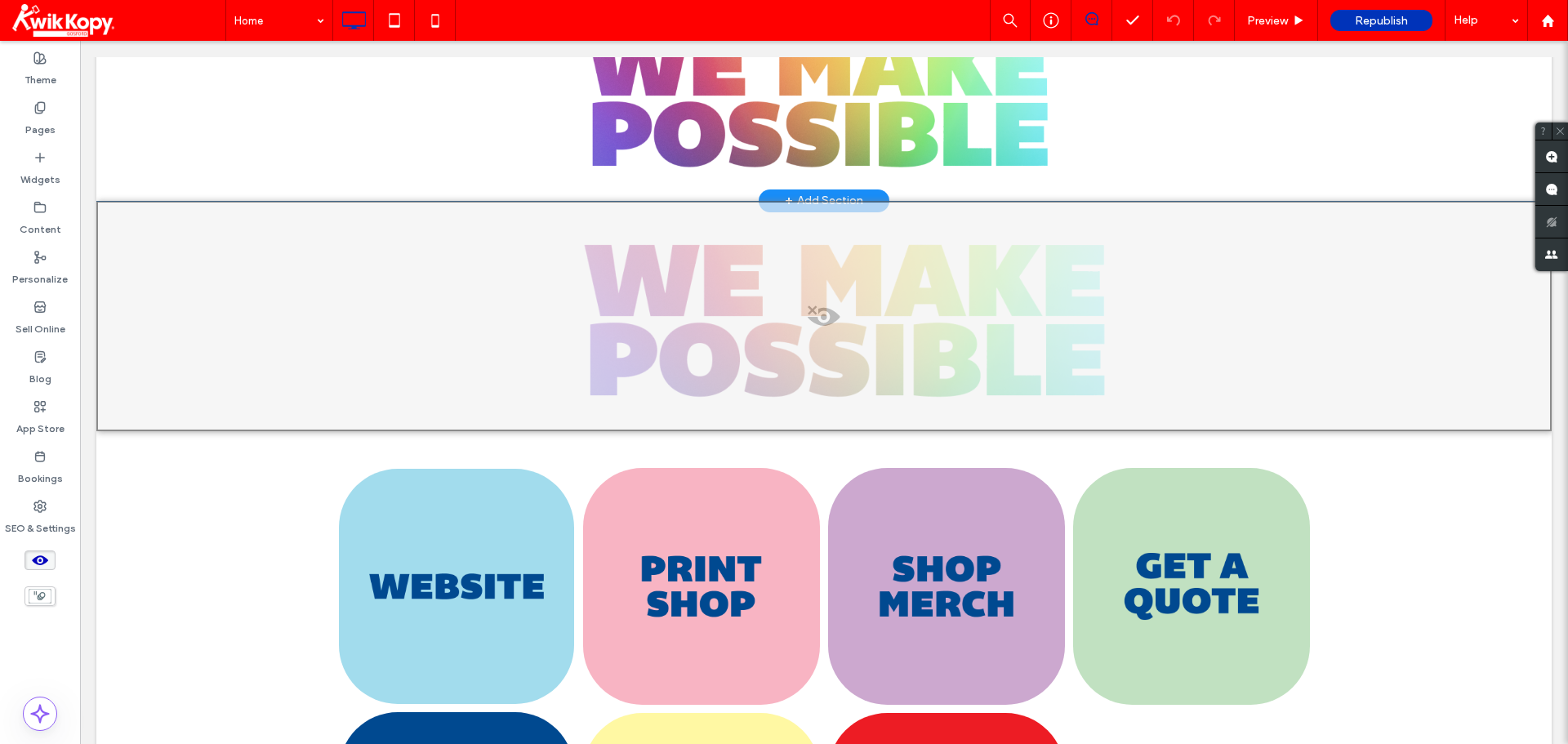
scroll to position [75, 0]
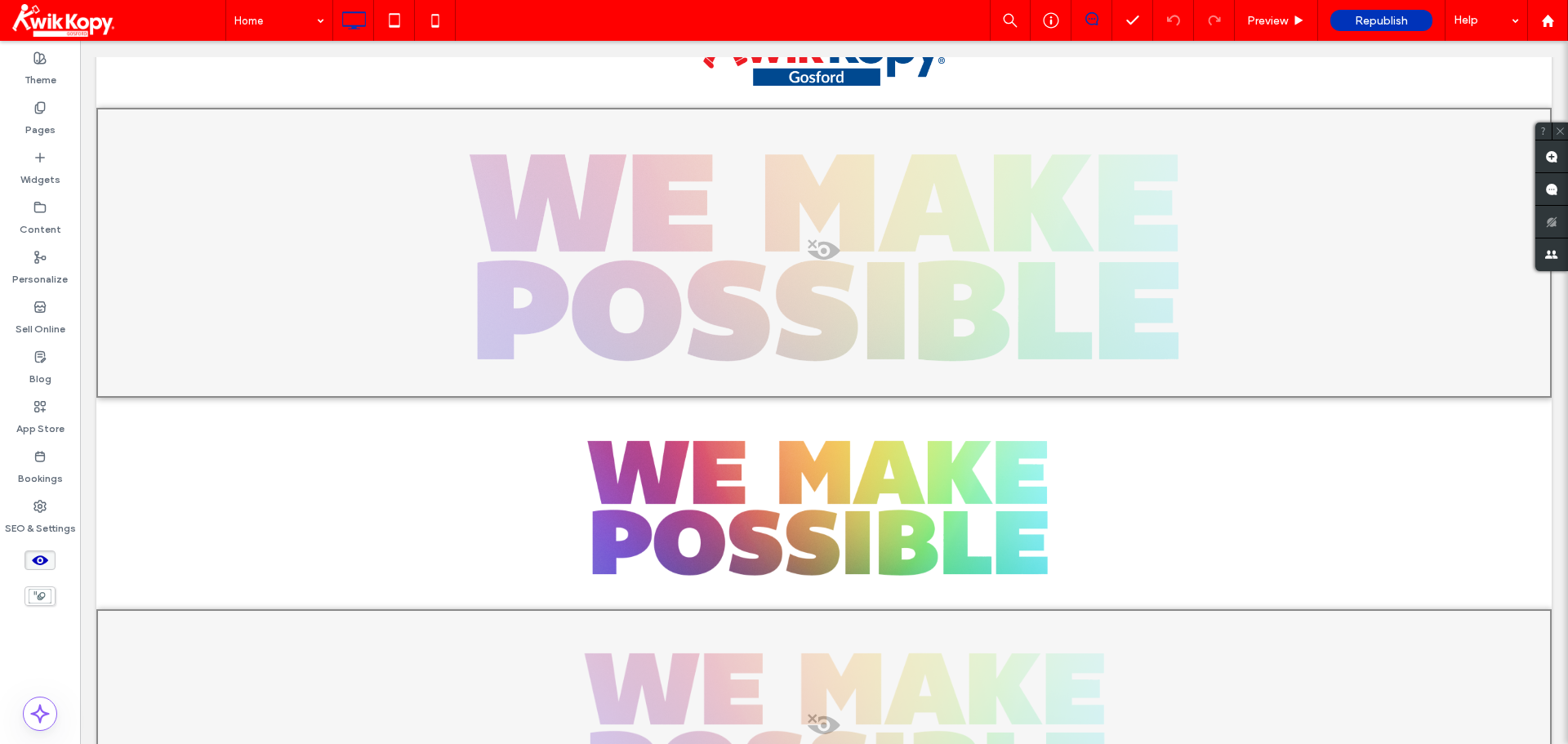
click at [34, 556] on icon at bounding box center [40, 560] width 18 height 18
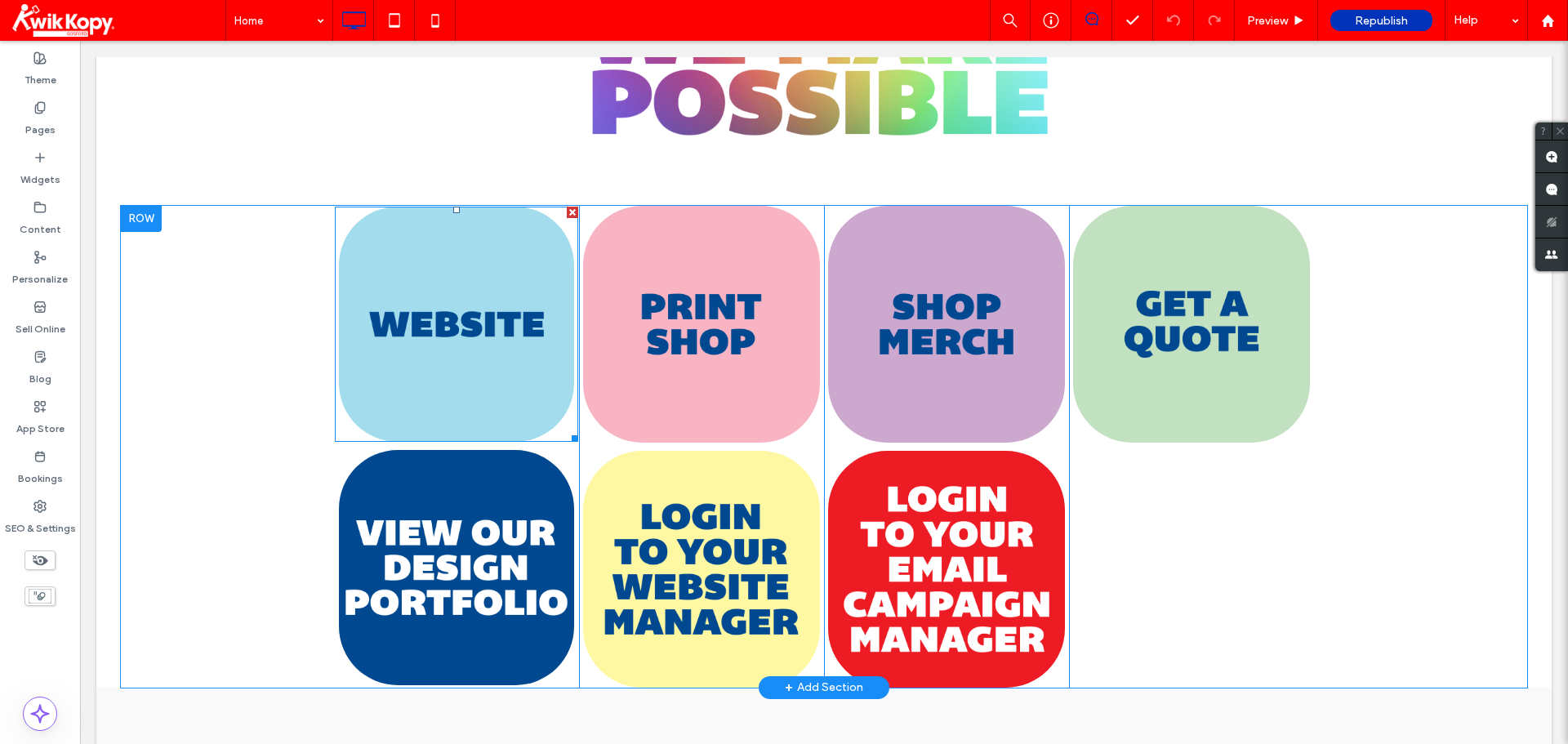
scroll to position [0, 0]
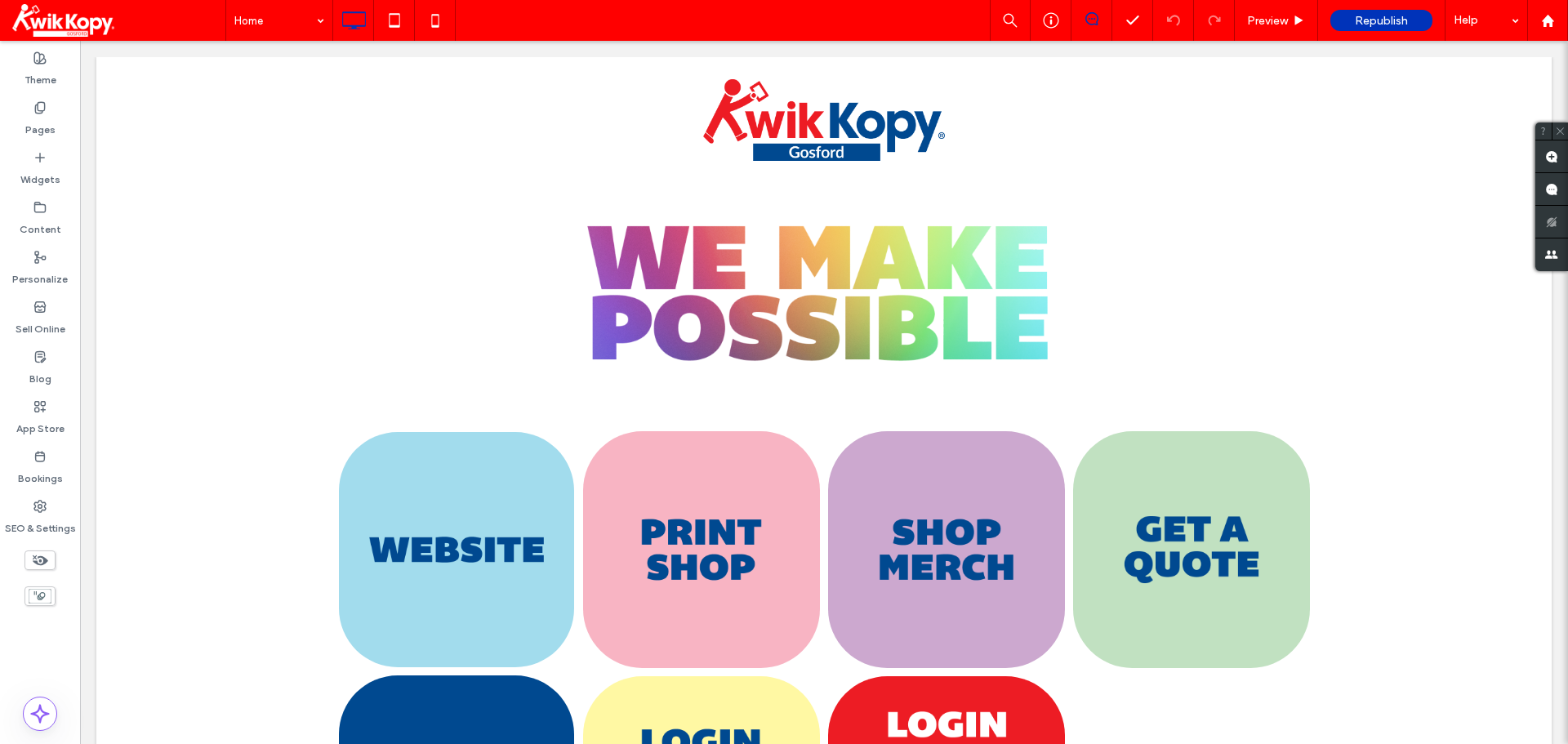
click at [36, 560] on icon at bounding box center [40, 560] width 18 height 18
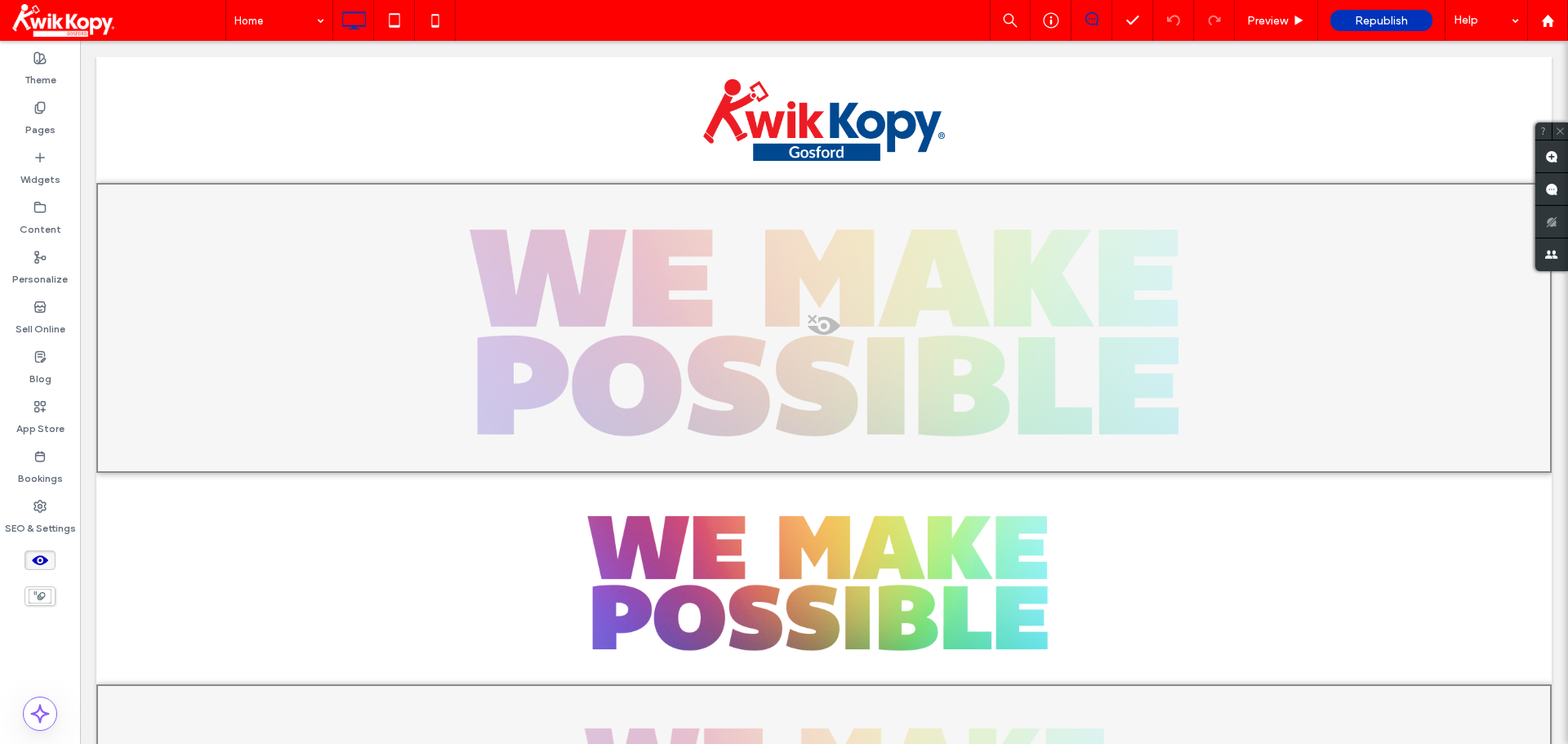
click at [36, 560] on use at bounding box center [40, 560] width 16 height 10
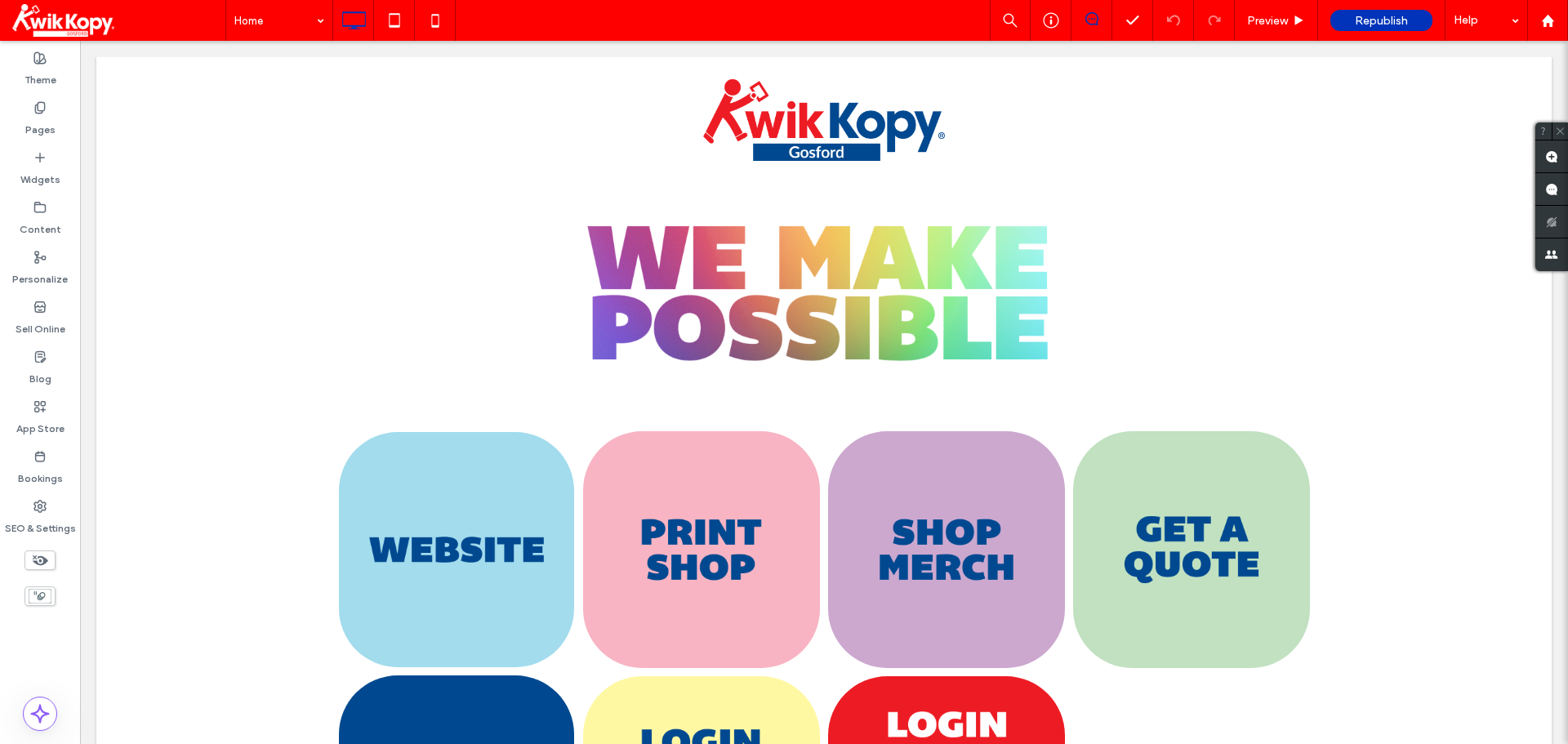
click at [36, 560] on icon at bounding box center [40, 560] width 18 height 18
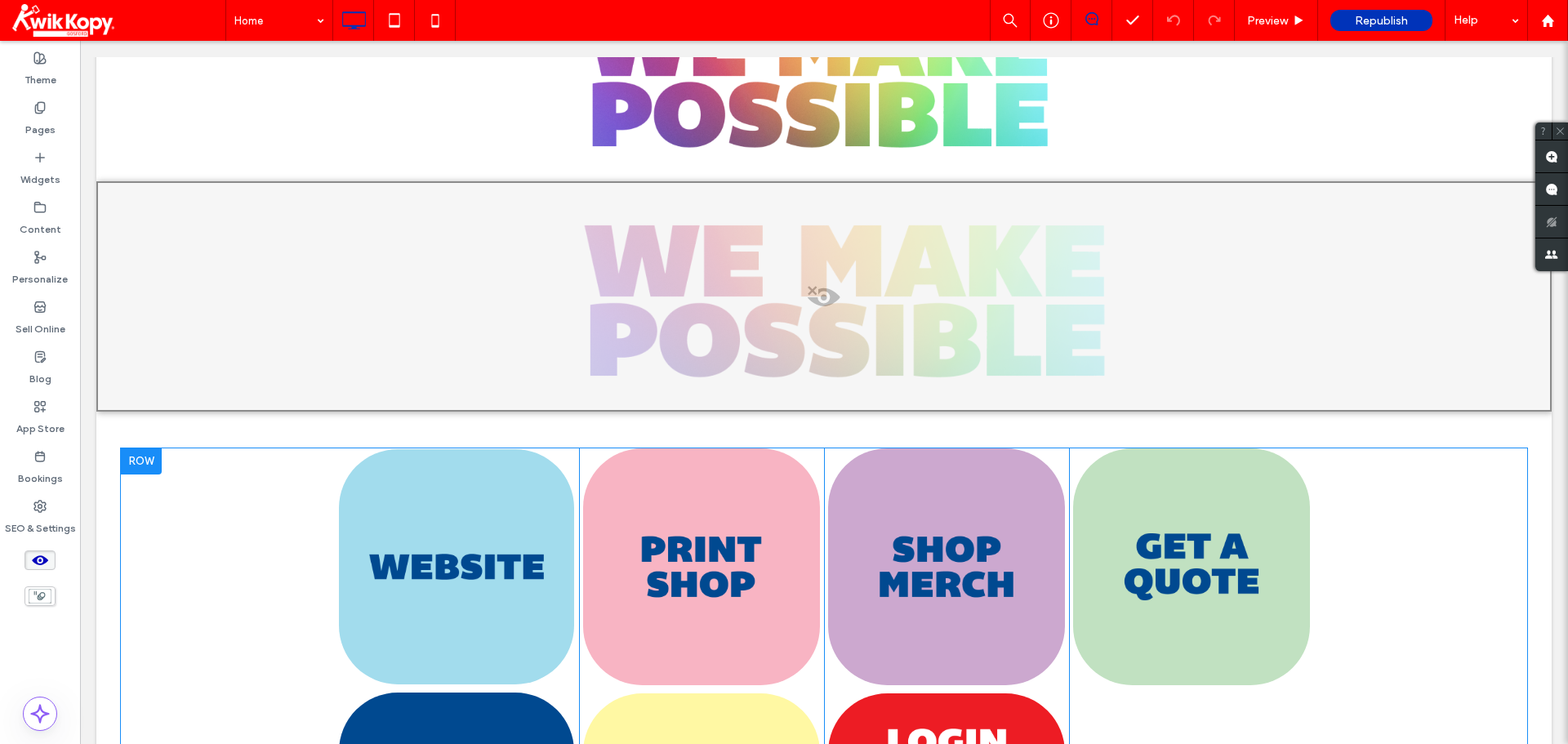
scroll to position [653, 0]
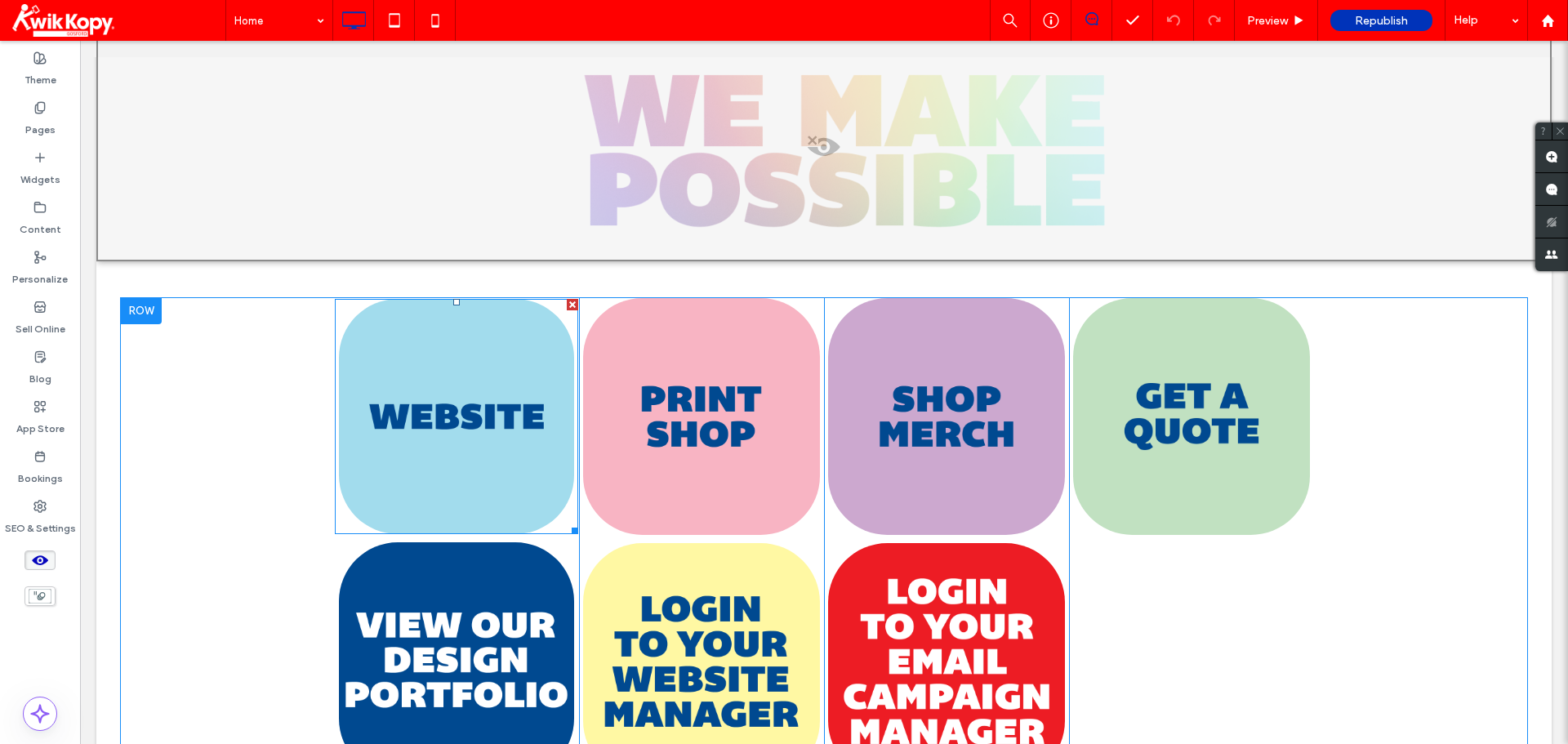
click at [438, 371] on img at bounding box center [456, 416] width 235 height 235
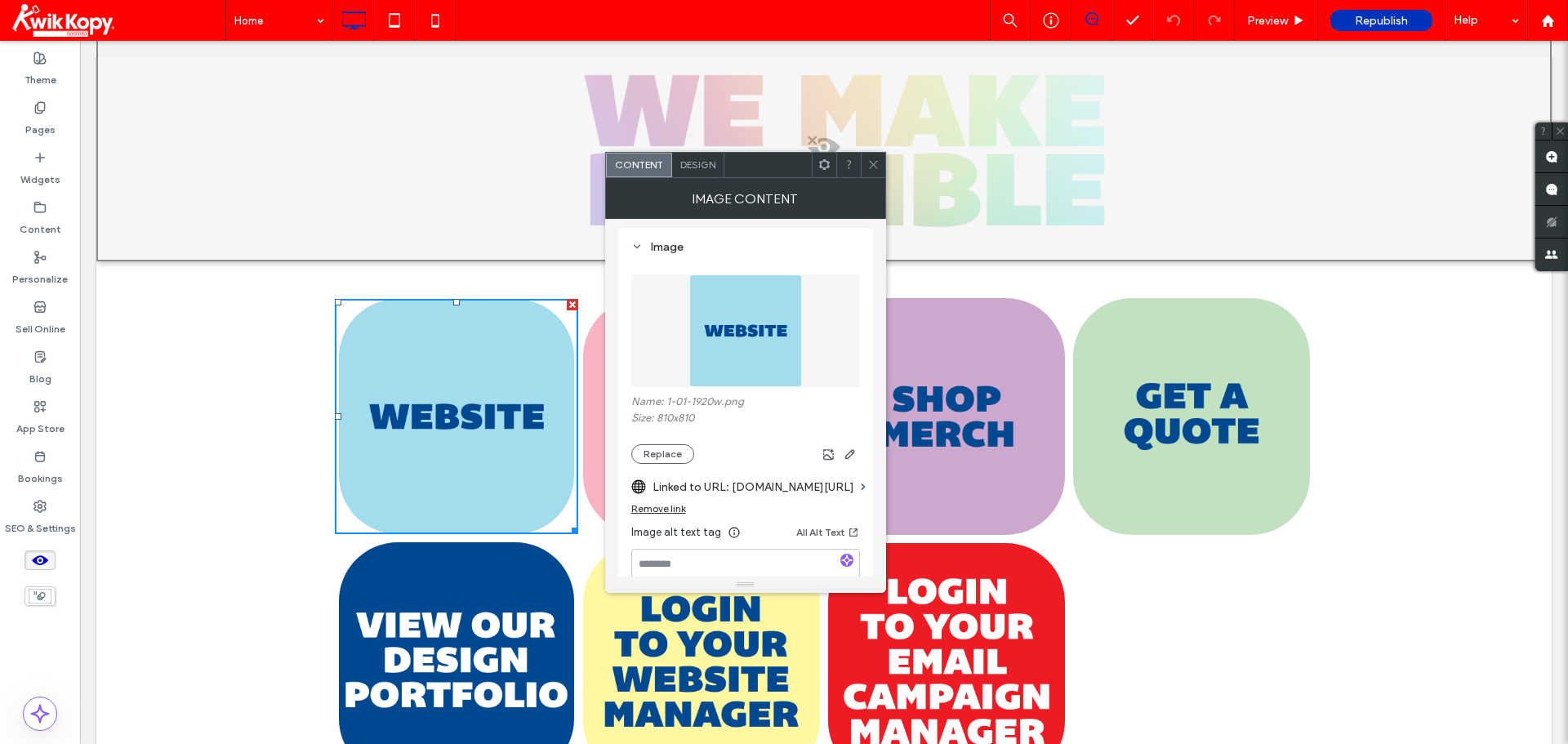
scroll to position [0, 0]
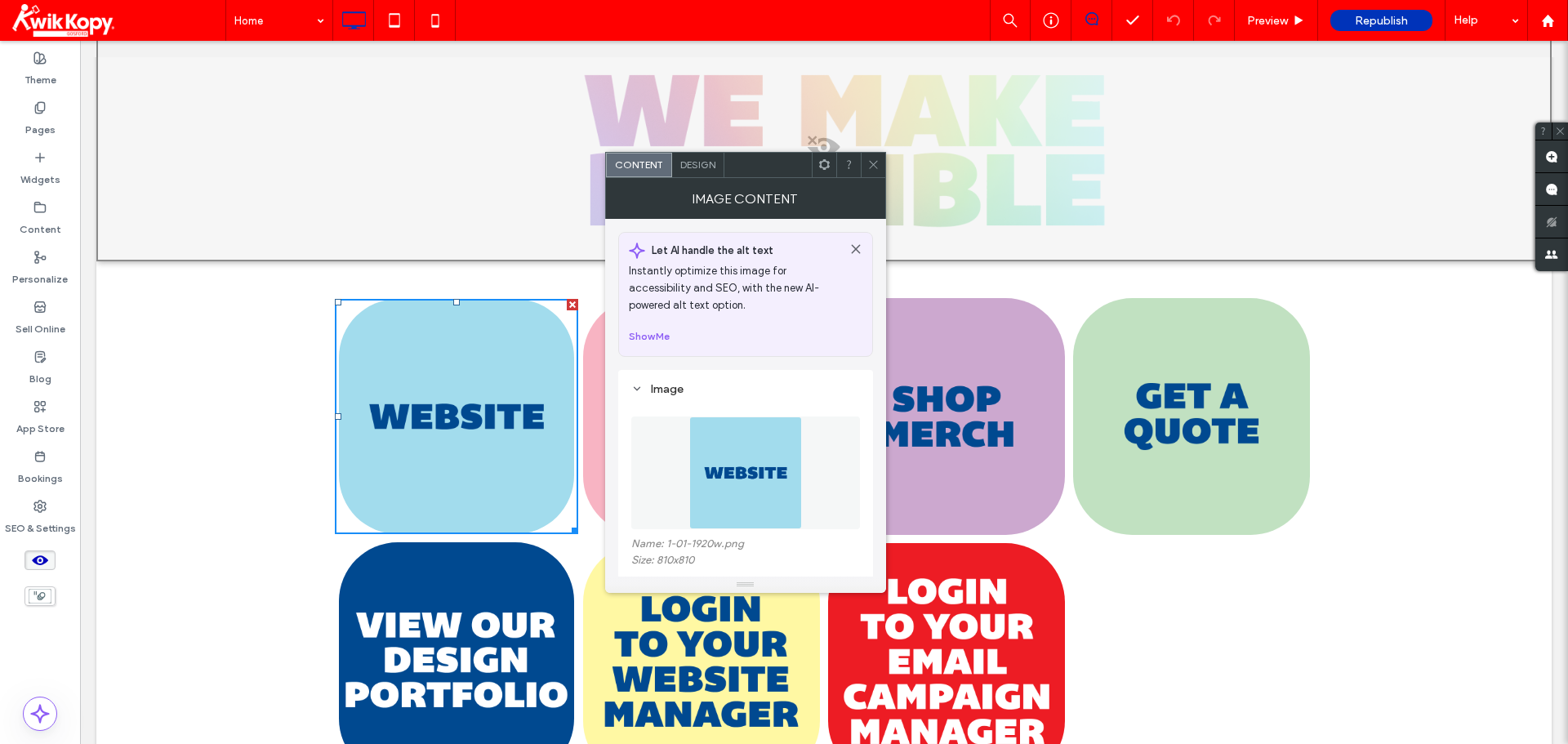
click at [872, 168] on icon at bounding box center [873, 164] width 12 height 12
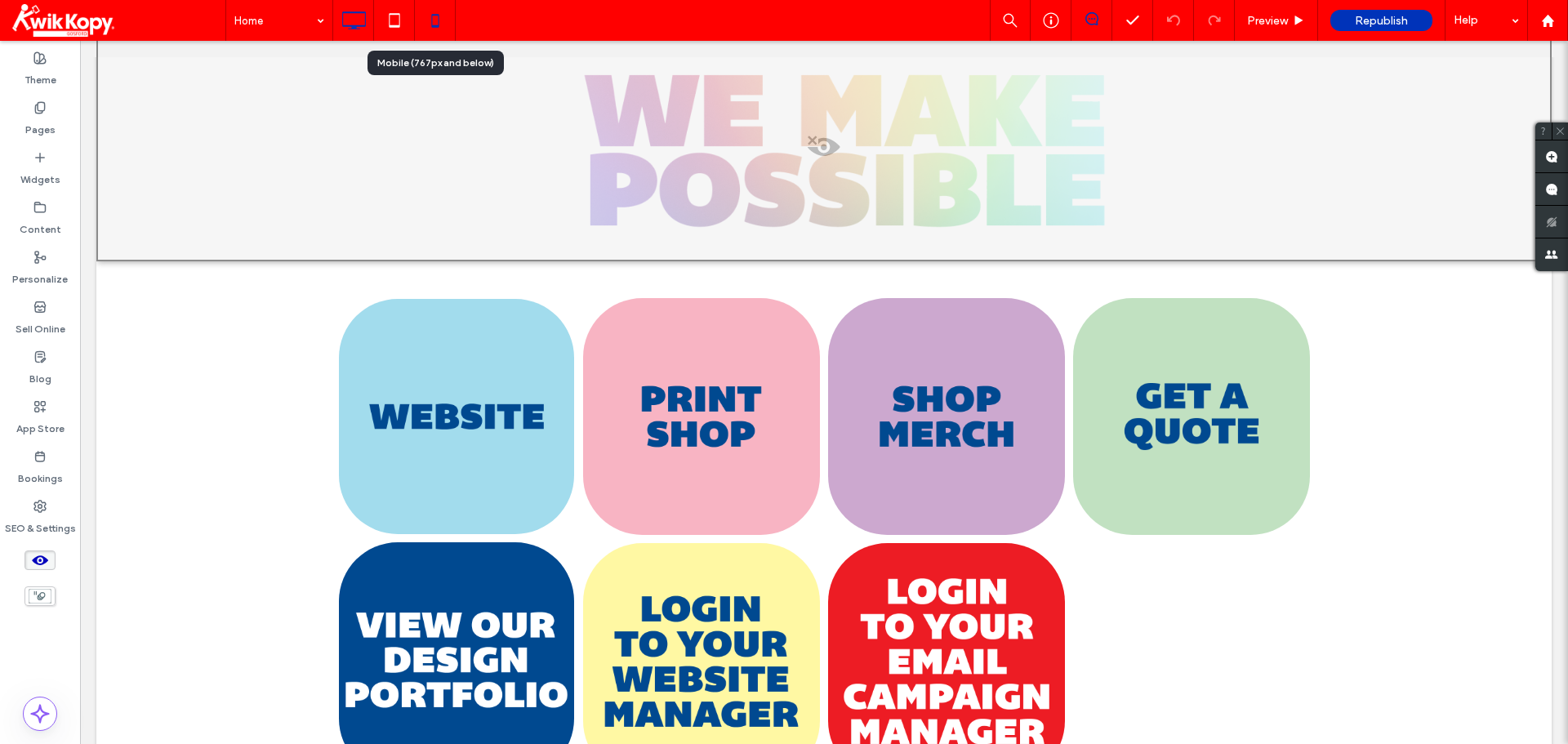
click at [432, 30] on icon at bounding box center [435, 21] width 33 height 33
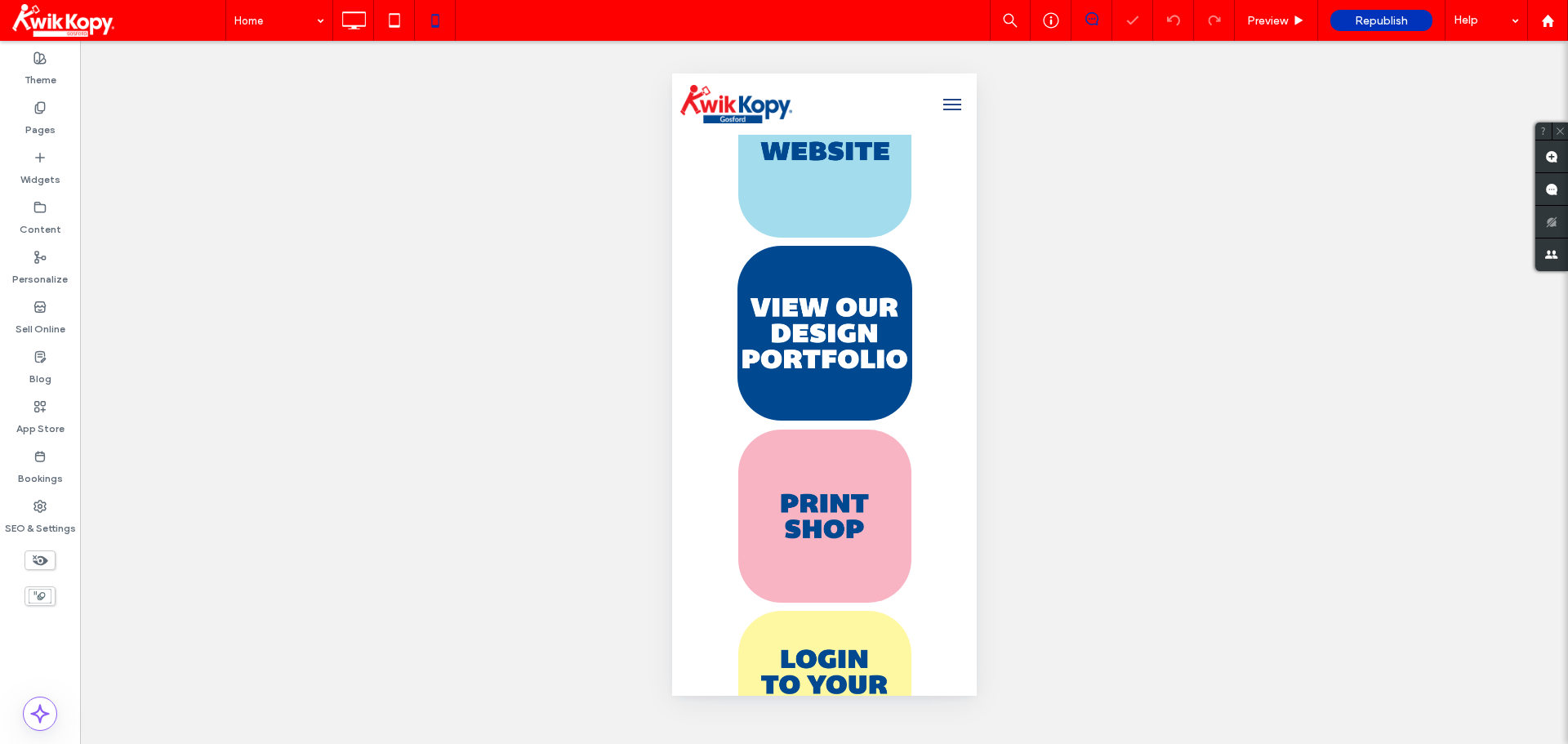
scroll to position [163, 0]
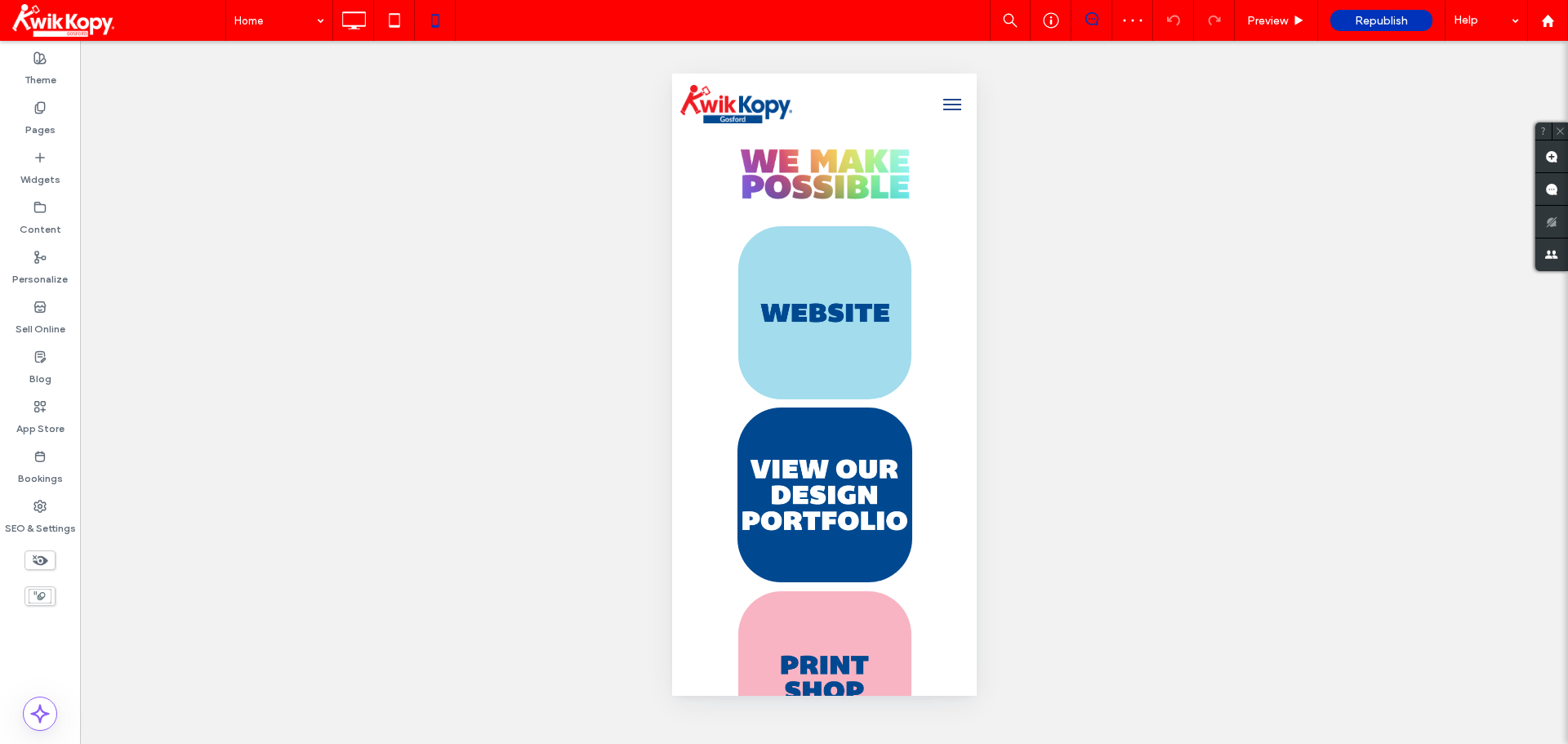
click at [42, 565] on icon at bounding box center [40, 560] width 18 height 18
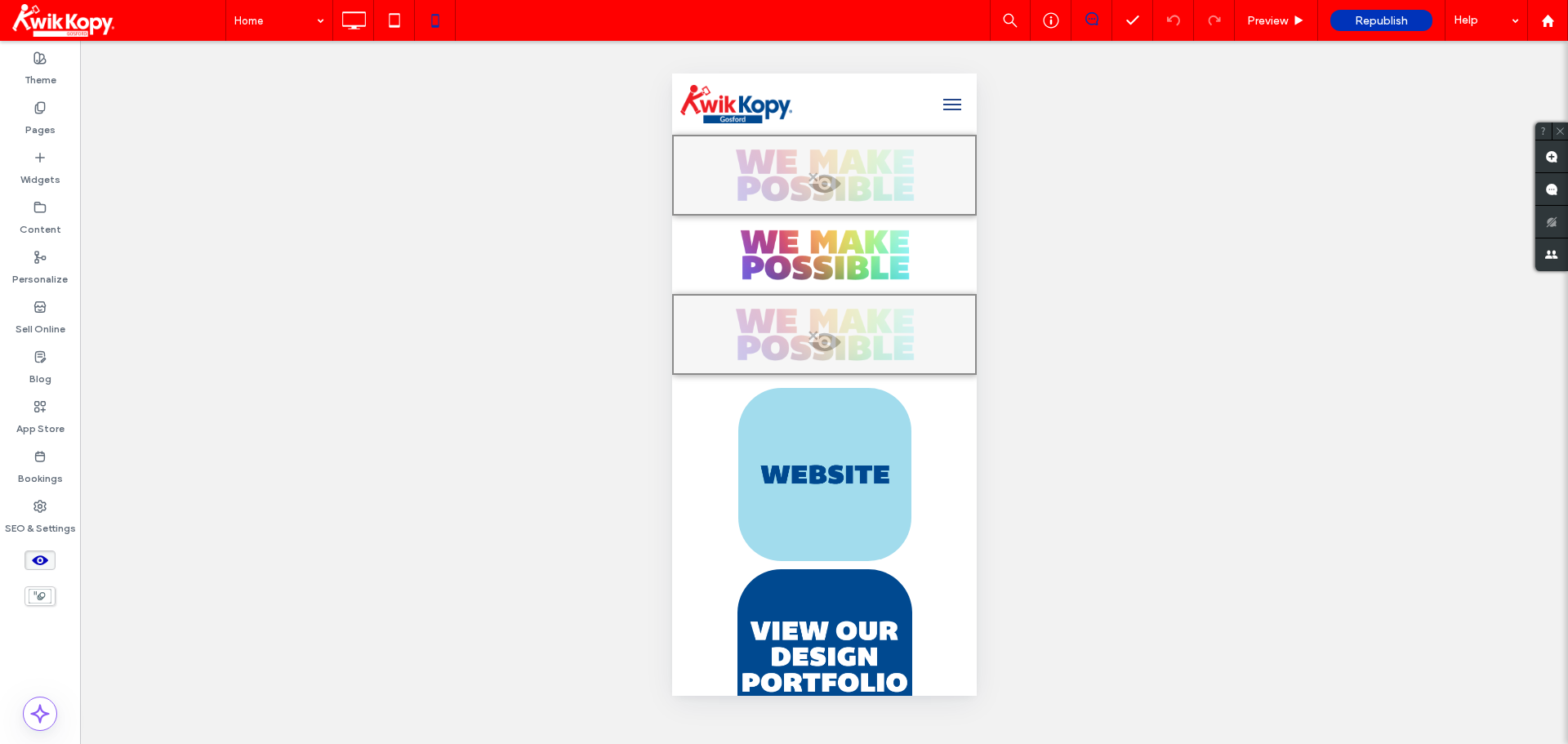
click at [42, 565] on icon at bounding box center [40, 560] width 18 height 18
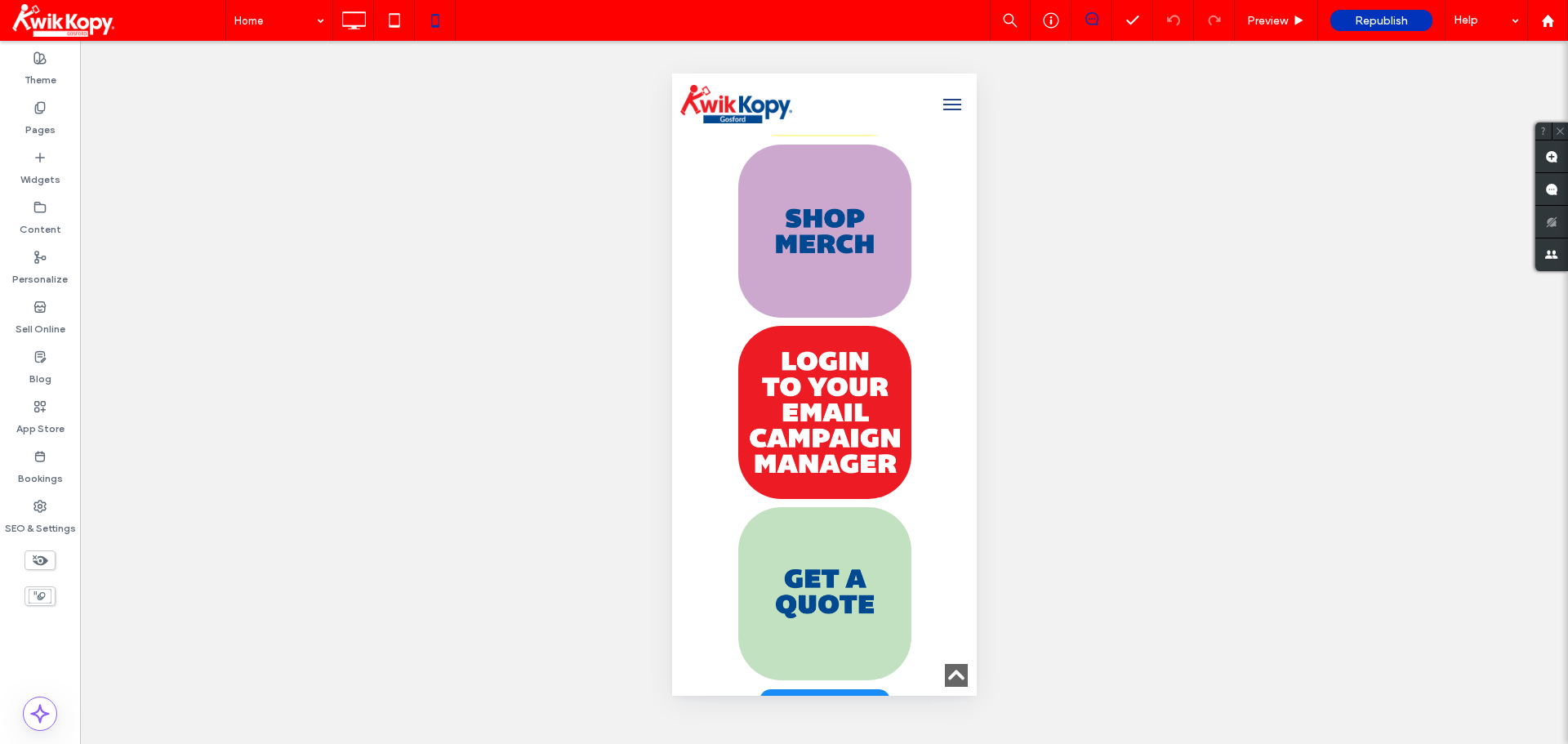
scroll to position [1035, 0]
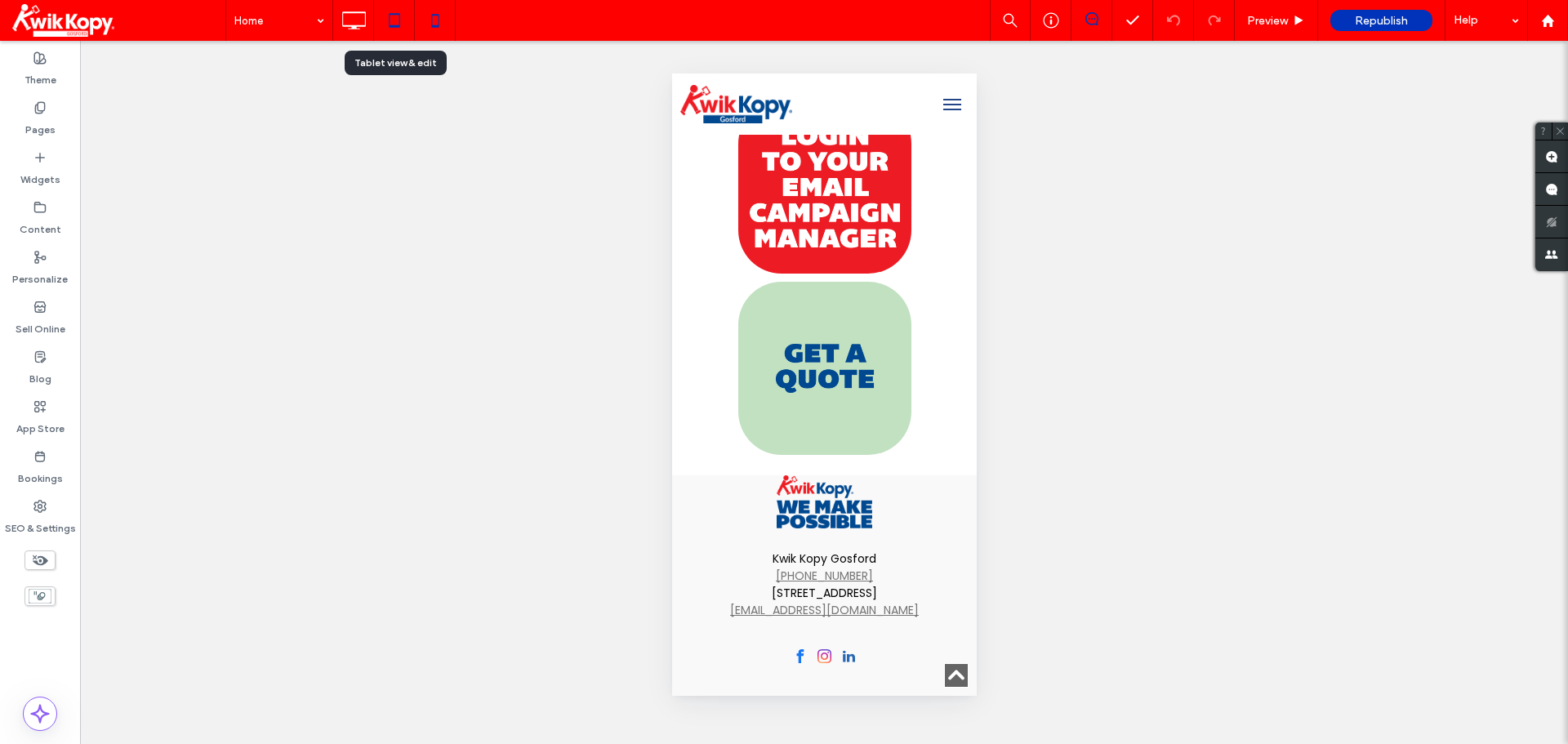
click at [391, 16] on icon at bounding box center [395, 21] width 33 height 33
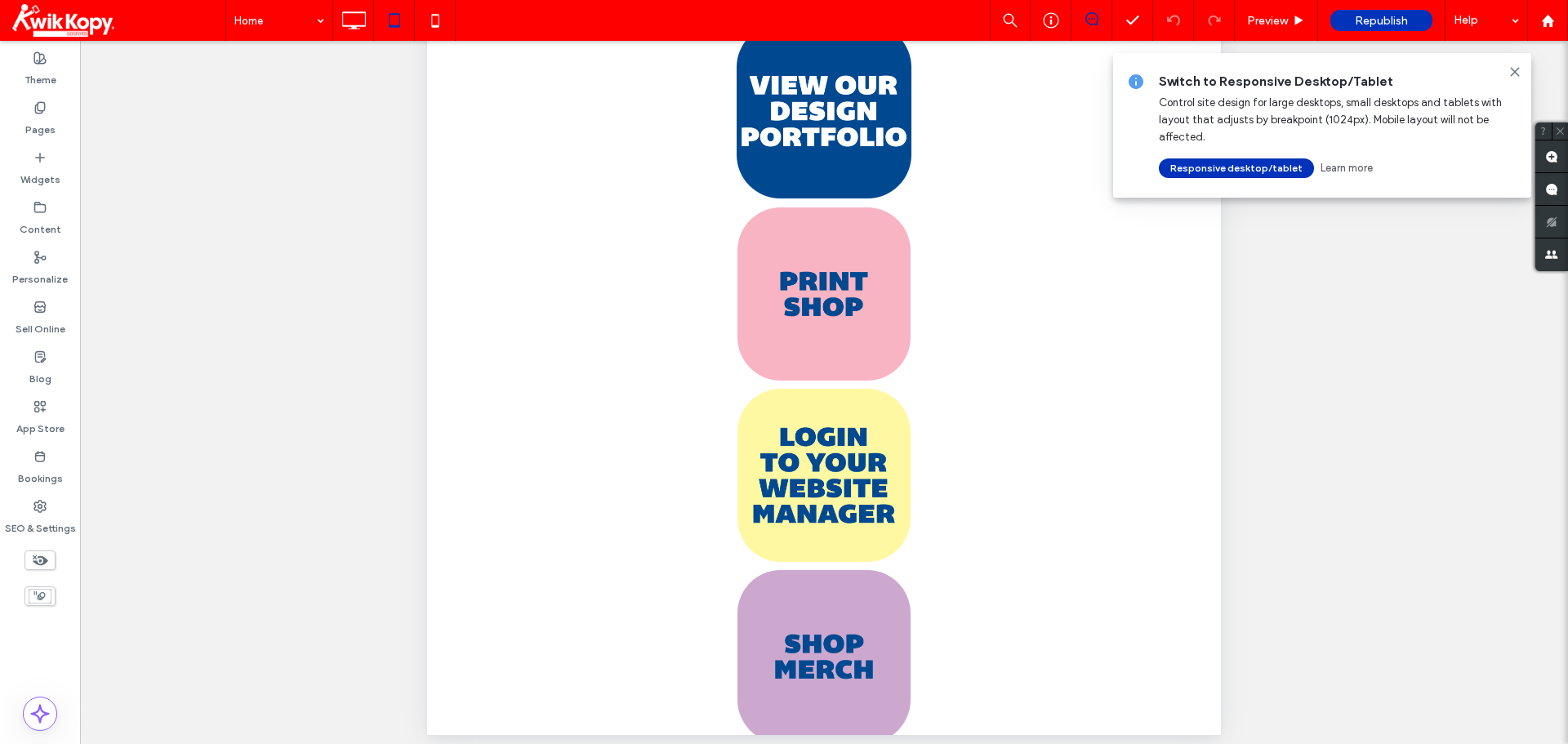
scroll to position [395, 0]
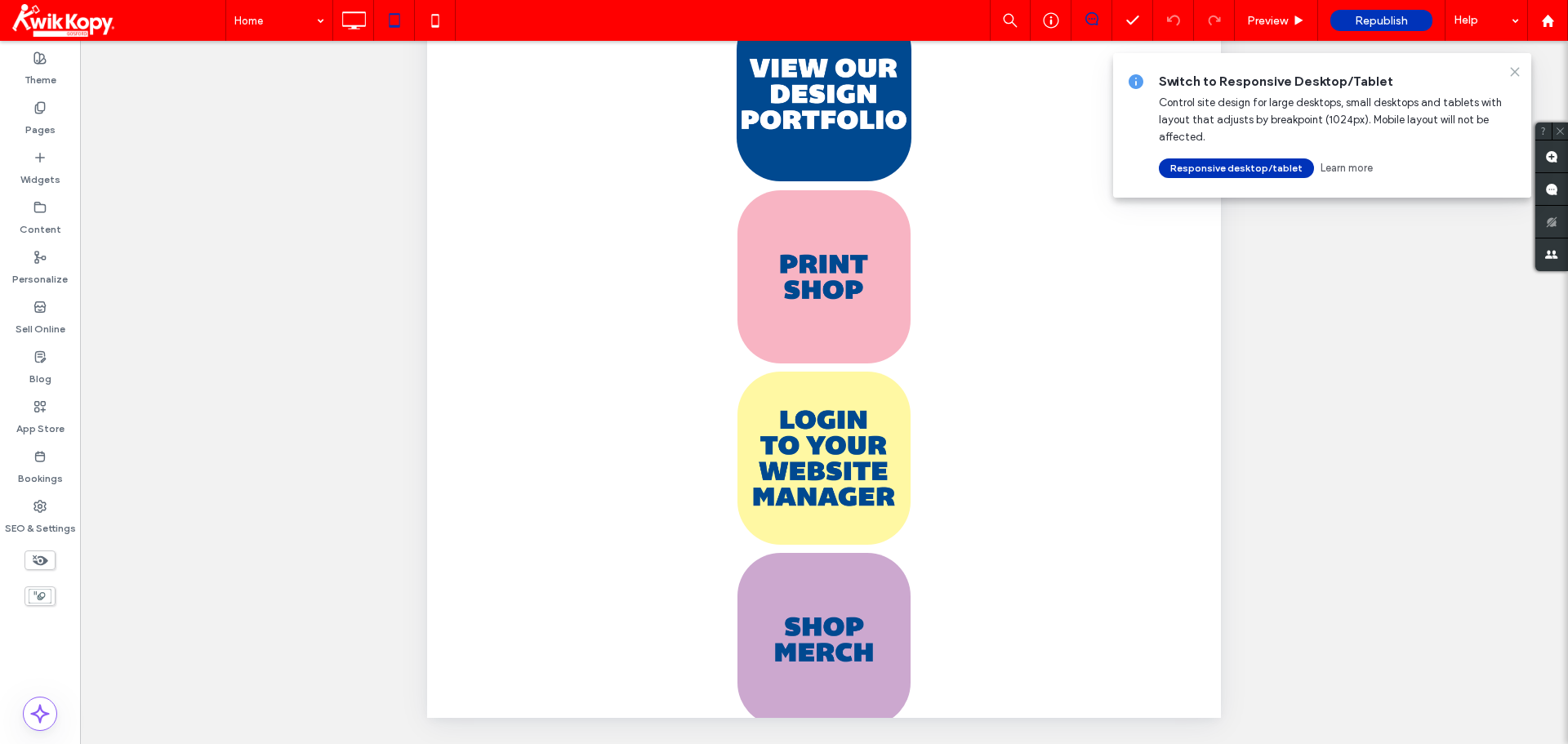
click at [1517, 73] on icon at bounding box center [1514, 72] width 13 height 13
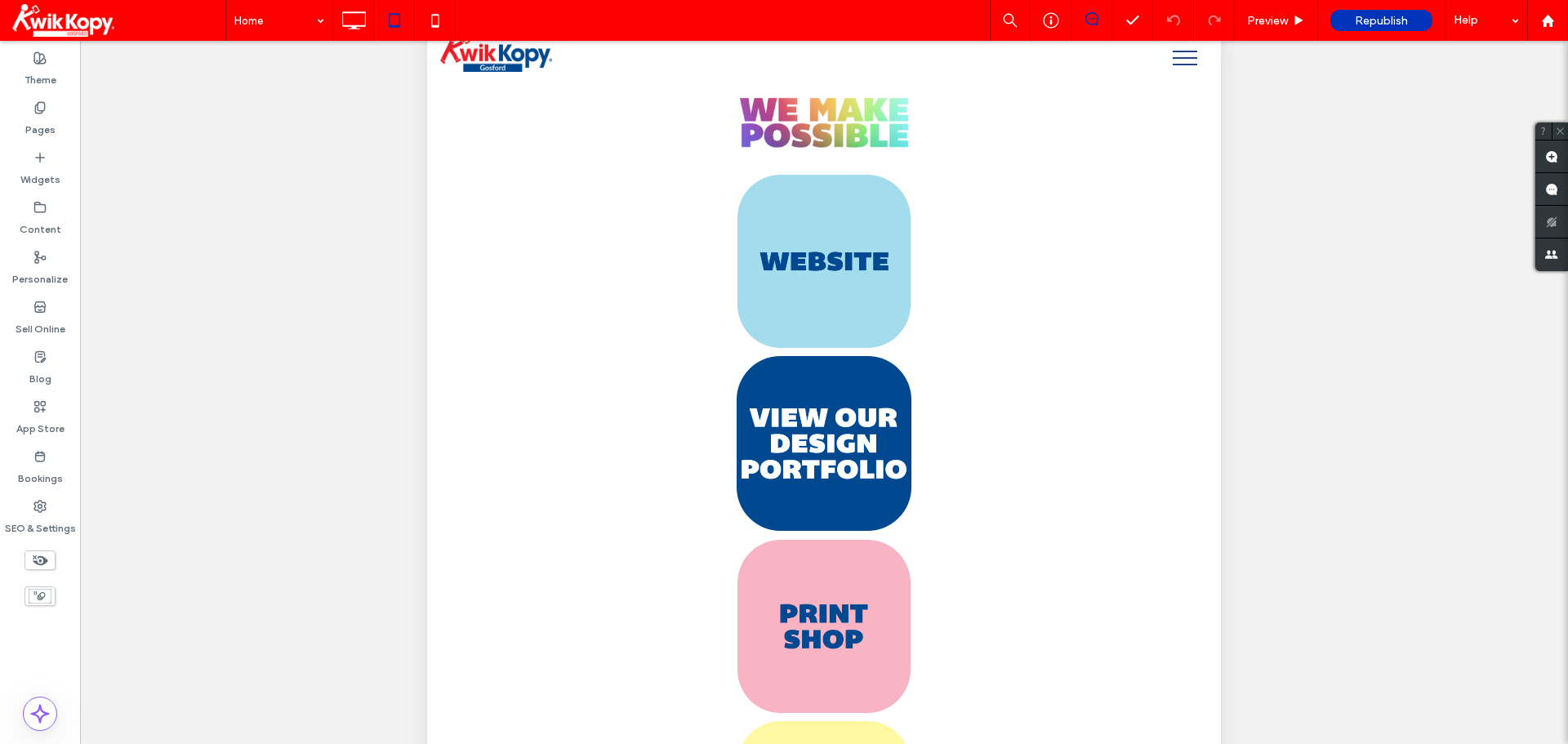
scroll to position [0, 0]
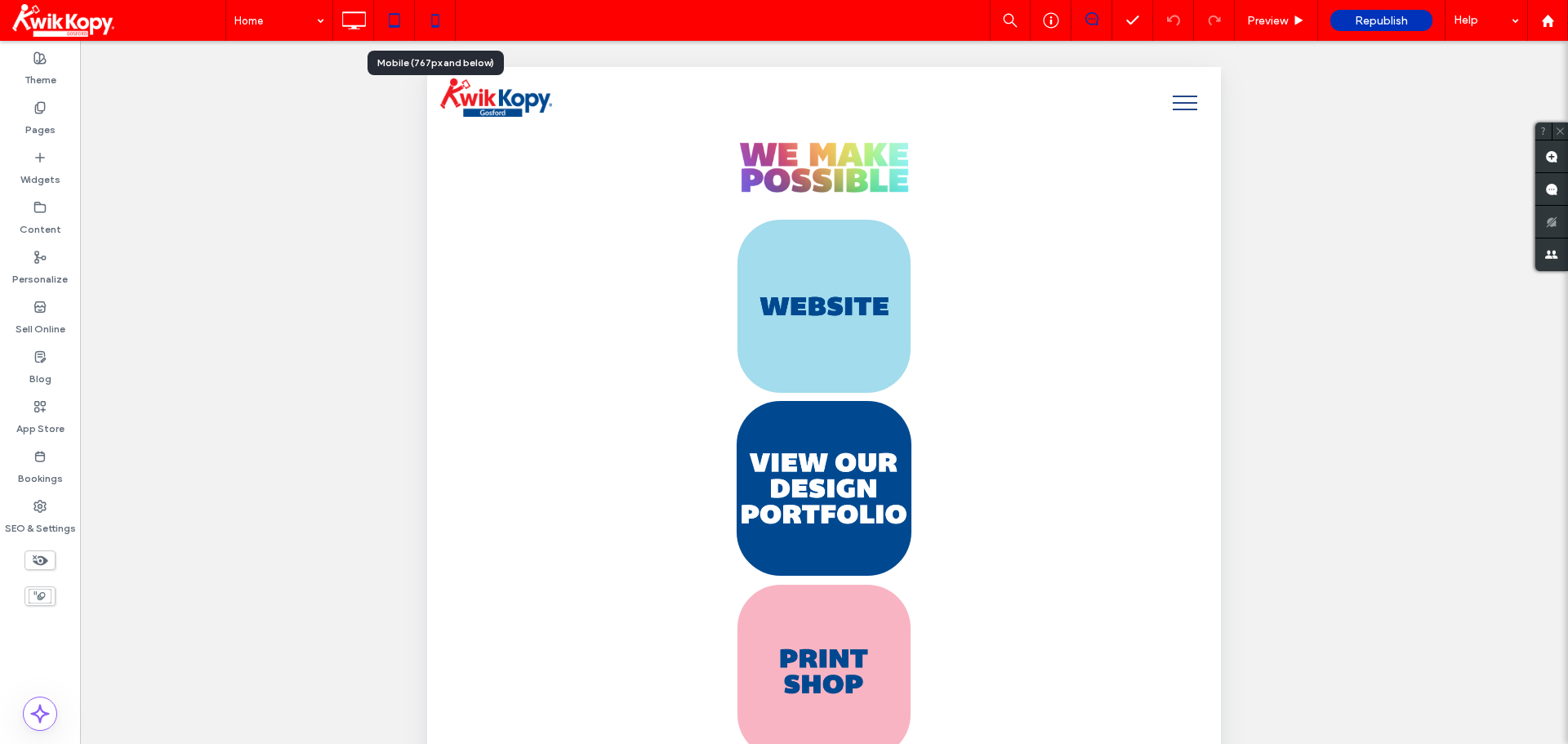
click at [419, 11] on icon at bounding box center [435, 21] width 33 height 33
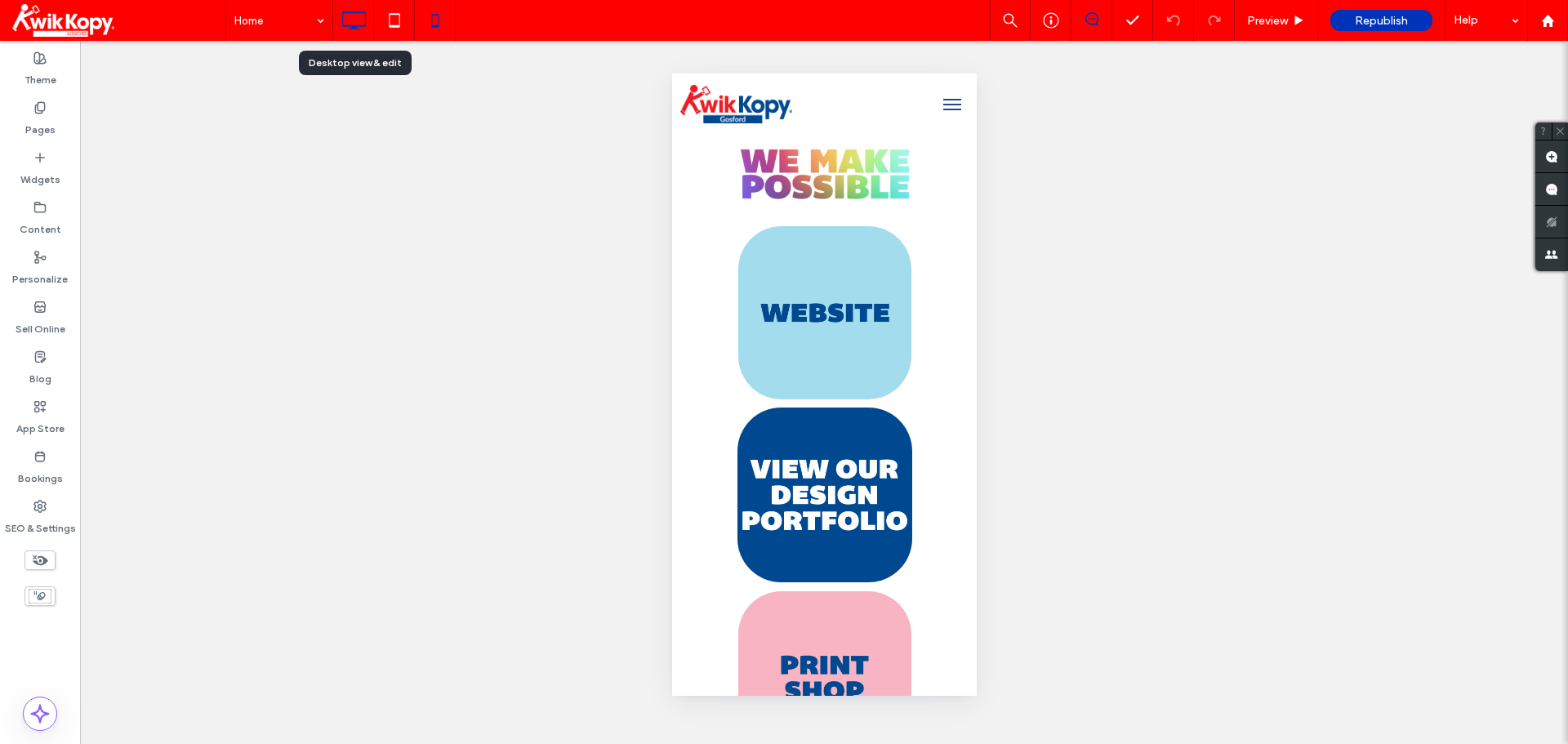
click at [358, 21] on icon at bounding box center [353, 21] width 33 height 33
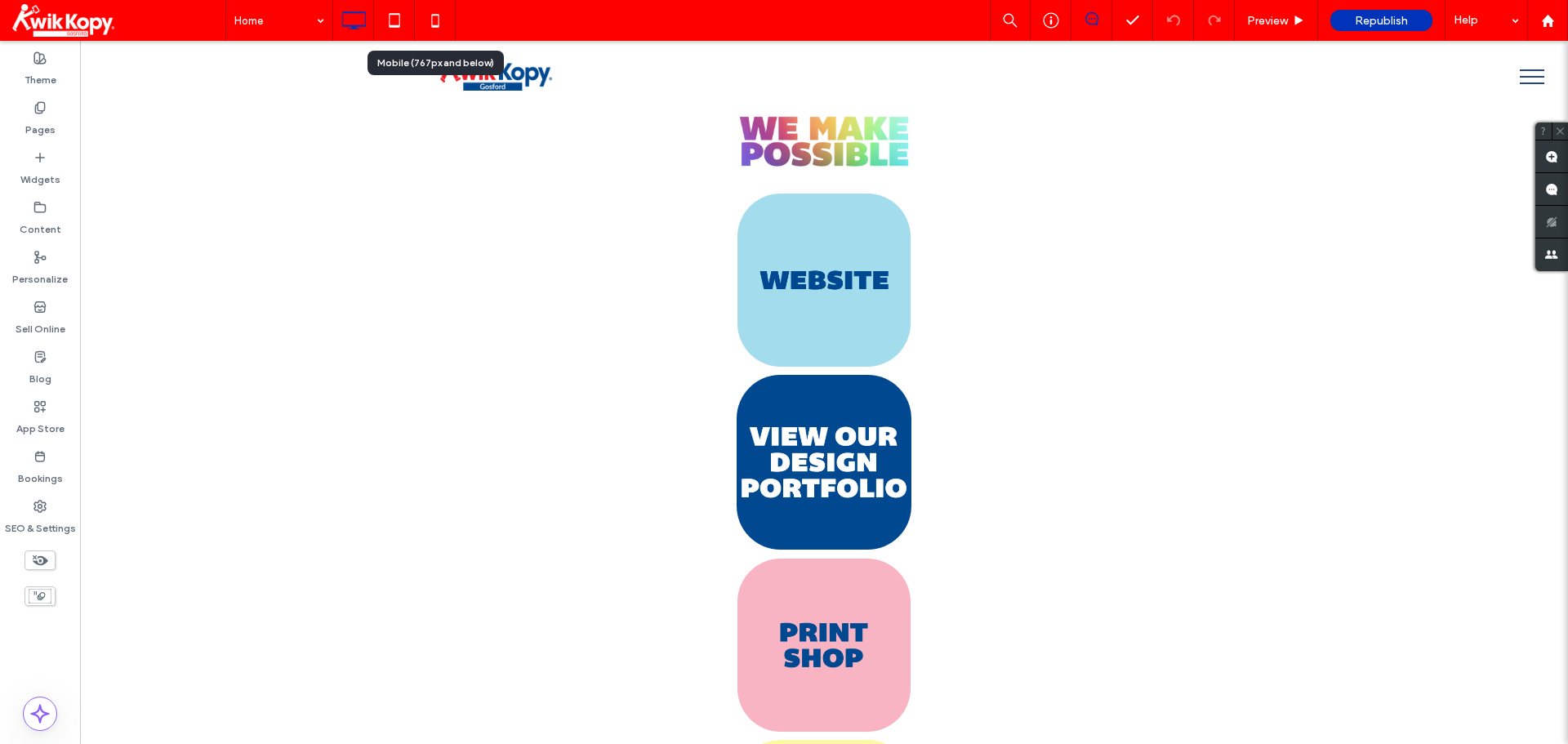
drag, startPoint x: 424, startPoint y: 23, endPoint x: 435, endPoint y: 27, distance: 11.7
click at [424, 22] on icon at bounding box center [435, 21] width 33 height 33
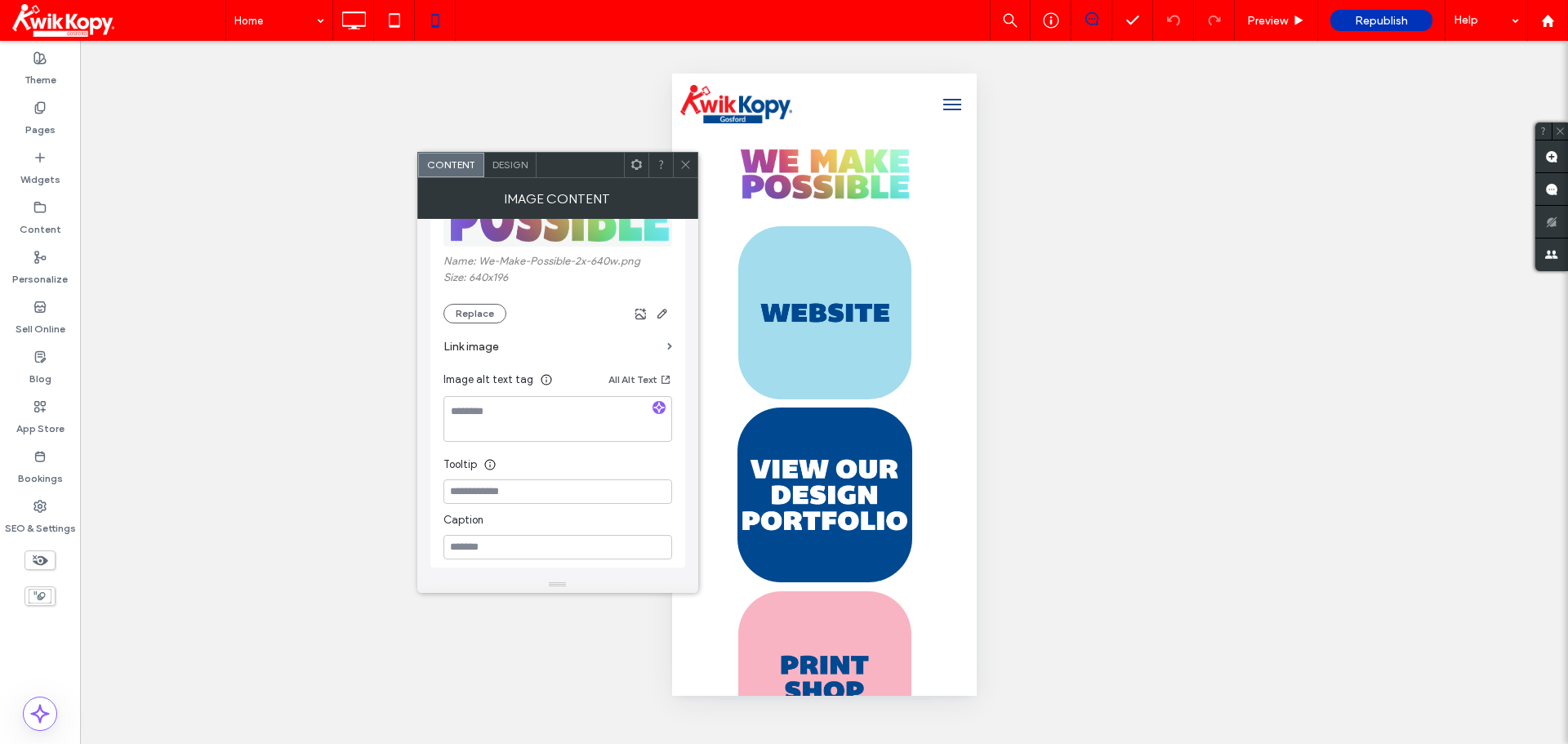
scroll to position [245, 0]
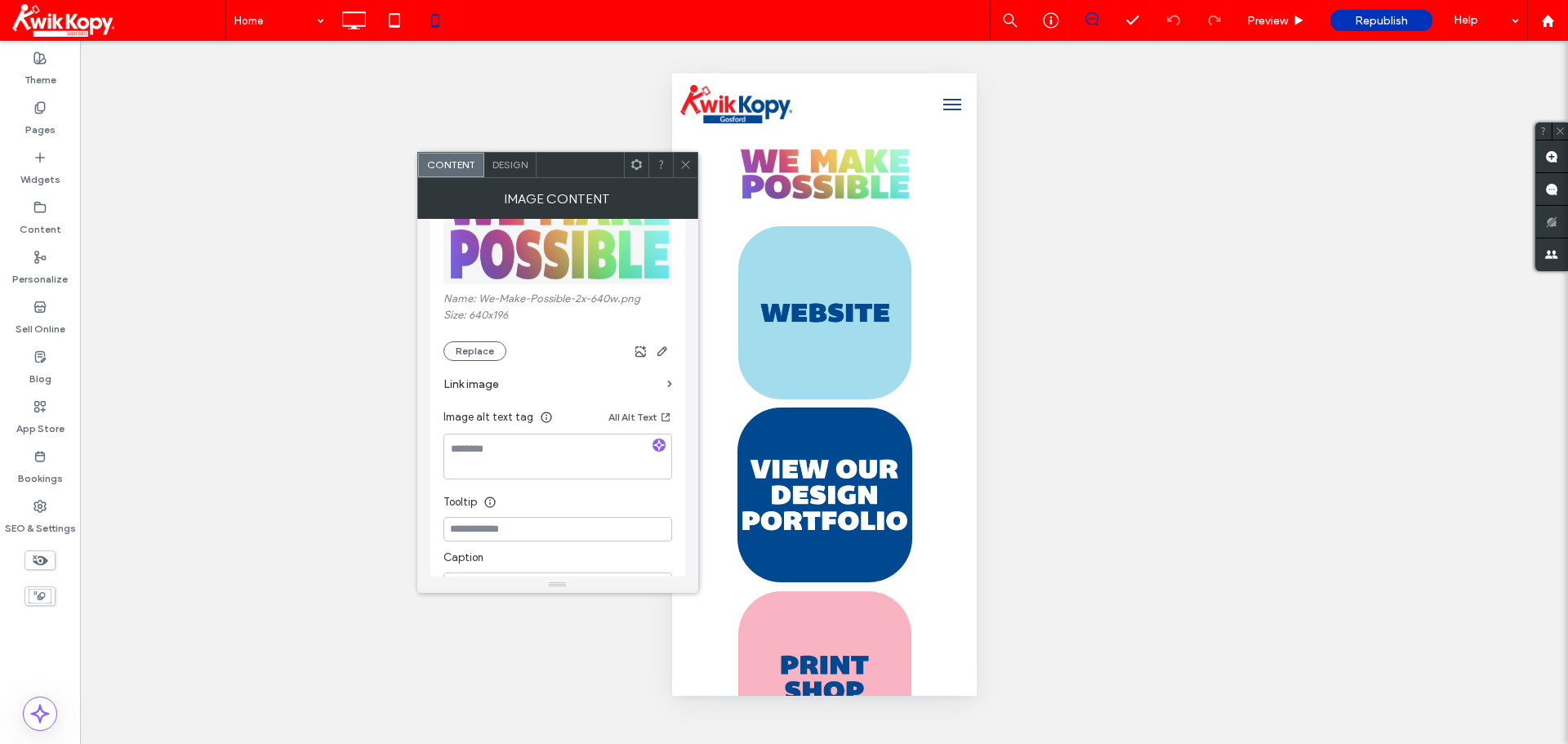
click at [637, 166] on icon at bounding box center [636, 164] width 12 height 12
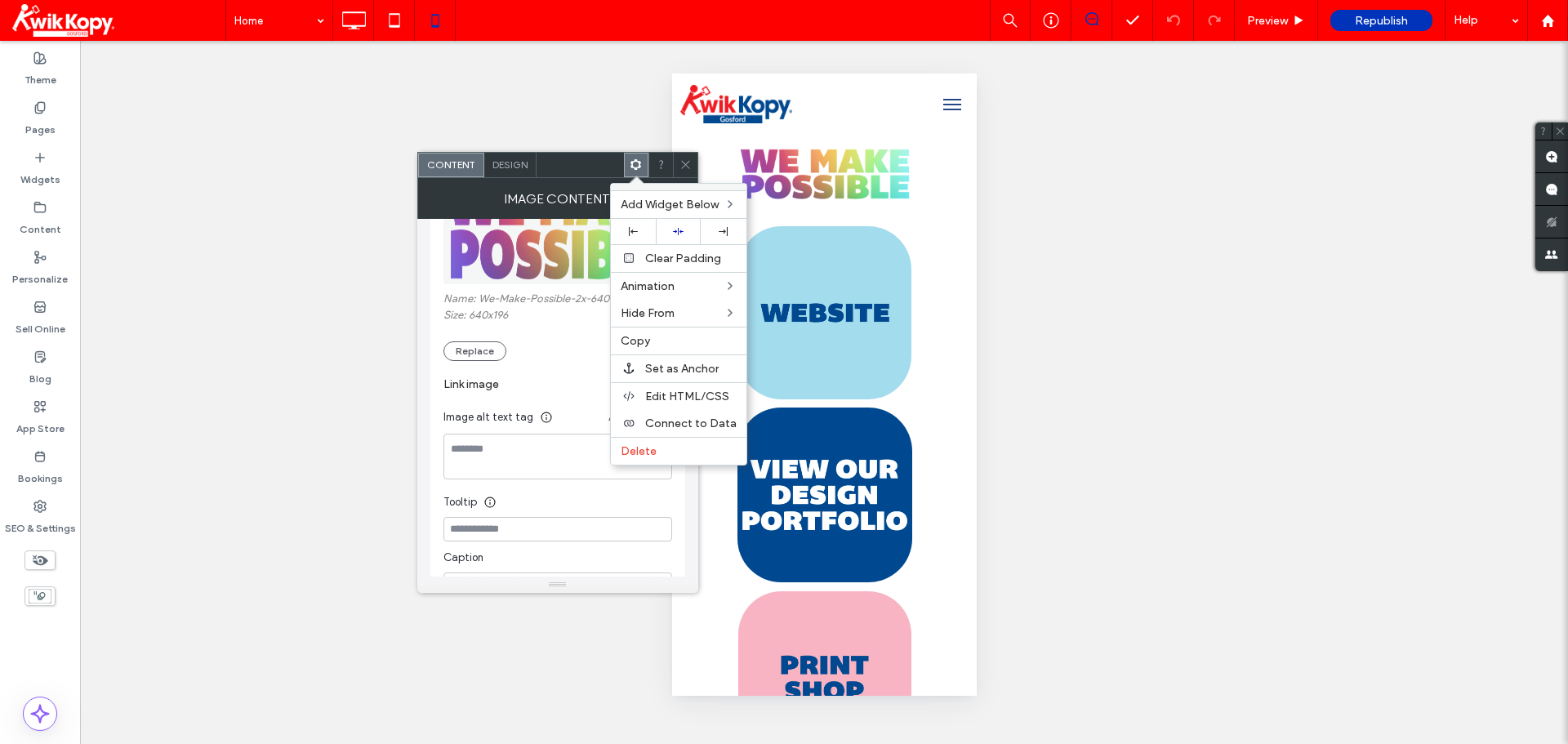
click at [285, 419] on div "Unhide? Yes Unhide? Yes Unhide? Yes Unhide? Yes Unhide? Yes Unhide? Yes Unhide?…" at bounding box center [824, 392] width 1488 height 703
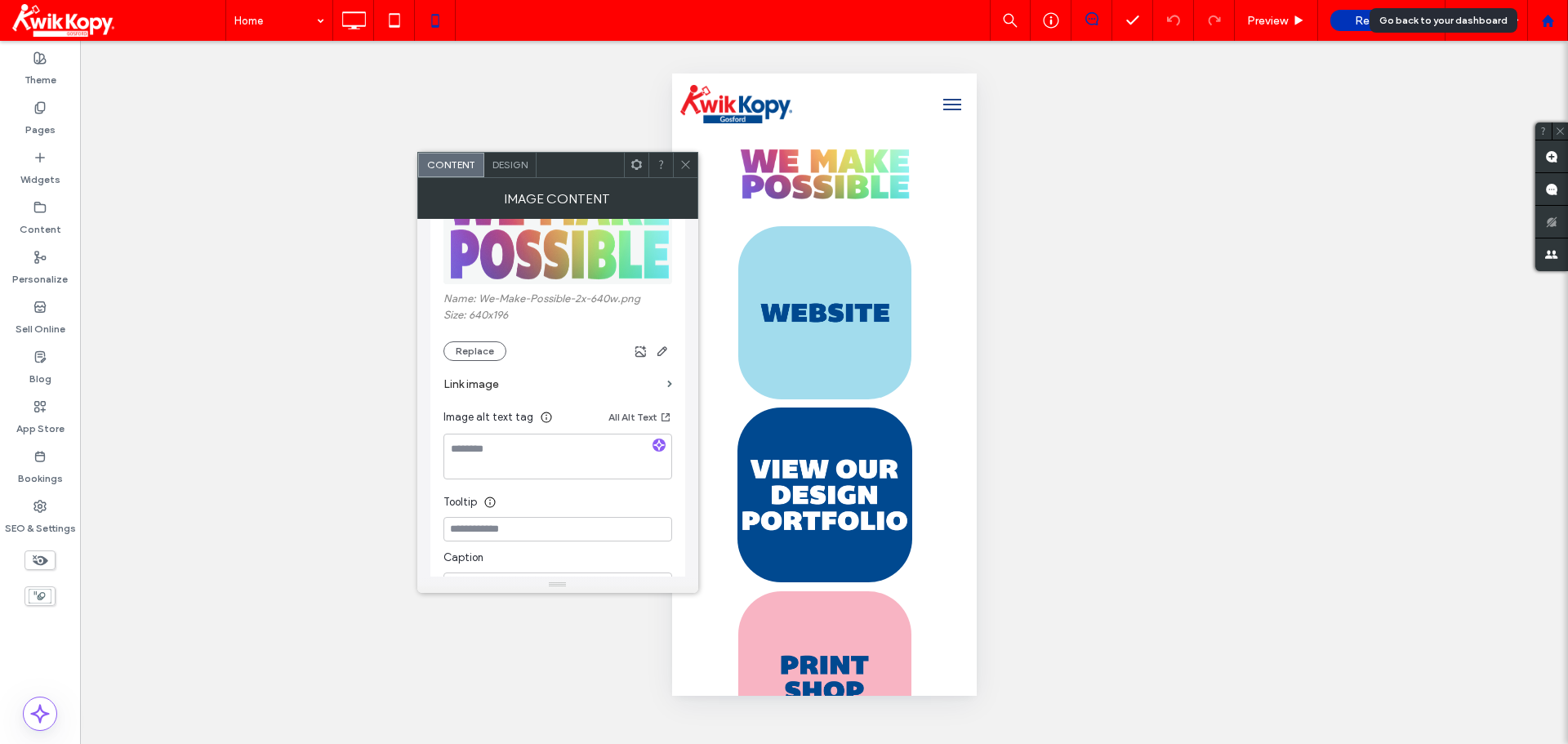
click at [1543, 21] on use at bounding box center [1547, 20] width 12 height 12
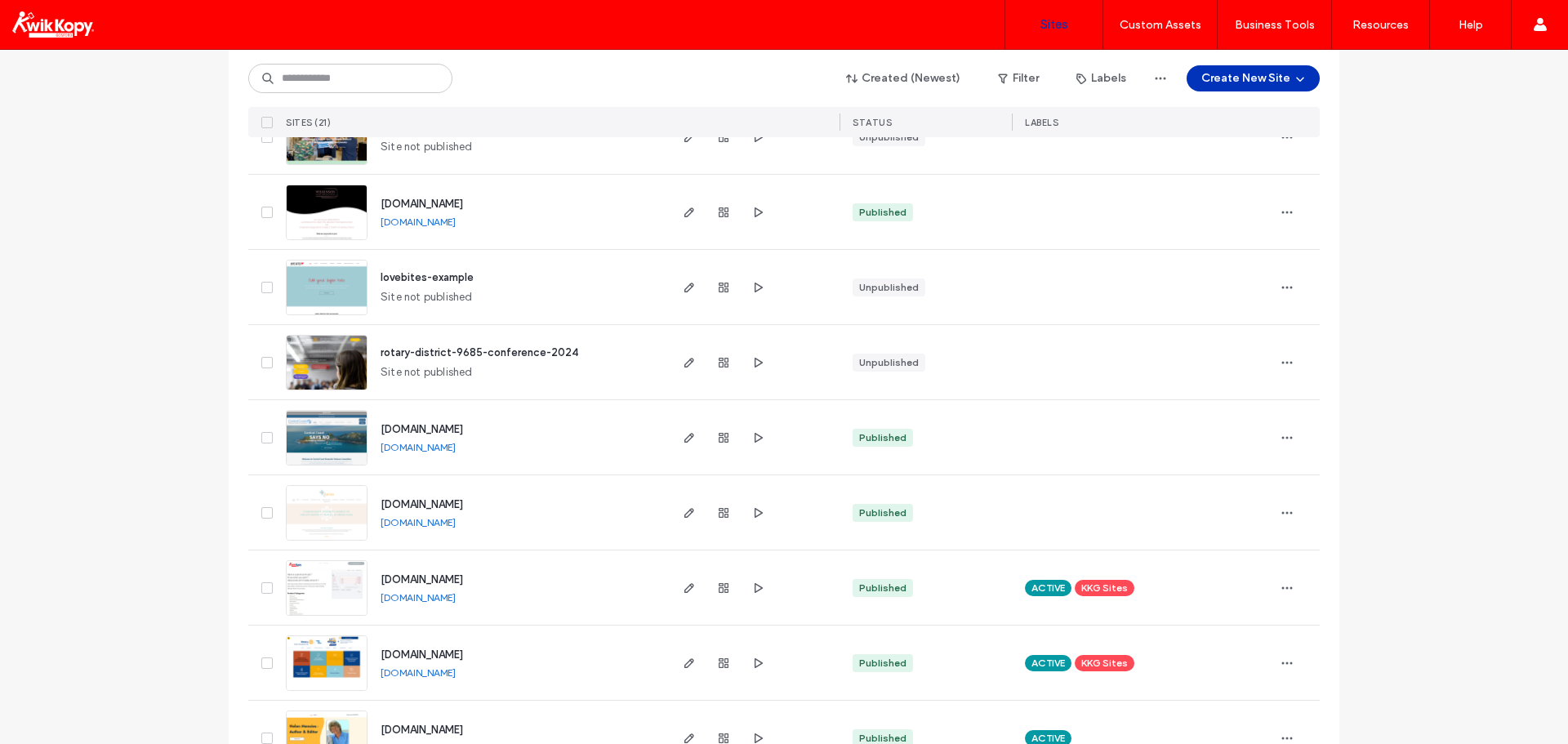
scroll to position [980, 0]
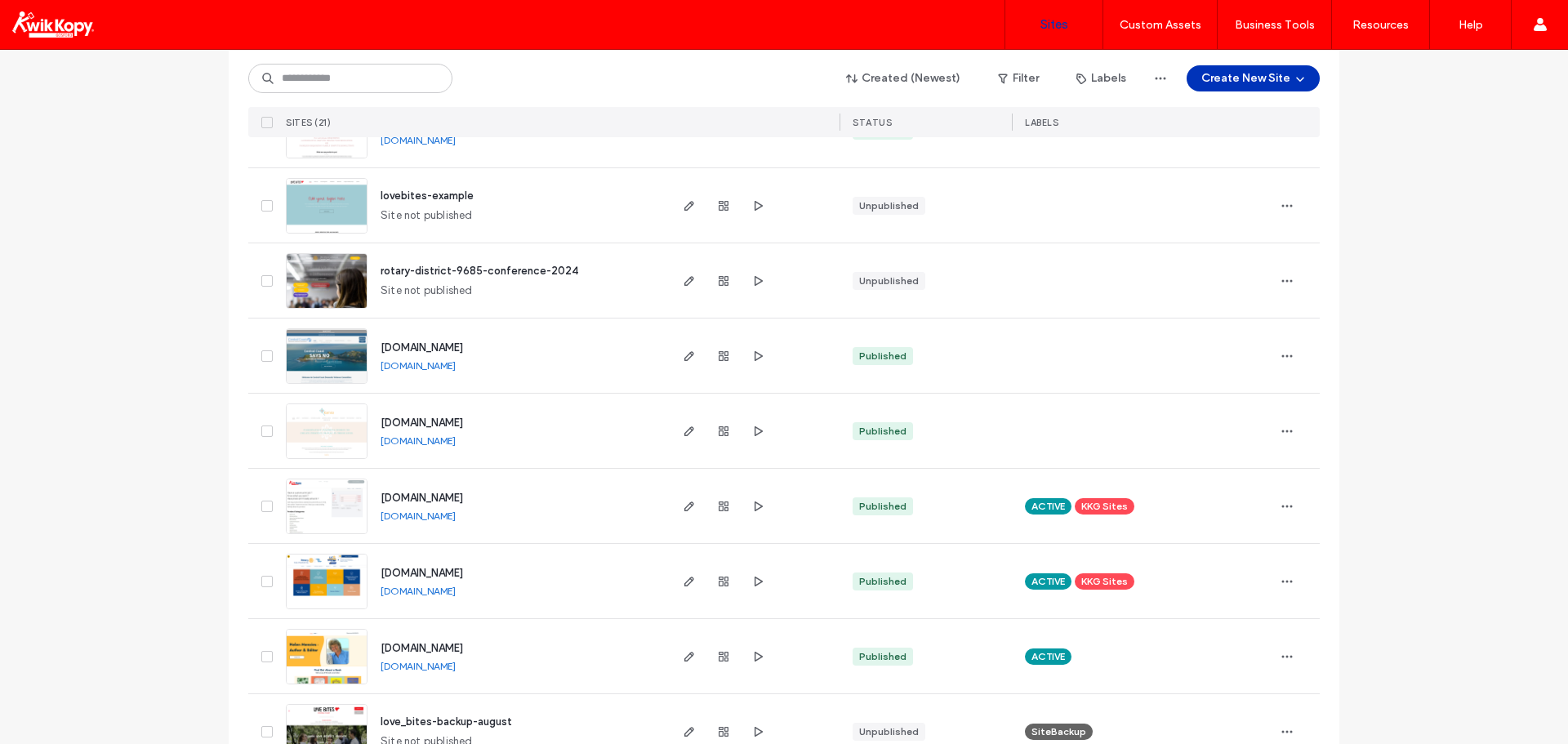
click at [463, 577] on span "www.gosfordcityrotary.org.au" at bounding box center [422, 573] width 82 height 12
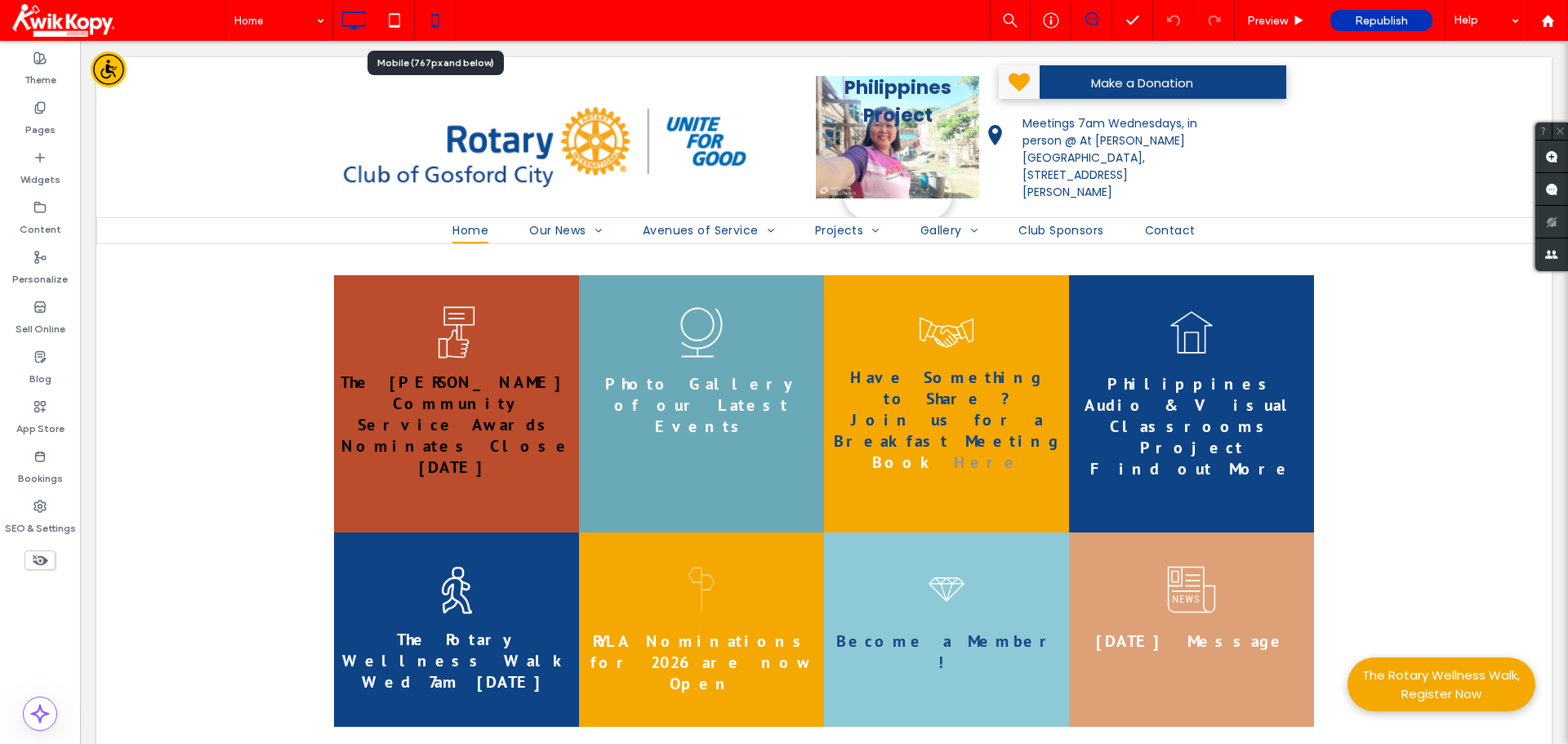
click at [440, 28] on icon at bounding box center [435, 21] width 33 height 33
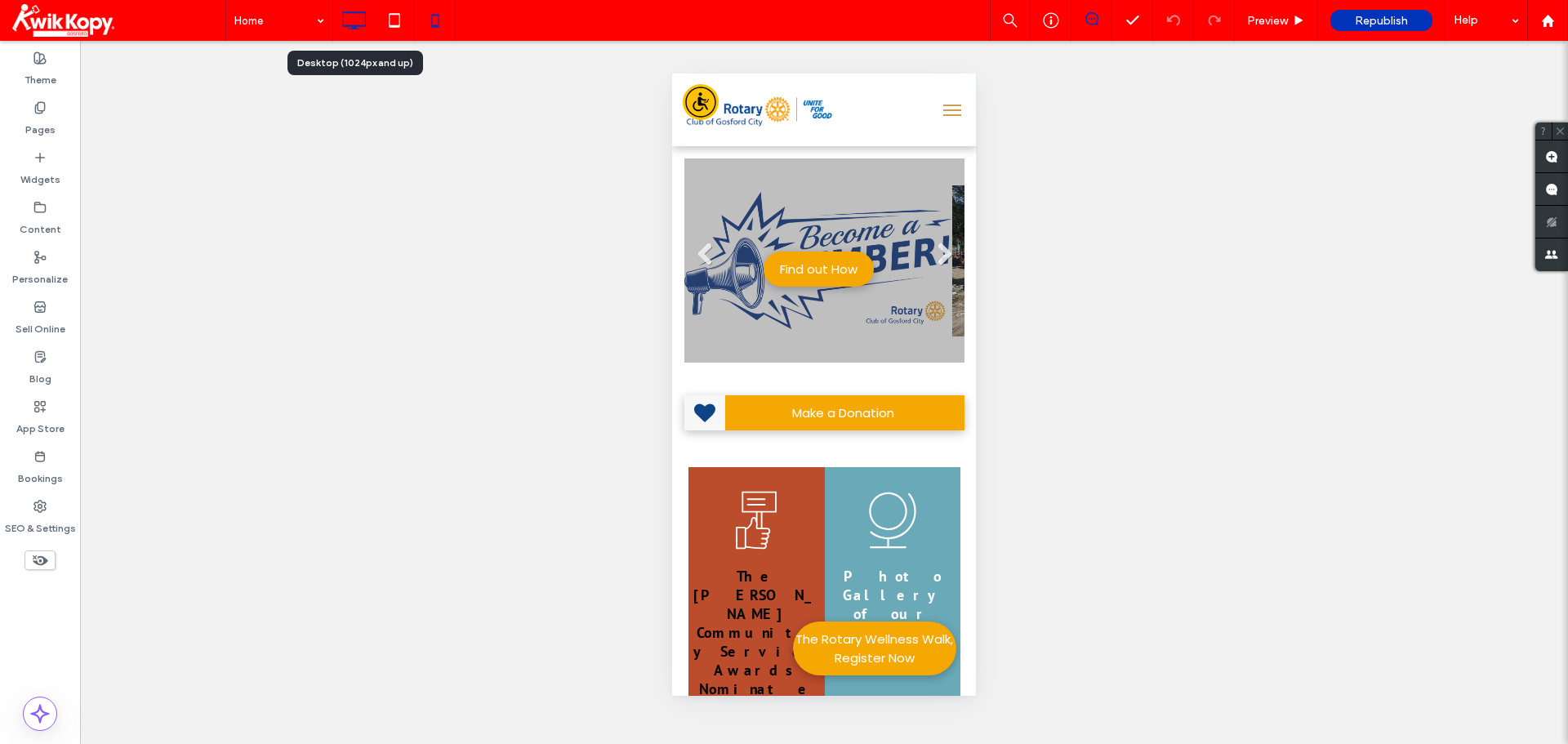
click at [354, 13] on use at bounding box center [354, 21] width 24 height 18
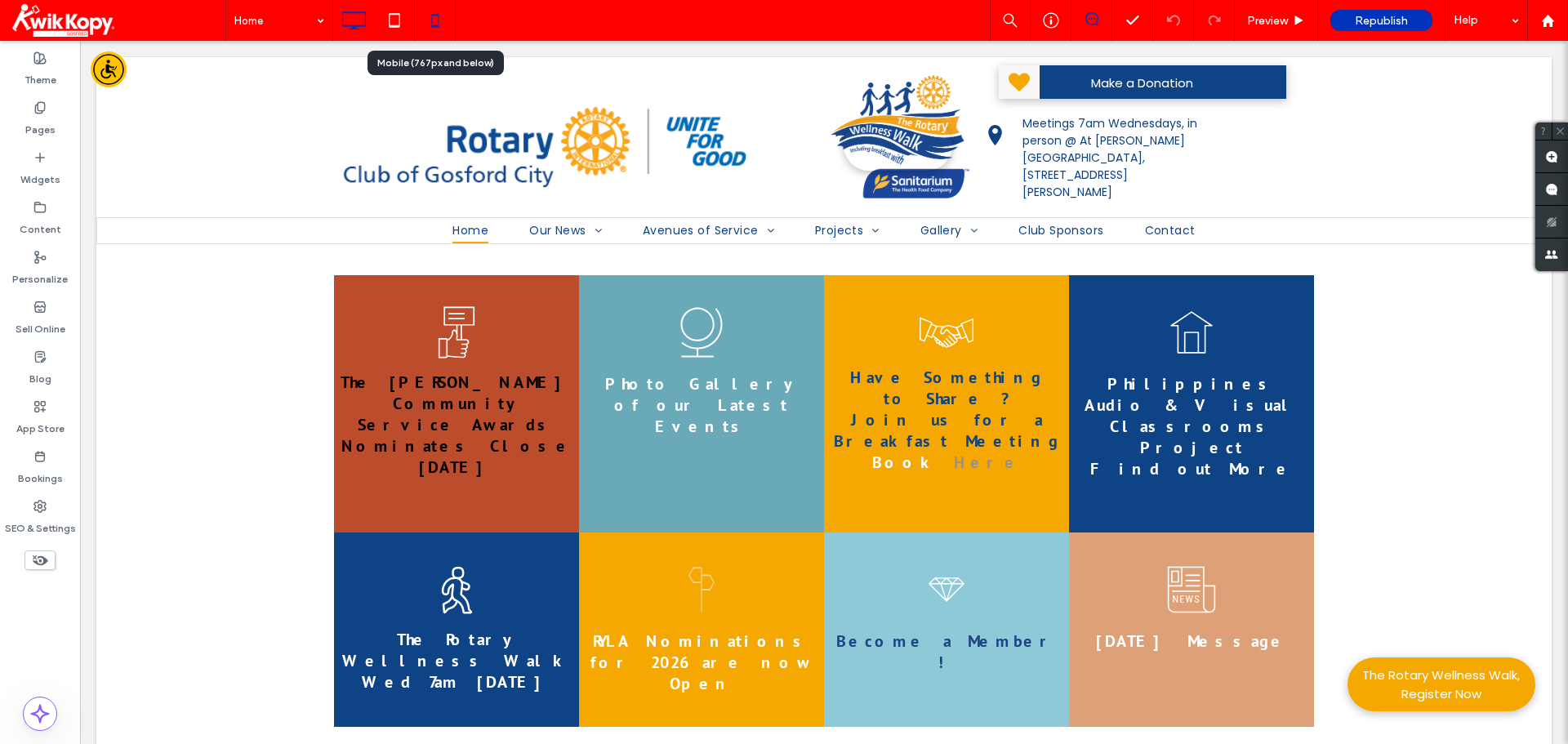
click at [434, 21] on icon at bounding box center [435, 21] width 33 height 33
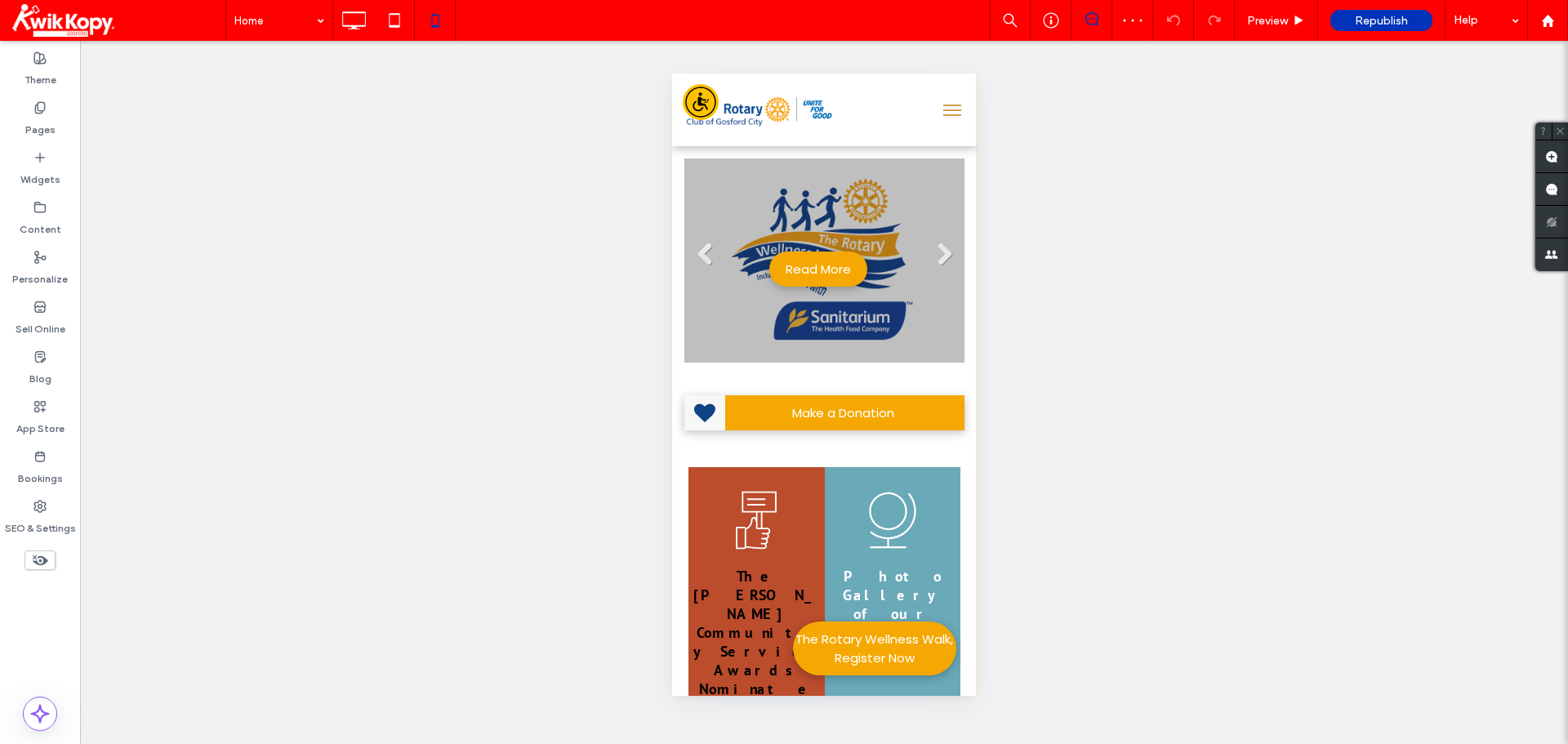
click at [943, 112] on button "menu" at bounding box center [952, 110] width 33 height 33
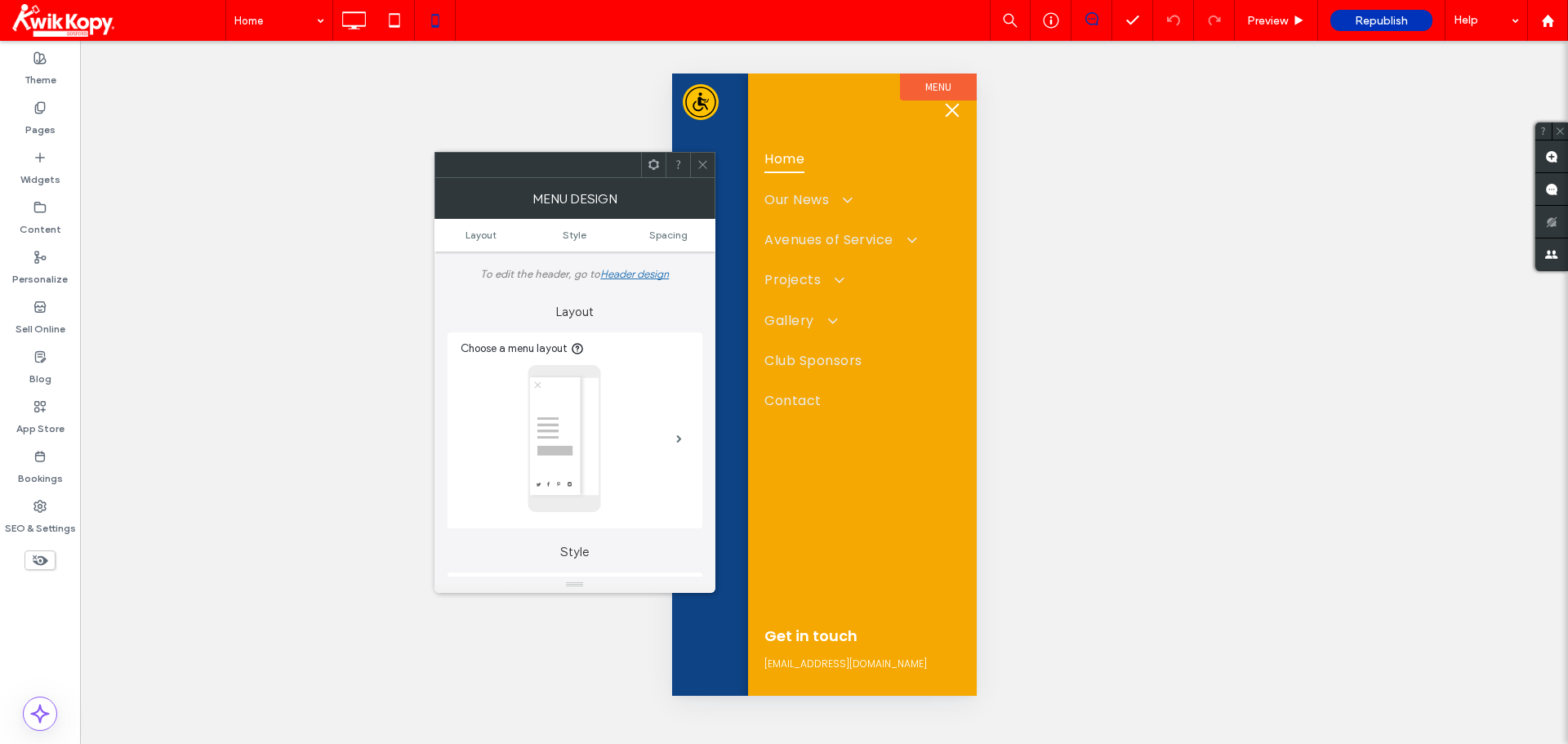
click at [952, 108] on span "menu" at bounding box center [952, 110] width 14 height 14
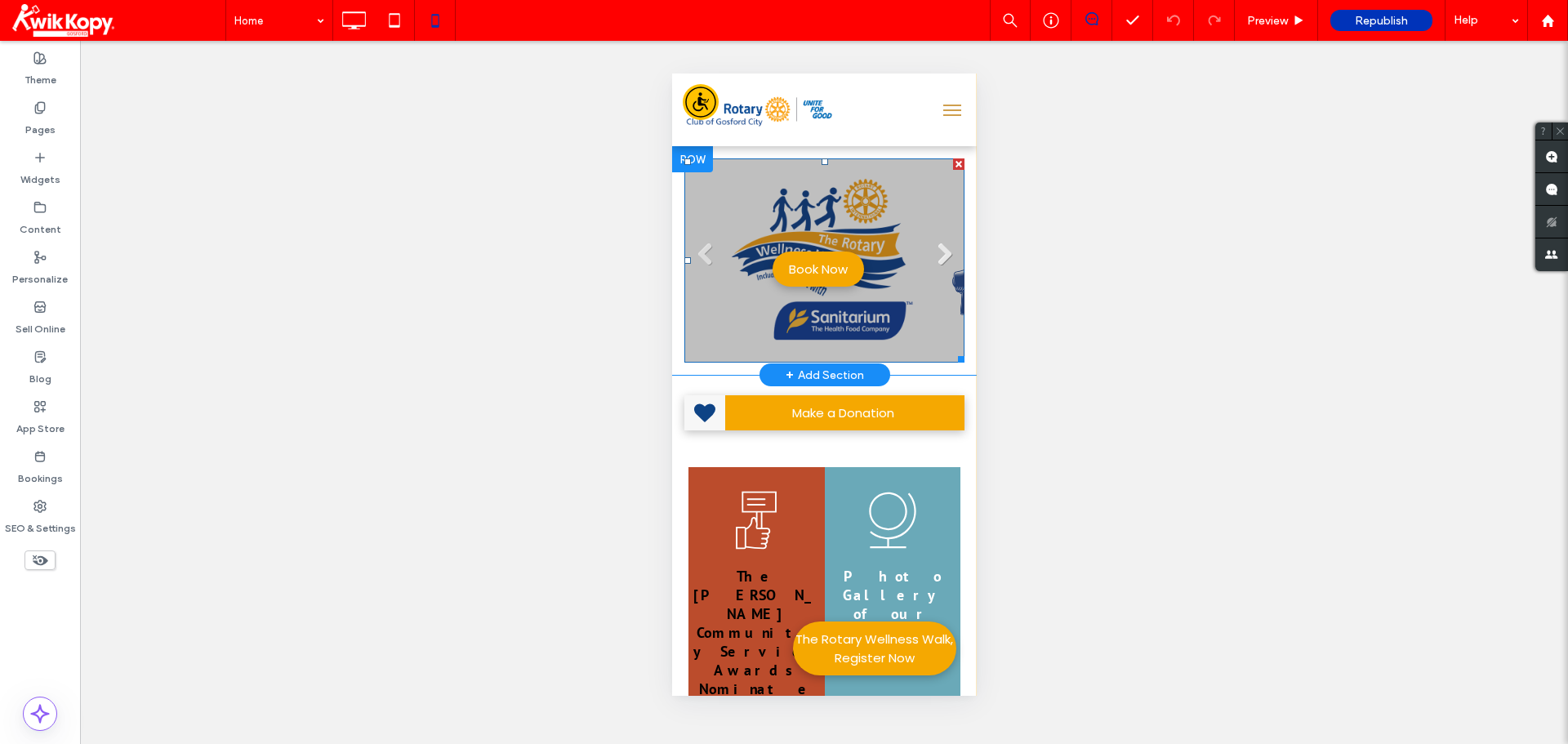
click at [933, 245] on link "Next" at bounding box center [943, 255] width 25 height 25
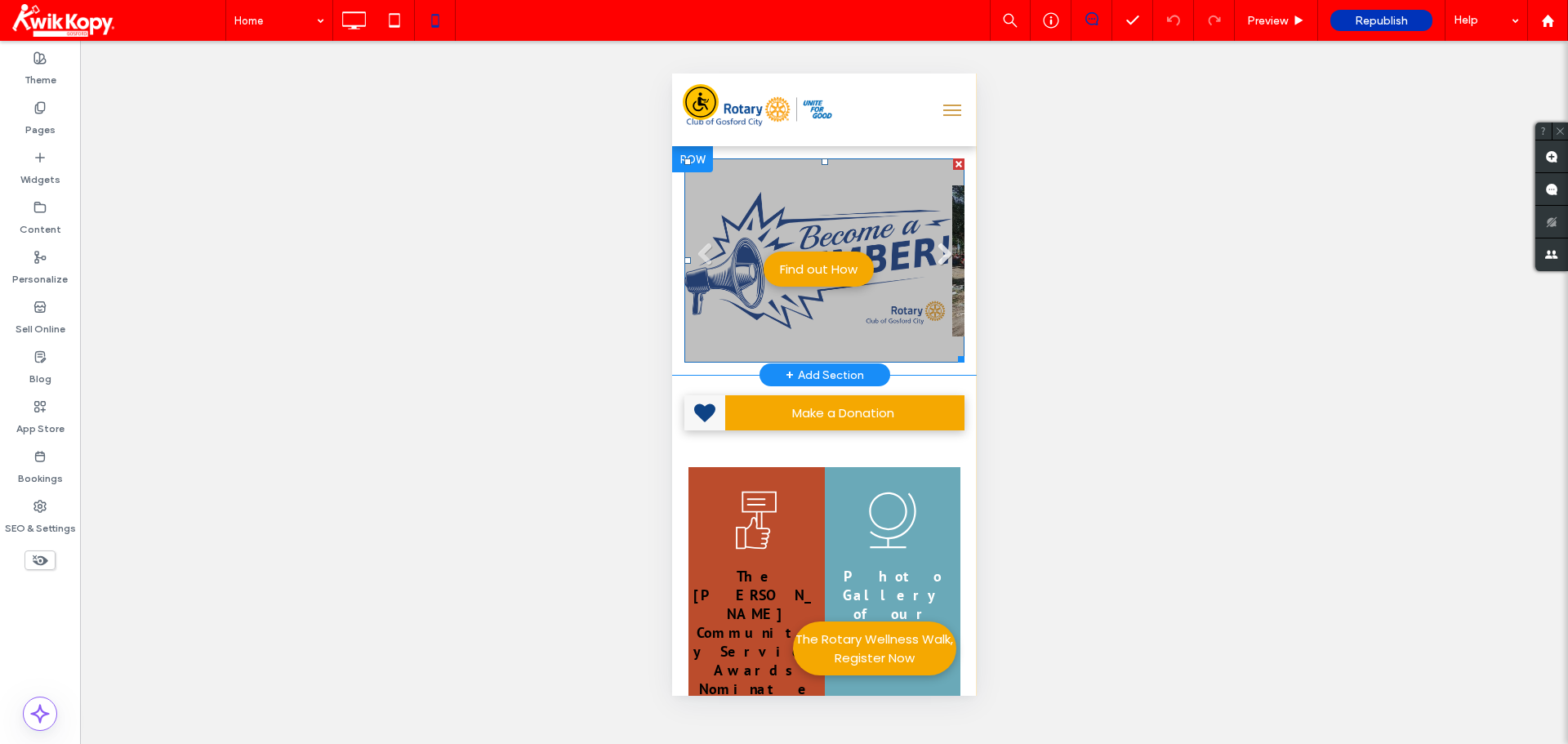
click at [933, 245] on link "Next" at bounding box center [943, 255] width 25 height 25
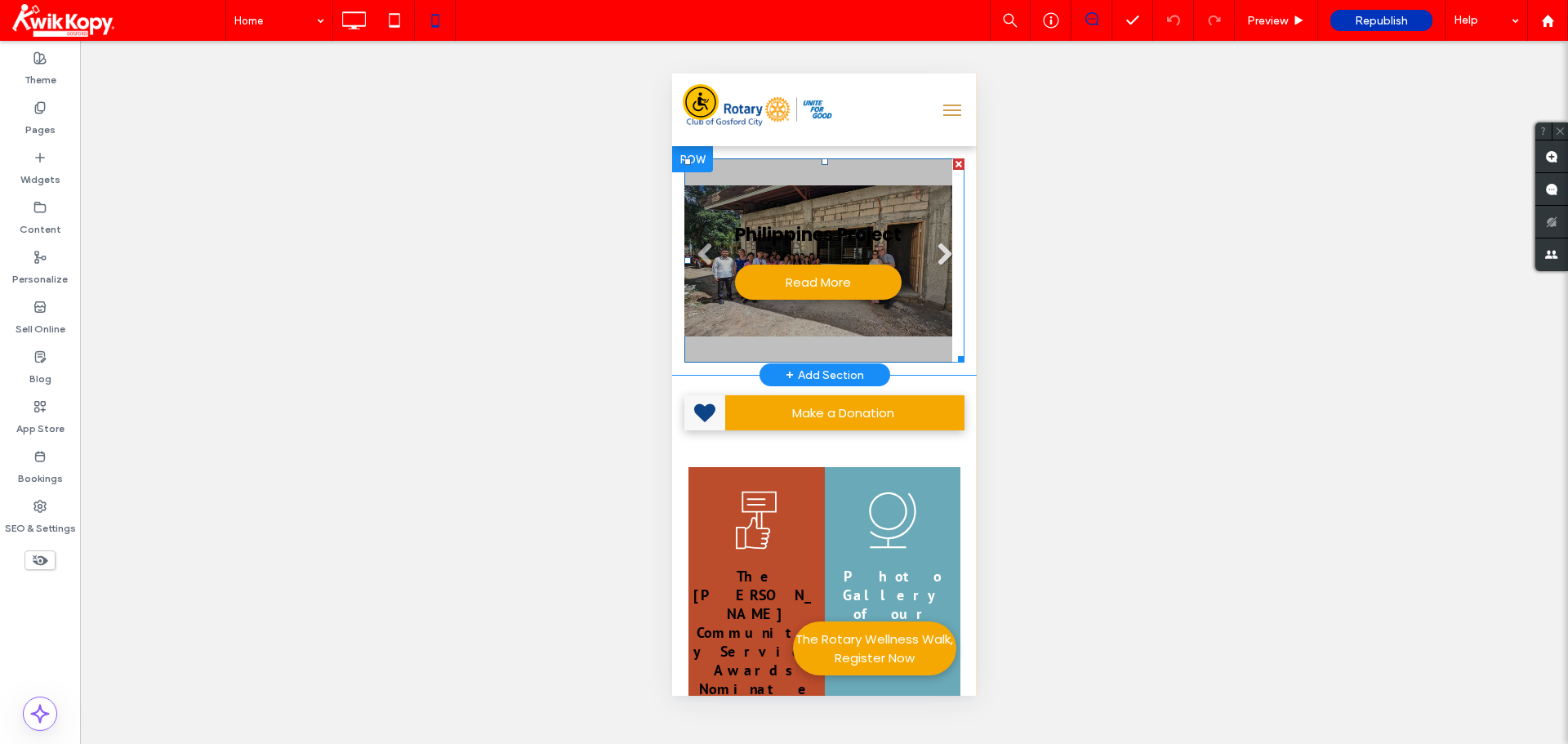
click at [933, 245] on link "Next" at bounding box center [943, 255] width 25 height 25
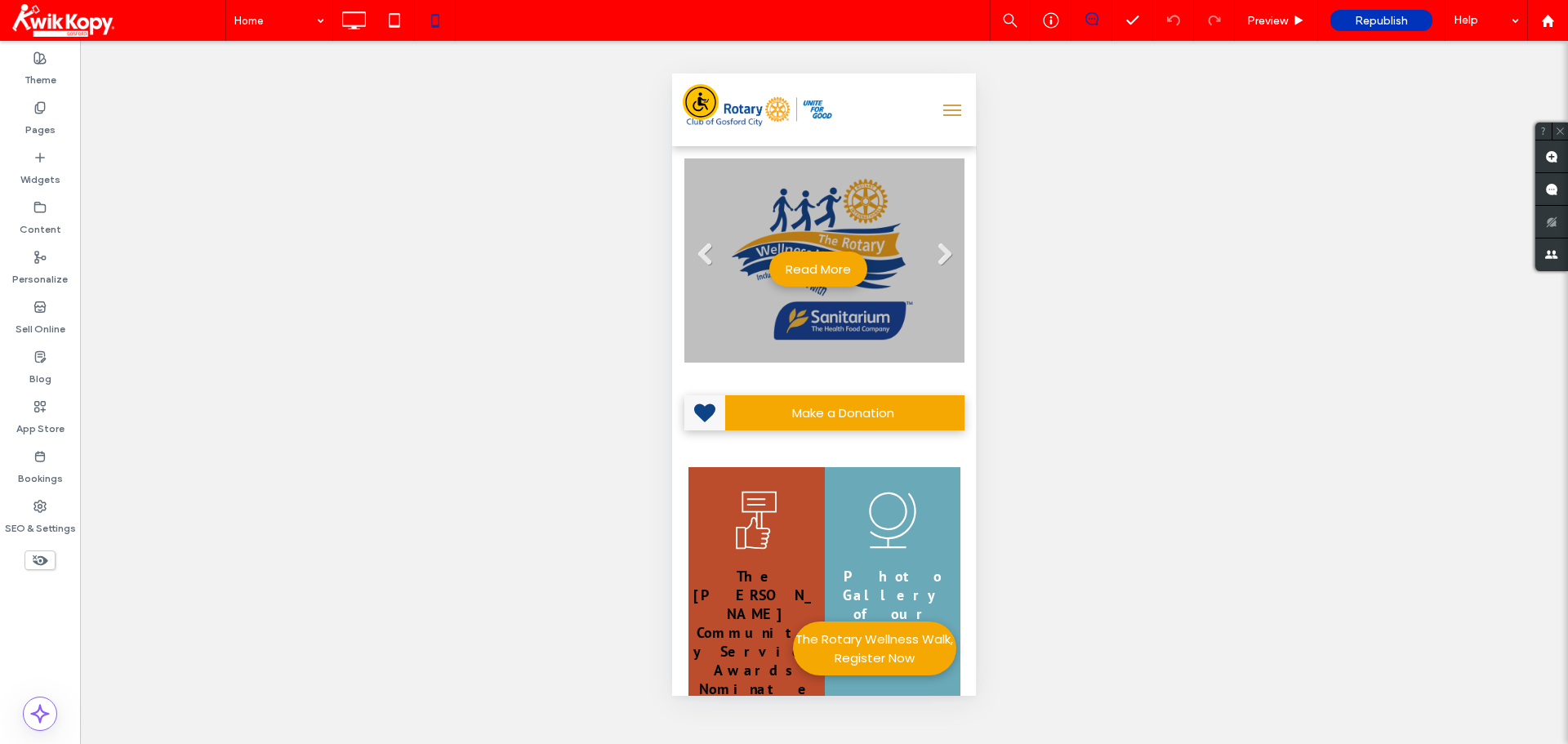
click at [936, 106] on button "menu" at bounding box center [952, 110] width 33 height 33
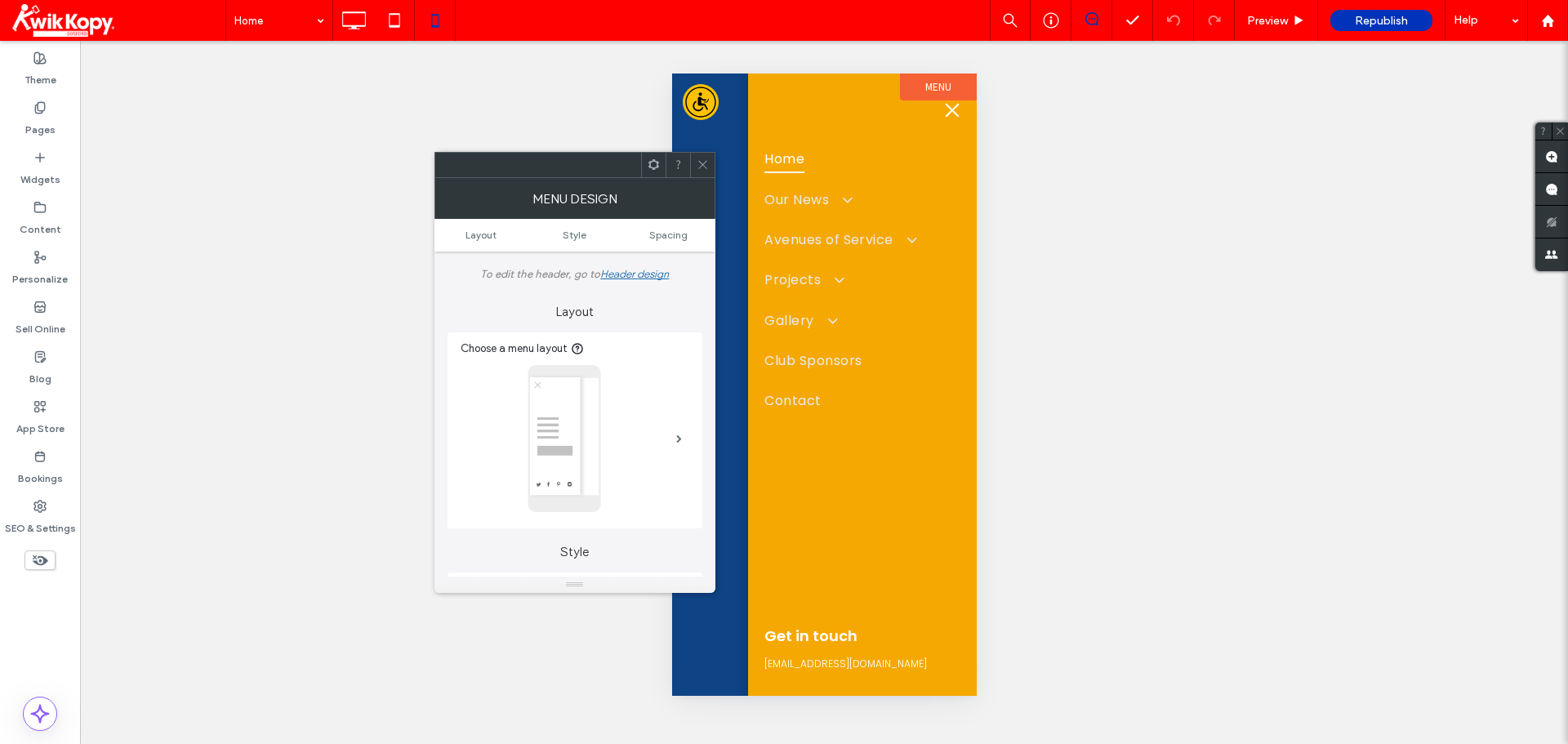
click at [946, 110] on span "menu" at bounding box center [952, 110] width 18 height 2
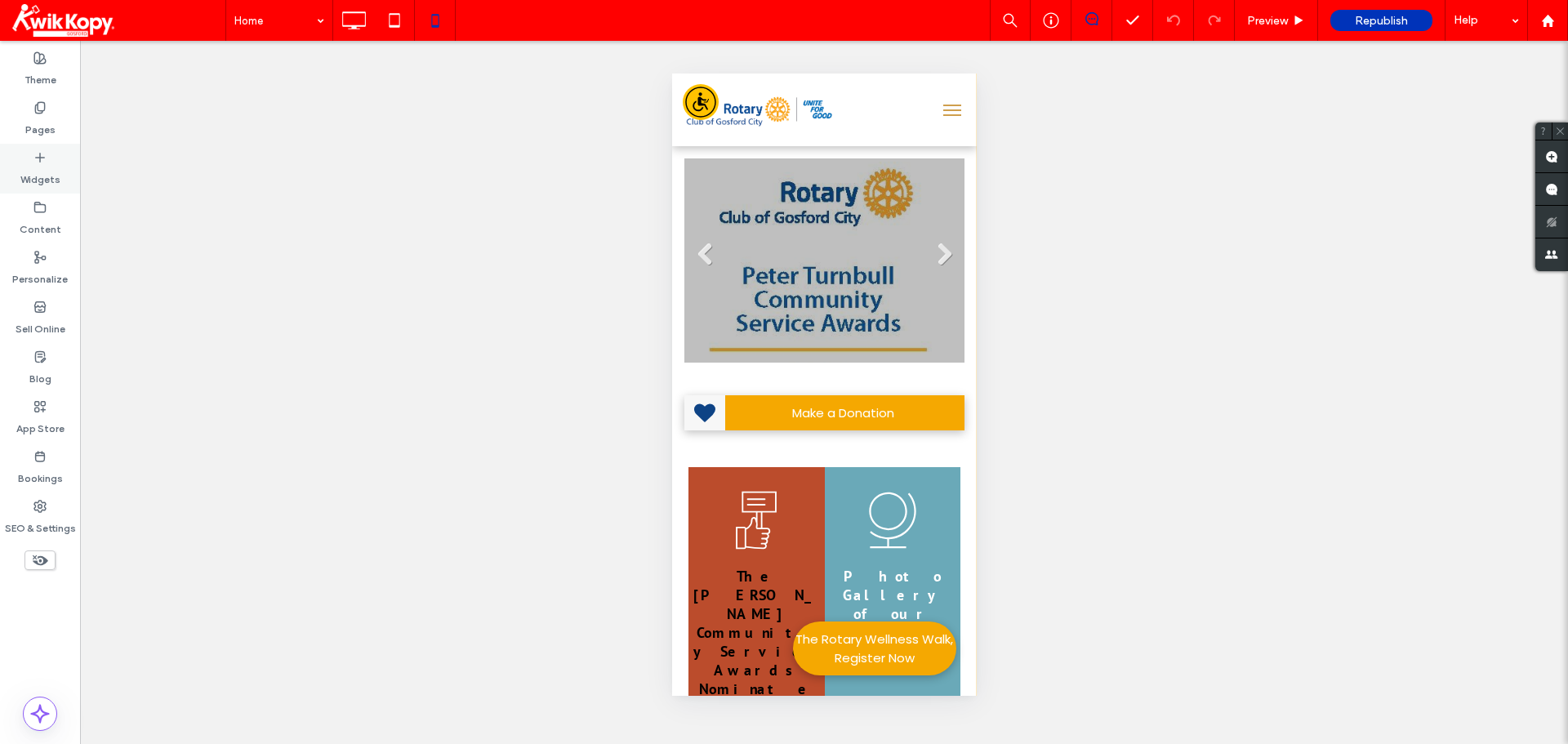
click at [45, 163] on icon at bounding box center [40, 157] width 13 height 13
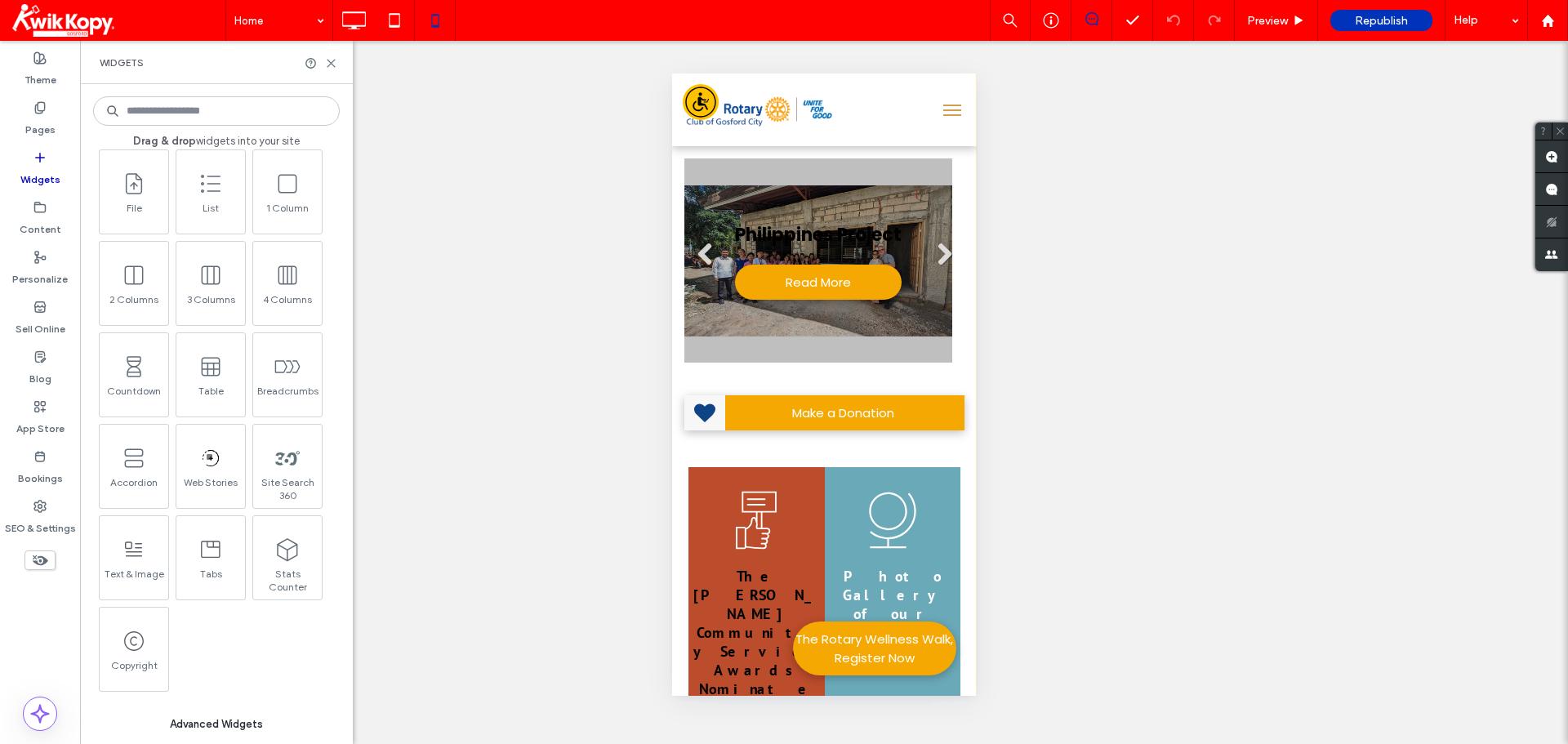
scroll to position [735, 0]
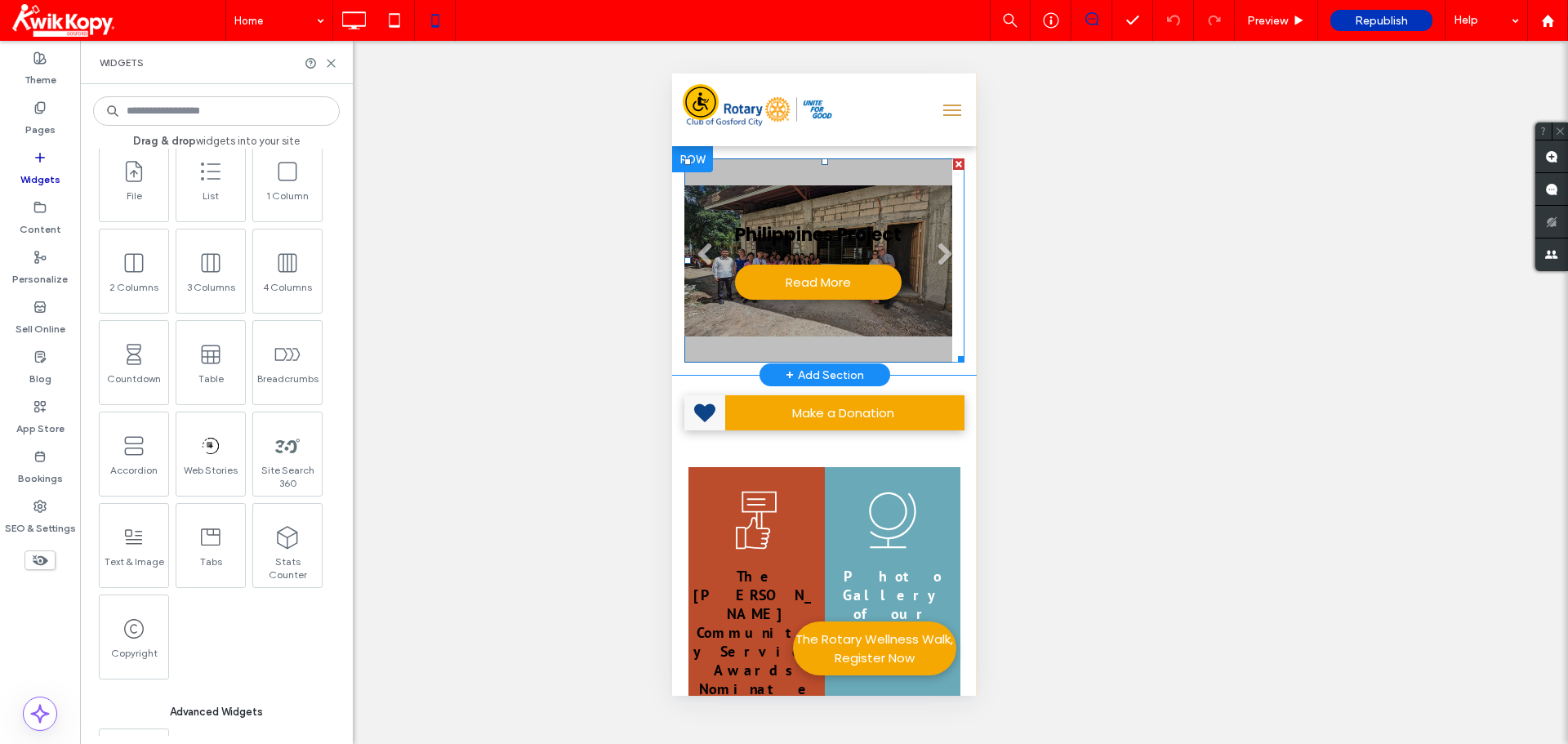
click at [824, 306] on link at bounding box center [817, 260] width 268 height 204
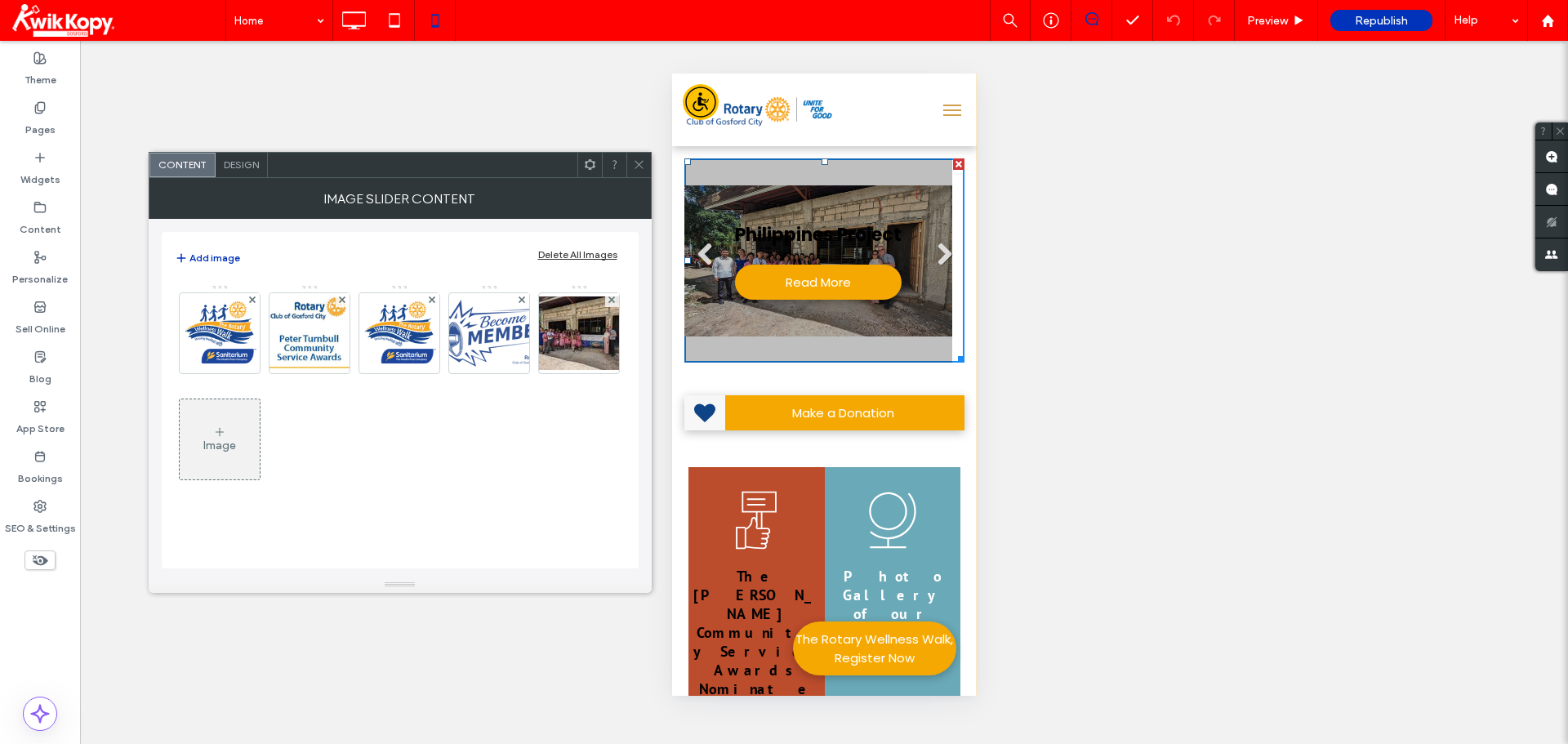
click at [945, 110] on span "menu" at bounding box center [952, 110] width 18 height 2
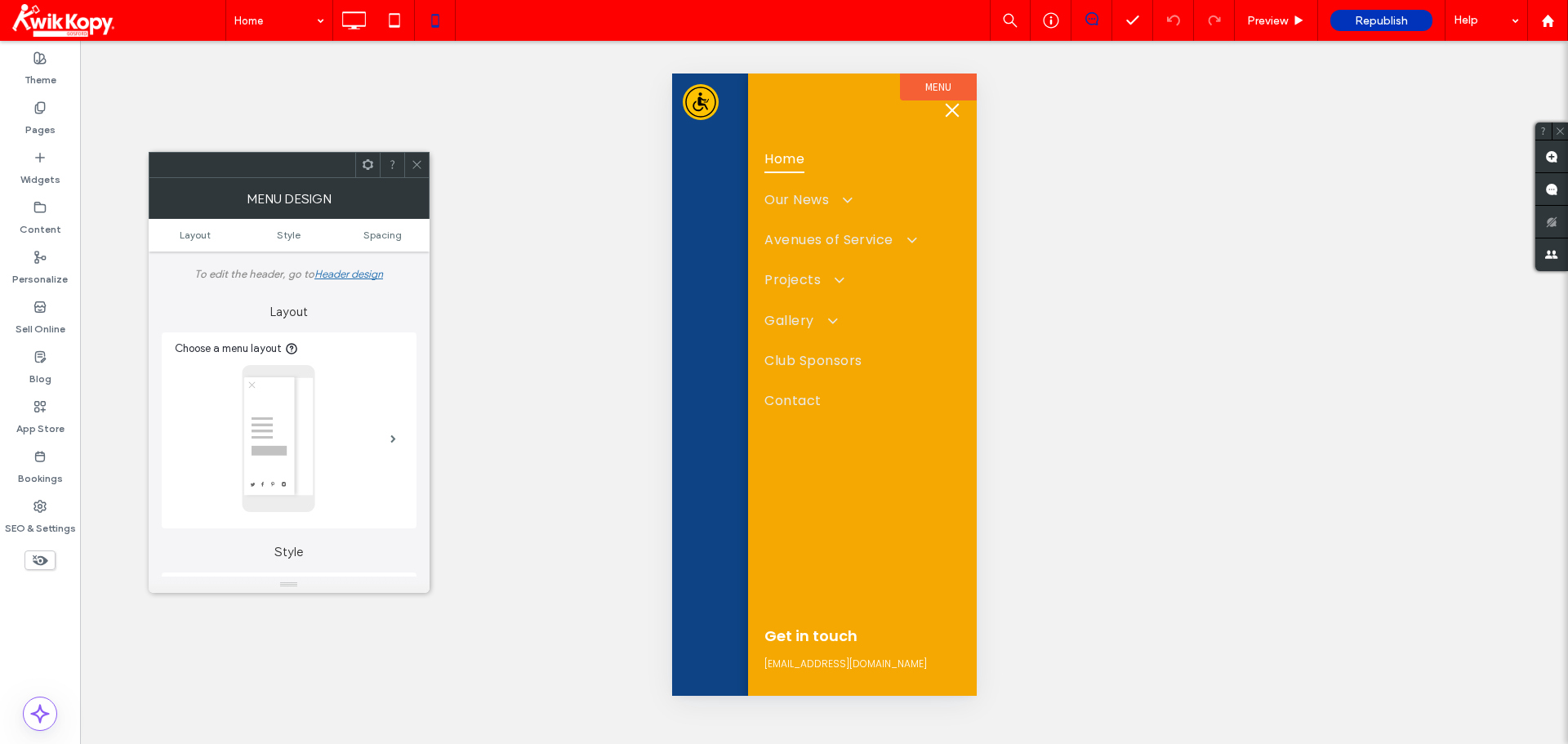
click at [955, 116] on button "menu" at bounding box center [952, 110] width 33 height 33
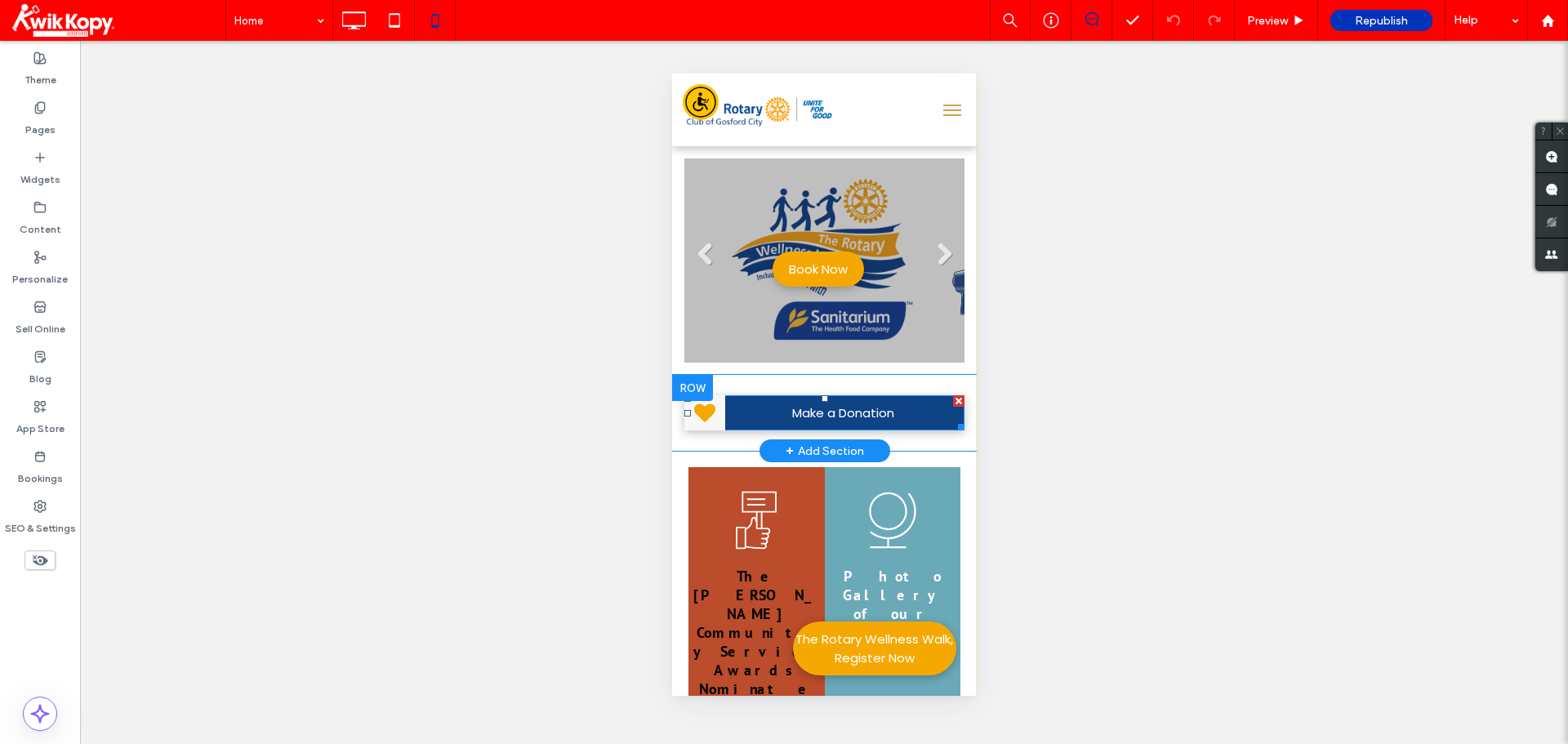
click at [789, 405] on span "Make a Donation" at bounding box center [842, 413] width 114 height 35
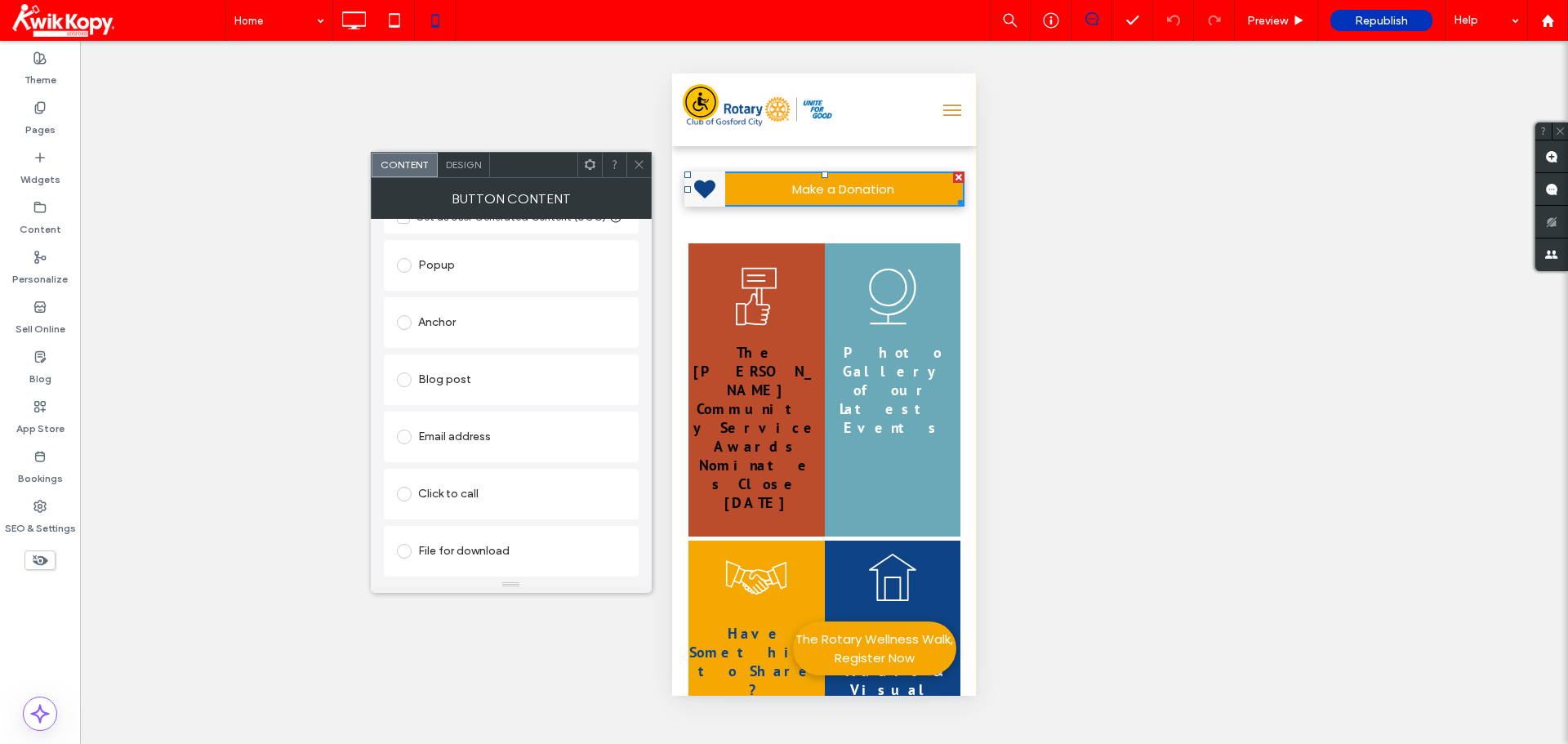
scroll to position [245, 0]
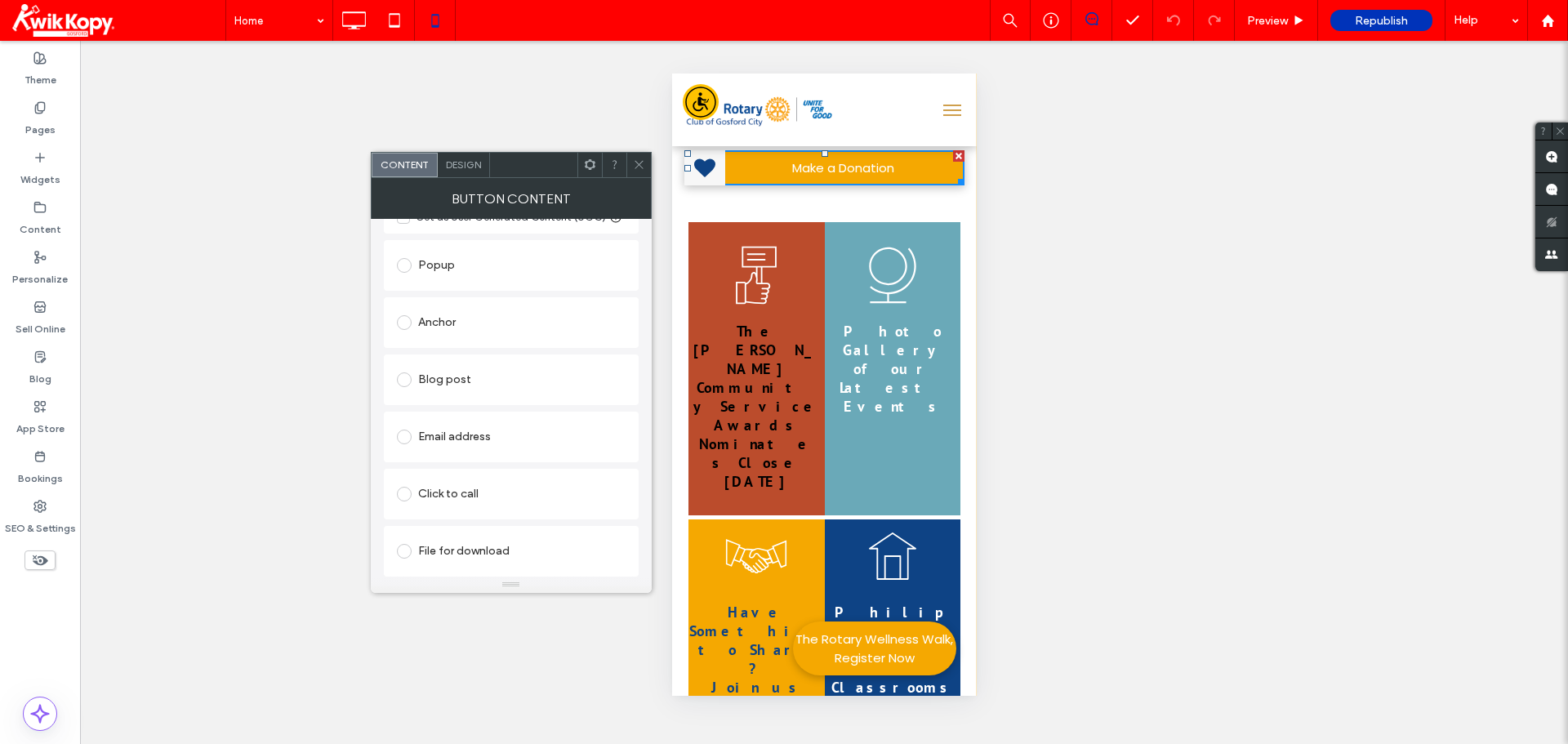
click at [780, 364] on h4 "The Peter Turnbull Community Service Aw ards" at bounding box center [756, 377] width 129 height 113
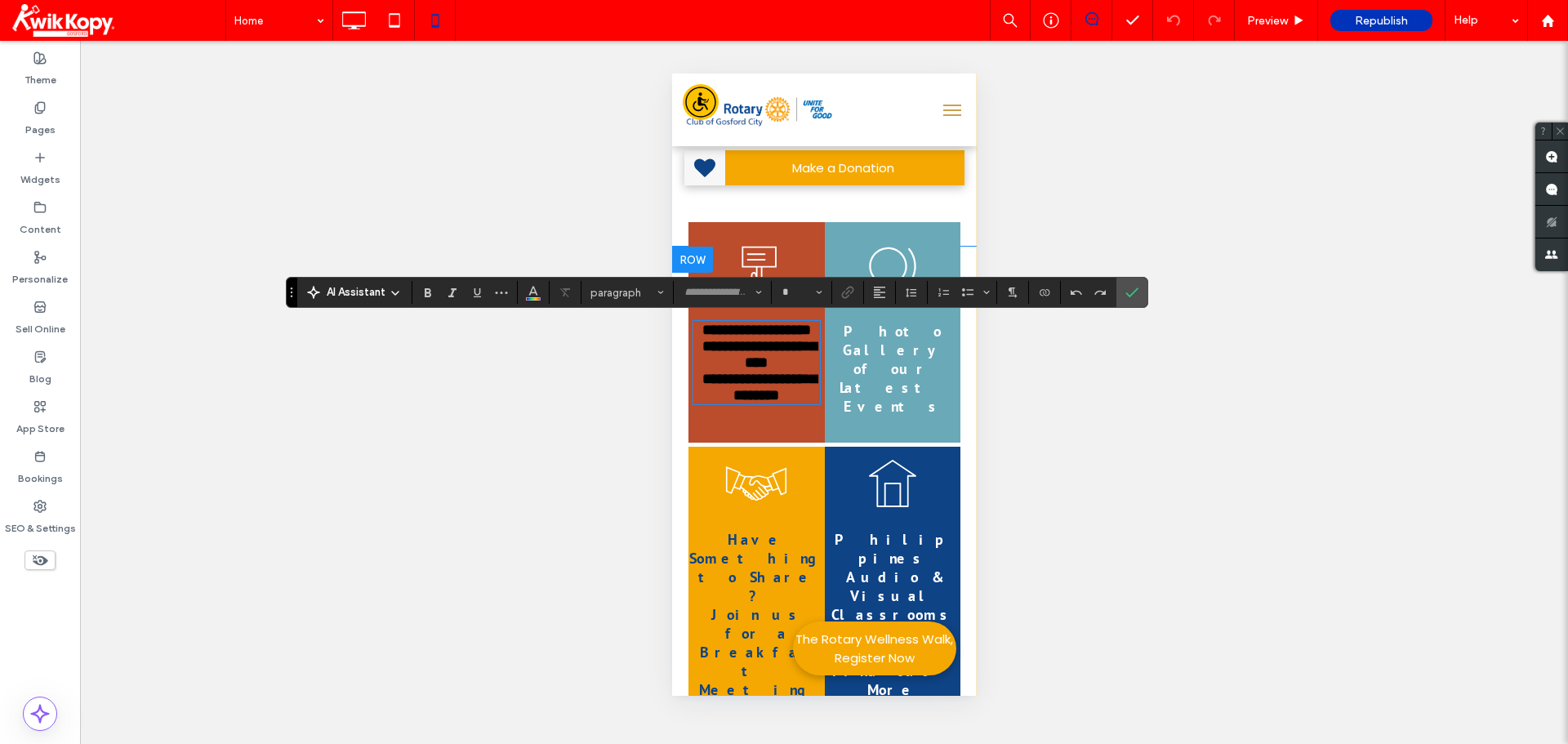
type input "*******"
type input "**"
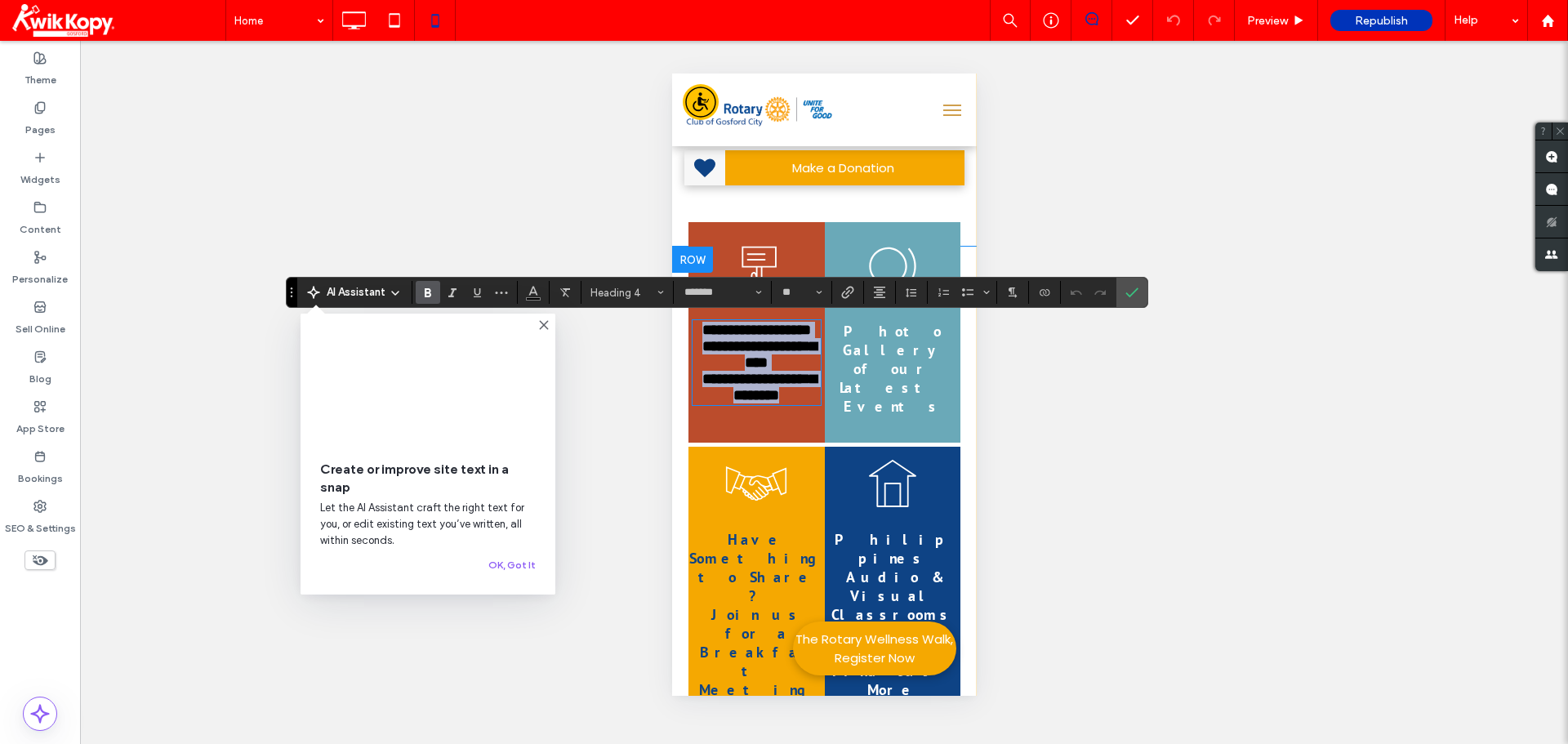
click at [790, 247] on div "**********" at bounding box center [756, 333] width 137 height 221
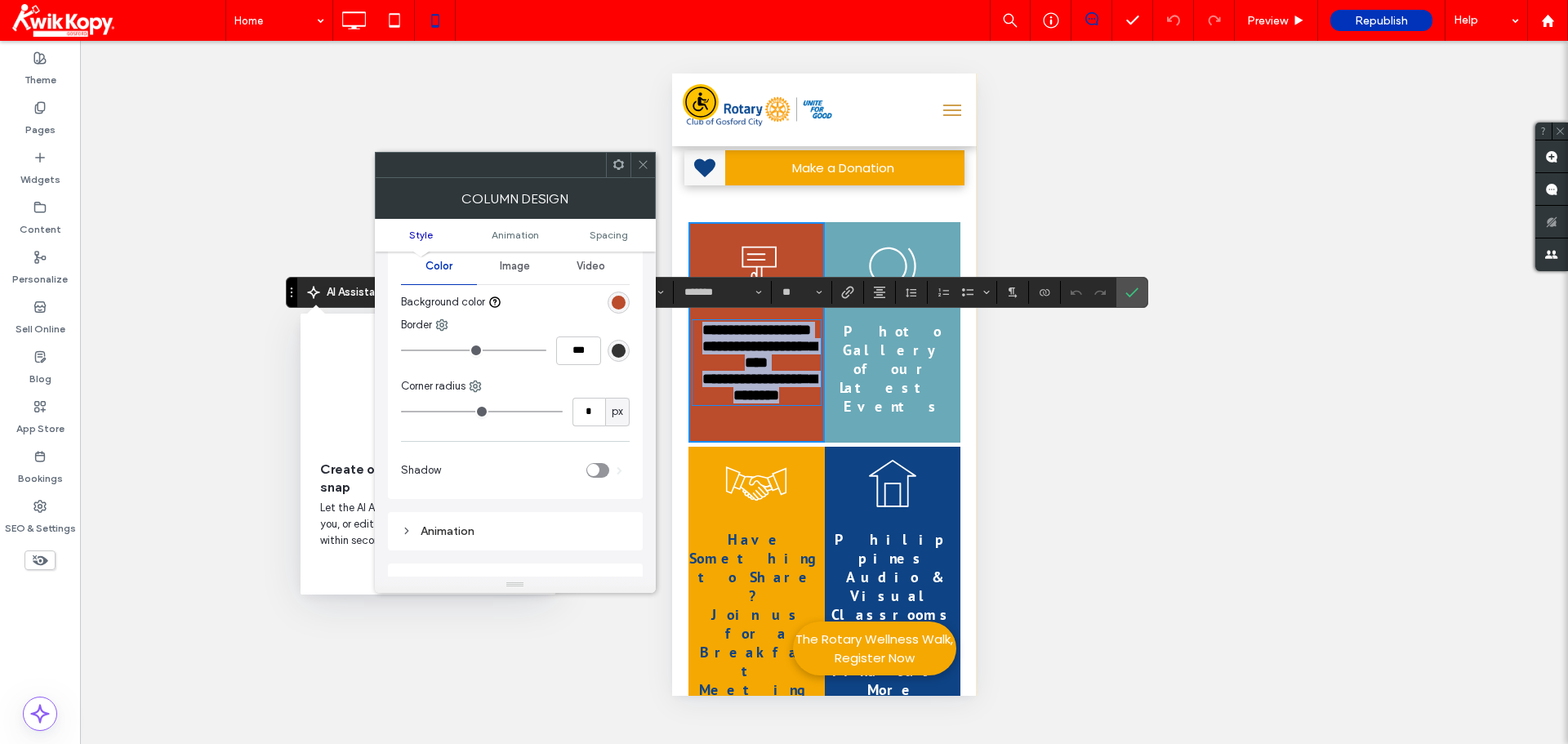
scroll to position [0, 0]
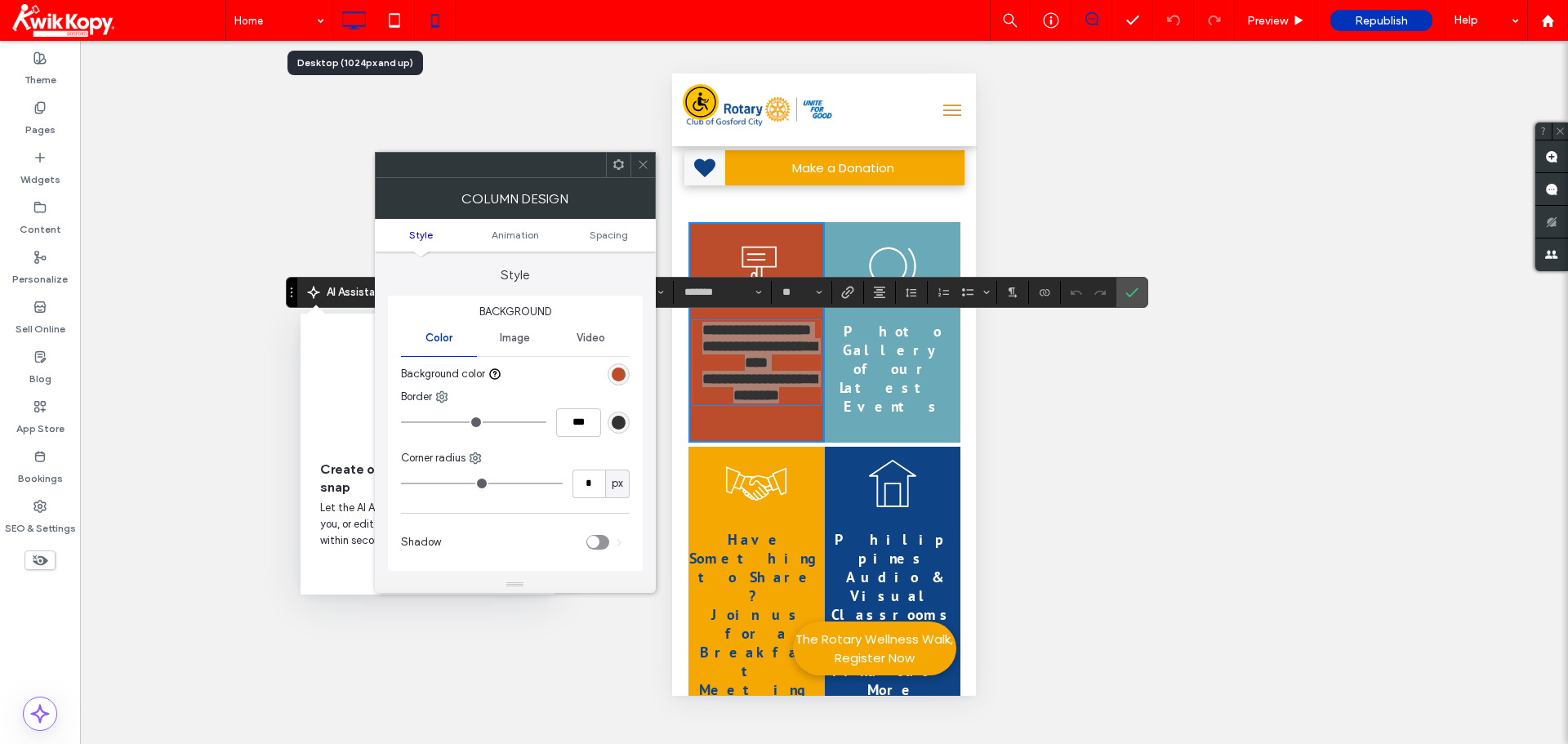
click at [350, 12] on icon at bounding box center [353, 21] width 33 height 33
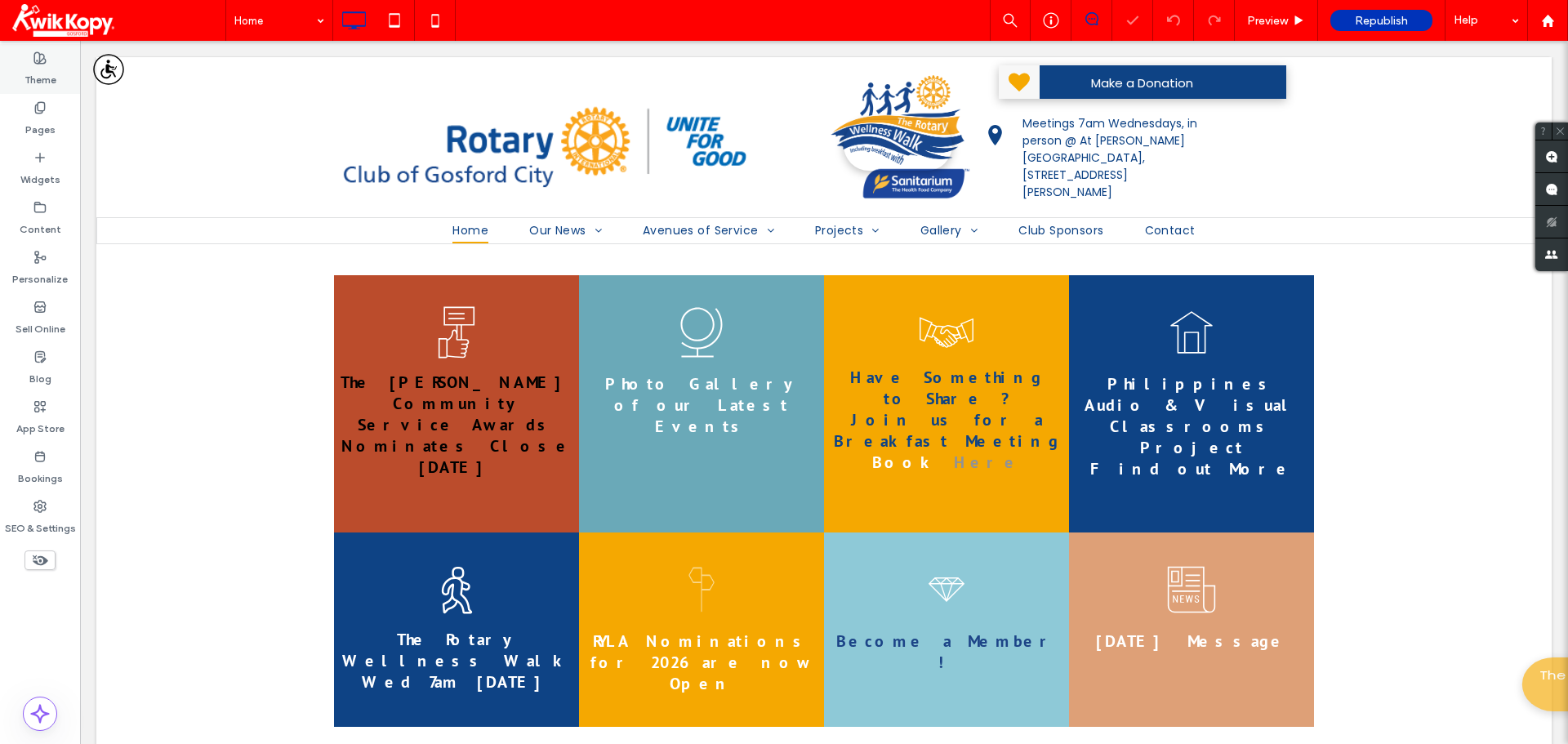
click at [57, 85] on div "Theme" at bounding box center [40, 69] width 80 height 49
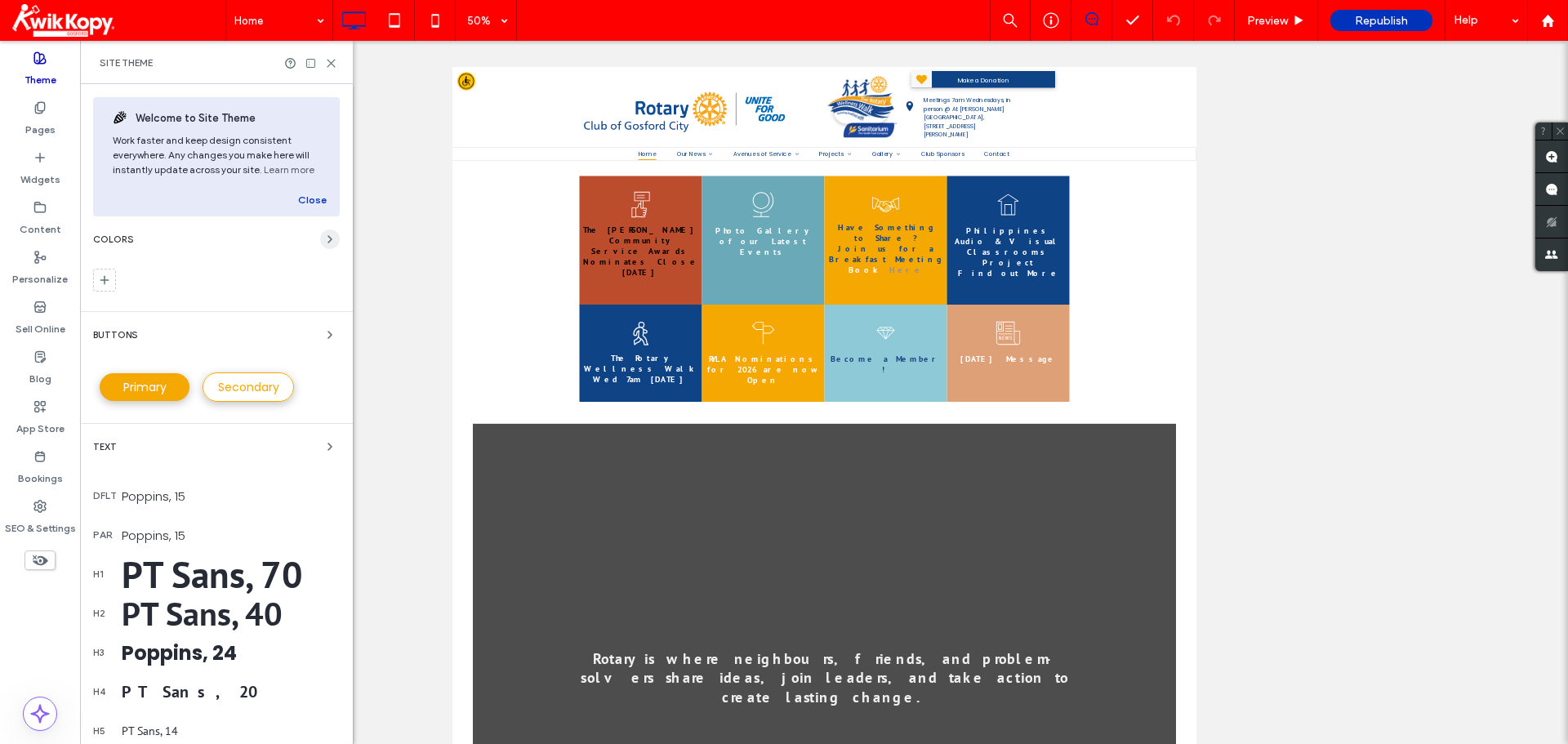
click at [323, 244] on icon "button" at bounding box center [330, 239] width 13 height 13
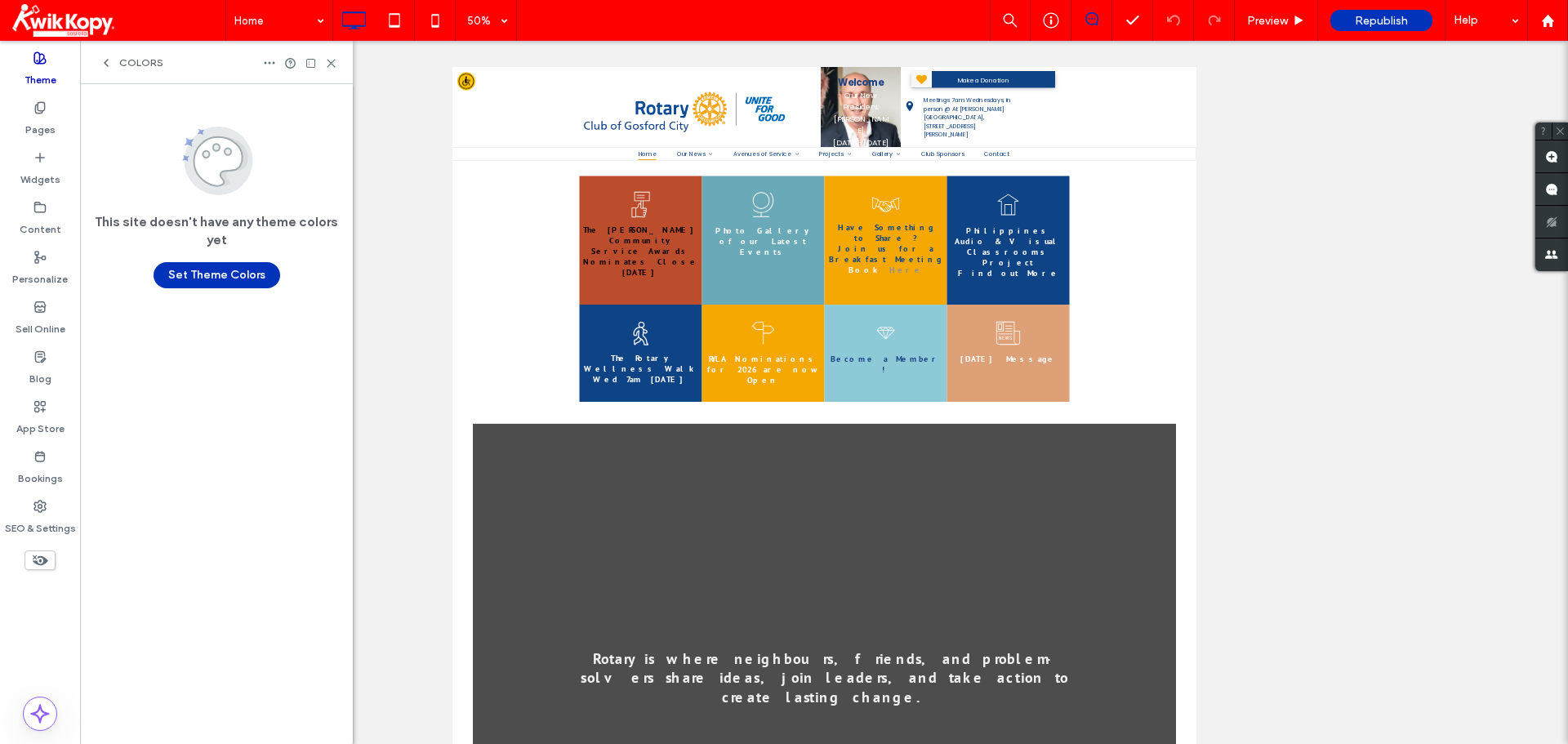
click at [103, 64] on icon at bounding box center [106, 63] width 13 height 13
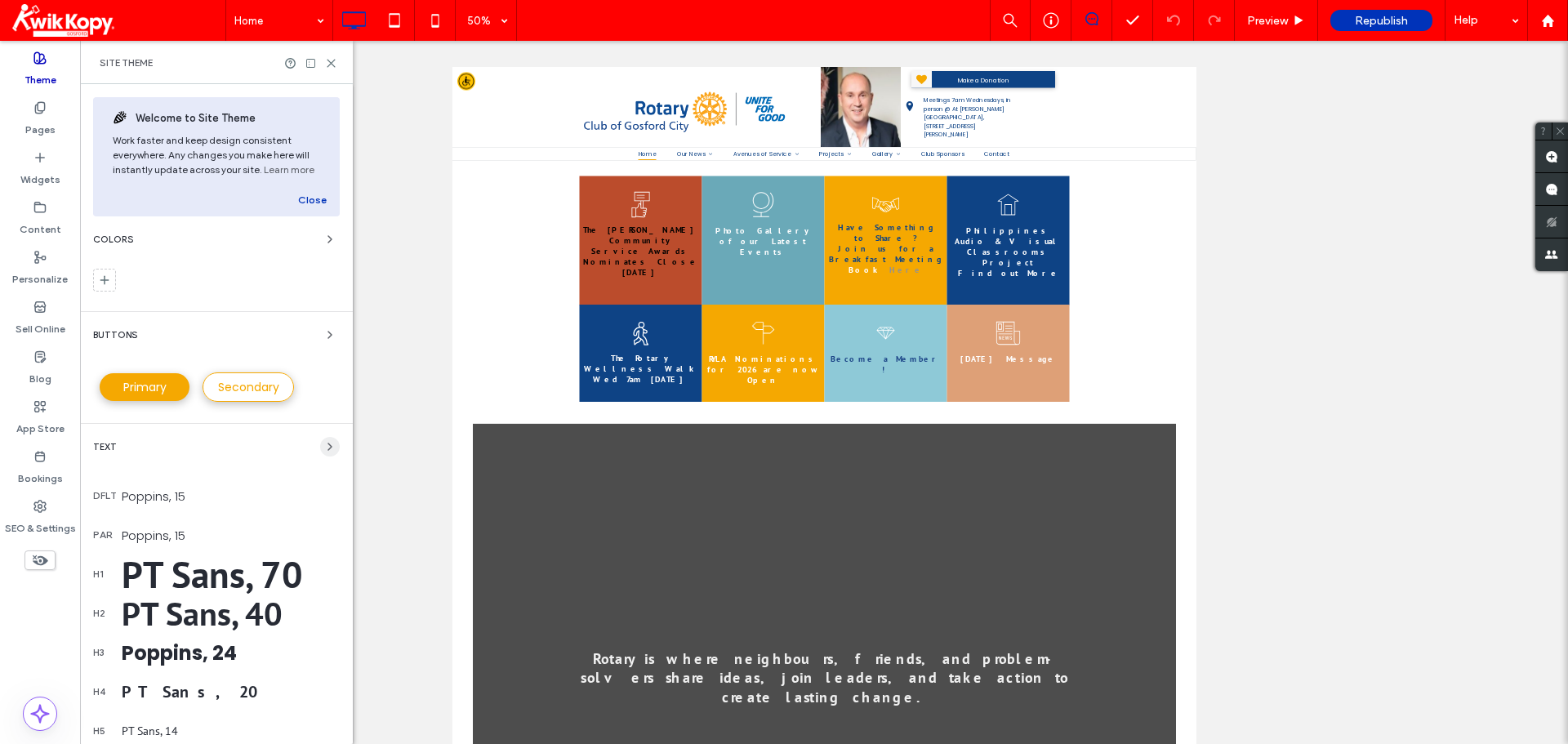
click at [323, 448] on icon "button" at bounding box center [330, 447] width 13 height 13
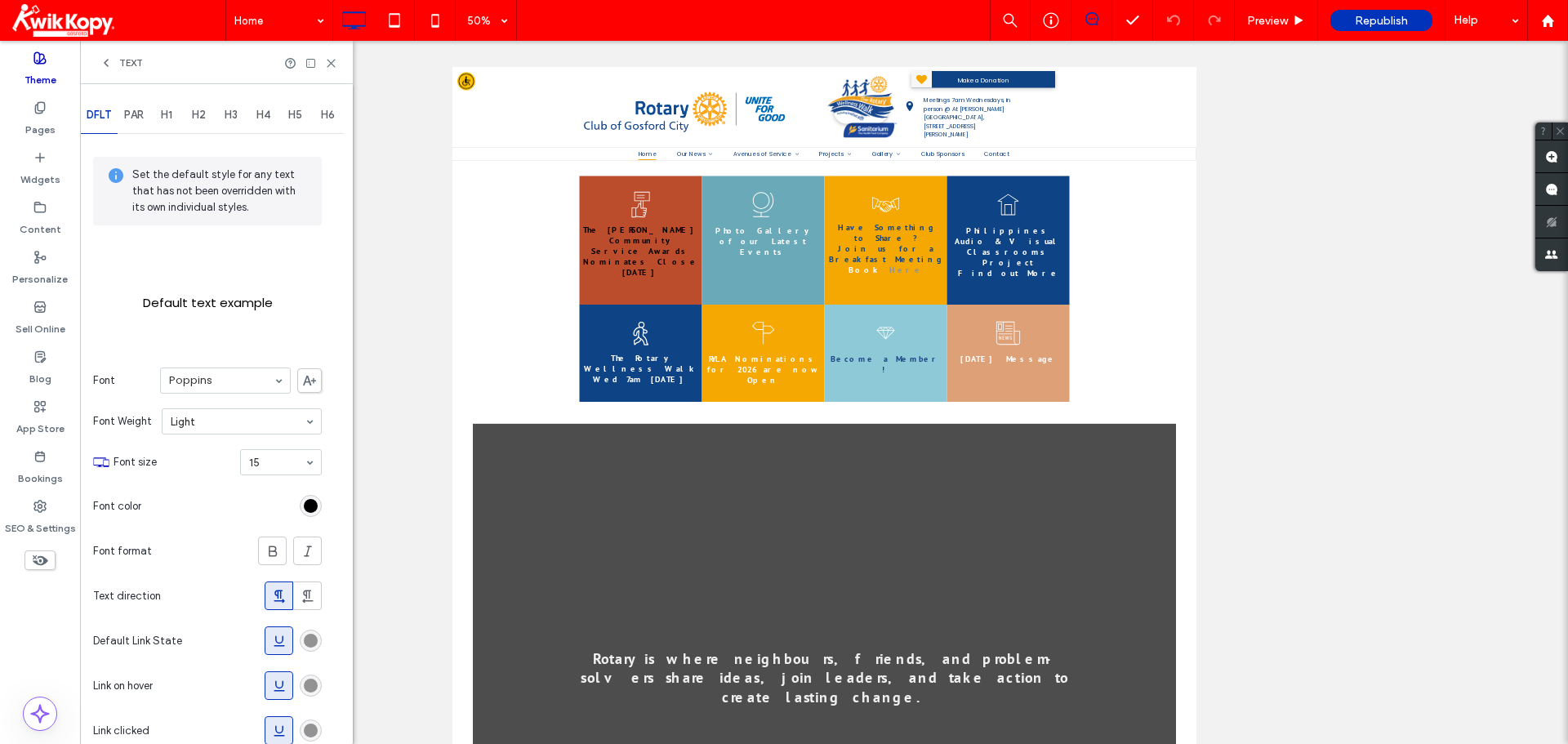
click at [143, 107] on div "PAR" at bounding box center [134, 115] width 33 height 36
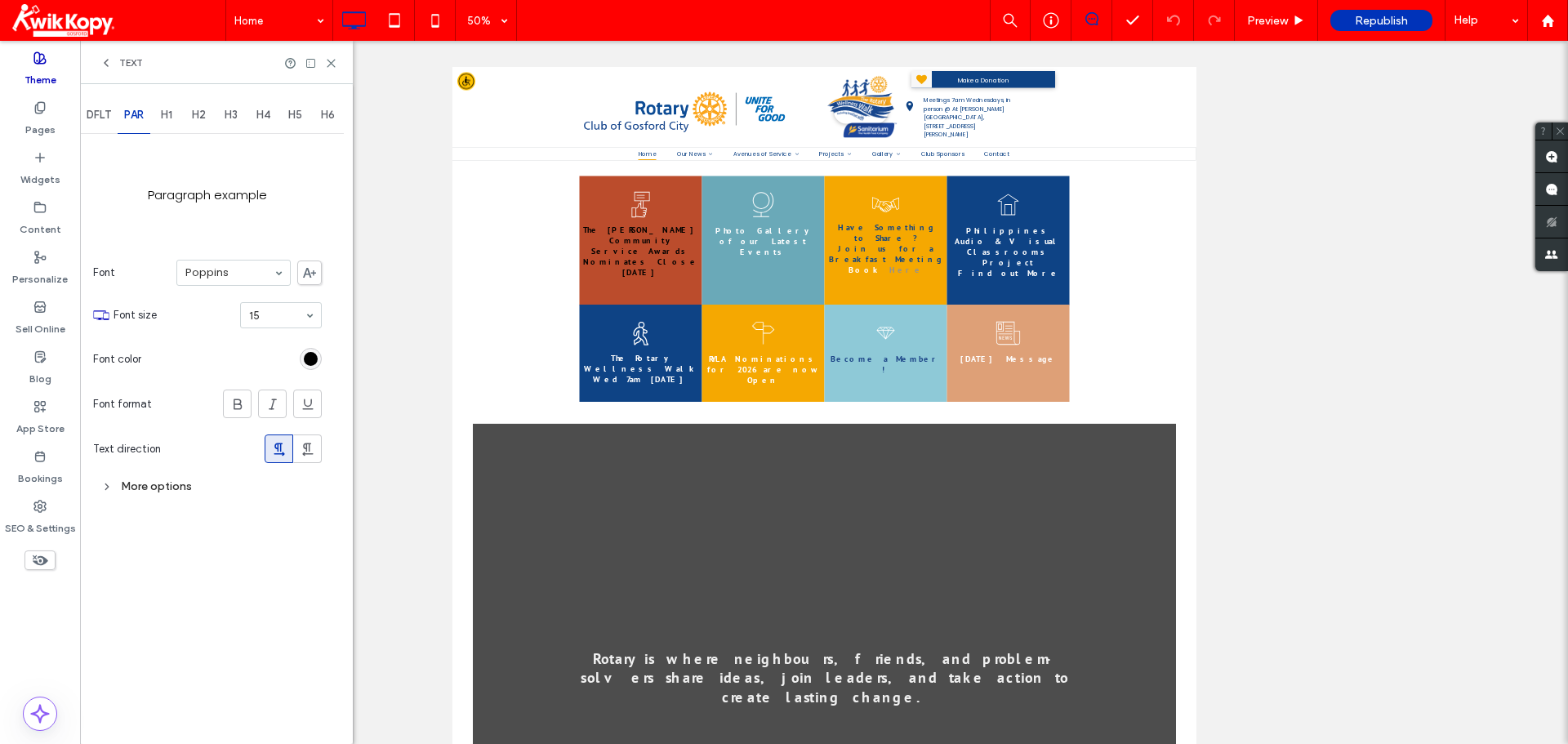
click at [167, 112] on span "H1" at bounding box center [166, 115] width 12 height 13
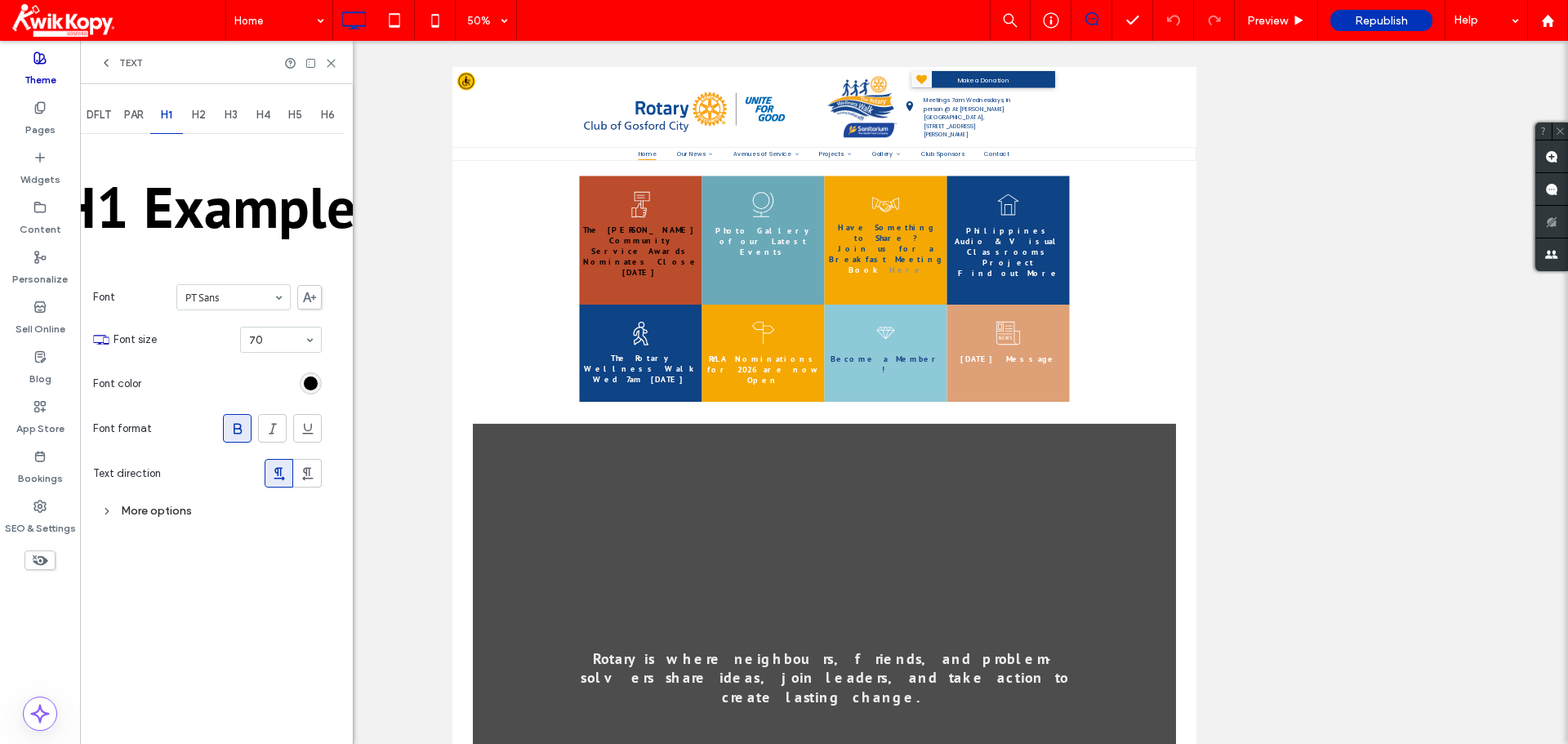
click at [183, 115] on div "H1" at bounding box center [166, 115] width 33 height 36
click at [192, 113] on div "H2" at bounding box center [199, 115] width 33 height 36
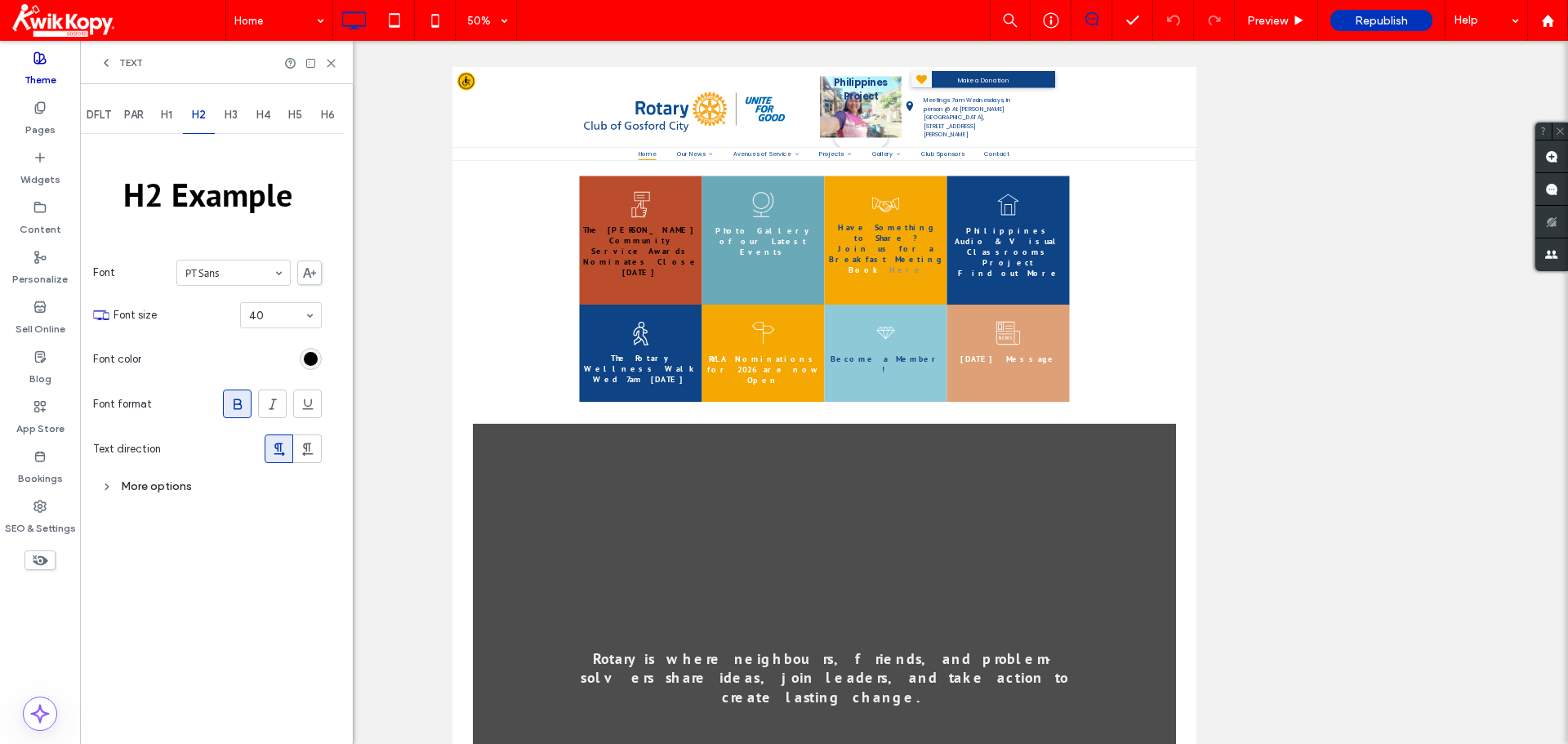
click at [110, 118] on span "DFLT" at bounding box center [99, 115] width 25 height 13
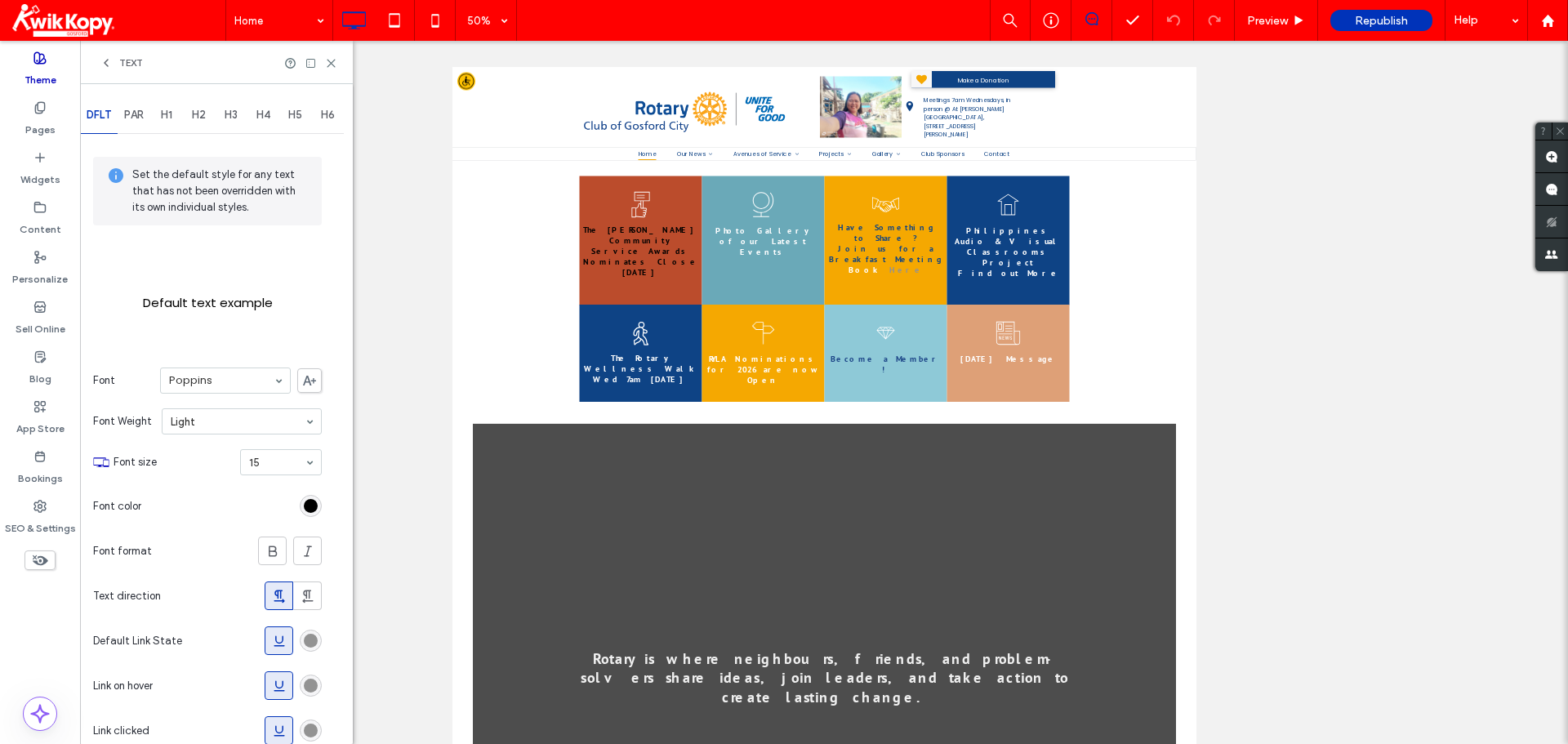
click at [115, 63] on div "Text" at bounding box center [121, 63] width 44 height 13
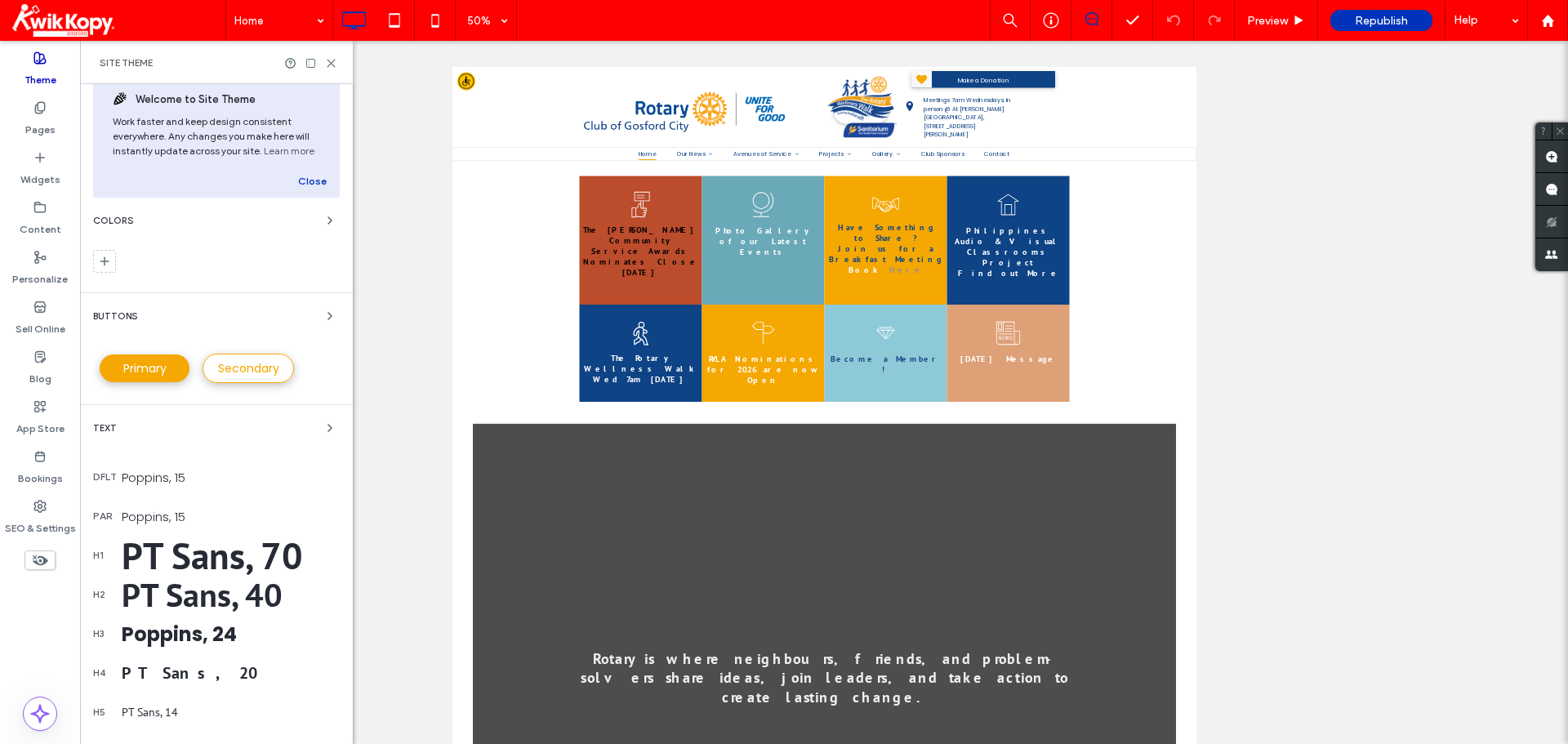
scroll to position [1, 0]
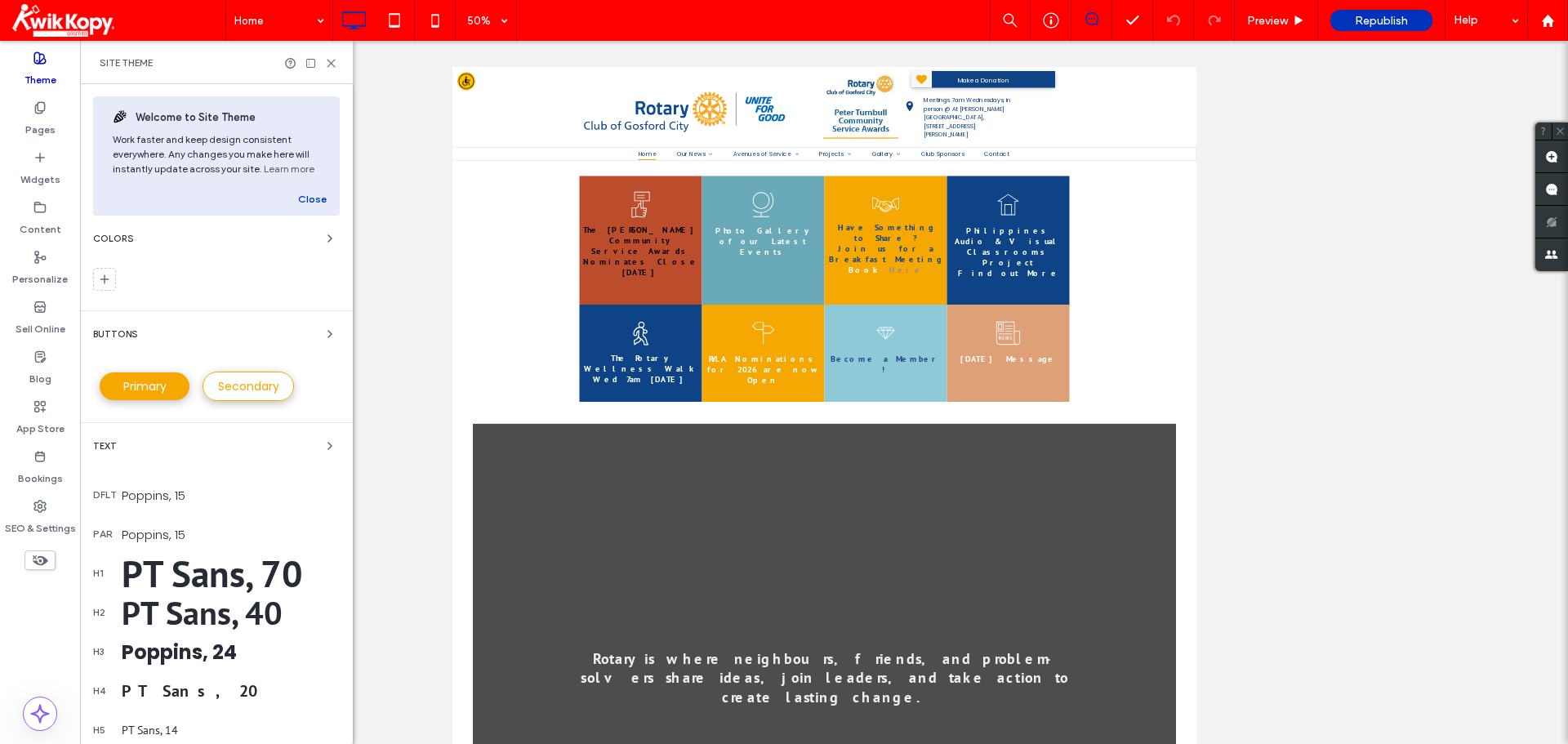
click at [45, 73] on label "Theme" at bounding box center [40, 76] width 32 height 23
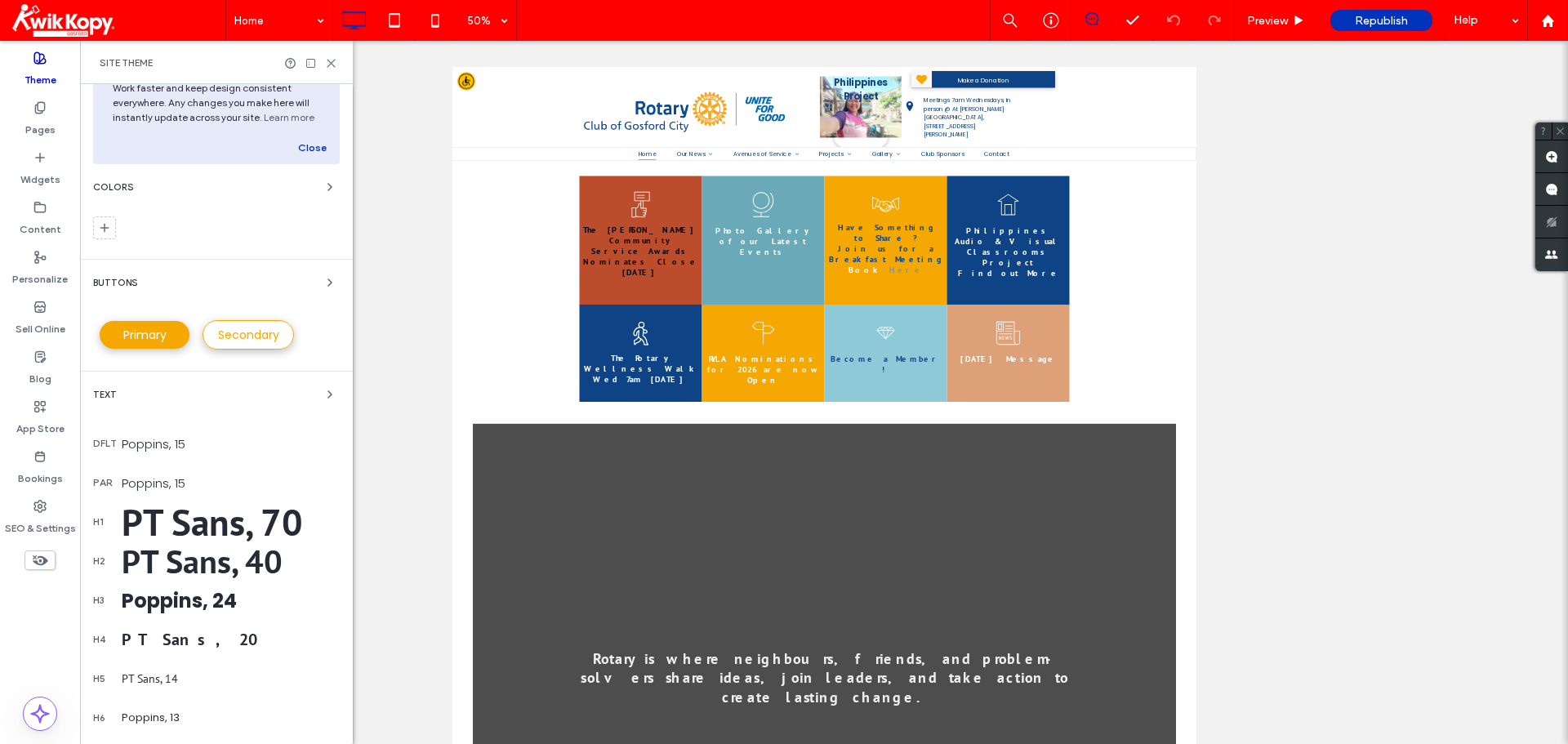
scroll to position [0, 0]
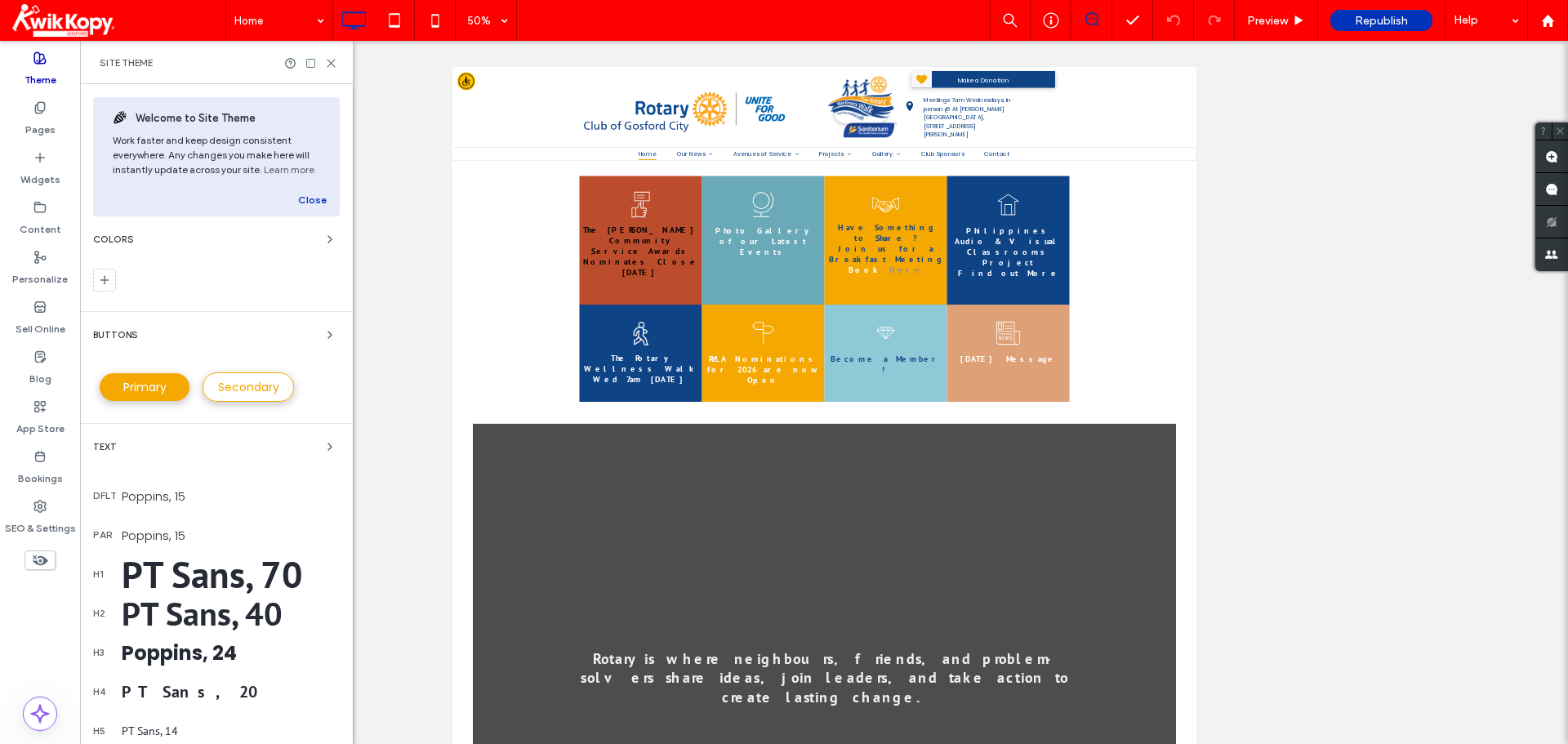
click at [375, 290] on div "Unhide? Yes Unhide? Yes Unhide? Yes Unhide? Yes Unhide? Yes Unhide? Yes Unhide?…" at bounding box center [824, 392] width 1488 height 703
click at [502, 2] on span "50%" at bounding box center [485, 21] width 60 height 41
click at [503, 13] on span "50%" at bounding box center [485, 21] width 60 height 41
click at [1551, 16] on icon at bounding box center [1547, 21] width 14 height 14
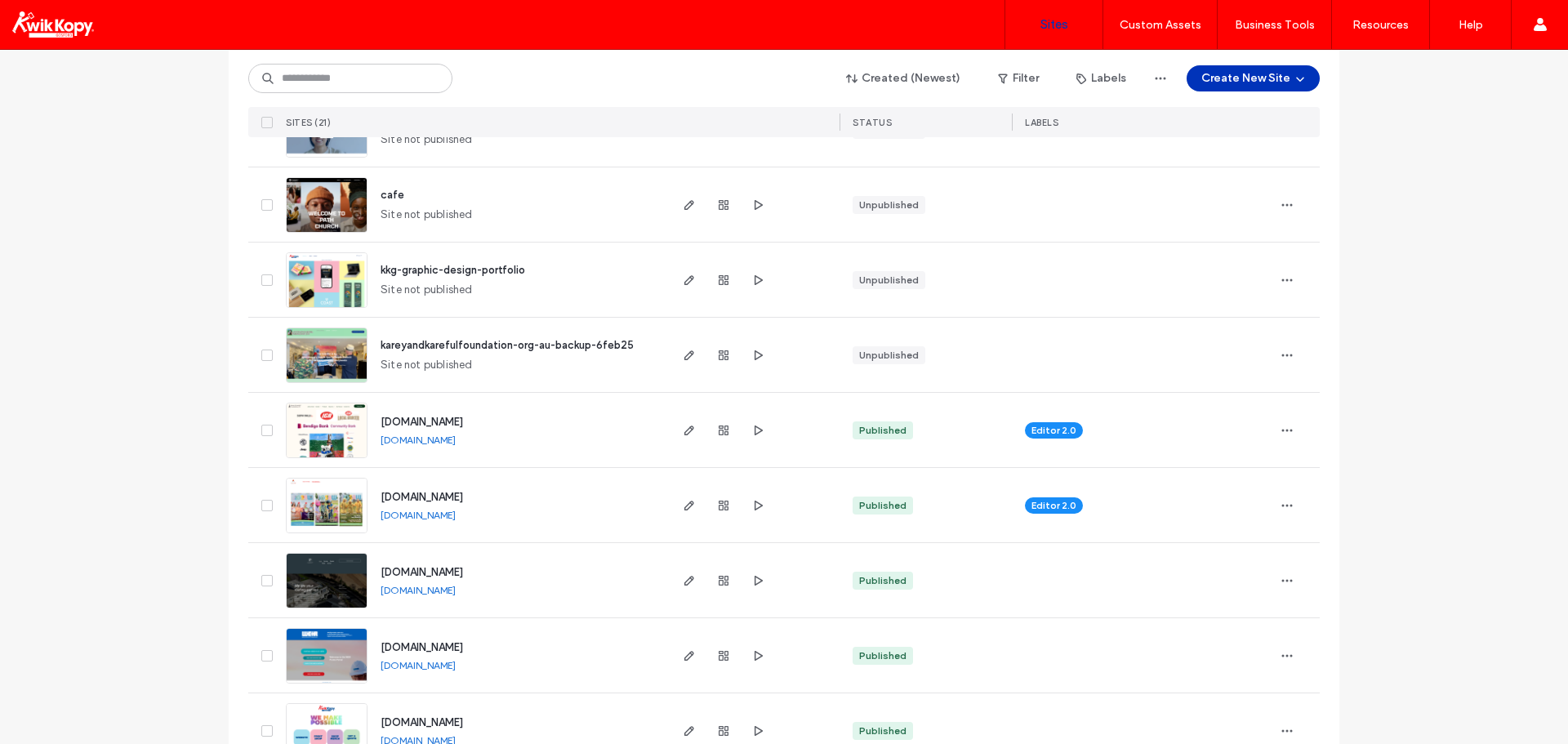
scroll to position [245, 0]
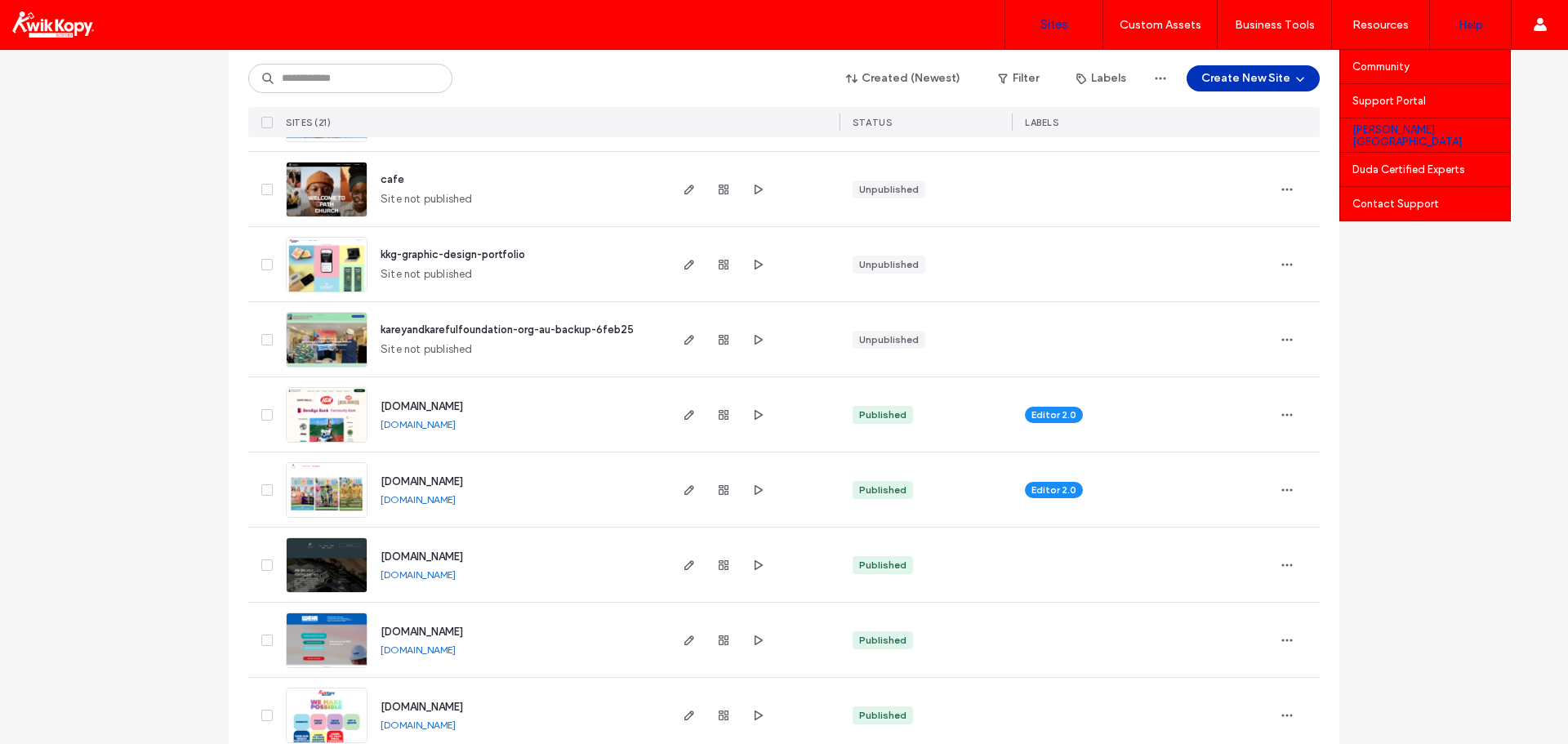
click at [1432, 138] on link "[PERSON_NAME][GEOGRAPHIC_DATA]" at bounding box center [1430, 135] width 157 height 34
click at [1411, 91] on div "Support Portal" at bounding box center [1430, 101] width 157 height 34
